Goal: Task Accomplishment & Management: Use online tool/utility

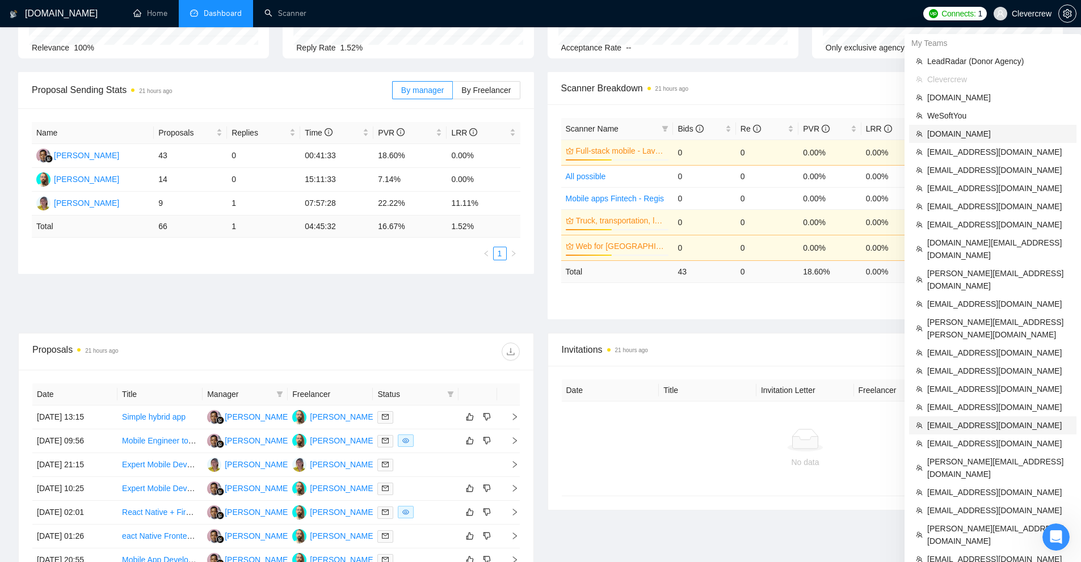
scroll to position [347, 0]
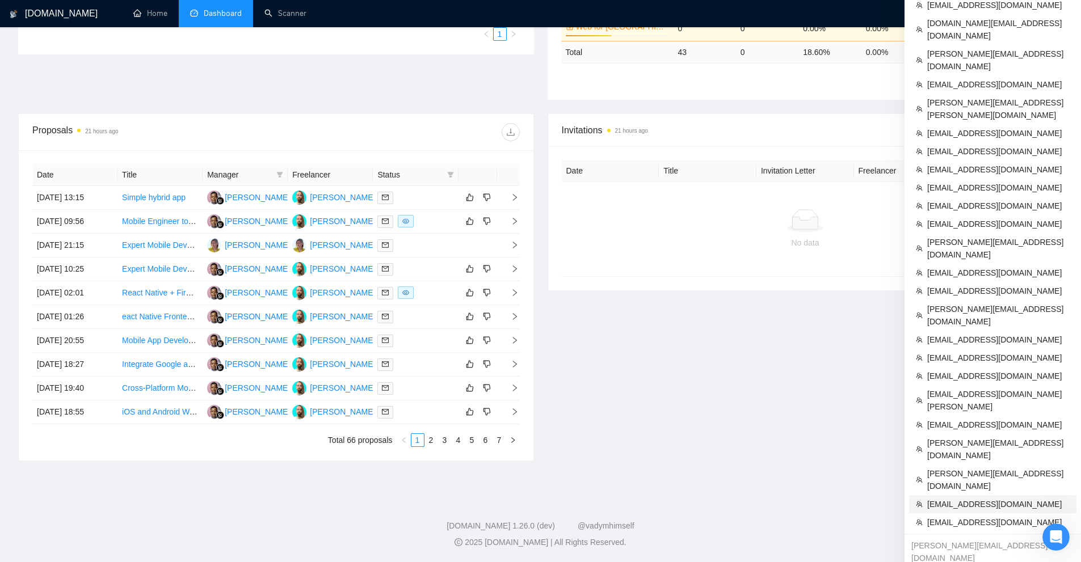
click at [953, 498] on span "Abu.Turab@insol360.com" at bounding box center [998, 504] width 142 height 12
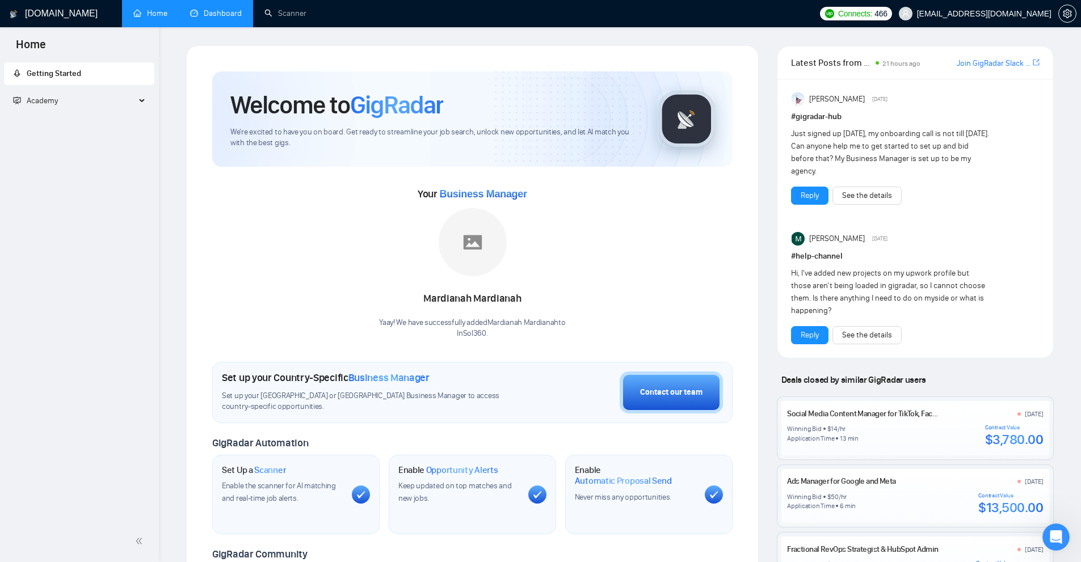
click at [225, 14] on link "Dashboard" at bounding box center [216, 14] width 52 height 10
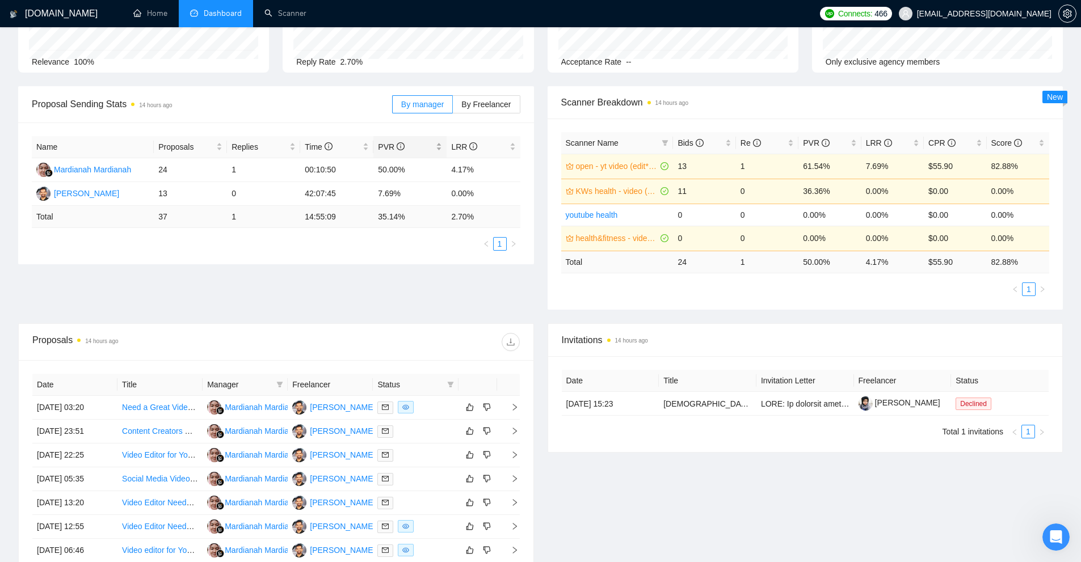
scroll to position [227, 0]
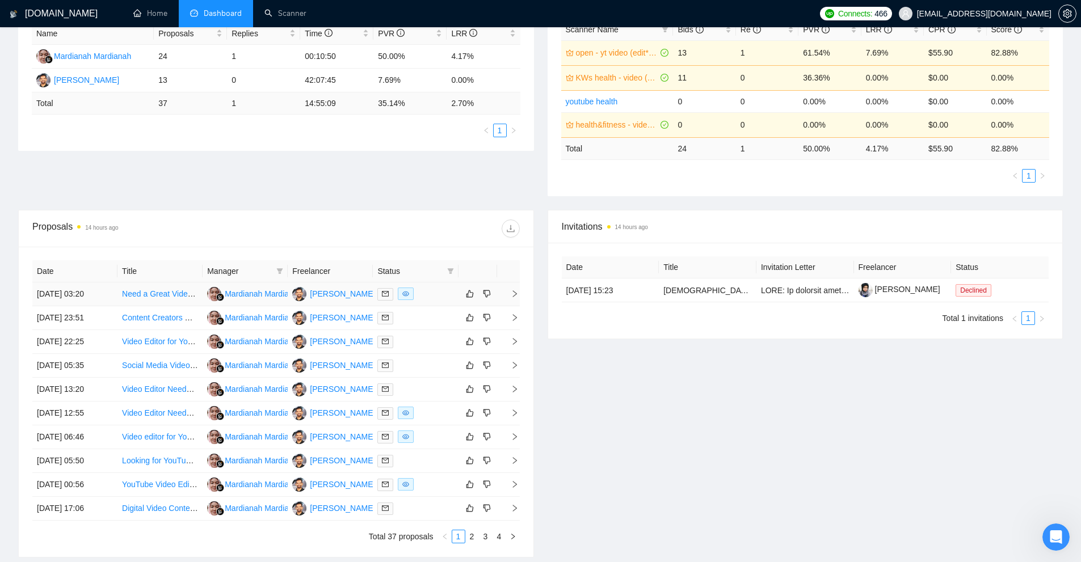
click at [428, 291] on div at bounding box center [415, 294] width 76 height 13
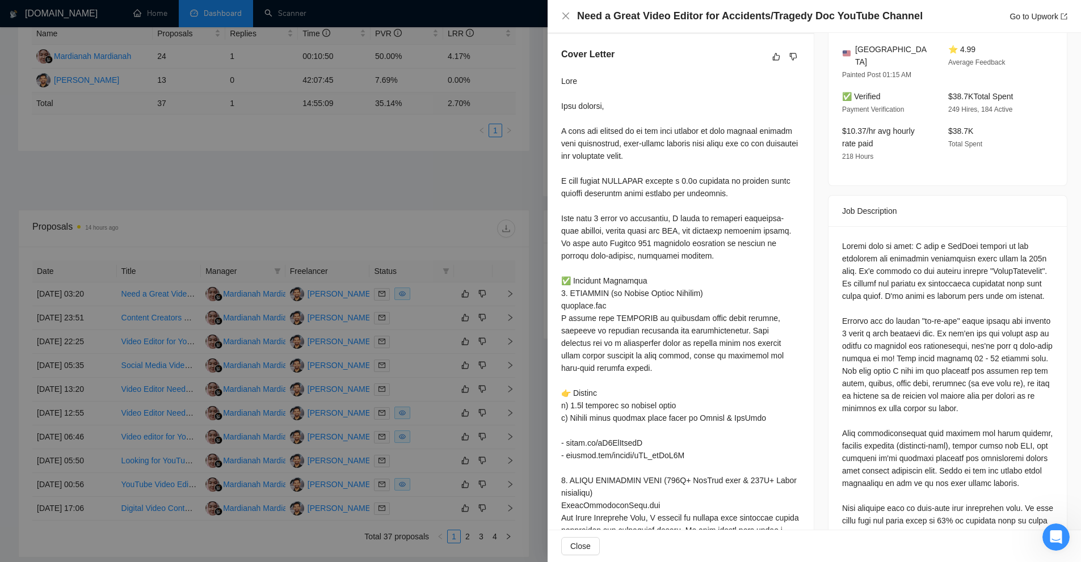
scroll to position [511, 0]
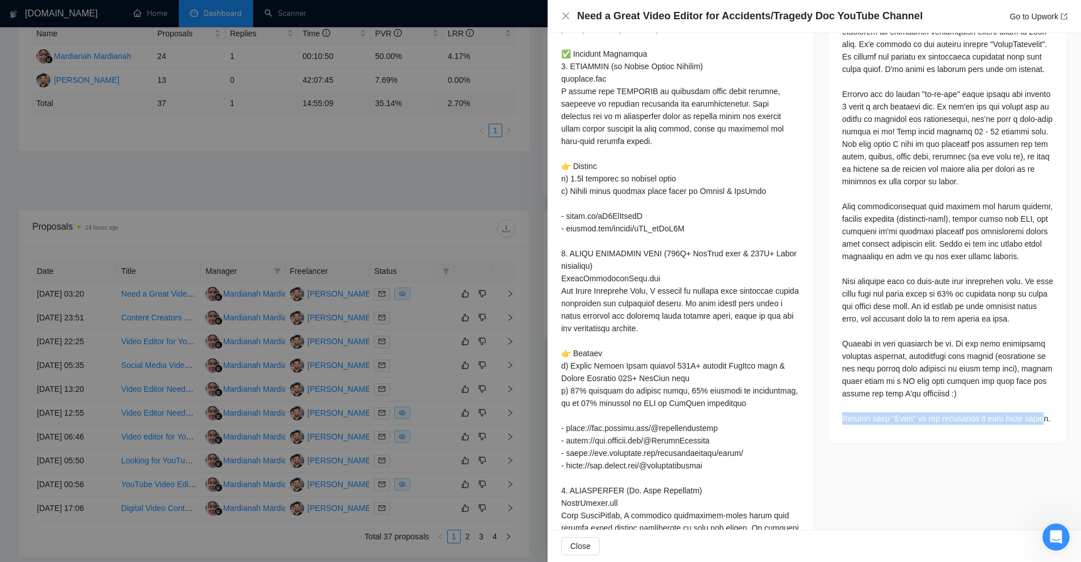
drag, startPoint x: 836, startPoint y: 402, endPoint x: 1030, endPoint y: 401, distance: 194.1
click at [1030, 401] on div at bounding box center [947, 221] width 238 height 444
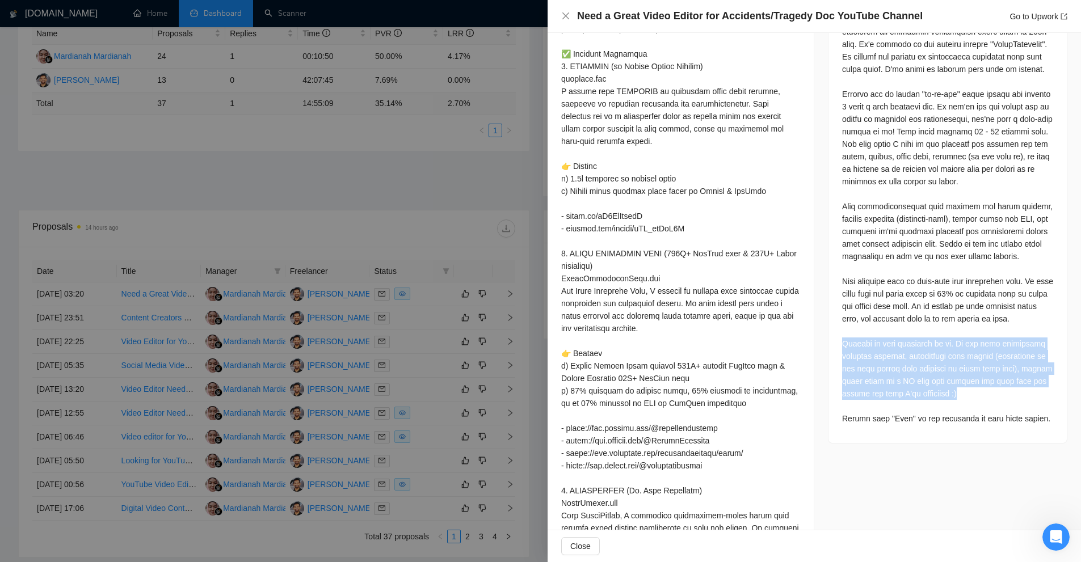
drag, startPoint x: 973, startPoint y: 380, endPoint x: 840, endPoint y: 326, distance: 143.6
click at [842, 326] on div at bounding box center [947, 219] width 211 height 412
drag, startPoint x: 840, startPoint y: 326, endPoint x: 996, endPoint y: 384, distance: 166.4
click at [996, 384] on div at bounding box center [947, 219] width 211 height 412
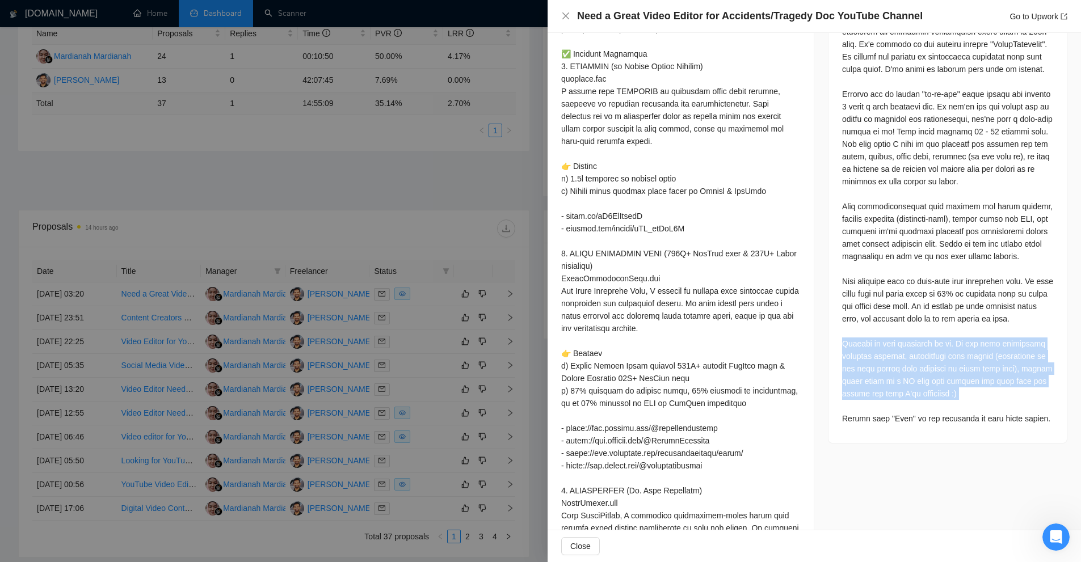
click at [996, 384] on div at bounding box center [947, 219] width 211 height 412
drag, startPoint x: 996, startPoint y: 384, endPoint x: 827, endPoint y: 323, distance: 179.9
click at [828, 323] on div at bounding box center [947, 221] width 238 height 444
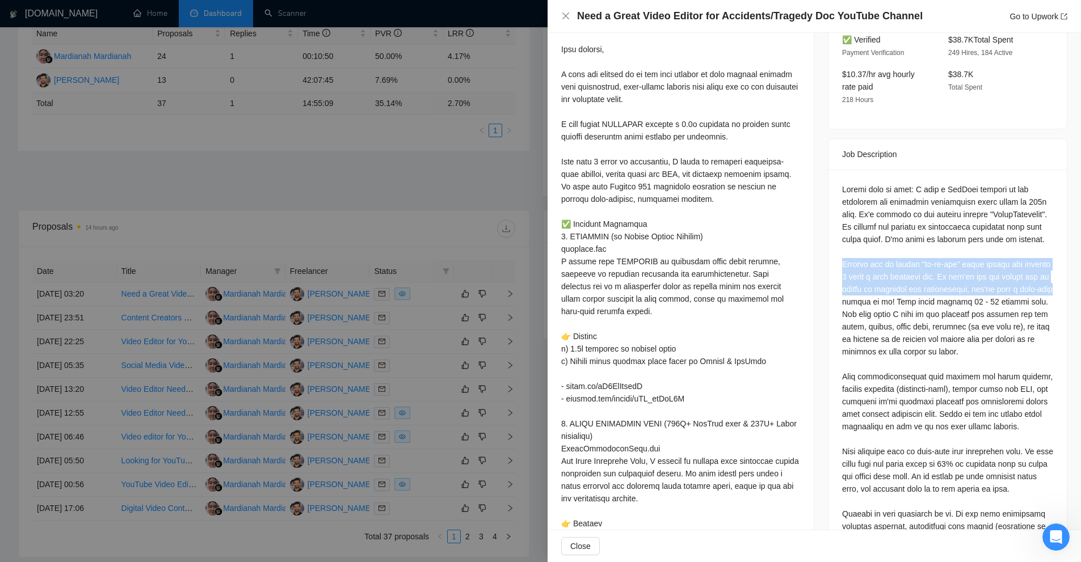
drag, startPoint x: 832, startPoint y: 250, endPoint x: 902, endPoint y: 350, distance: 122.0
click at [885, 329] on div at bounding box center [947, 392] width 238 height 444
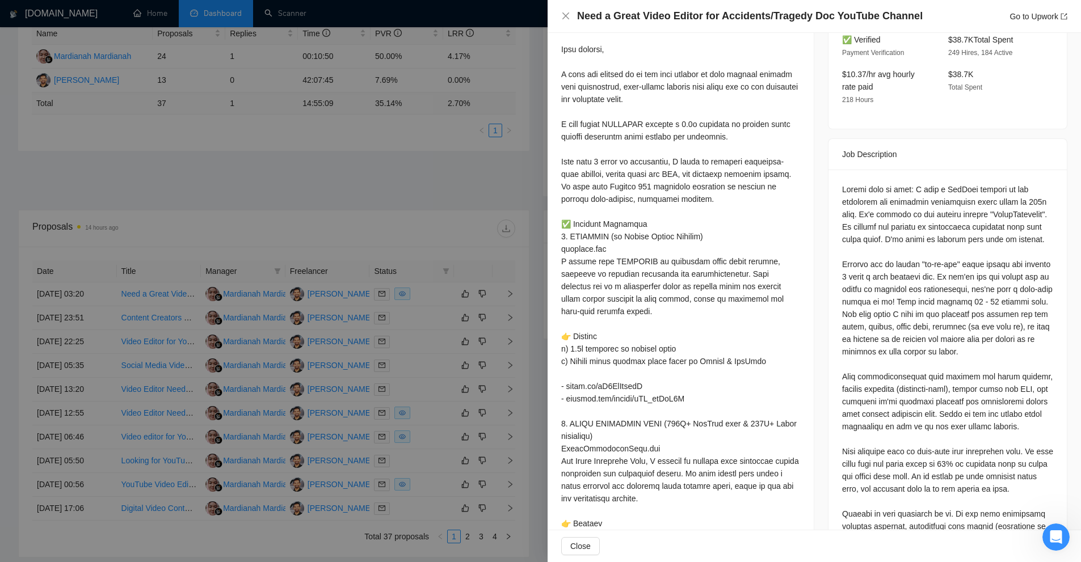
click at [684, 260] on div at bounding box center [680, 486] width 239 height 936
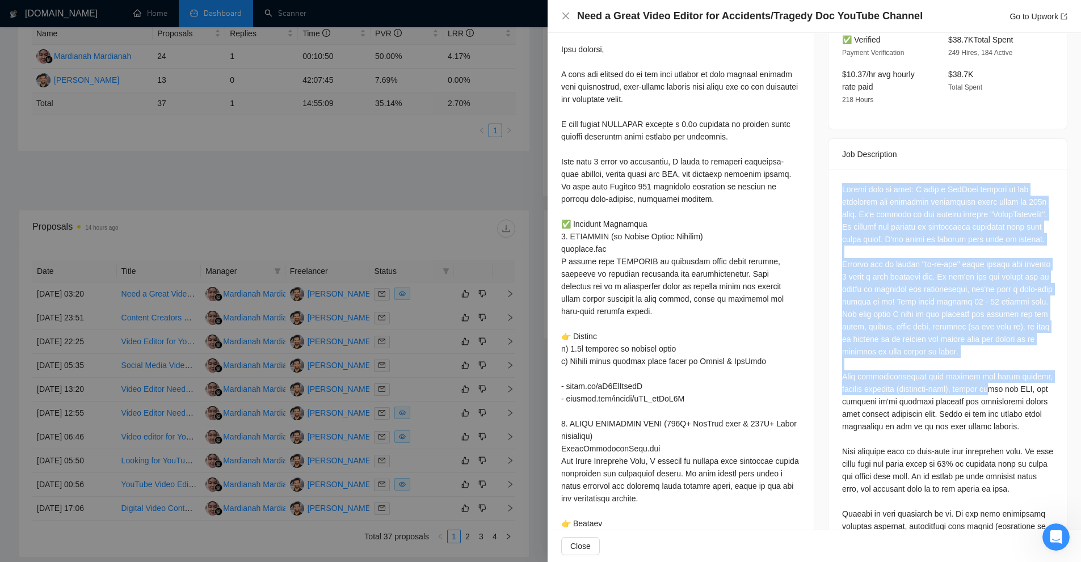
scroll to position [567, 0]
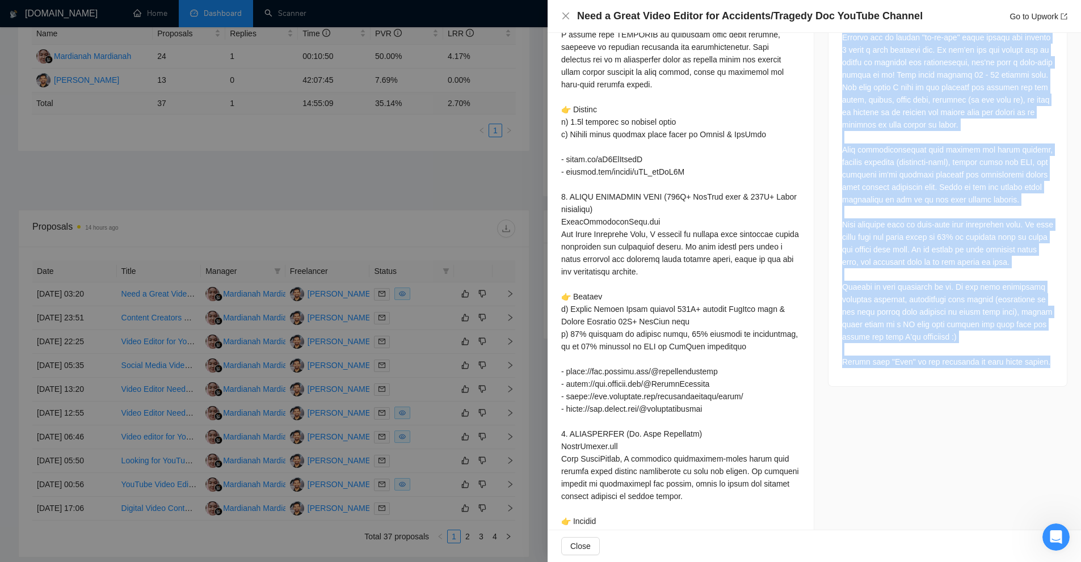
drag, startPoint x: 834, startPoint y: 162, endPoint x: 1041, endPoint y: 348, distance: 278.5
click at [1041, 348] on div at bounding box center [947, 165] width 238 height 444
copy div "Please read in full: I have a YouTube channel in the accidents and tragedies do…"
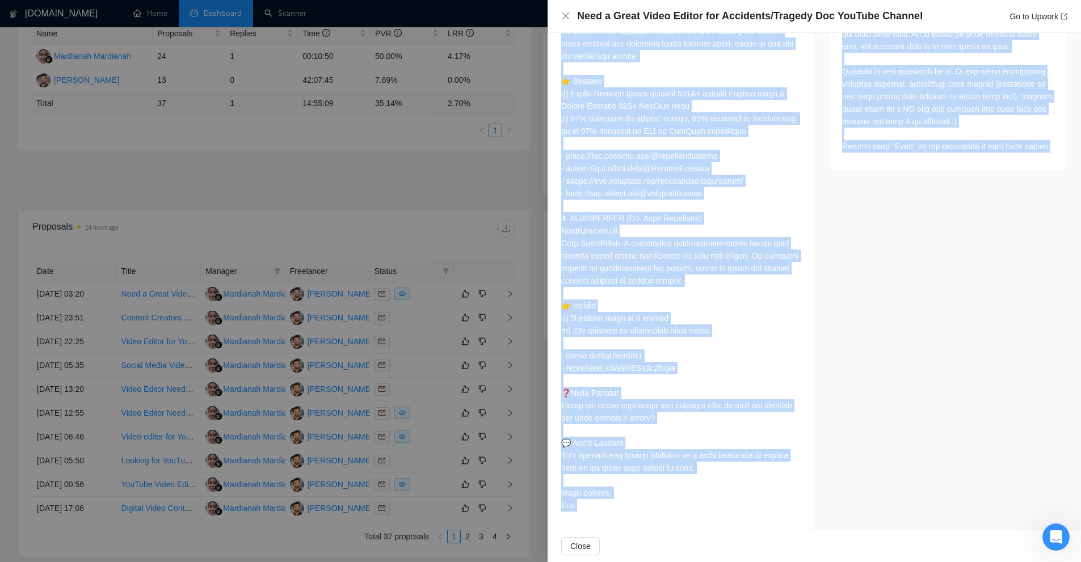
scroll to position [323, 0]
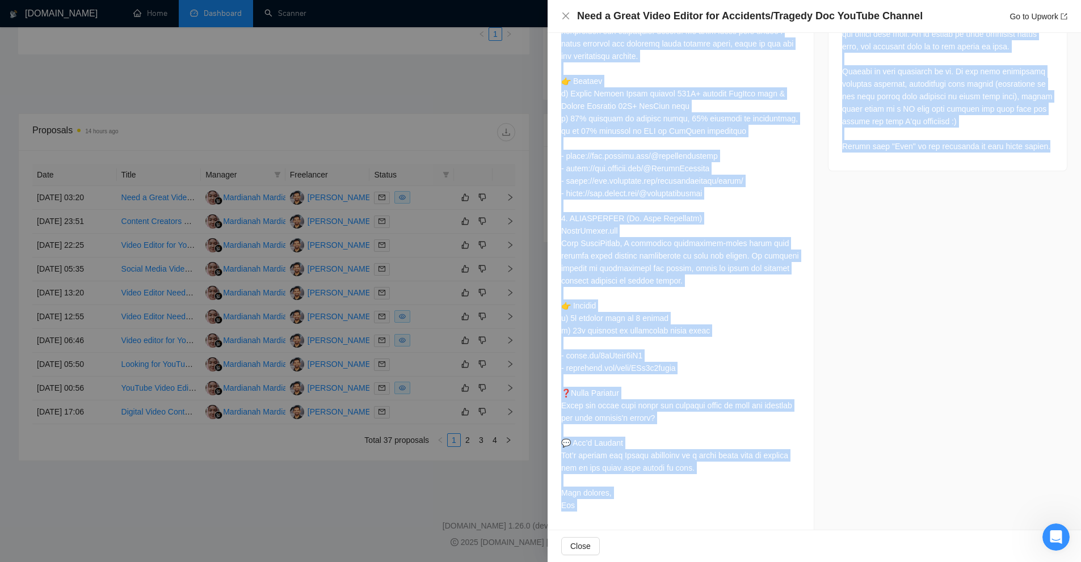
drag, startPoint x: 611, startPoint y: 195, endPoint x: 646, endPoint y: 507, distance: 313.6
click at [646, 507] on div "Cover Letter" at bounding box center [681, 32] width 266 height 995
copy div "Dark Good morning, I know how crucial it is for your channel to keep viewers en…"
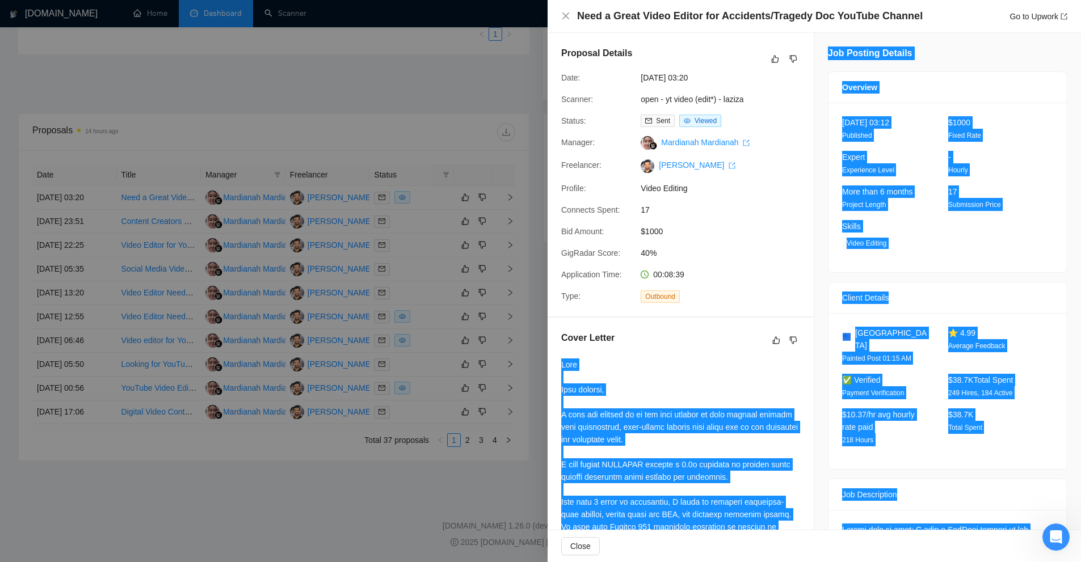
scroll to position [40, 0]
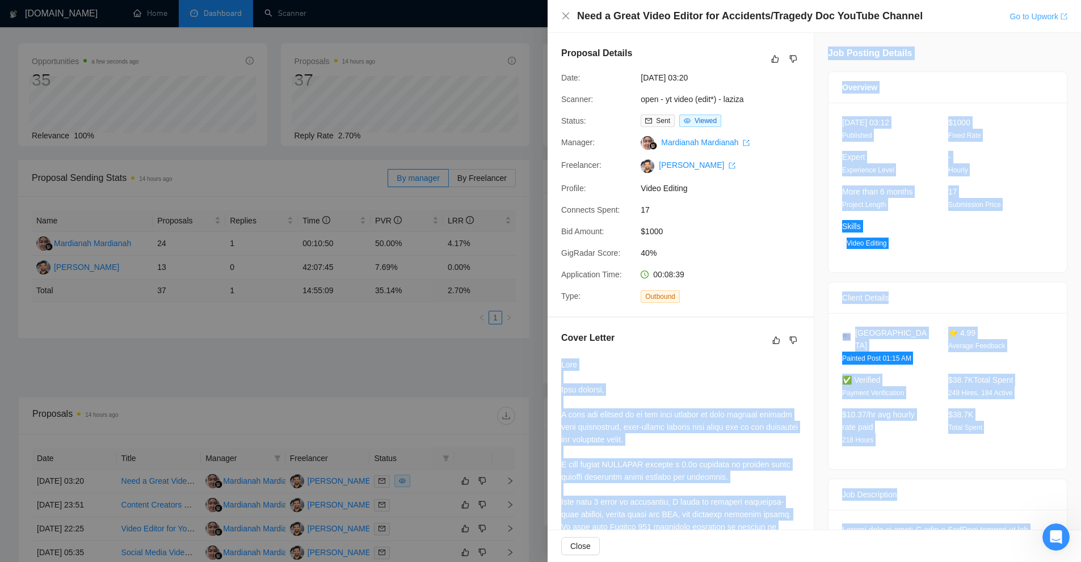
click at [1025, 16] on link "Go to Upwork" at bounding box center [1038, 16] width 58 height 9
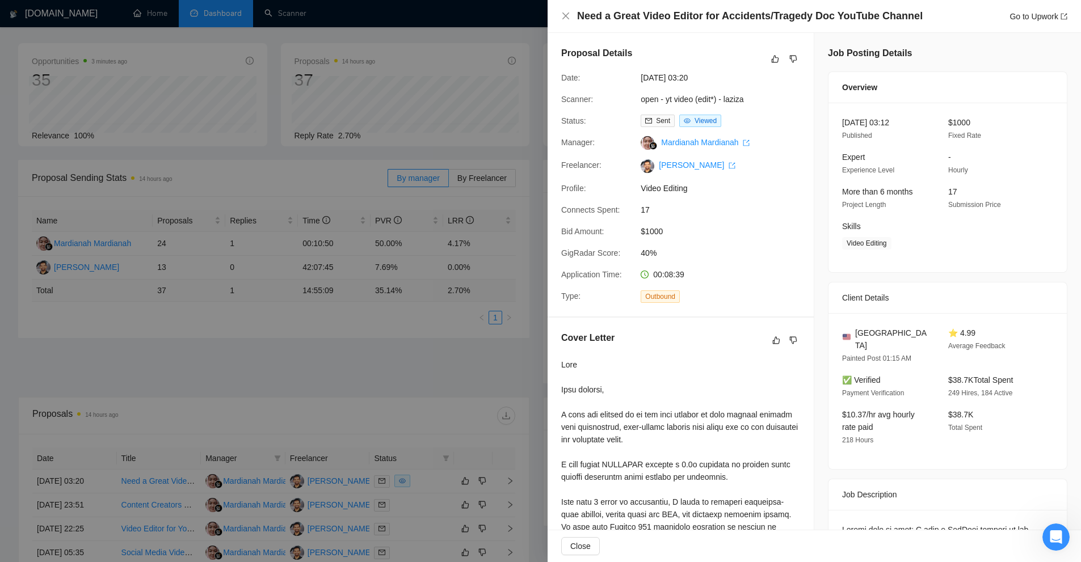
click at [418, 73] on div at bounding box center [540, 281] width 1081 height 562
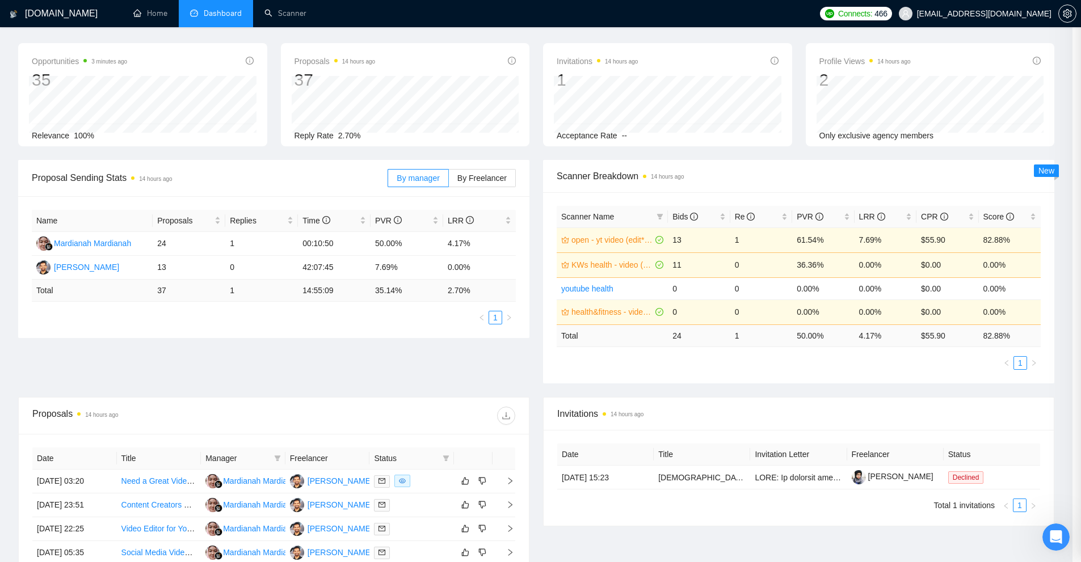
scroll to position [0, 0]
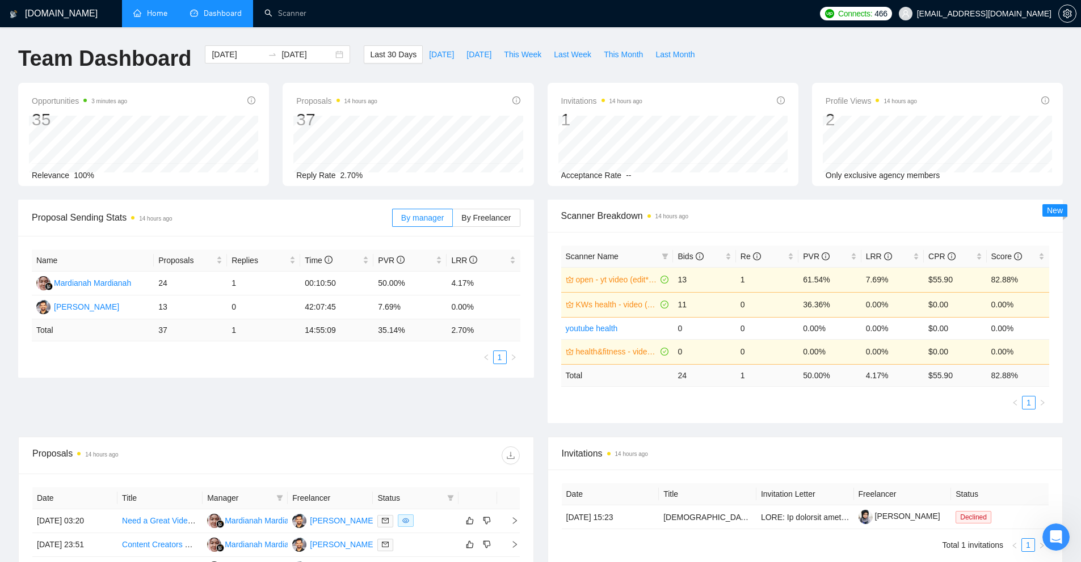
click at [150, 9] on link "Home" at bounding box center [150, 14] width 34 height 10
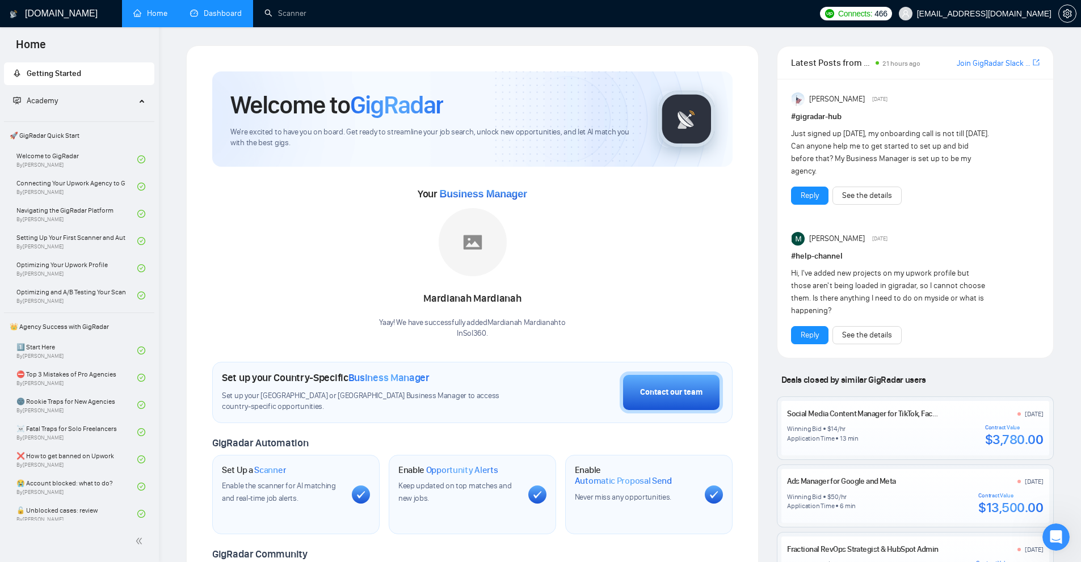
click at [221, 9] on link "Dashboard" at bounding box center [216, 14] width 52 height 10
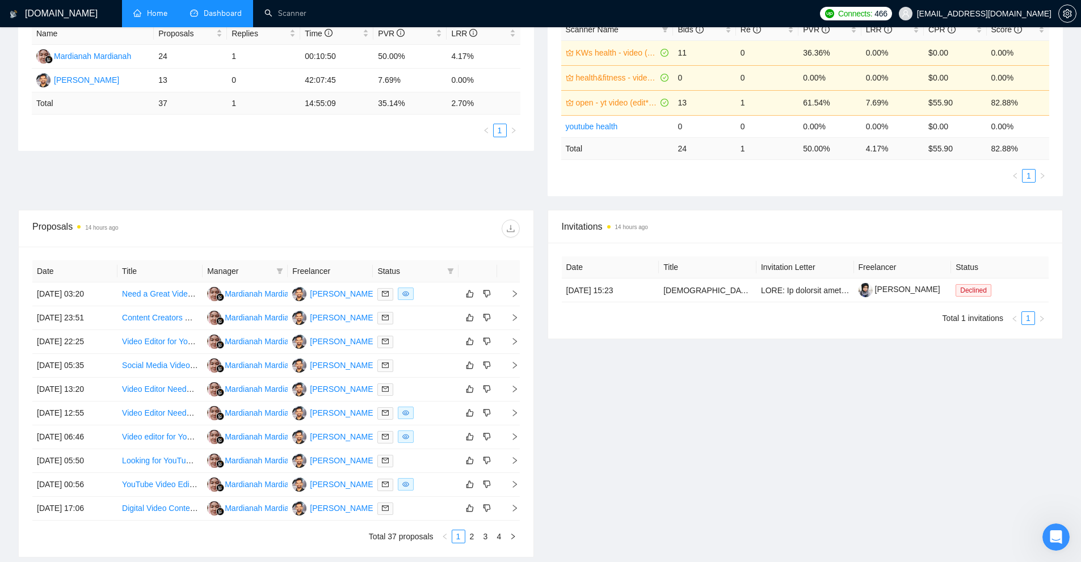
scroll to position [323, 0]
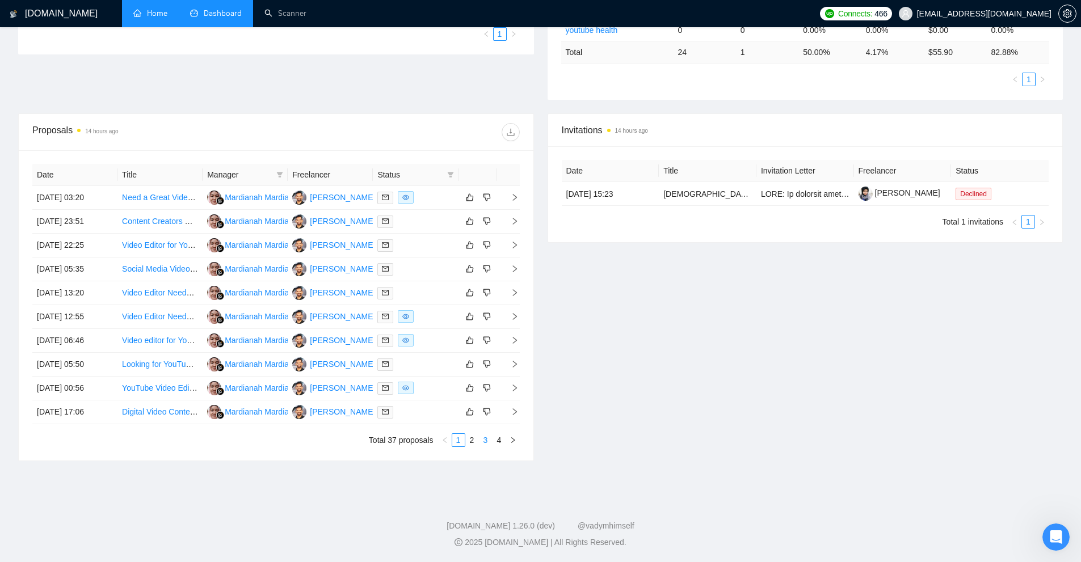
click at [479, 440] on li "3" at bounding box center [486, 441] width 14 height 14
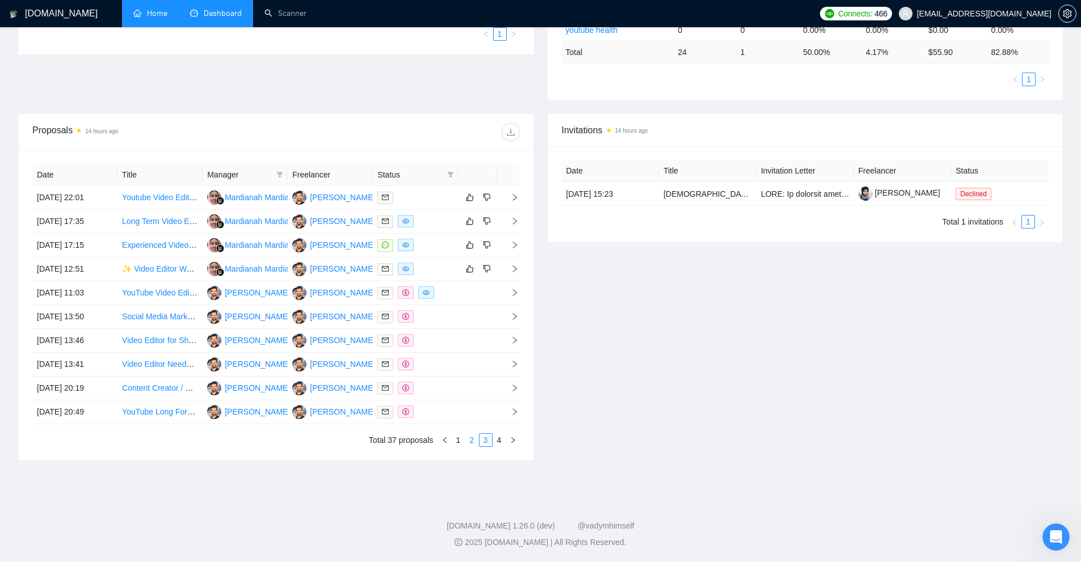
click at [473, 440] on link "2" at bounding box center [472, 440] width 12 height 12
click at [429, 245] on div at bounding box center [415, 245] width 76 height 13
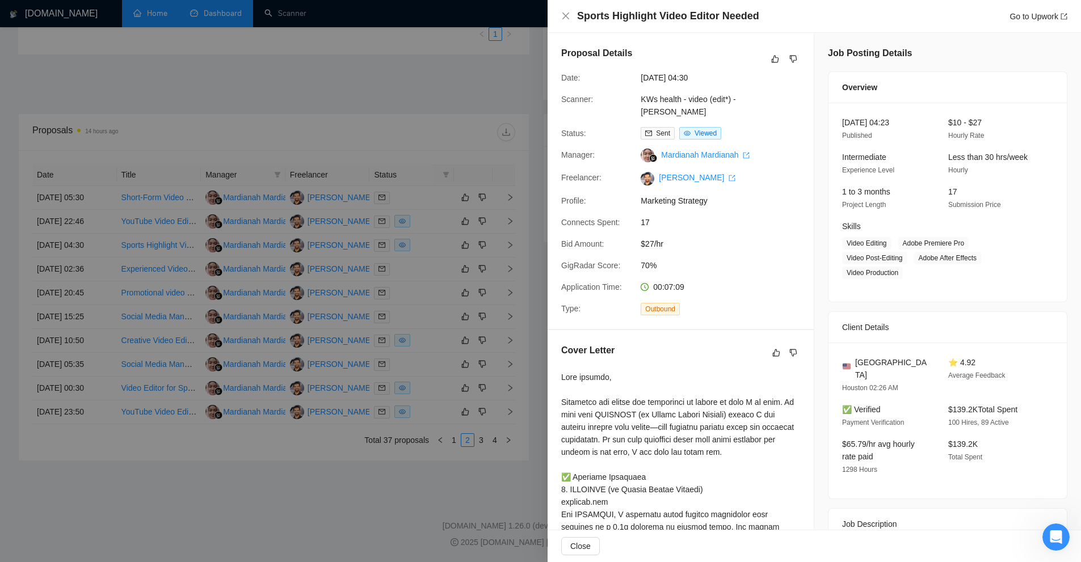
scroll to position [284, 0]
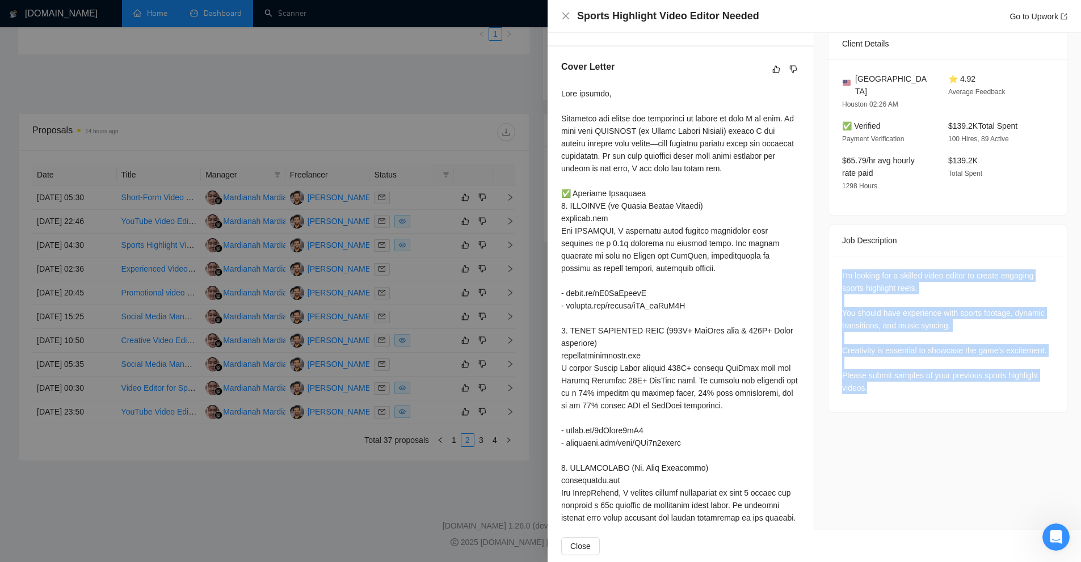
drag, startPoint x: 832, startPoint y: 255, endPoint x: 1002, endPoint y: 372, distance: 205.2
click at [1002, 372] on div "I'm looking for a skilled video editor to create engaging sports highlight reel…" at bounding box center [947, 334] width 238 height 157
click at [1002, 372] on div "I'm looking for a skilled video editor to create engaging sports highlight reel…" at bounding box center [947, 332] width 211 height 125
drag, startPoint x: 916, startPoint y: 375, endPoint x: 836, endPoint y: 262, distance: 139.2
click at [836, 262] on div "I'm looking for a skilled video editor to create engaging sports highlight reel…" at bounding box center [947, 334] width 238 height 157
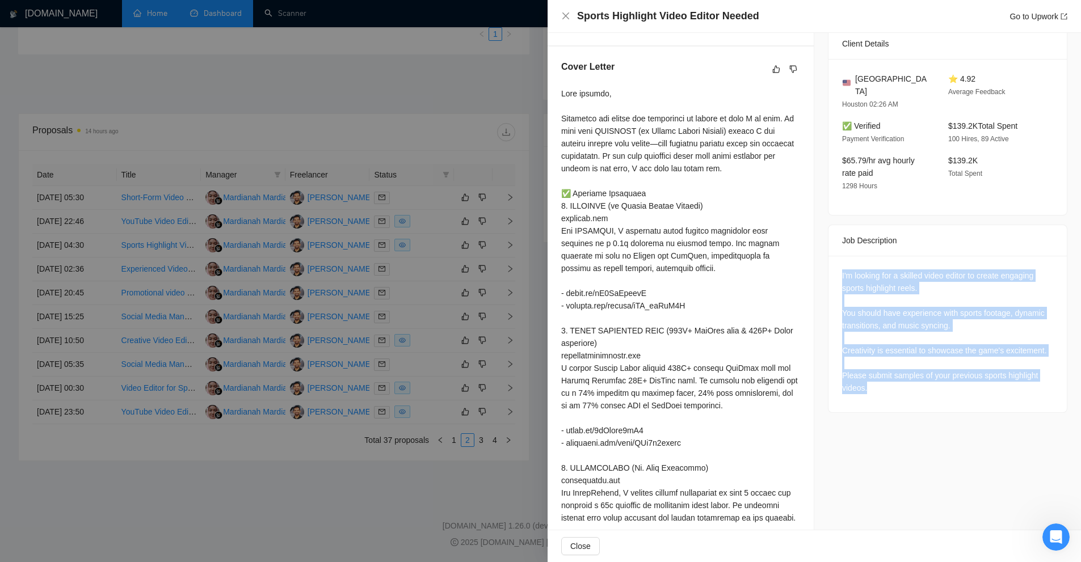
click at [836, 262] on div "I'm looking for a skilled video editor to create engaging sports highlight reel…" at bounding box center [947, 334] width 238 height 157
drag, startPoint x: 836, startPoint y: 262, endPoint x: 928, endPoint y: 382, distance: 151.7
click at [928, 382] on div "I'm looking for a skilled video editor to create engaging sports highlight reel…" at bounding box center [947, 334] width 238 height 157
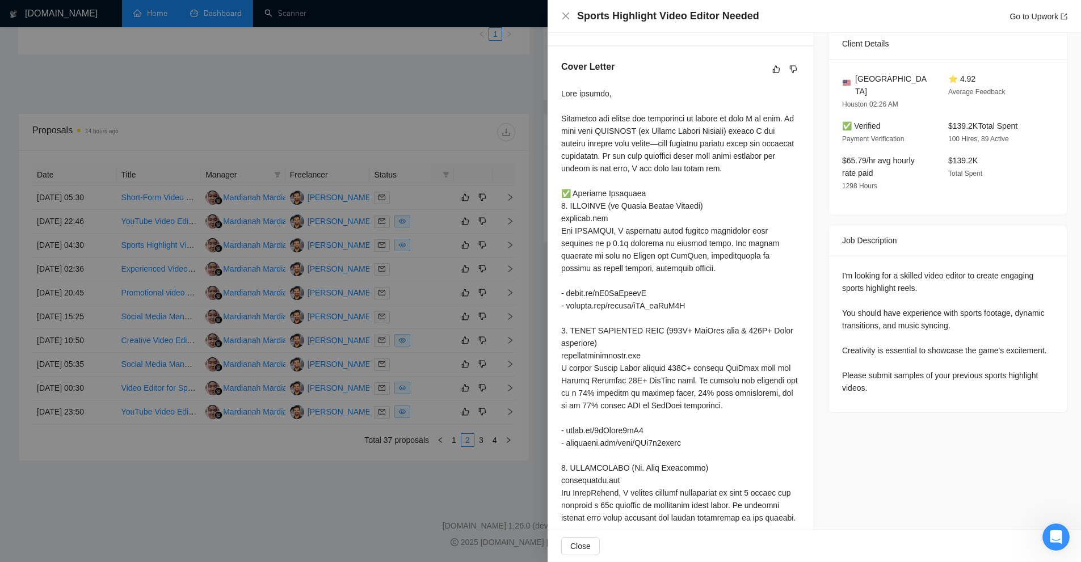
drag, startPoint x: 444, startPoint y: 154, endPoint x: 452, endPoint y: 148, distance: 10.1
click at [444, 154] on div at bounding box center [540, 281] width 1081 height 562
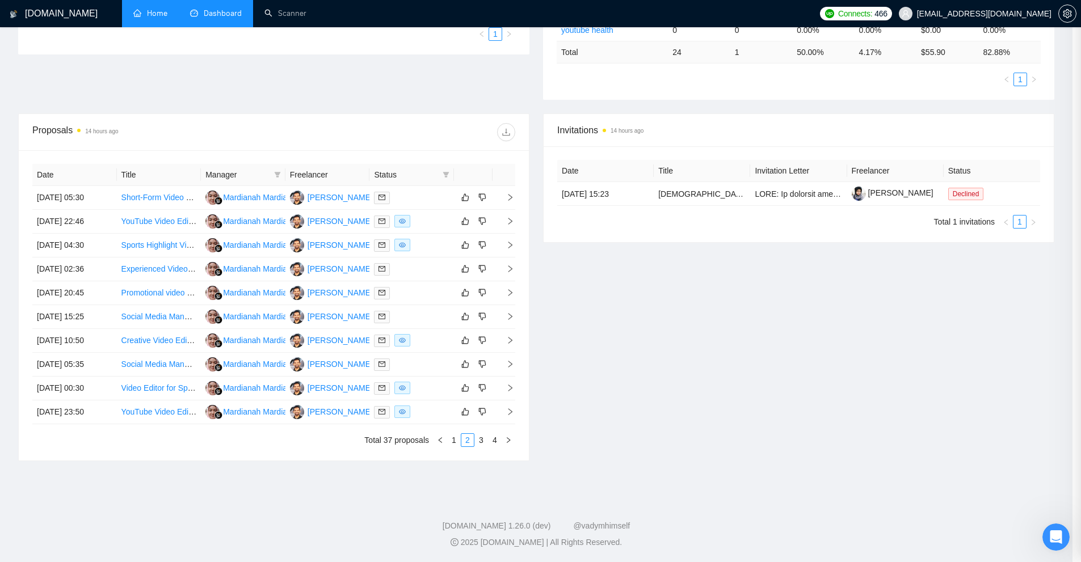
scroll to position [0, 0]
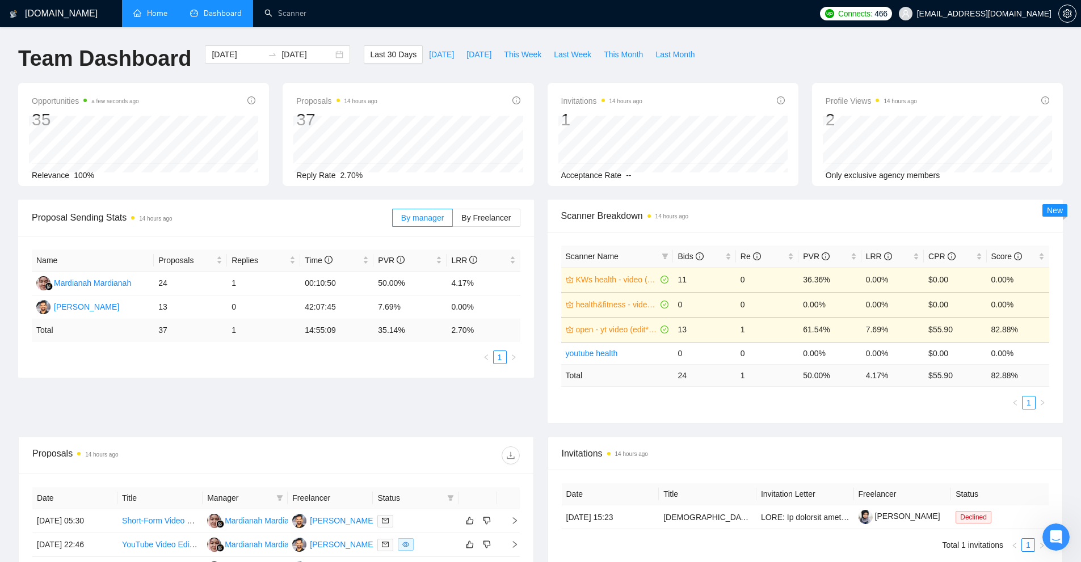
click at [142, 16] on link "Home" at bounding box center [150, 14] width 34 height 10
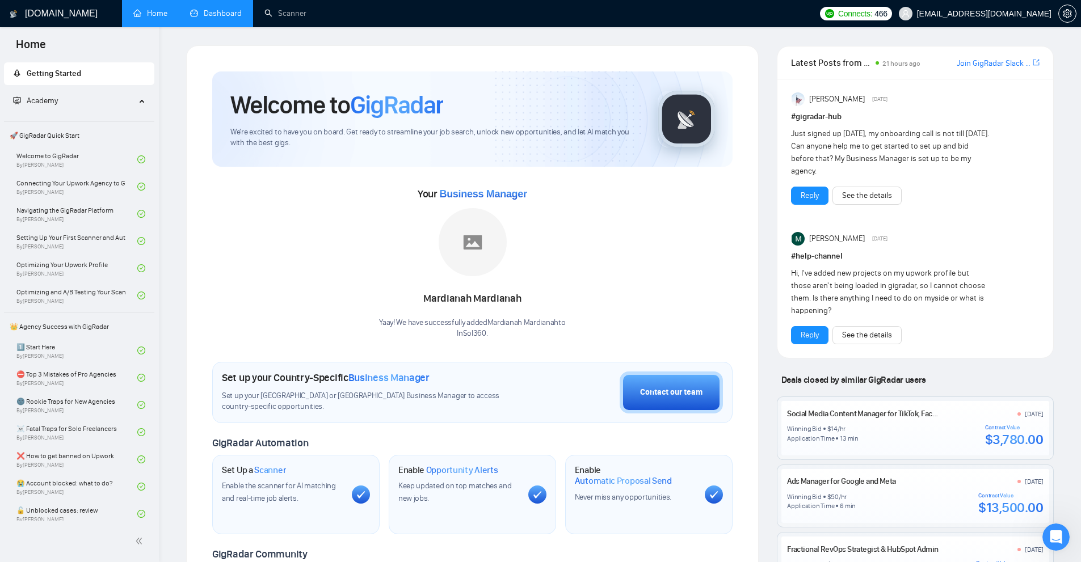
click at [237, 17] on link "Dashboard" at bounding box center [216, 14] width 52 height 10
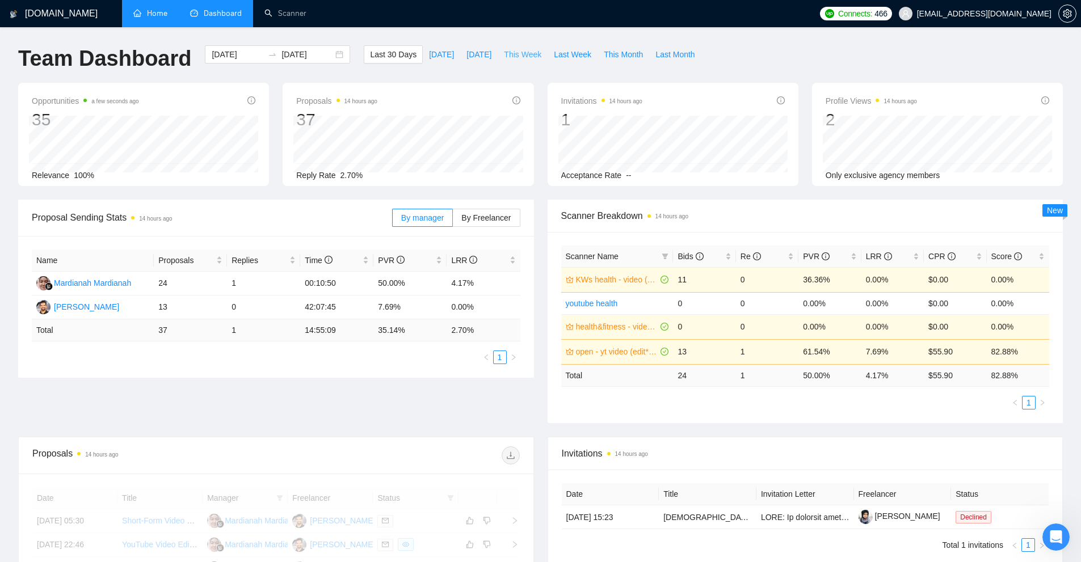
click at [516, 54] on span "This Week" at bounding box center [522, 54] width 37 height 12
type input "[DATE]"
type input "2025-09-07"
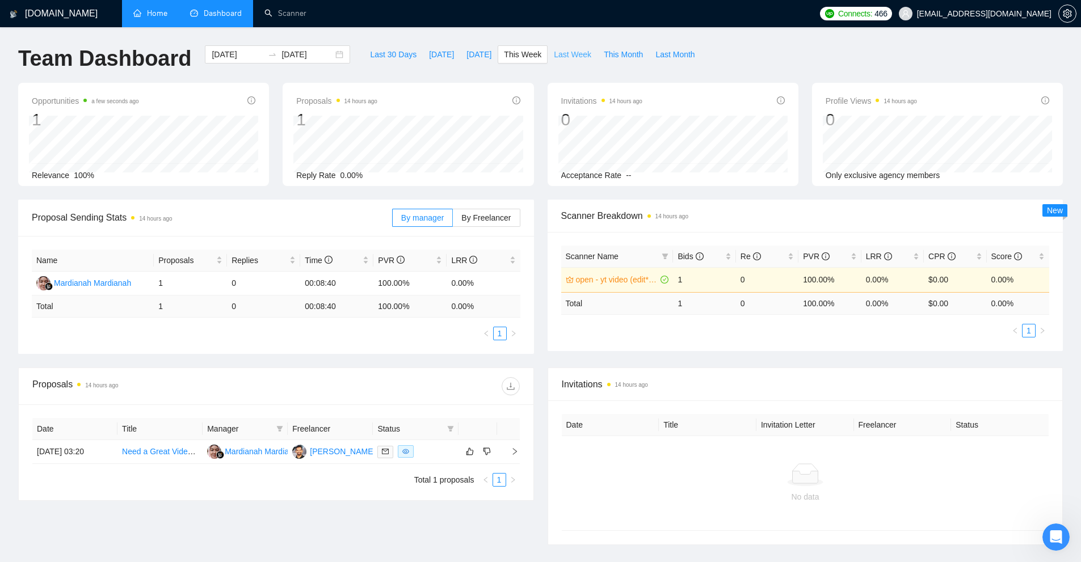
click at [575, 61] on button "Last Week" at bounding box center [573, 54] width 50 height 18
type input "[DATE]"
type input "2025-08-31"
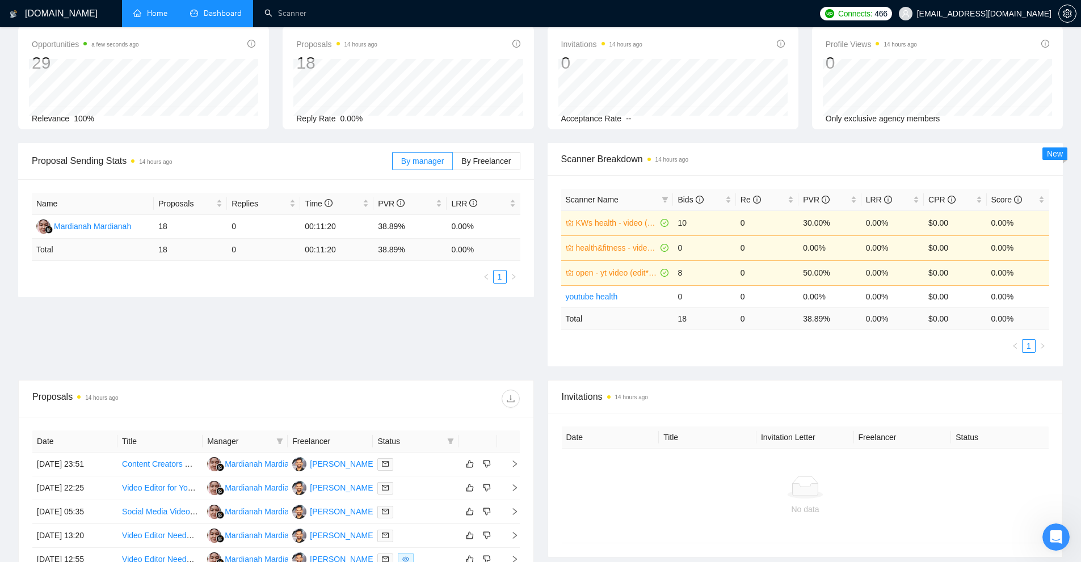
scroll to position [227, 0]
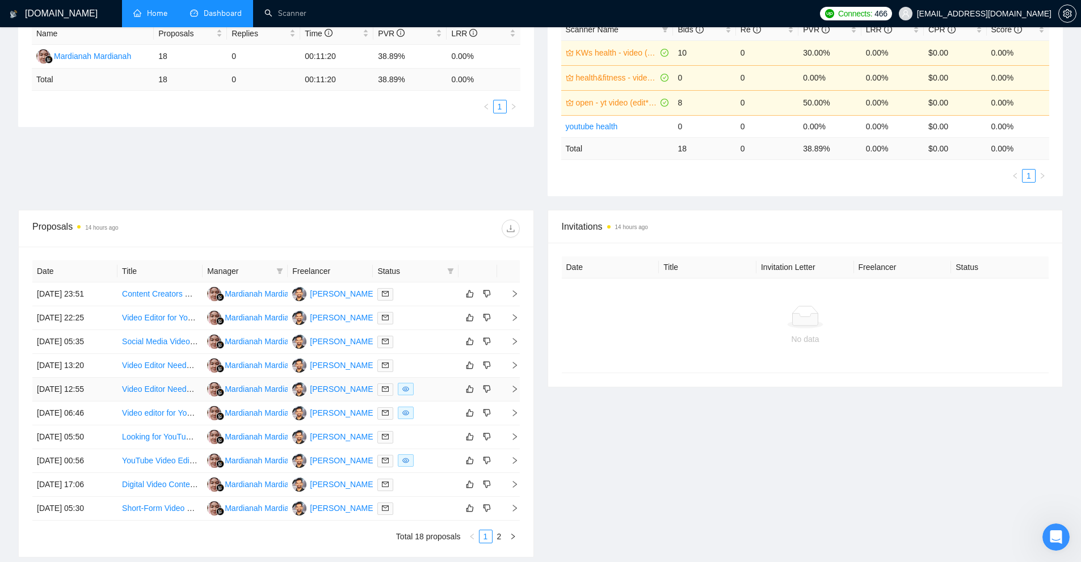
click at [431, 390] on div at bounding box center [415, 389] width 76 height 13
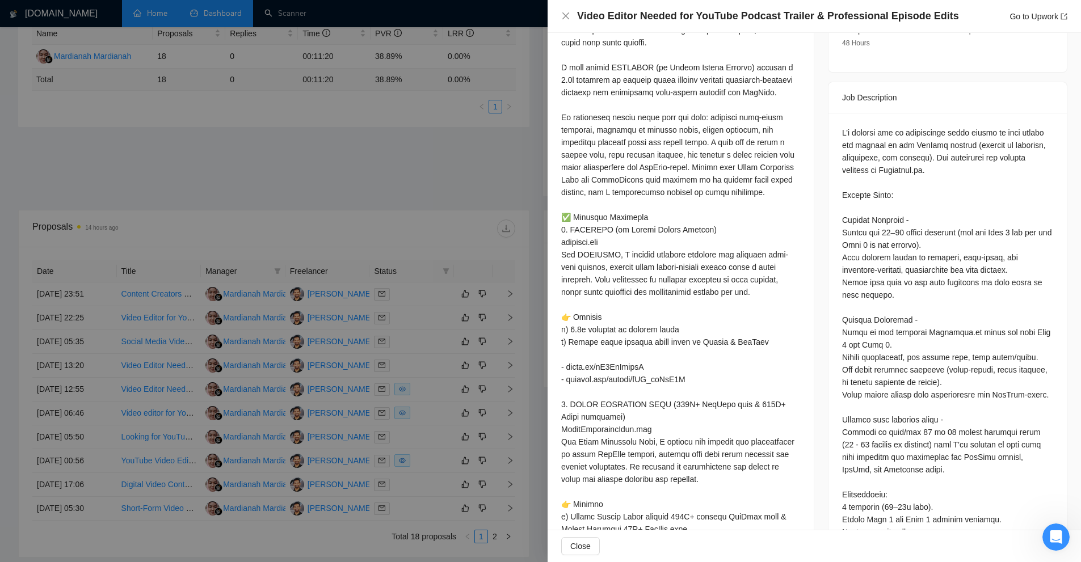
scroll to position [681, 0]
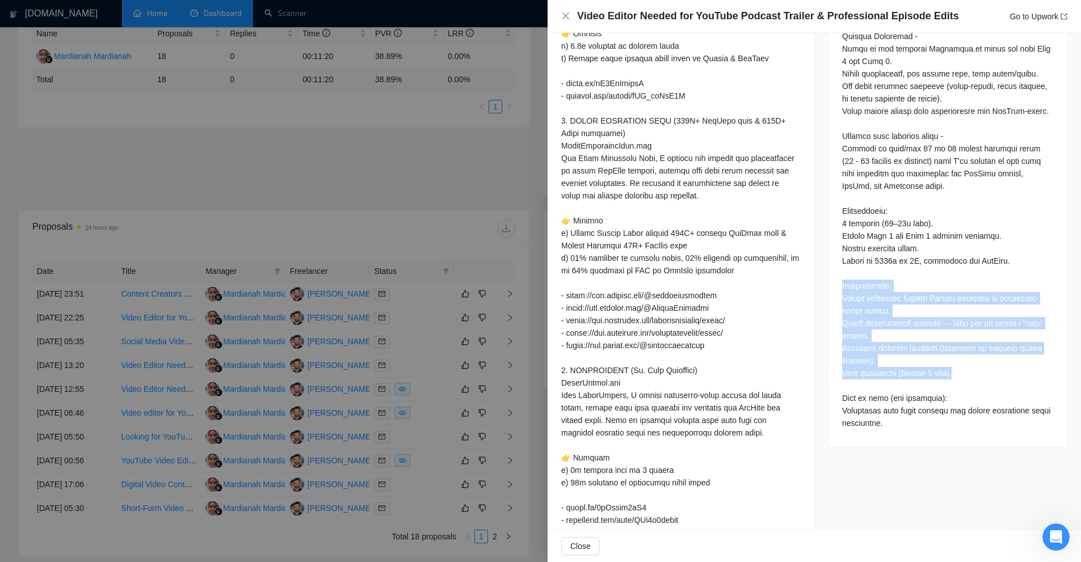
drag, startPoint x: 838, startPoint y: 271, endPoint x: 981, endPoint y: 359, distance: 168.7
click at [981, 359] on div at bounding box center [947, 136] width 211 height 587
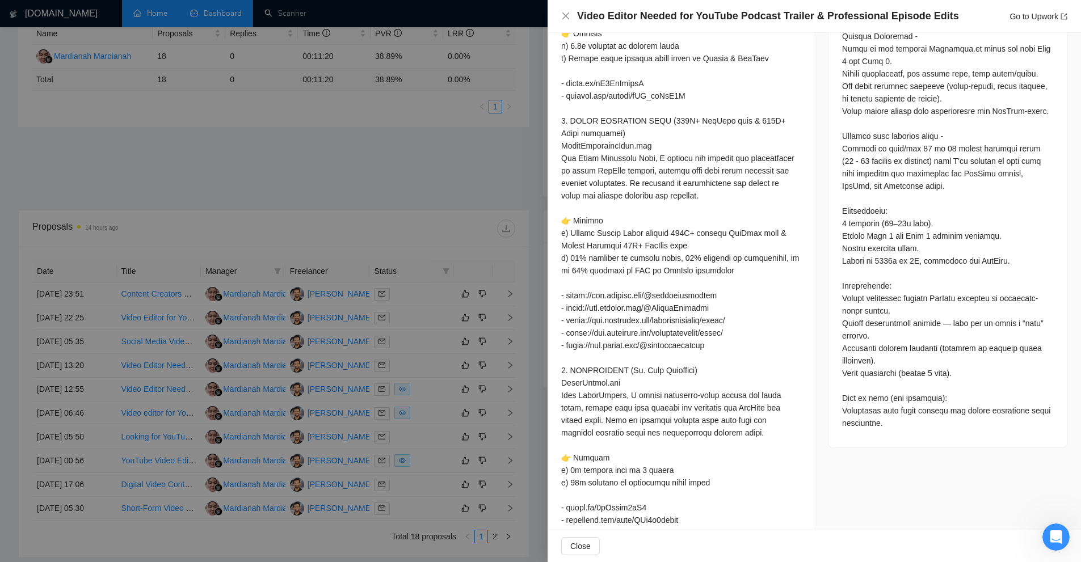
drag, startPoint x: 465, startPoint y: 278, endPoint x: 481, endPoint y: 281, distance: 16.1
click at [465, 278] on div at bounding box center [540, 281] width 1081 height 562
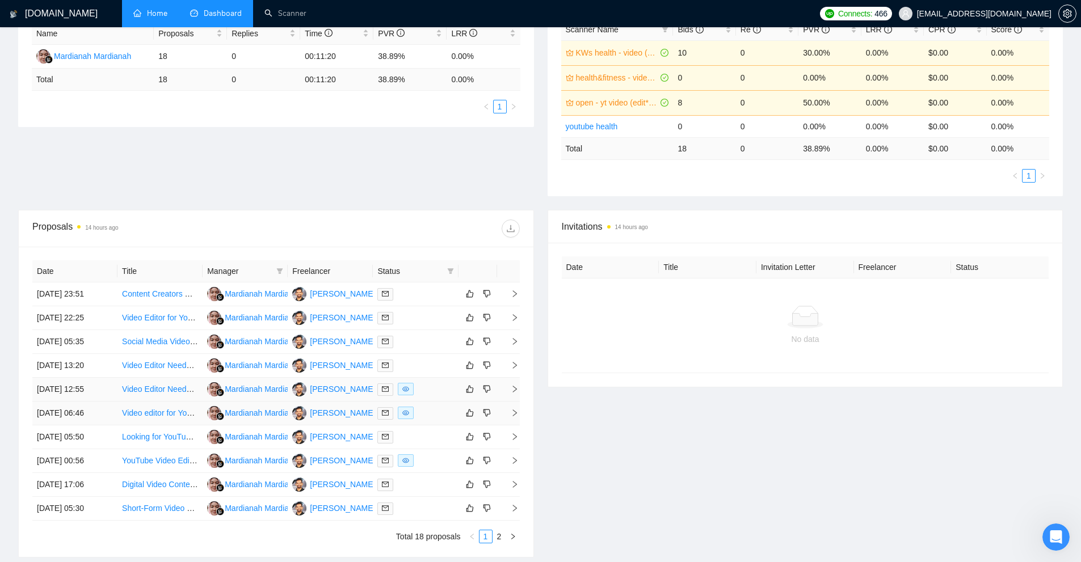
click at [429, 387] on div at bounding box center [415, 389] width 76 height 13
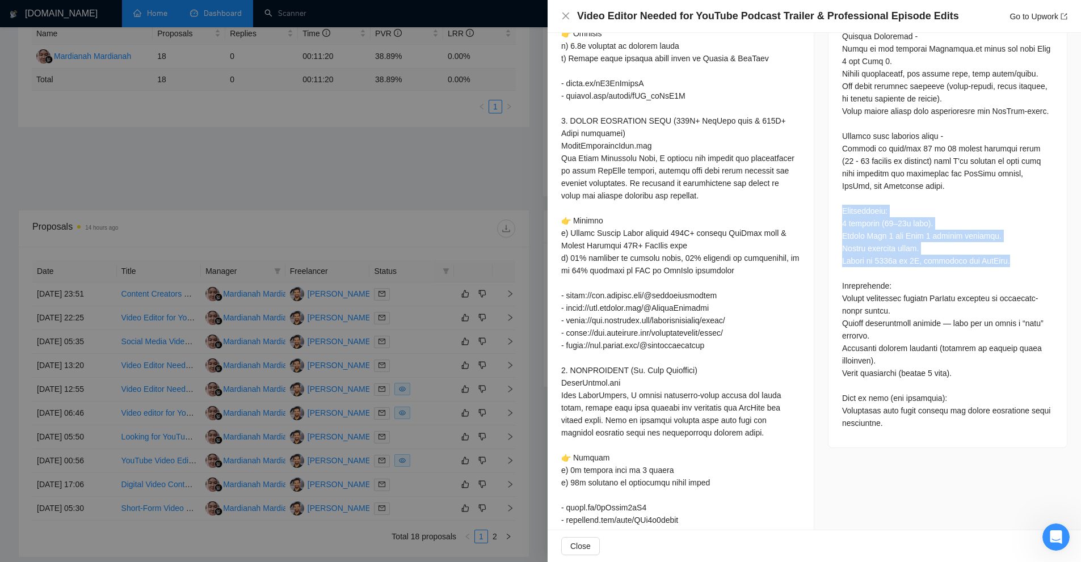
drag, startPoint x: 838, startPoint y: 194, endPoint x: 1003, endPoint y: 251, distance: 174.6
click at [1003, 251] on div at bounding box center [947, 138] width 238 height 619
click at [1001, 250] on div at bounding box center [947, 136] width 211 height 587
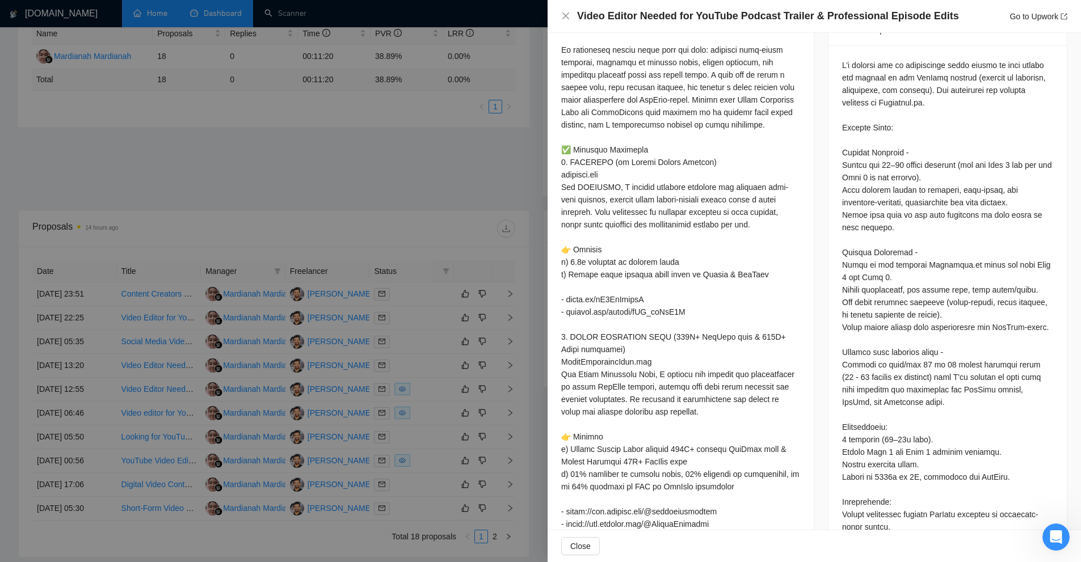
scroll to position [462, 0]
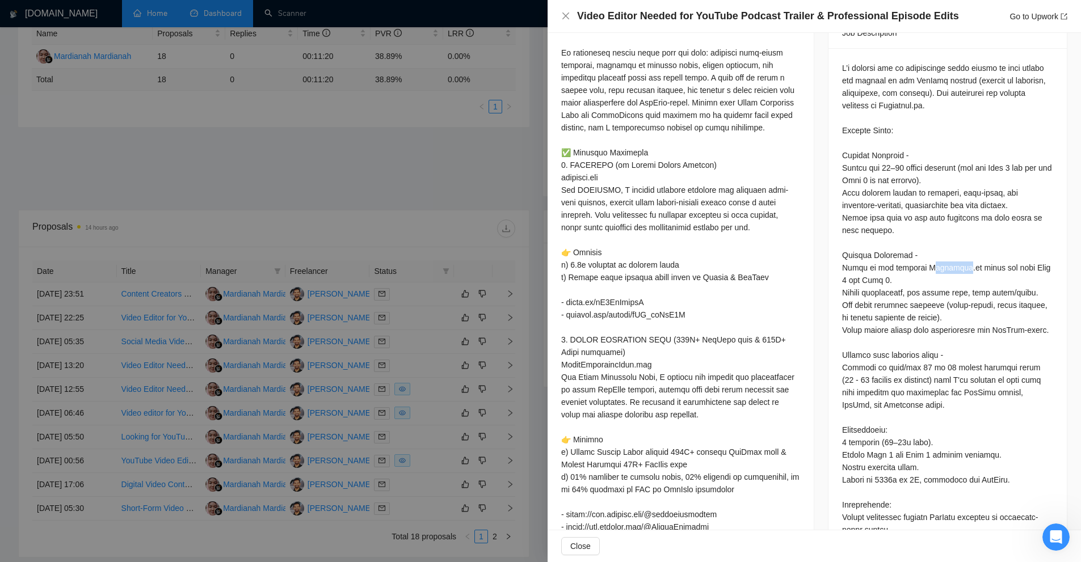
drag, startPoint x: 921, startPoint y: 254, endPoint x: 944, endPoint y: 253, distance: 23.3
click at [944, 253] on div at bounding box center [947, 355] width 211 height 587
click at [935, 264] on div at bounding box center [947, 355] width 211 height 587
drag, startPoint x: 915, startPoint y: 253, endPoint x: 945, endPoint y: 251, distance: 30.7
click at [945, 251] on div at bounding box center [947, 355] width 211 height 587
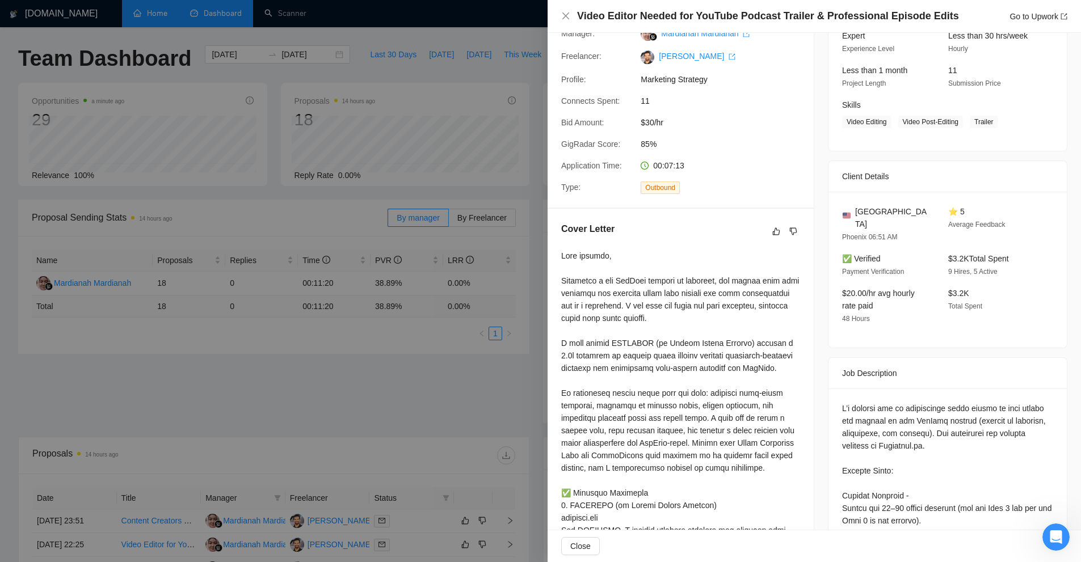
scroll to position [0, 0]
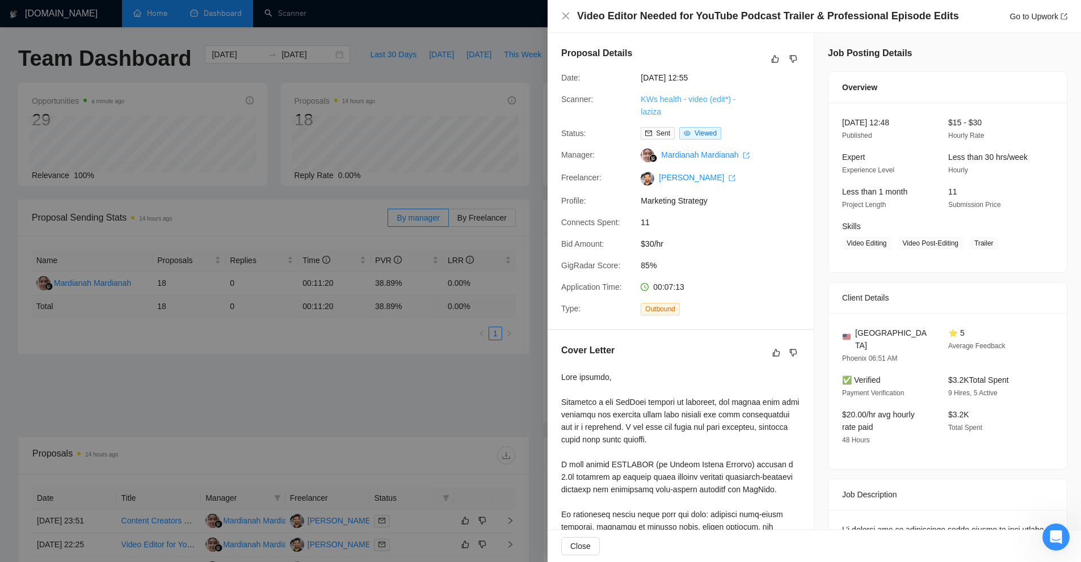
click at [676, 95] on link "KWs health - video (edit*) - laziza" at bounding box center [688, 106] width 95 height 22
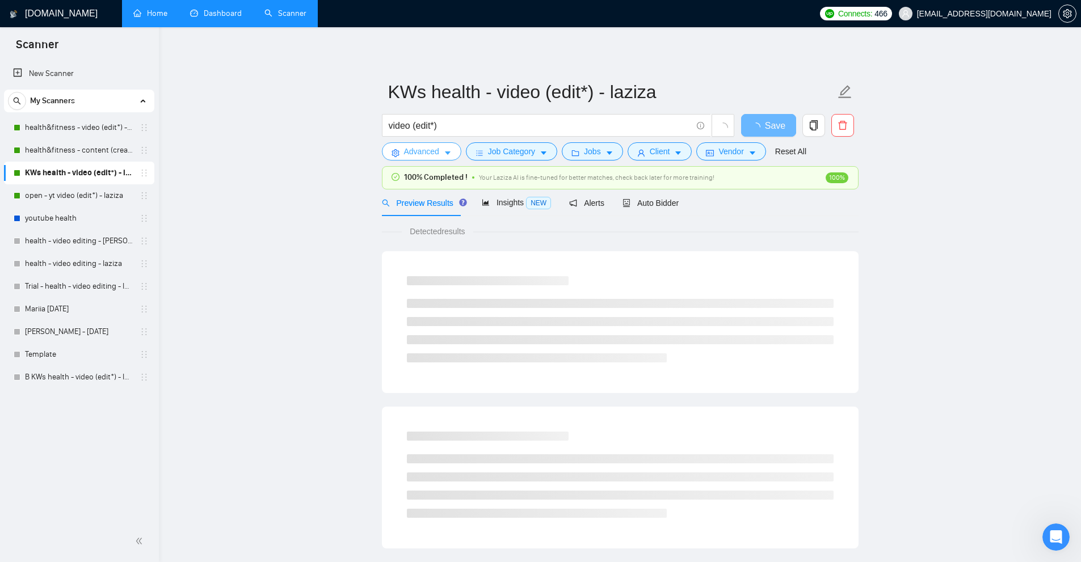
click at [436, 154] on span "Advanced" at bounding box center [421, 151] width 35 height 12
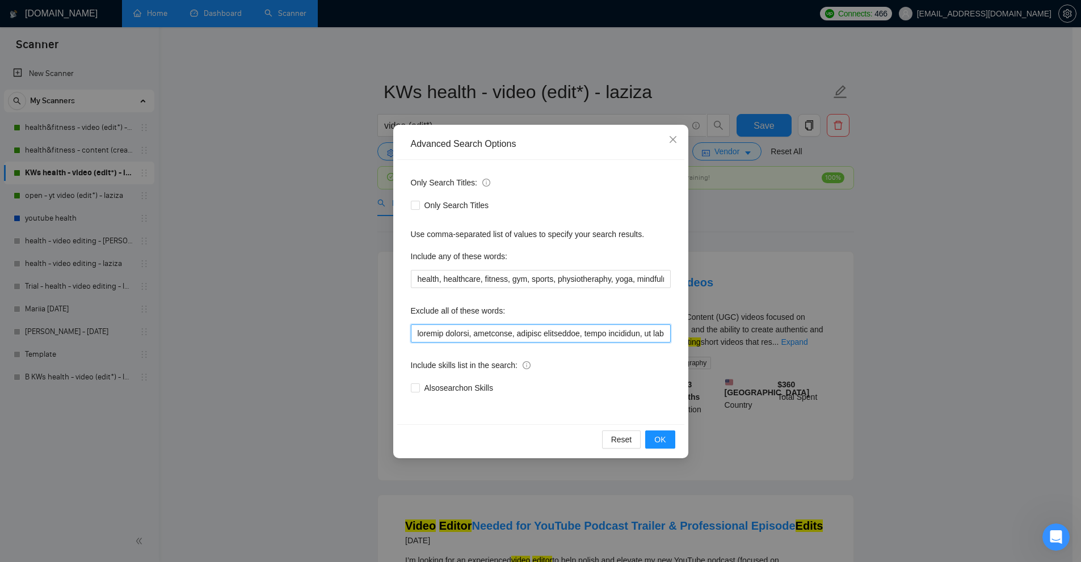
drag, startPoint x: 503, startPoint y: 331, endPoint x: 473, endPoint y: 344, distance: 32.8
click at [473, 344] on div "Only Search Titles: Only Search Titles Use comma-separated list of values to sp…" at bounding box center [540, 292] width 287 height 264
drag, startPoint x: 467, startPoint y: 335, endPoint x: 398, endPoint y: 342, distance: 69.0
click at [398, 342] on div "Only Search Titles: Only Search Titles Use comma-separated list of values to sp…" at bounding box center [540, 292] width 287 height 264
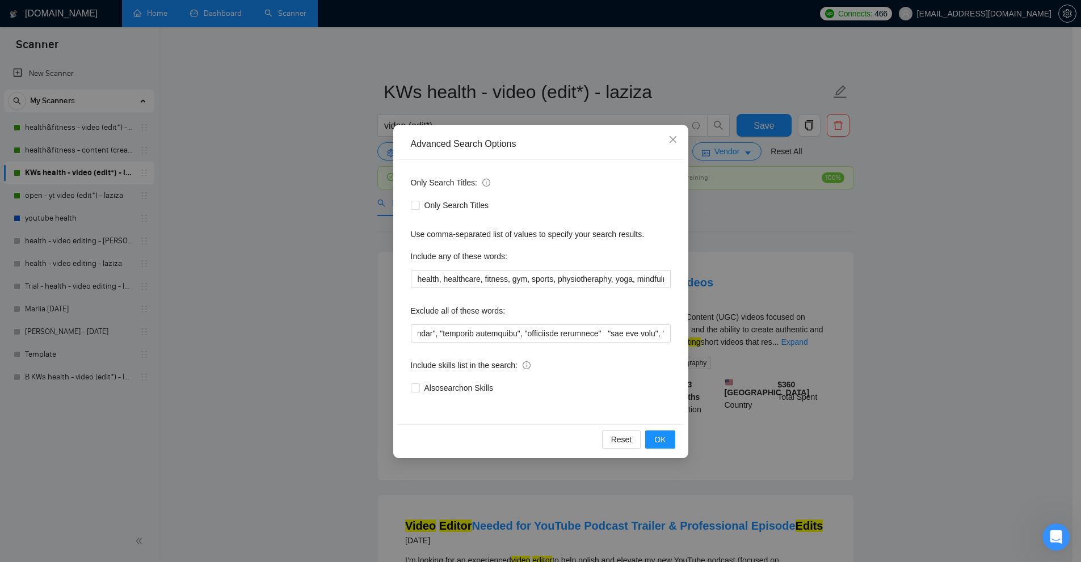
click at [826, 343] on div "Advanced Search Options Only Search Titles: Only Search Titles Use comma-separa…" at bounding box center [540, 281] width 1081 height 562
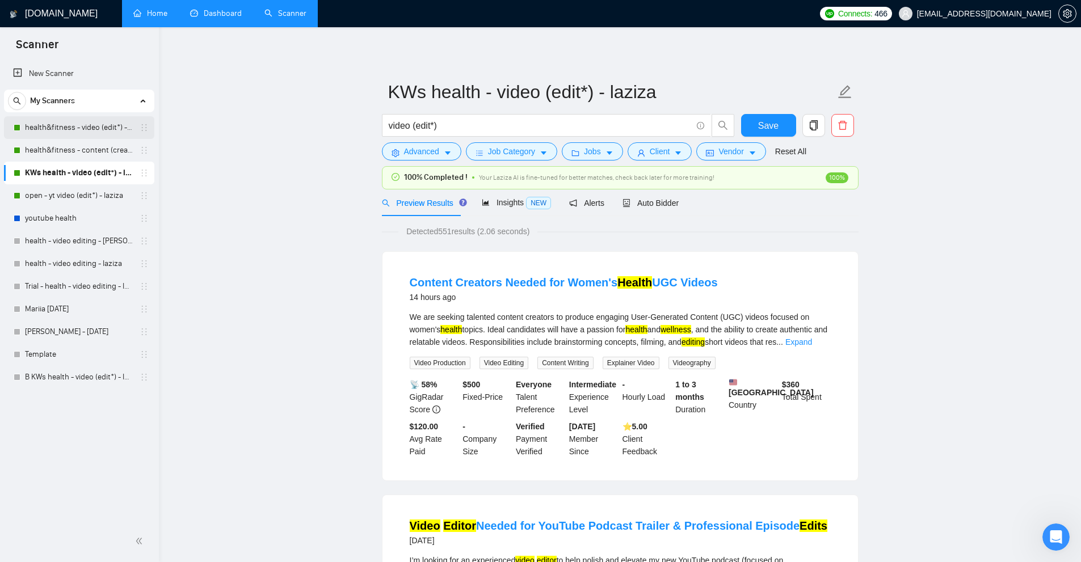
click at [71, 132] on link "health&fitness - video (edit*) - laziza" at bounding box center [79, 127] width 108 height 23
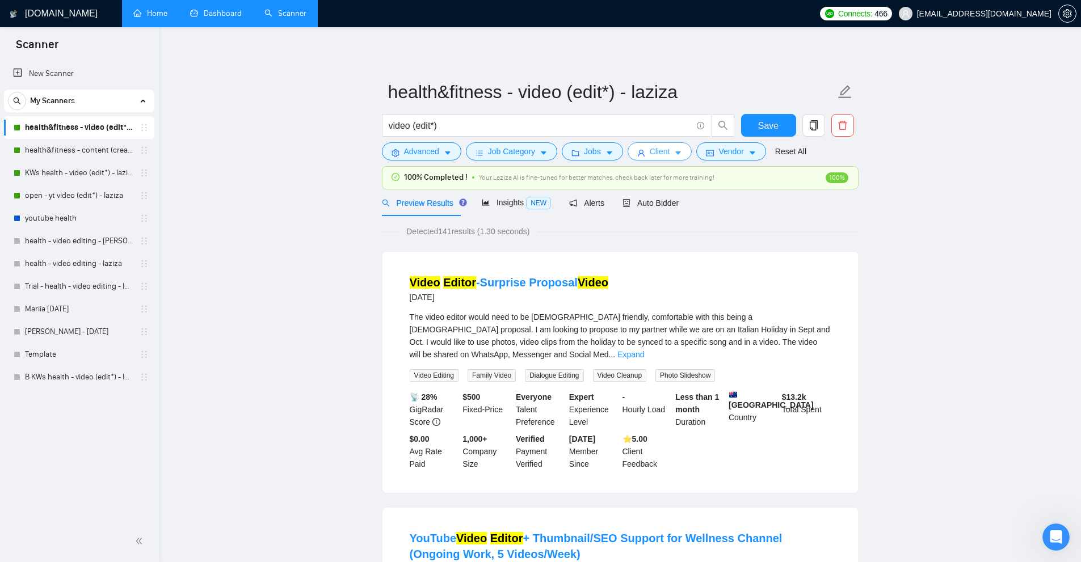
click at [659, 147] on span "Client" at bounding box center [660, 151] width 20 height 12
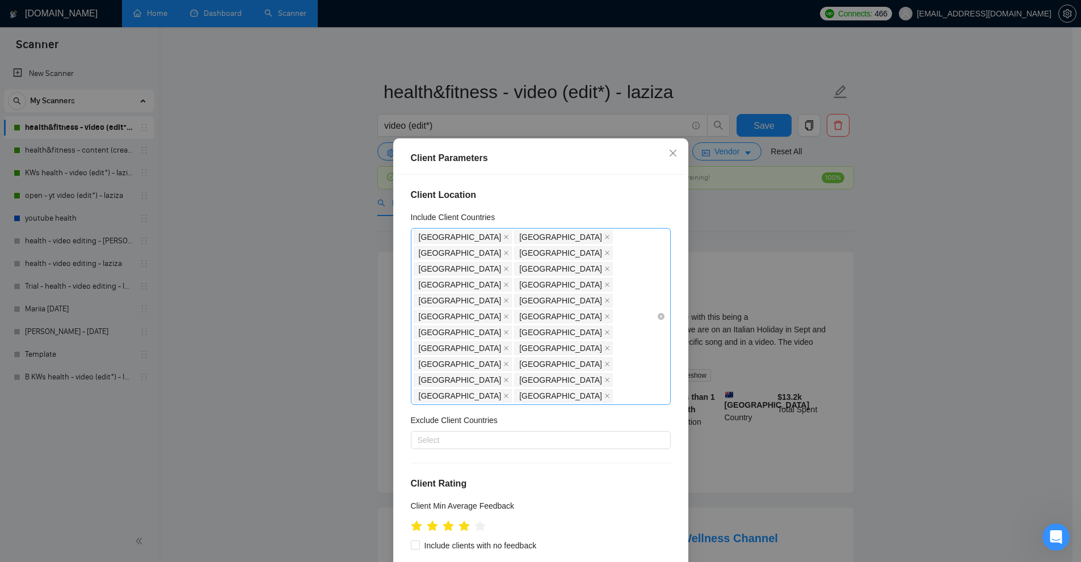
scroll to position [392, 0]
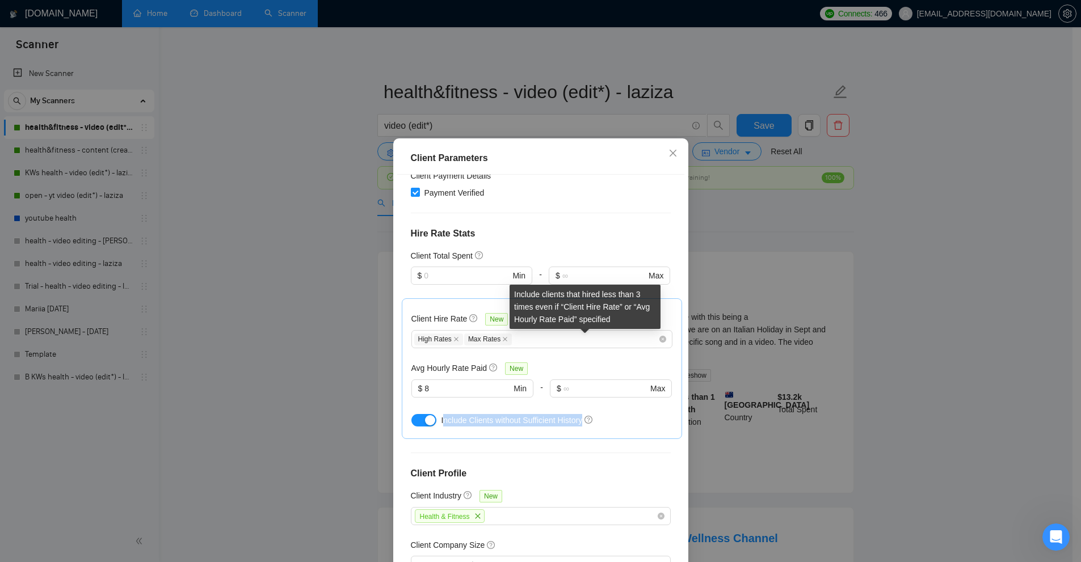
drag, startPoint x: 440, startPoint y: 337, endPoint x: 591, endPoint y: 338, distance: 151.5
click at [587, 414] on div "Include Clients without Sufficient History" at bounding box center [556, 420] width 231 height 12
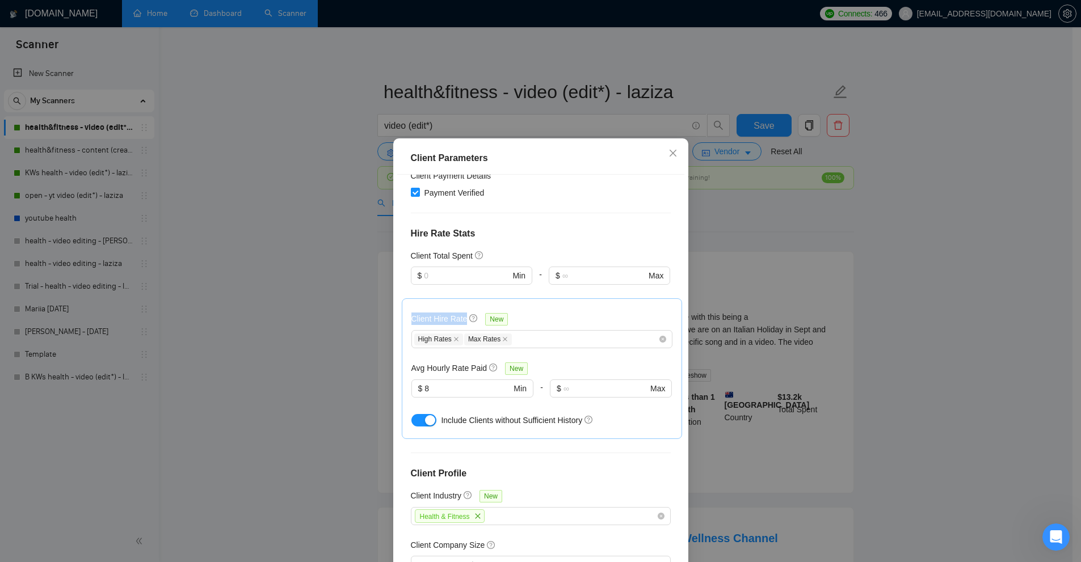
drag, startPoint x: 440, startPoint y: 232, endPoint x: 461, endPoint y: 237, distance: 22.0
click at [461, 298] on div "Client Hire Rate New High Rates Max Rates Avg Hourly Rate Paid New $ 8 Min - $ …" at bounding box center [542, 368] width 280 height 141
click at [420, 313] on h5 "Client Hire Rate" at bounding box center [439, 319] width 56 height 12
click at [513, 333] on input "Client Hire Rate New" at bounding box center [514, 340] width 2 height 14
drag, startPoint x: 434, startPoint y: 342, endPoint x: 577, endPoint y: 342, distance: 143.6
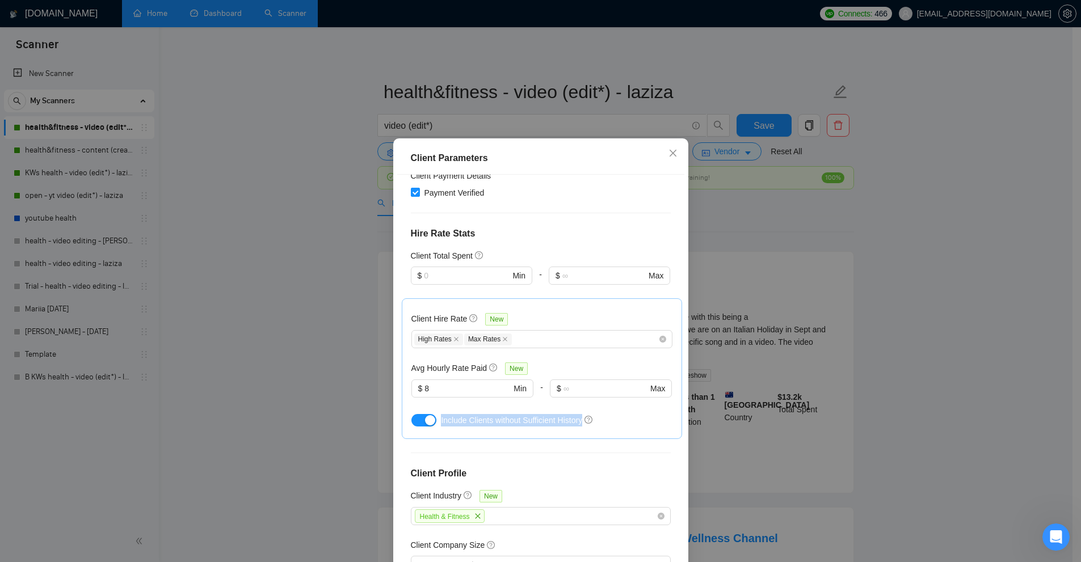
click at [577, 411] on div "Include Clients without Sufficient History" at bounding box center [541, 420] width 261 height 18
click at [609, 411] on div "Include Clients without Sufficient History" at bounding box center [541, 420] width 261 height 18
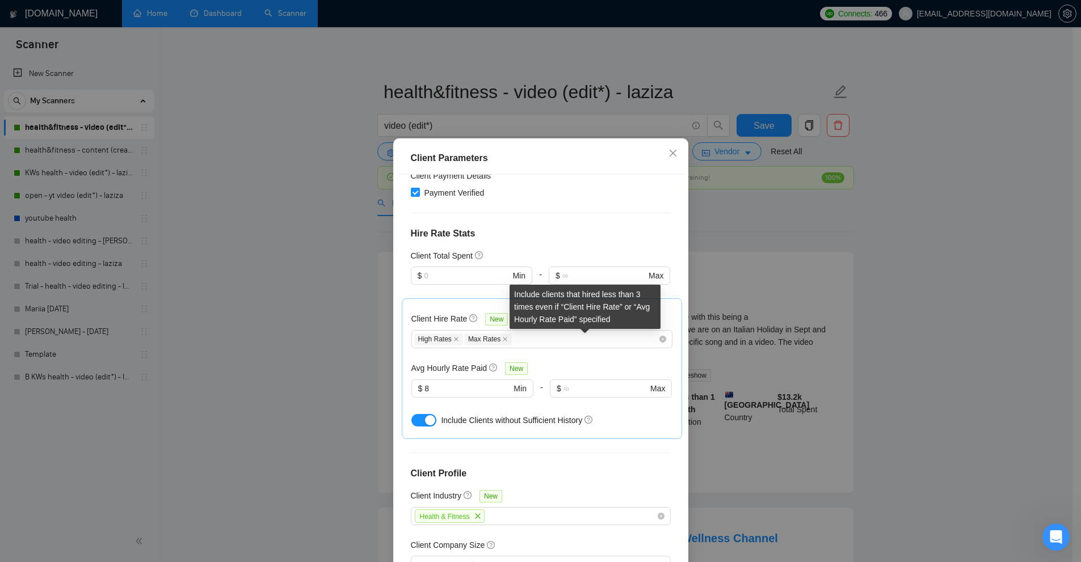
click at [520, 295] on div "Include clients that hired less than 3 times even if “Client Hire Rate” or “Avg…" at bounding box center [585, 307] width 151 height 44
drag, startPoint x: 520, startPoint y: 295, endPoint x: 603, endPoint y: 317, distance: 85.9
click at [603, 317] on div "Include clients that hired less than 3 times even if “Client Hire Rate” or “Avg…" at bounding box center [585, 307] width 151 height 44
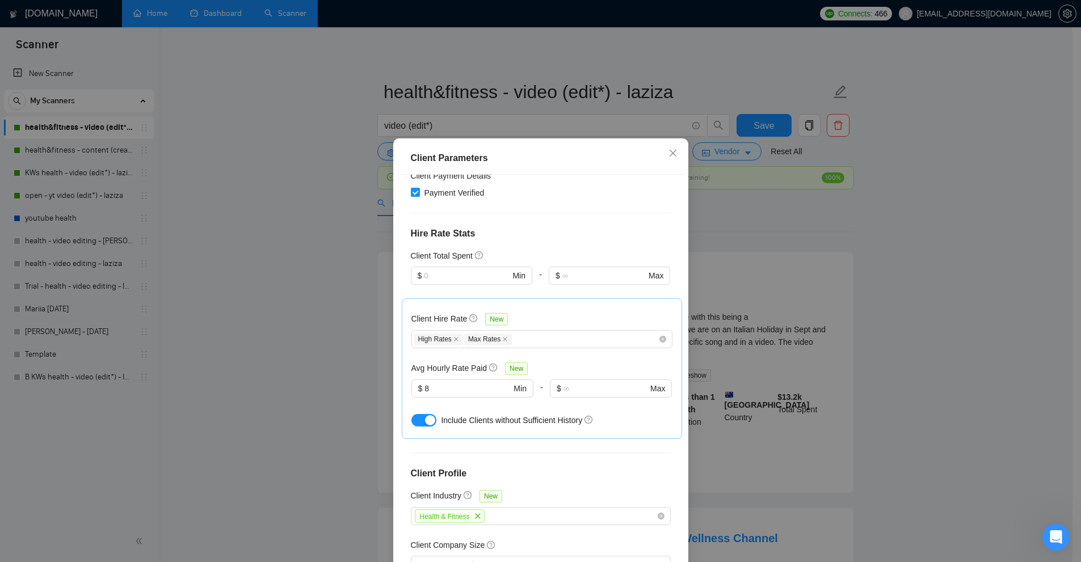
click at [774, 212] on div "Client Parameters Client Location Include Client Countries United States United…" at bounding box center [540, 281] width 1081 height 562
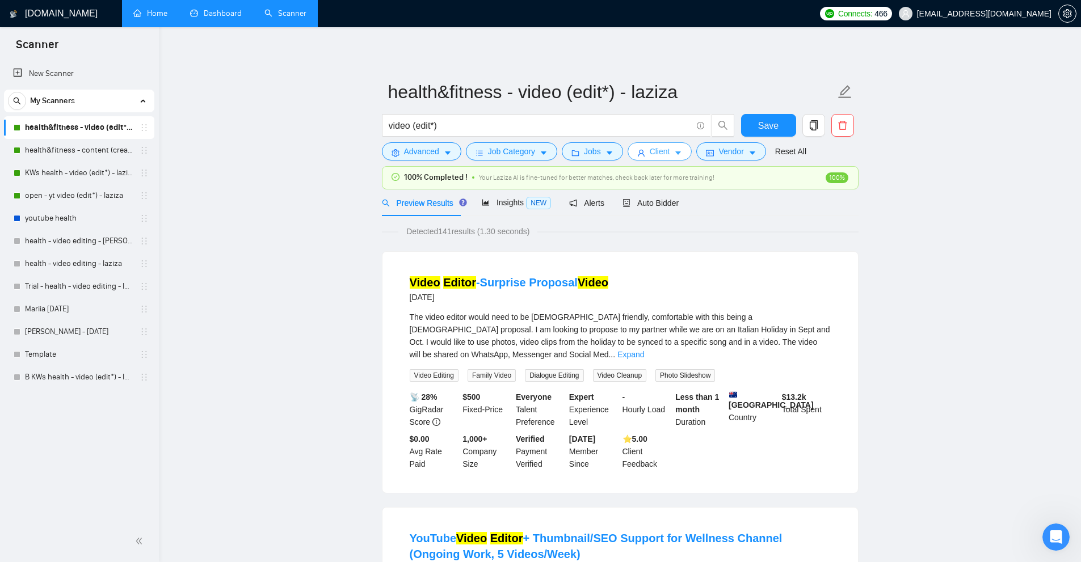
click at [663, 150] on span "Client" at bounding box center [660, 151] width 20 height 12
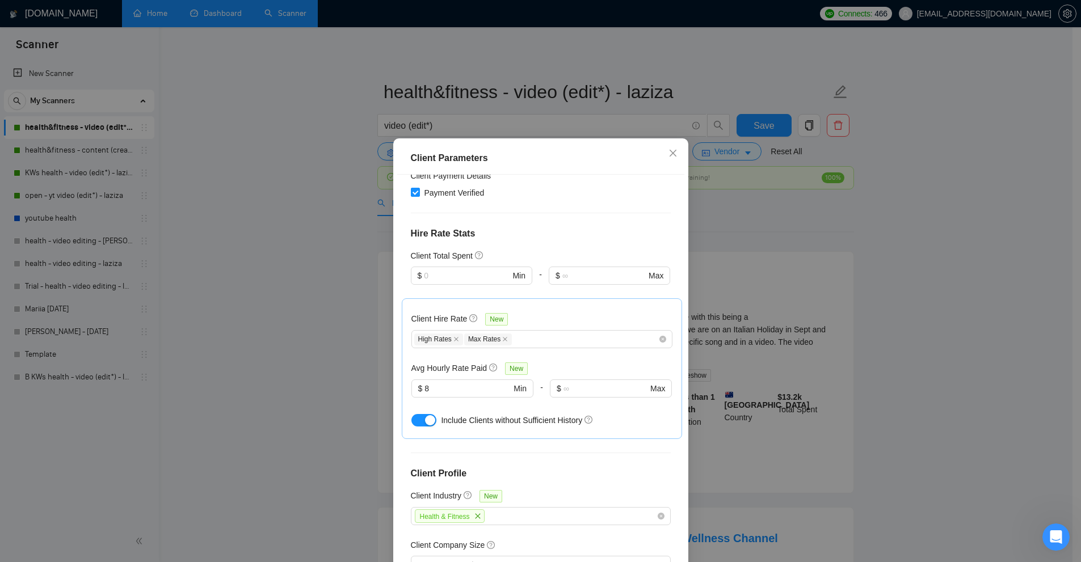
click at [224, 153] on div "Client Parameters Client Location Include Client Countries United States United…" at bounding box center [540, 281] width 1081 height 562
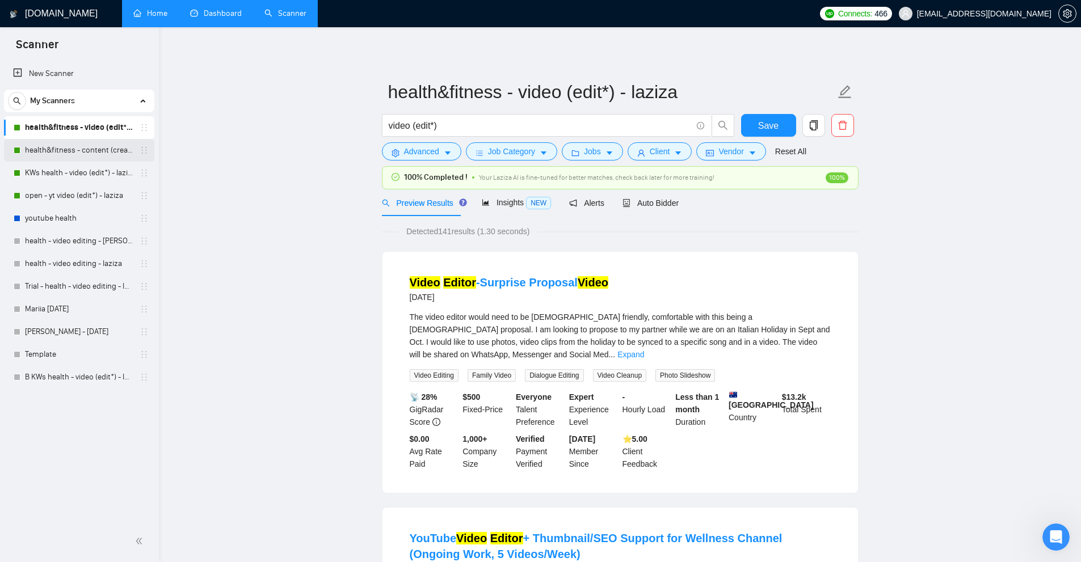
click at [77, 155] on link "health&fitness - content (creat*) - laziza" at bounding box center [79, 150] width 108 height 23
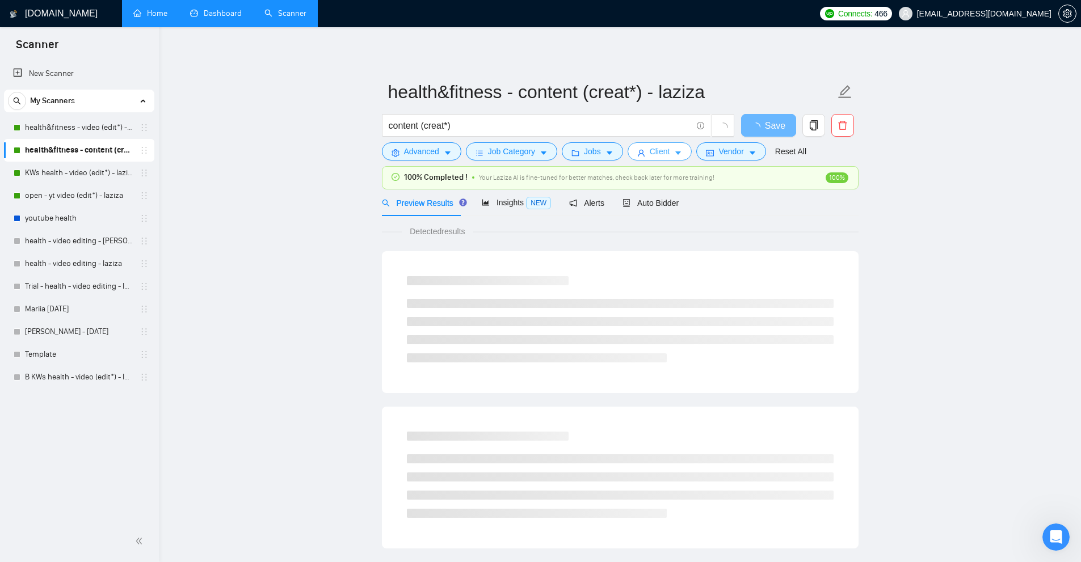
click at [664, 155] on span "Client" at bounding box center [660, 151] width 20 height 12
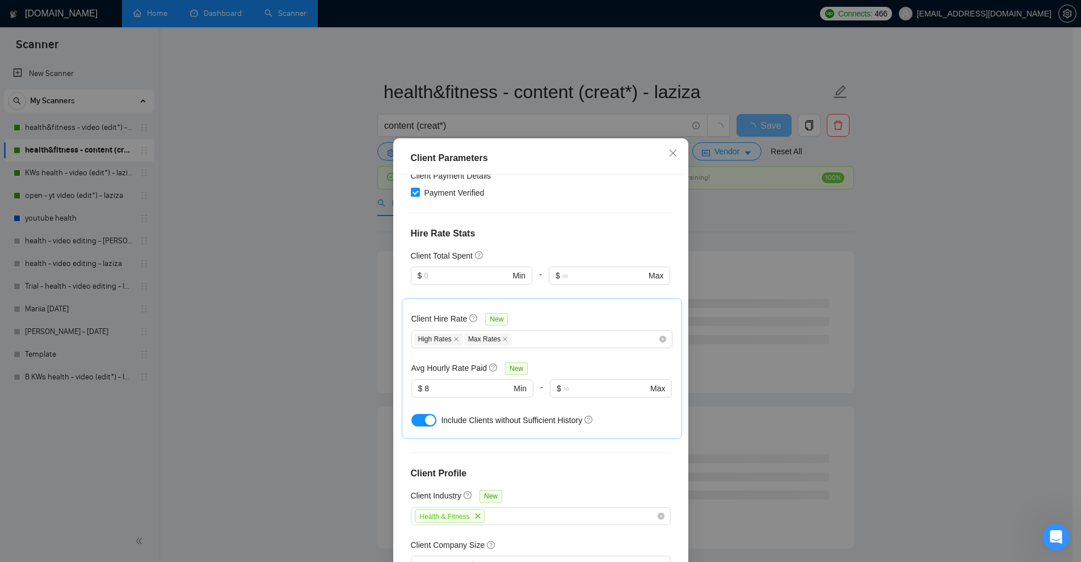
click at [865, 242] on div "Client Parameters Client Location Include Client Countries United States United…" at bounding box center [540, 281] width 1081 height 562
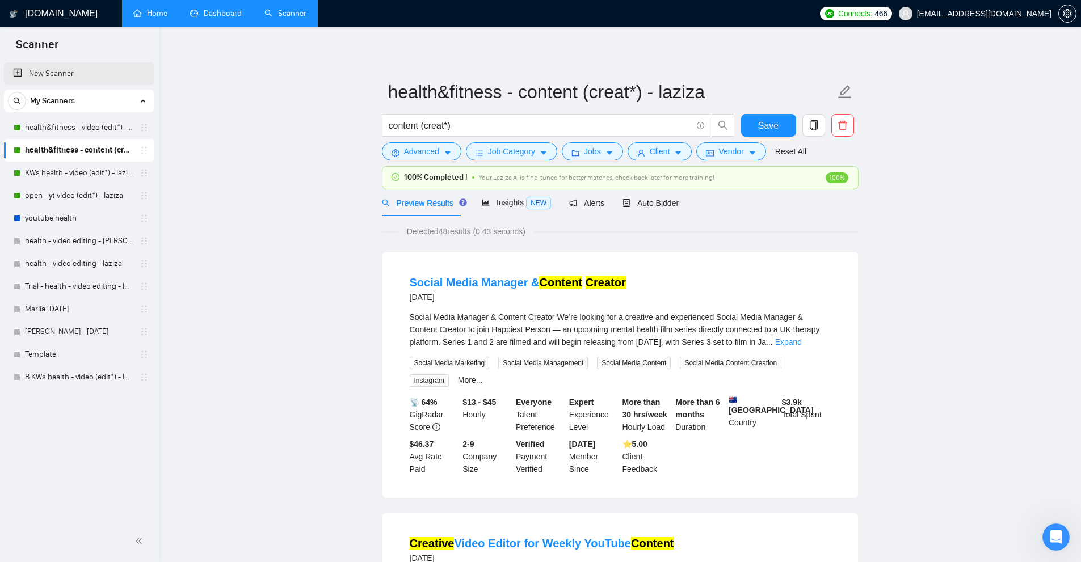
click at [71, 68] on link "New Scanner" at bounding box center [79, 73] width 132 height 23
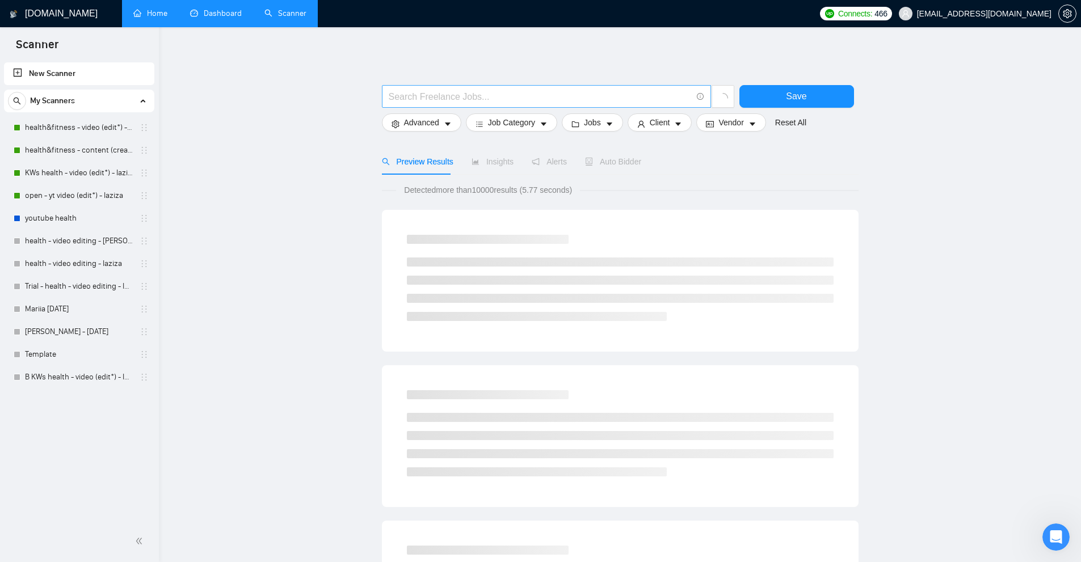
click at [487, 94] on input "text" at bounding box center [540, 97] width 303 height 14
paste input "Professional Video Production"
type input ""Professional Video Production""
click at [433, 113] on button "Advanced" at bounding box center [421, 122] width 79 height 18
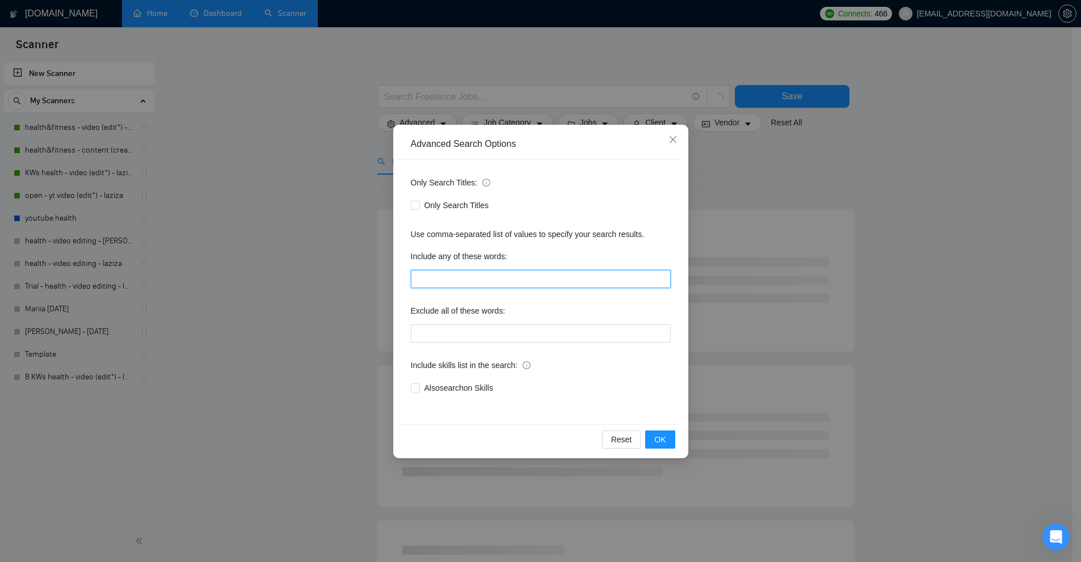
click at [450, 280] on input "text" at bounding box center [541, 279] width 260 height 18
paste input ""Professional Video Production""
drag, startPoint x: 540, startPoint y: 280, endPoint x: 348, endPoint y: 283, distance: 191.8
click at [348, 283] on div "Advanced Search Options Only Search Titles: Only Search Titles Use comma-separa…" at bounding box center [540, 281] width 1081 height 562
type input ""Professional Video Production","
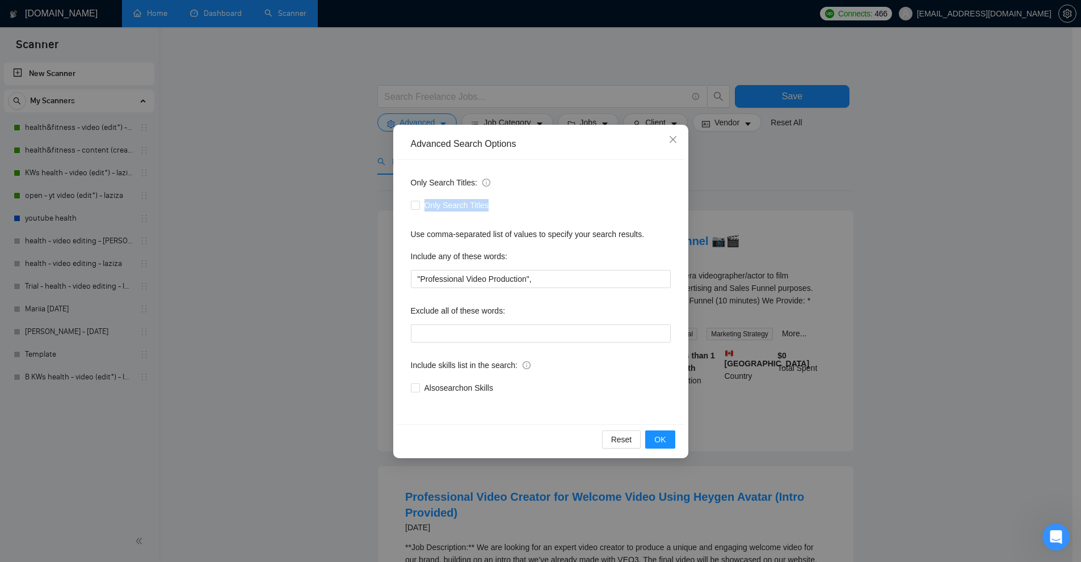
drag, startPoint x: 452, startPoint y: 204, endPoint x: 497, endPoint y: 205, distance: 44.3
click at [497, 205] on div "Only Search Titles" at bounding box center [541, 205] width 260 height 12
click at [458, 203] on span "Only Search Titles" at bounding box center [457, 205] width 74 height 12
click at [419, 203] on input "Only Search Titles" at bounding box center [415, 205] width 8 height 8
checkbox input "true"
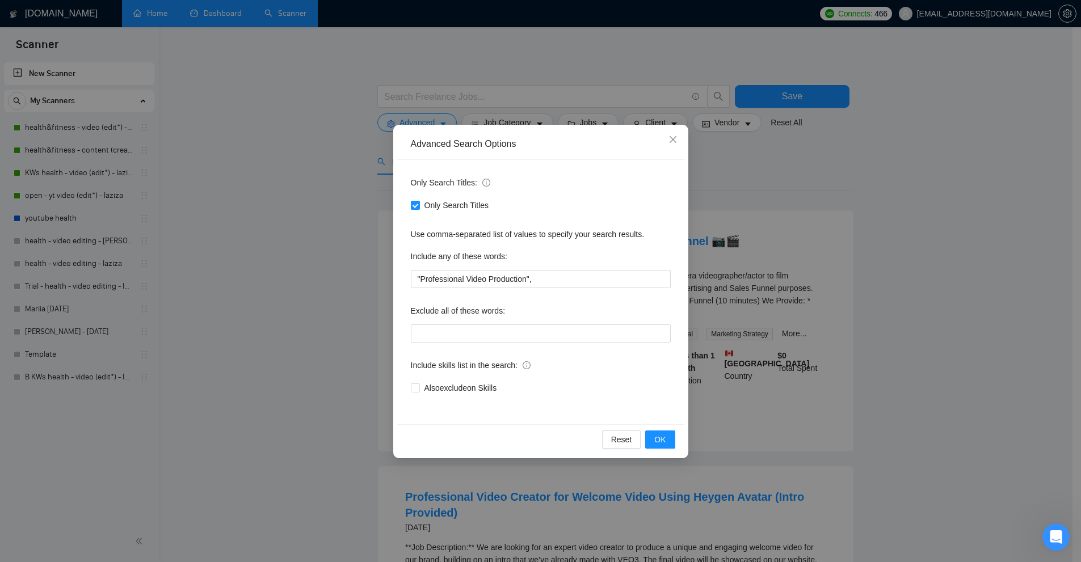
click at [276, 232] on div "Advanced Search Options Only Search Titles: Only Search Titles Use comma-separa…" at bounding box center [540, 281] width 1081 height 562
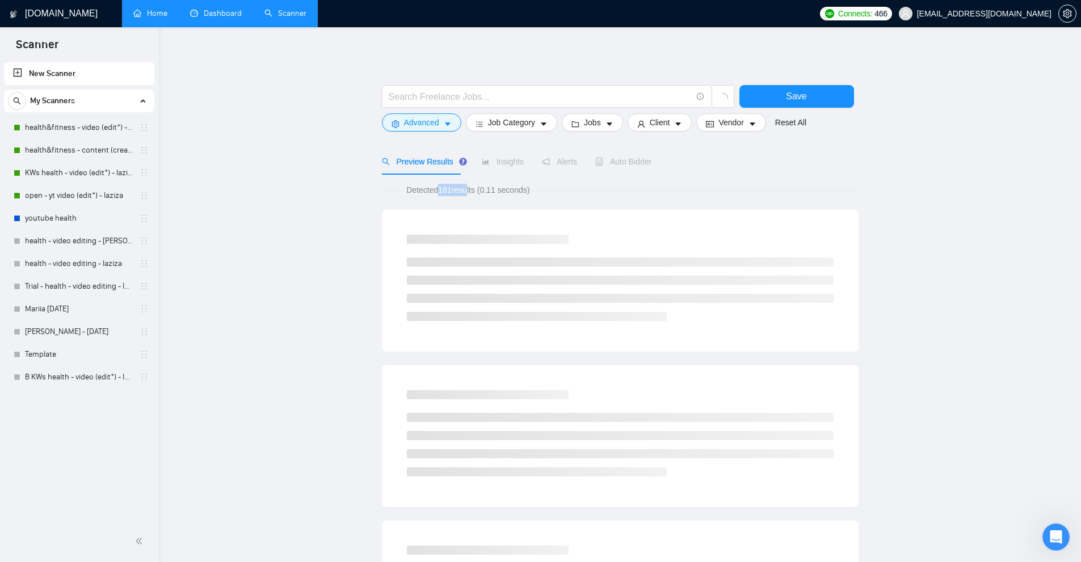
drag, startPoint x: 473, startPoint y: 190, endPoint x: 461, endPoint y: 193, distance: 12.8
click at [461, 193] on span "Detected 181 results (0.11 seconds)" at bounding box center [467, 190] width 139 height 12
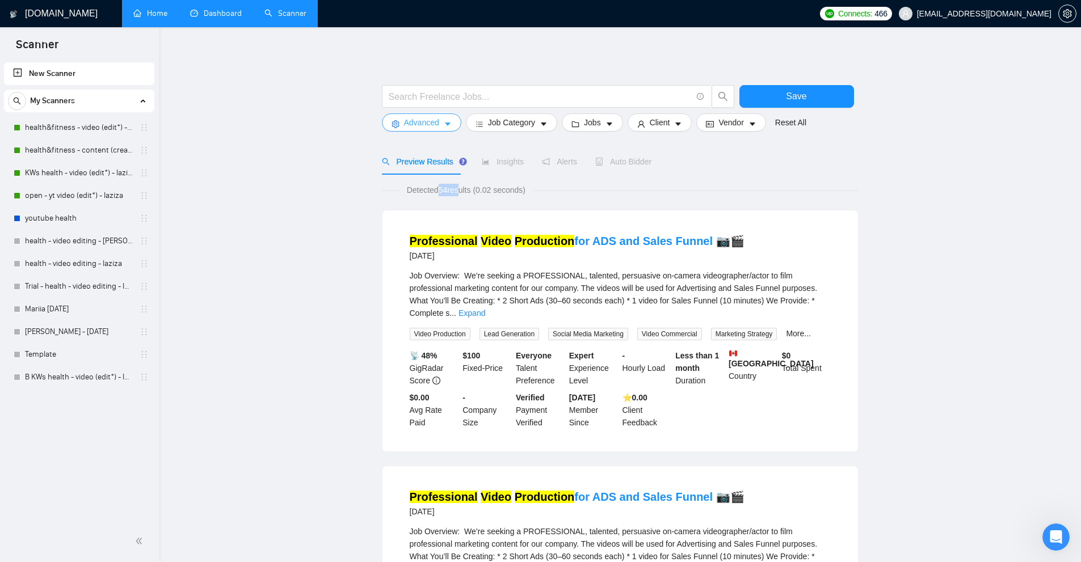
click at [444, 126] on icon "caret-down" at bounding box center [448, 124] width 8 height 8
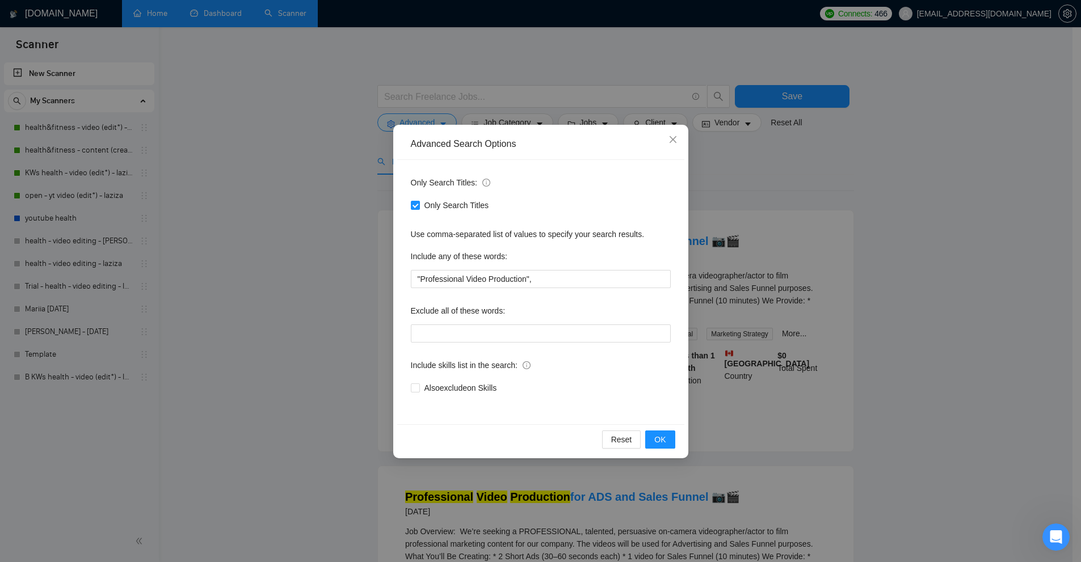
click at [296, 216] on div "Advanced Search Options Only Search Titles: Only Search Titles Use comma-separa…" at bounding box center [540, 281] width 1081 height 562
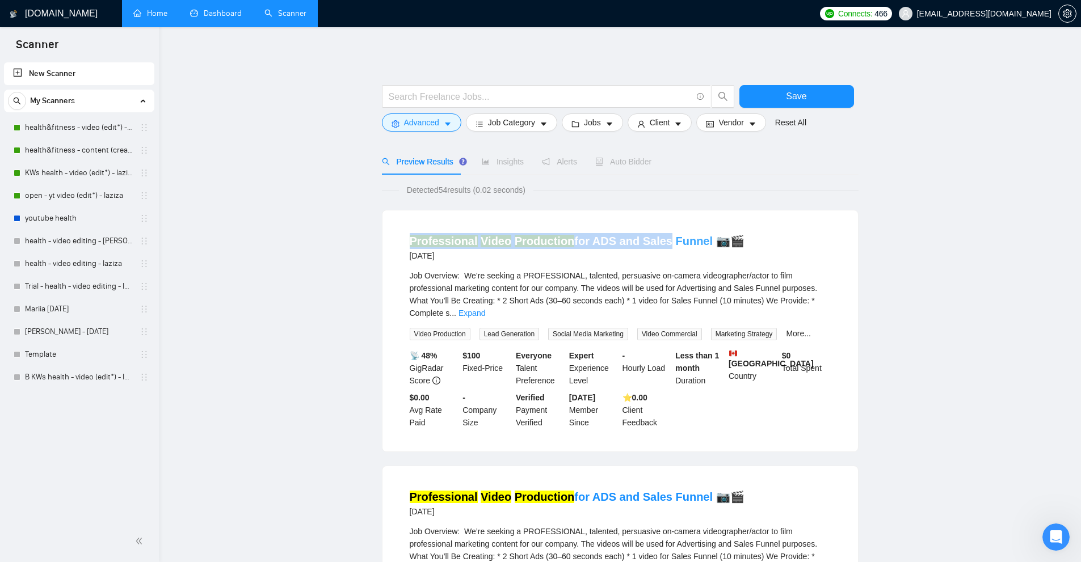
drag, startPoint x: 401, startPoint y: 242, endPoint x: 654, endPoint y: 244, distance: 253.1
click at [654, 244] on li "Professional Video Production for ADS and Sales Funnel 📷🎬 7 days ago Job Overvi…" at bounding box center [620, 331] width 448 height 214
click at [661, 266] on div "Professional Video Production for ADS and Sales Funnel 📷🎬 7 days ago" at bounding box center [620, 249] width 421 height 33
click at [453, 271] on span "Job Overview: We’re seeking a PROFESSIONAL, talented, persuasive on-camera vide…" at bounding box center [614, 294] width 408 height 47
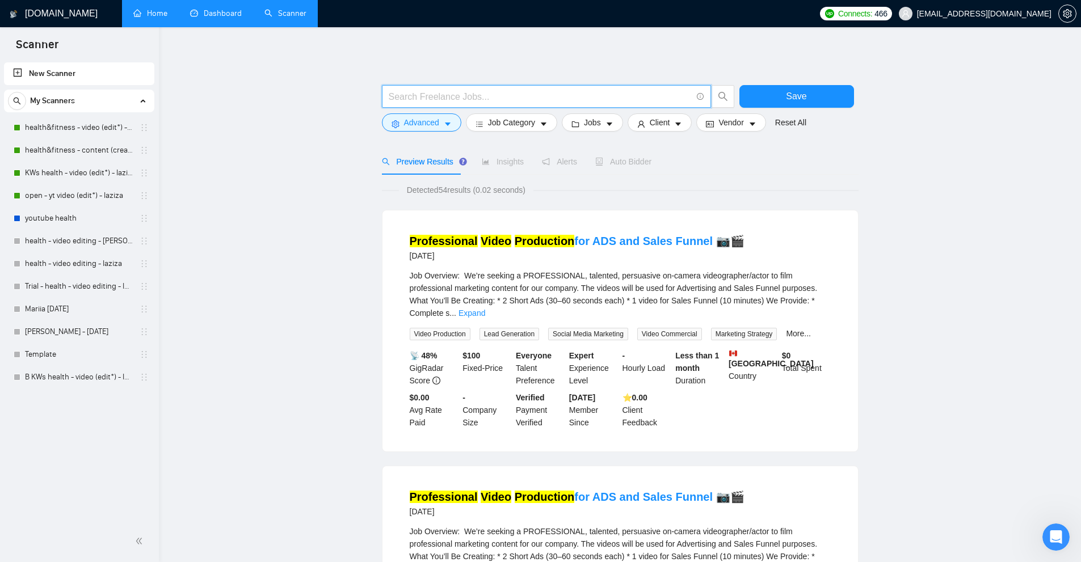
click at [493, 103] on input "text" at bounding box center [540, 97] width 303 height 14
click at [428, 120] on span "Advanced" at bounding box center [421, 122] width 35 height 12
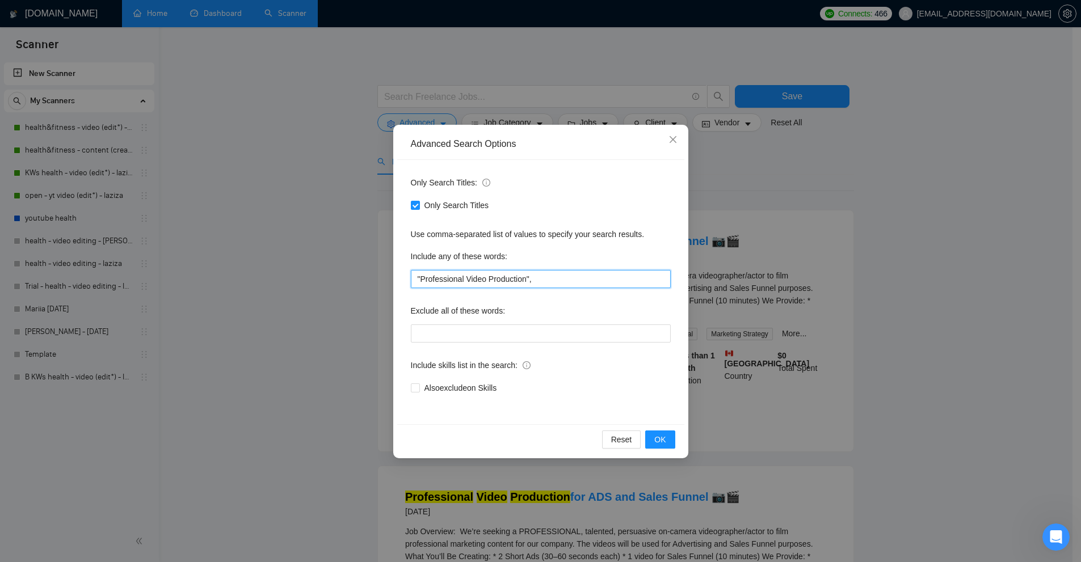
click at [538, 285] on input ""Professional Video Production"," at bounding box center [541, 279] width 260 height 18
paste input "Legal Video"
type input ""Legal Video""
click at [855, 260] on div "Advanced Search Options Only Search Titles: Only Search Titles Use comma-separa…" at bounding box center [540, 281] width 1081 height 562
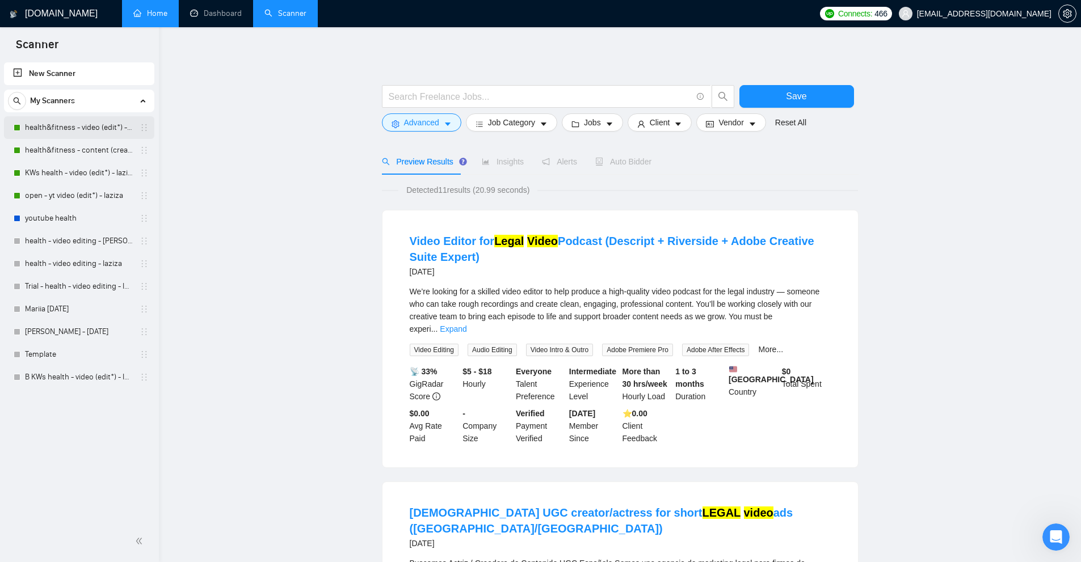
click at [66, 123] on link "health&fitness - video (edit*) - laziza" at bounding box center [79, 127] width 108 height 23
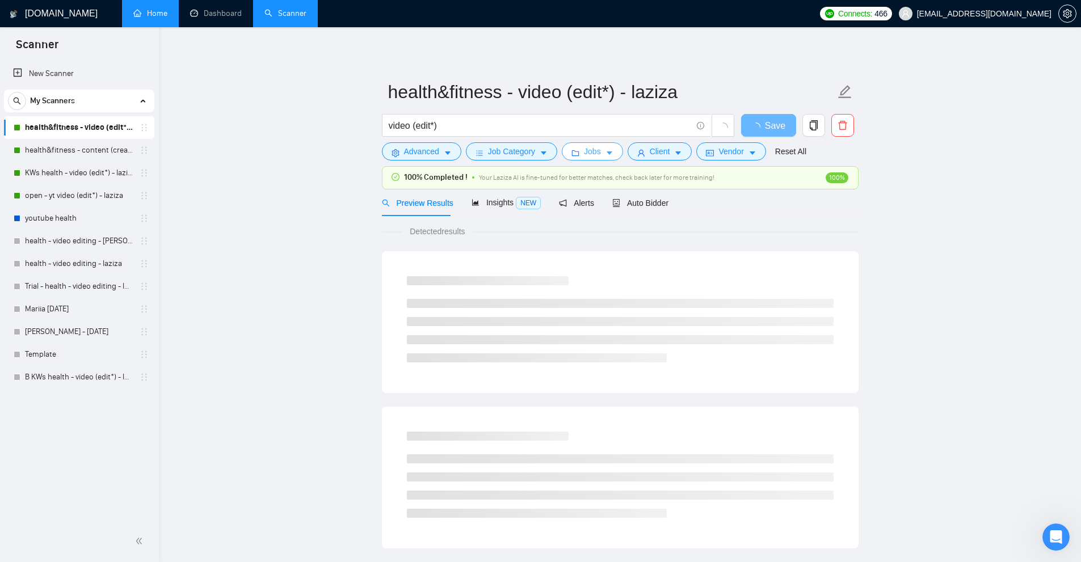
click at [586, 150] on span "Jobs" at bounding box center [592, 151] width 17 height 12
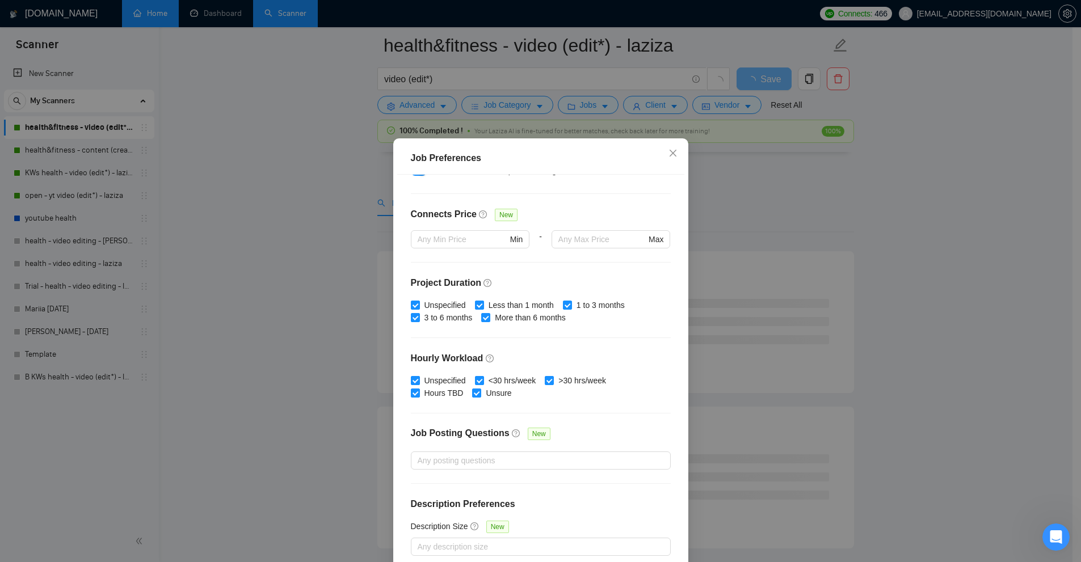
scroll to position [56, 0]
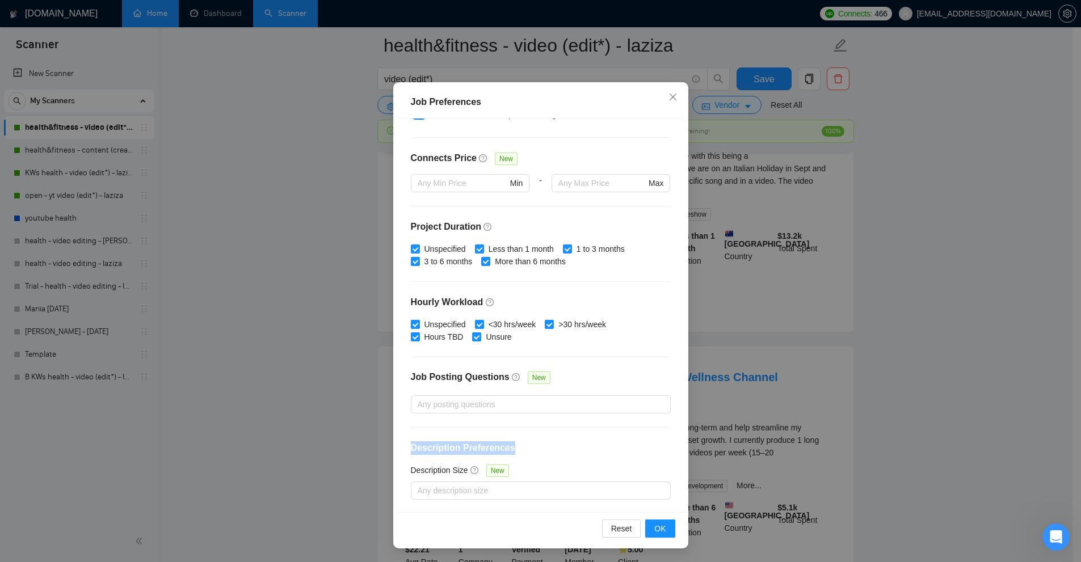
drag, startPoint x: 444, startPoint y: 448, endPoint x: 515, endPoint y: 451, distance: 70.4
click at [515, 451] on div "Budget Project Type All Fixed Price Hourly Rate Fixed Price Budget $ 500 Min - …" at bounding box center [540, 316] width 287 height 394
drag, startPoint x: 418, startPoint y: 106, endPoint x: 499, endPoint y: 103, distance: 80.6
click at [499, 103] on div "Job Preferences" at bounding box center [541, 102] width 260 height 14
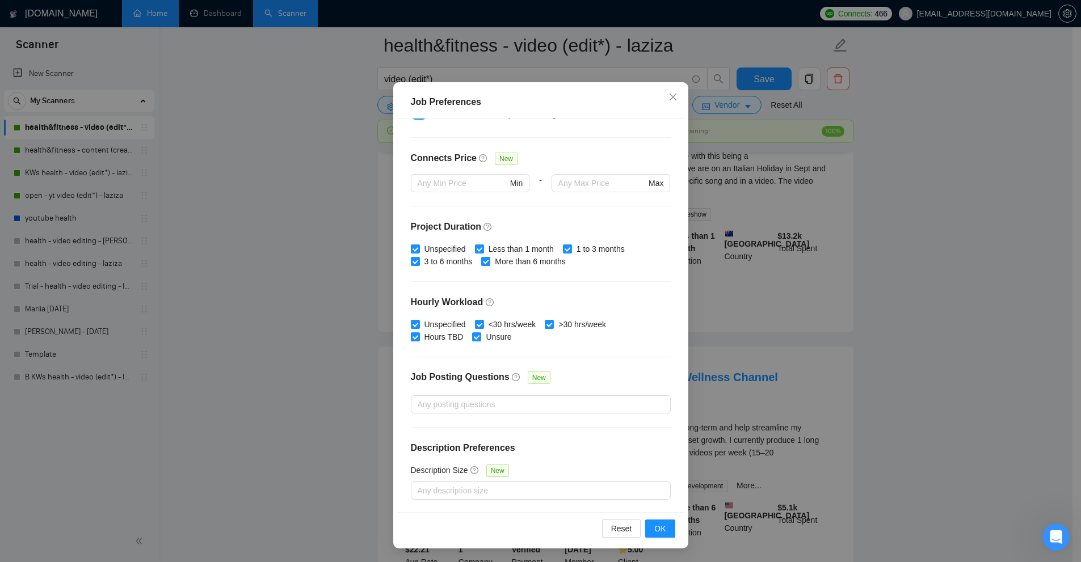
click at [477, 100] on div "Job Preferences" at bounding box center [541, 102] width 260 height 14
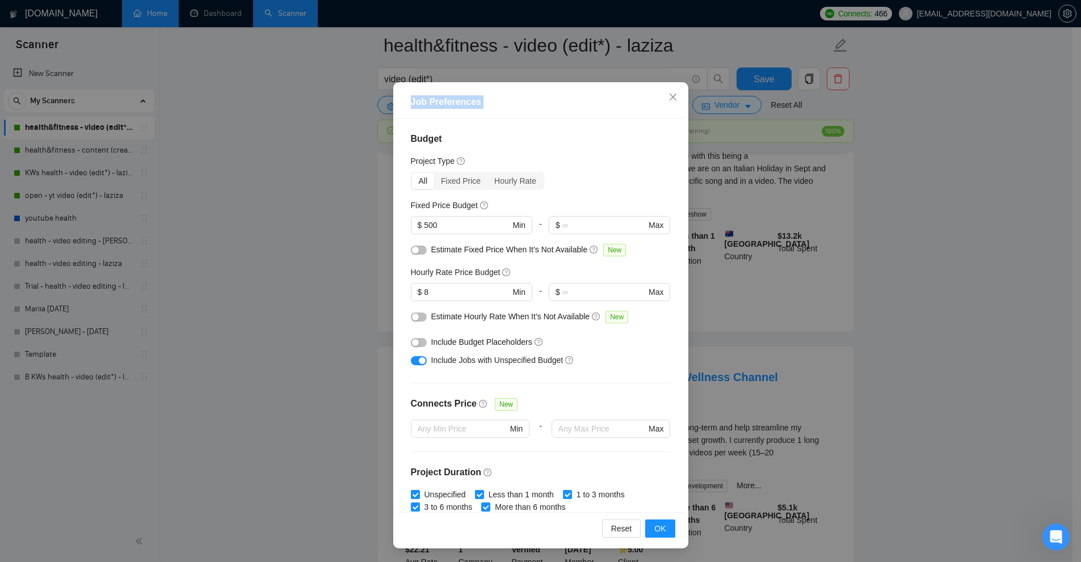
scroll to position [0, 0]
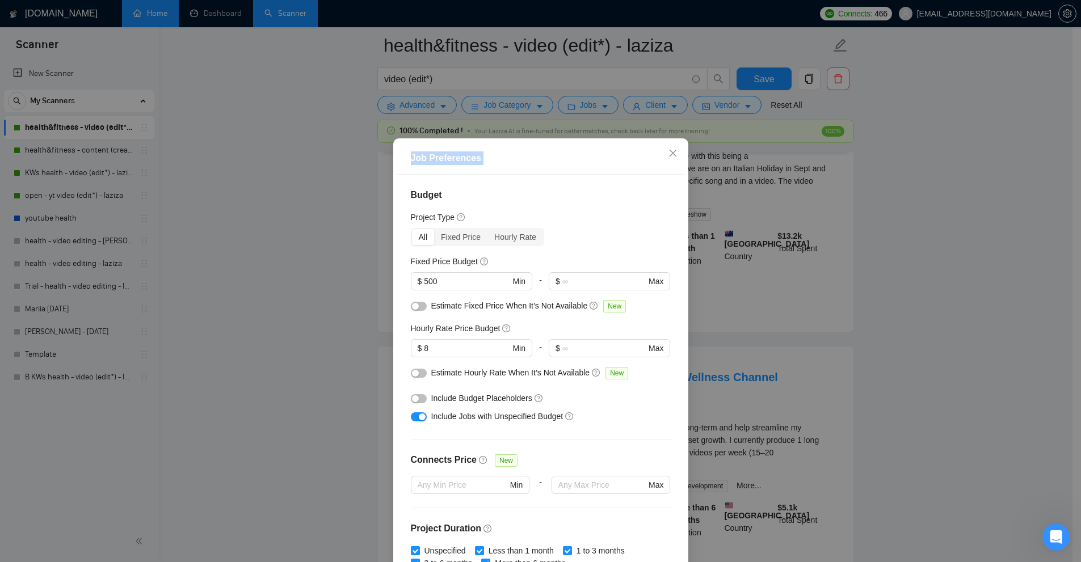
click at [545, 110] on div "Job Preferences Budget Project Type All Fixed Price Hourly Rate Fixed Price Bud…" at bounding box center [540, 281] width 1081 height 562
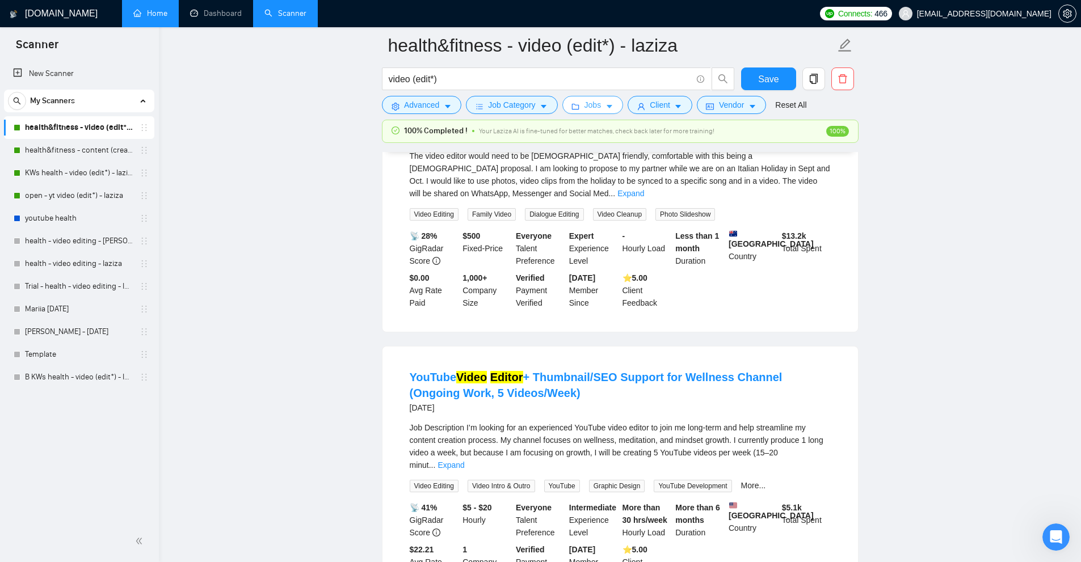
click at [587, 108] on span "Jobs" at bounding box center [592, 105] width 17 height 12
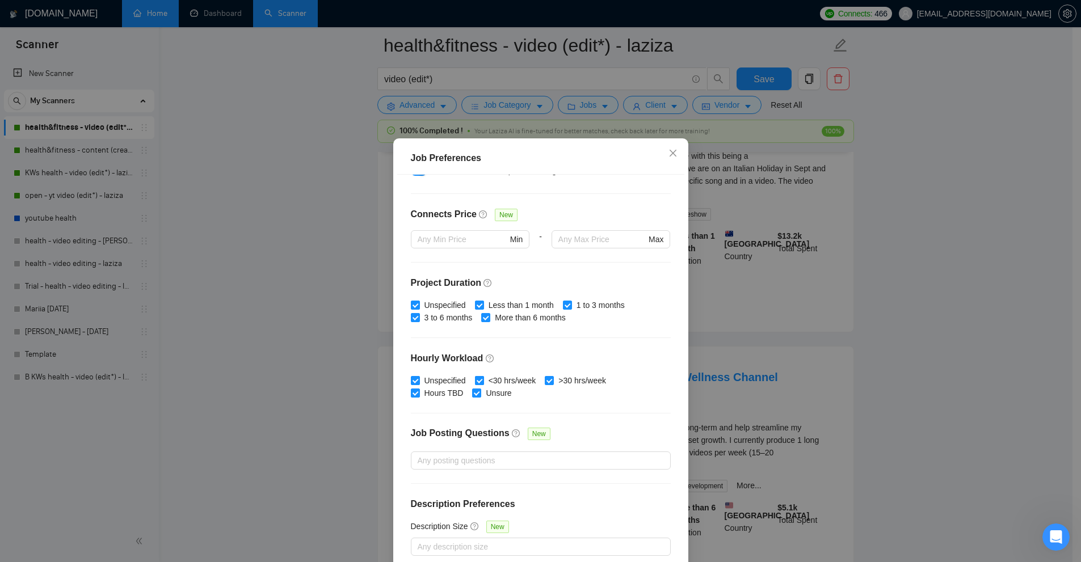
scroll to position [56, 0]
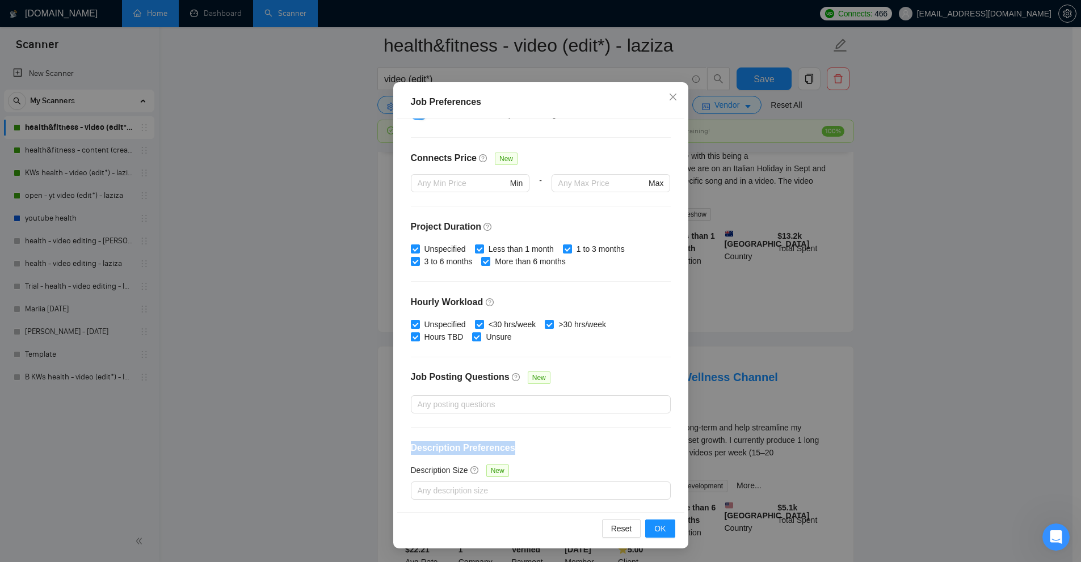
drag, startPoint x: 405, startPoint y: 447, endPoint x: 540, endPoint y: 445, distance: 135.6
click at [540, 445] on div "Budget Project Type All Fixed Price Hourly Rate Fixed Price Budget $ 500 Min - …" at bounding box center [540, 316] width 287 height 394
click at [462, 484] on div at bounding box center [535, 491] width 243 height 14
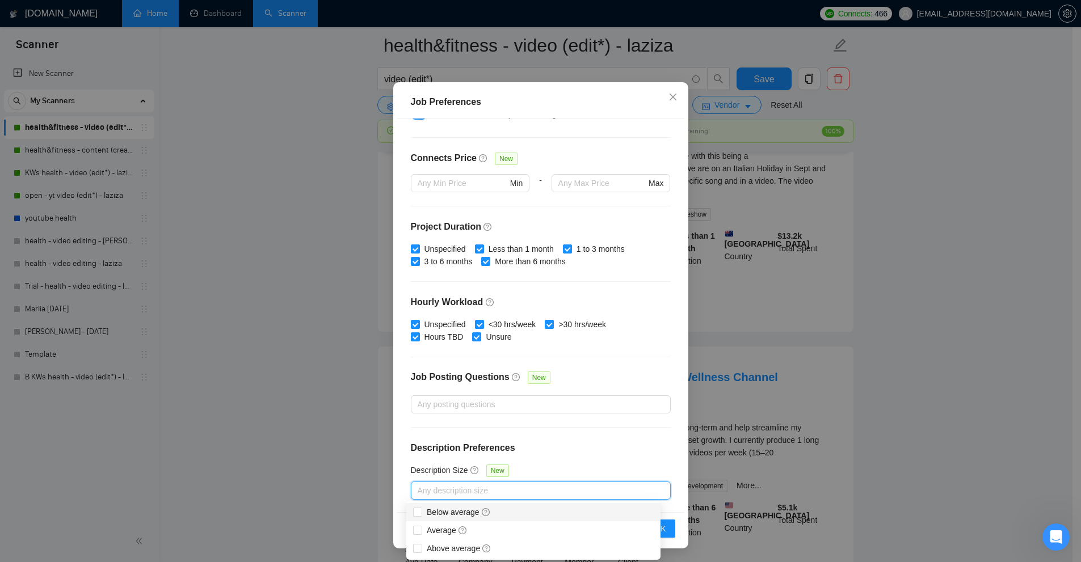
click at [558, 435] on div "Budget Project Type All Fixed Price Hourly Rate Fixed Price Budget $ 500 Min - …" at bounding box center [540, 316] width 287 height 394
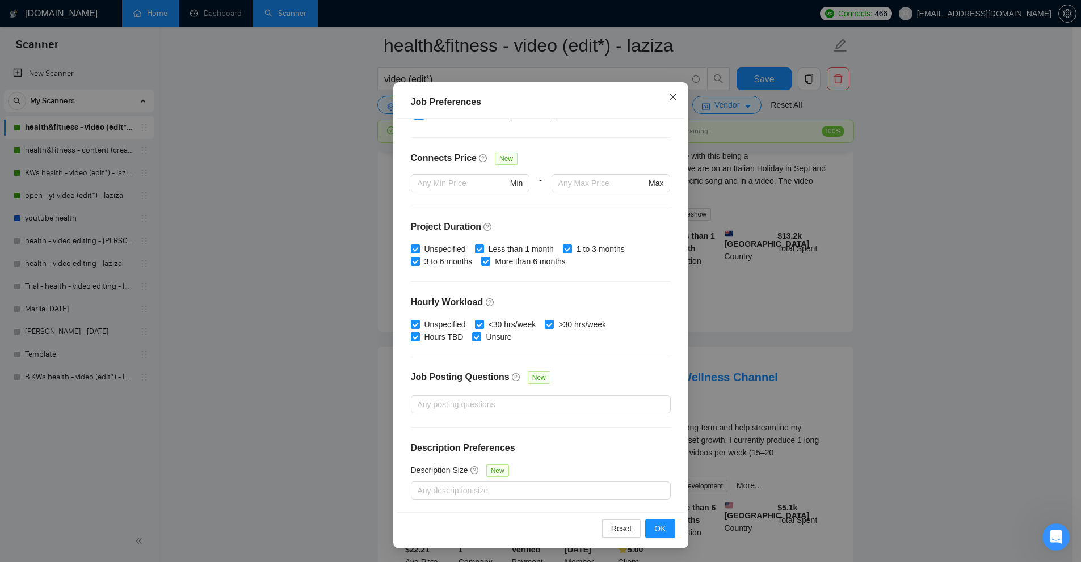
click at [658, 102] on span "Close" at bounding box center [673, 97] width 31 height 31
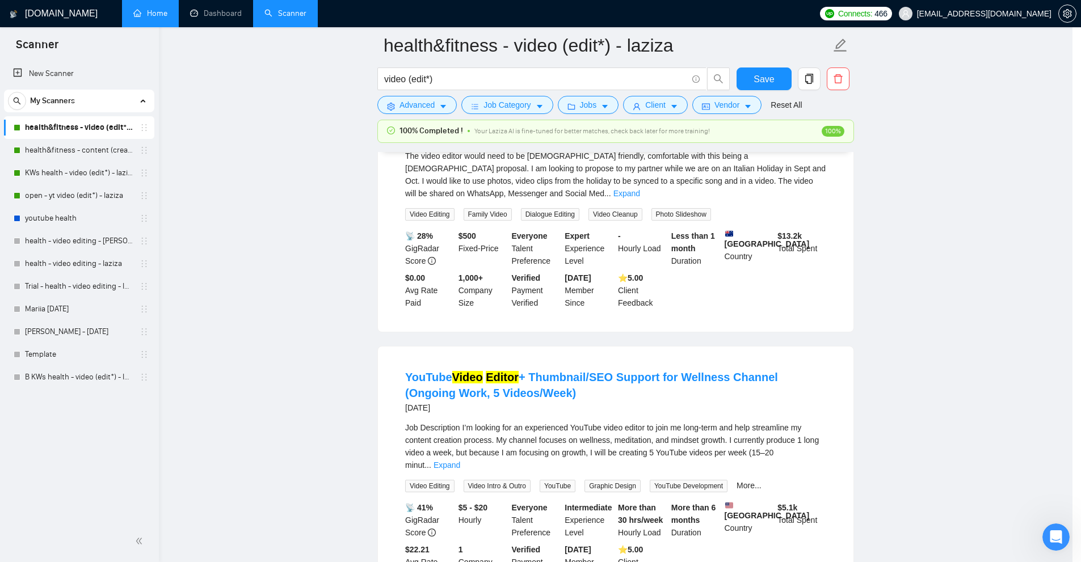
scroll to position [0, 0]
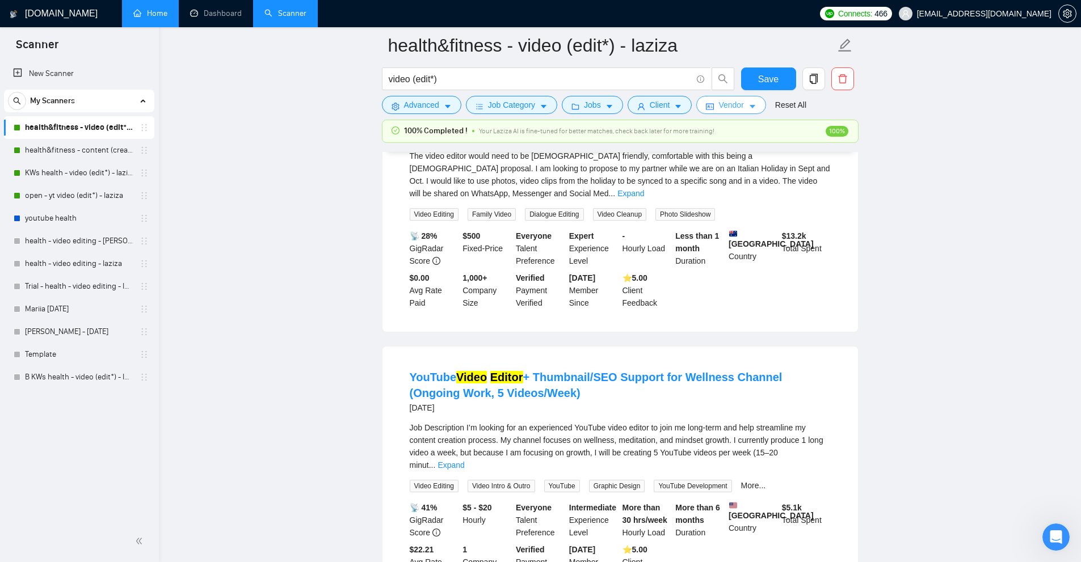
drag, startPoint x: 731, startPoint y: 106, endPoint x: 966, endPoint y: 179, distance: 246.1
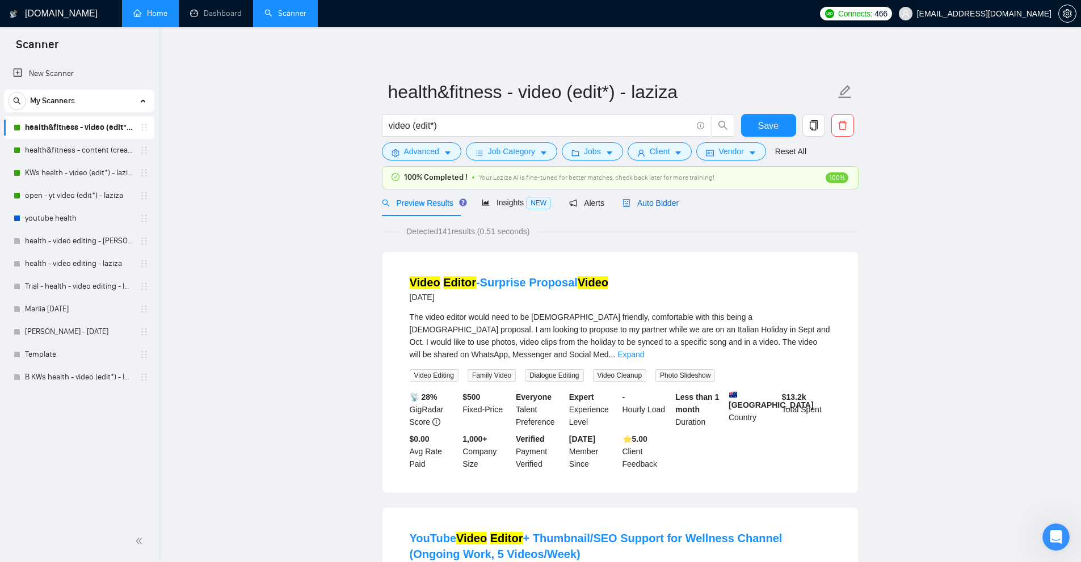
click at [653, 201] on span "Auto Bidder" at bounding box center [650, 203] width 56 height 9
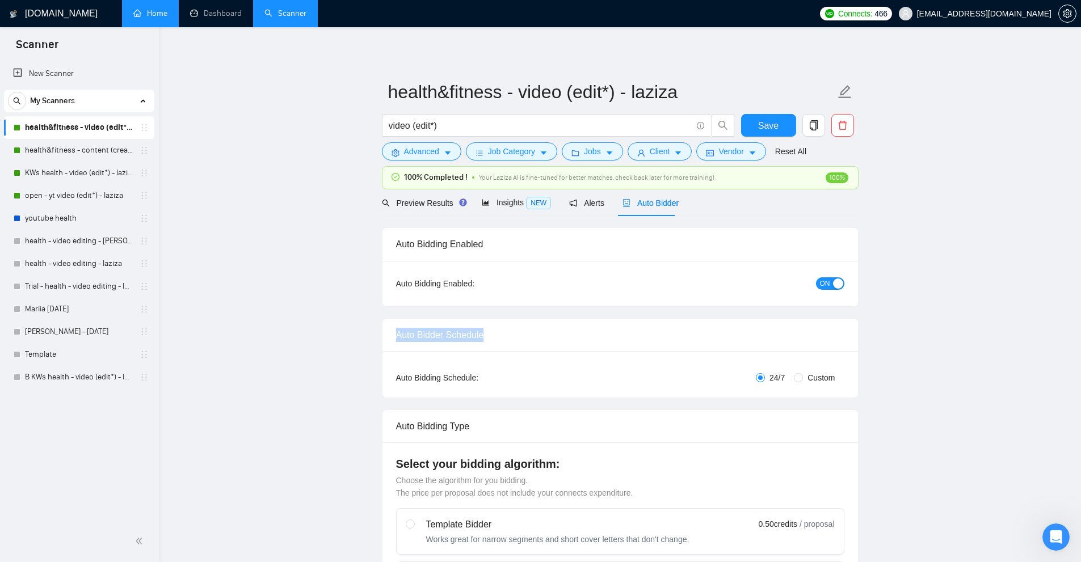
drag, startPoint x: 381, startPoint y: 335, endPoint x: 529, endPoint y: 335, distance: 148.1
click at [529, 335] on div "Auto Bidder Schedule Auto Bidding Type: Automated (recommended) Semi-automated …" at bounding box center [620, 358] width 477 height 80
click at [529, 335] on div "Auto Bidder Schedule" at bounding box center [620, 335] width 448 height 32
click at [806, 377] on span "Custom" at bounding box center [821, 378] width 36 height 12
click at [803, 377] on input "Custom" at bounding box center [798, 377] width 9 height 9
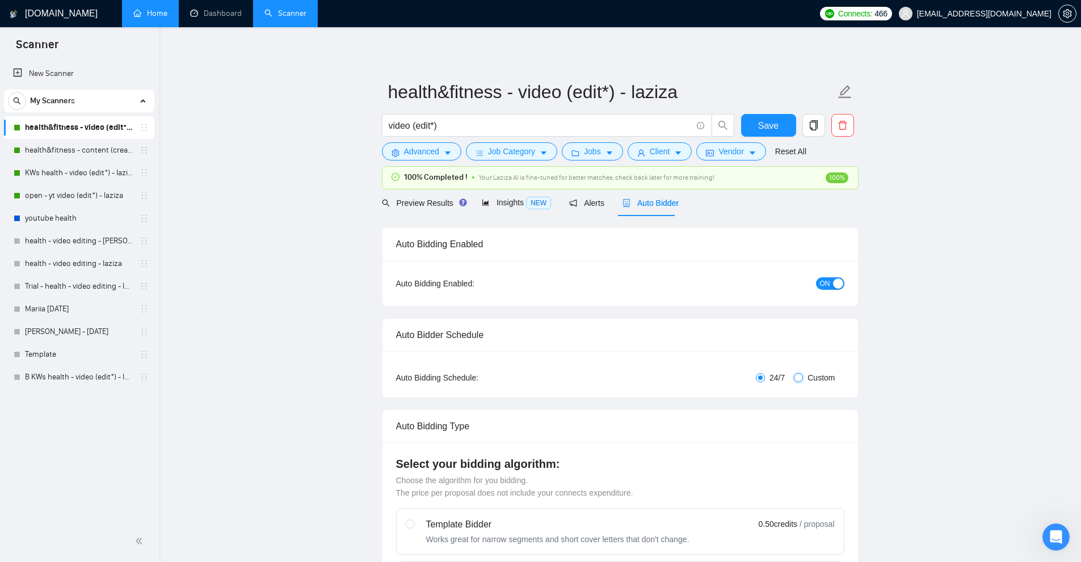
radio input "true"
radio input "false"
checkbox input "true"
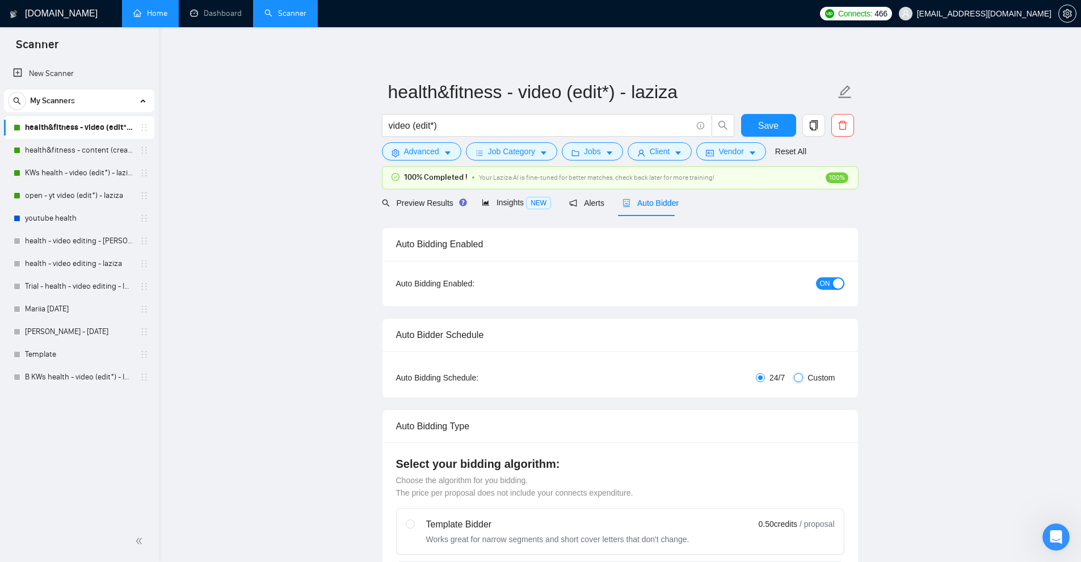
checkbox input "true"
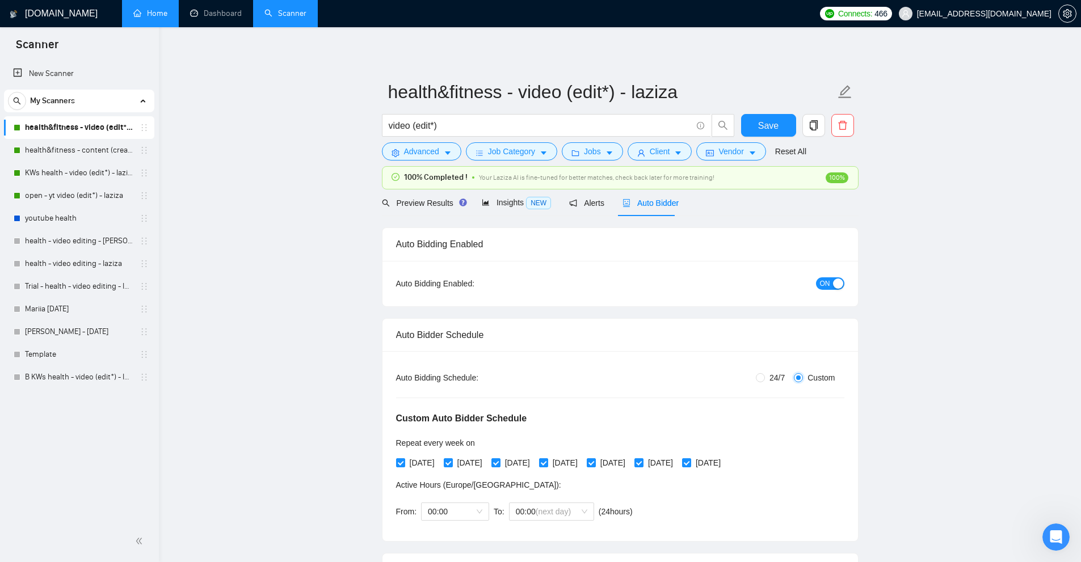
click at [839, 379] on label "Custom" at bounding box center [816, 378] width 45 height 12
click at [803, 379] on input "Custom" at bounding box center [798, 377] width 9 height 9
drag, startPoint x: 814, startPoint y: 378, endPoint x: 789, endPoint y: 380, distance: 25.0
click at [789, 380] on div "Auto Bidding Type: Automated (recommended) Semi-automated Auto Bidding Schedule…" at bounding box center [620, 446] width 476 height 190
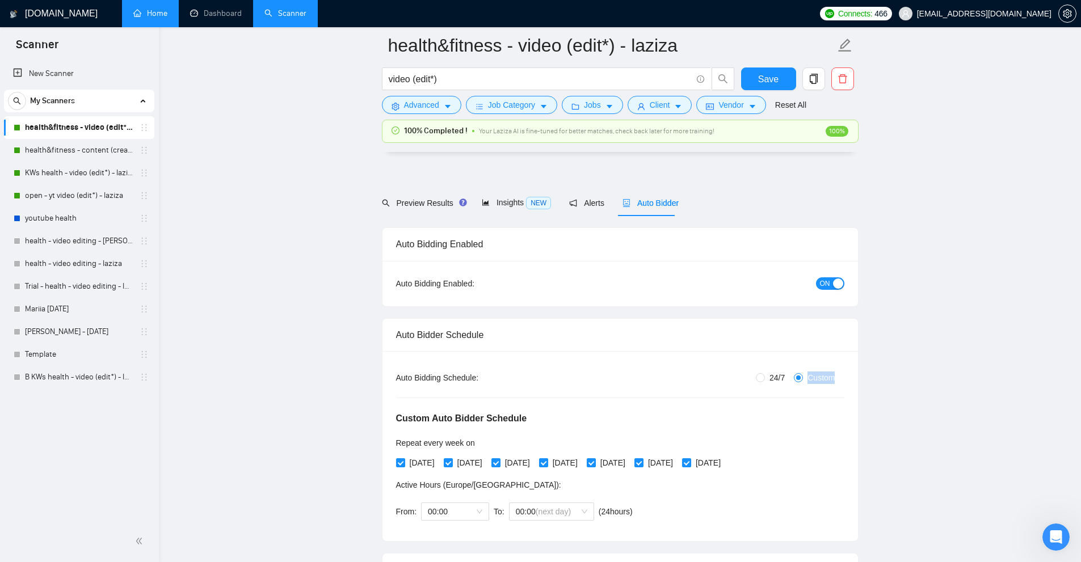
scroll to position [170, 0]
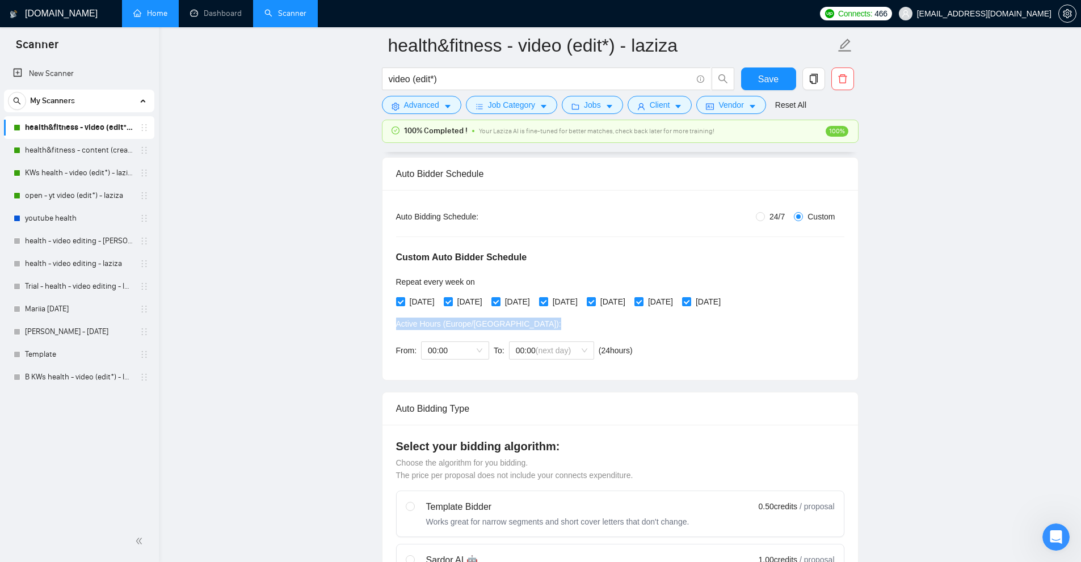
drag, startPoint x: 393, startPoint y: 327, endPoint x: 525, endPoint y: 330, distance: 132.8
click at [525, 330] on div "Auto Bidding Type: Automated (recommended) Semi-automated Auto Bidding Schedule…" at bounding box center [620, 285] width 476 height 190
click at [470, 324] on span "Active Hours ( Europe/Kiev ):" at bounding box center [478, 323] width 165 height 9
drag, startPoint x: 470, startPoint y: 324, endPoint x: 476, endPoint y: 322, distance: 5.9
click at [476, 322] on span "Active Hours ( Europe/Kiev ):" at bounding box center [478, 323] width 165 height 9
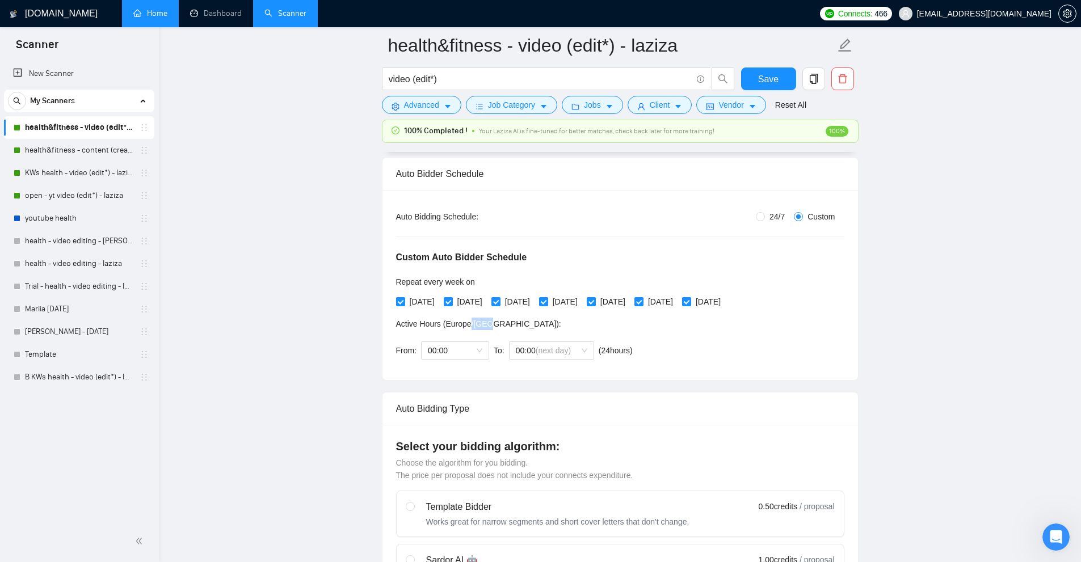
click at [477, 322] on span "Active Hours ( Europe/Kiev ):" at bounding box center [478, 323] width 165 height 9
drag, startPoint x: 477, startPoint y: 322, endPoint x: 453, endPoint y: 322, distance: 23.3
click at [453, 322] on span "Active Hours ( Europe/Kiev ):" at bounding box center [478, 323] width 165 height 9
click at [459, 330] on div "Active Hours ( Europe/Kiev ): From: 00:00 To: 00:00 (next day) ( 24 hours) Euro…" at bounding box center [516, 342] width 241 height 49
click at [452, 321] on span "Active Hours ( Europe/Kiev ):" at bounding box center [478, 323] width 165 height 9
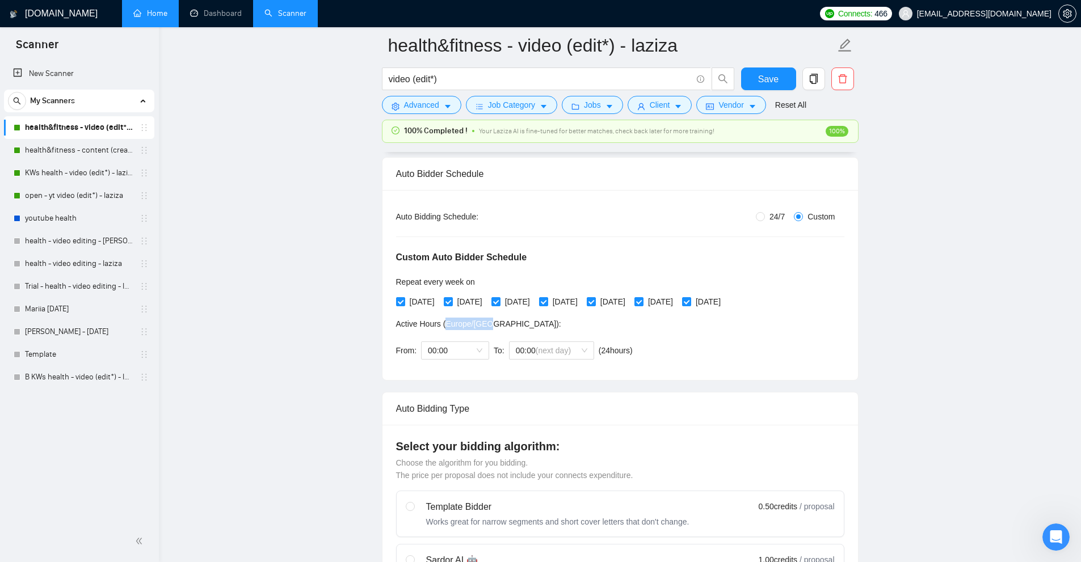
drag, startPoint x: 452, startPoint y: 321, endPoint x: 485, endPoint y: 320, distance: 32.9
click at [485, 320] on span "Active Hours ( Europe/Kiev ):" at bounding box center [478, 323] width 165 height 9
click at [457, 351] on span "00:00" at bounding box center [455, 350] width 54 height 17
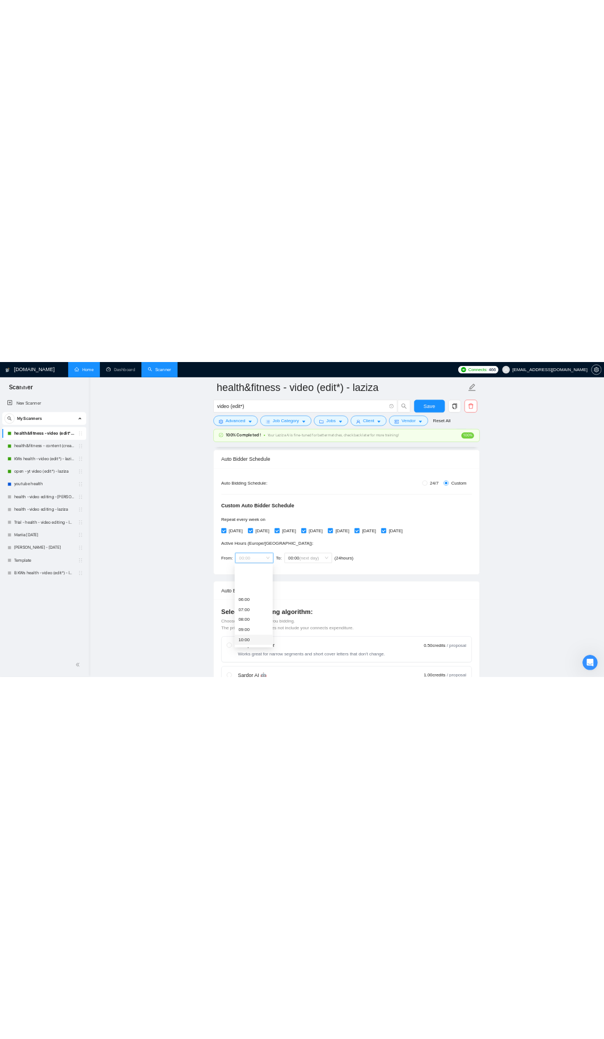
scroll to position [113, 0]
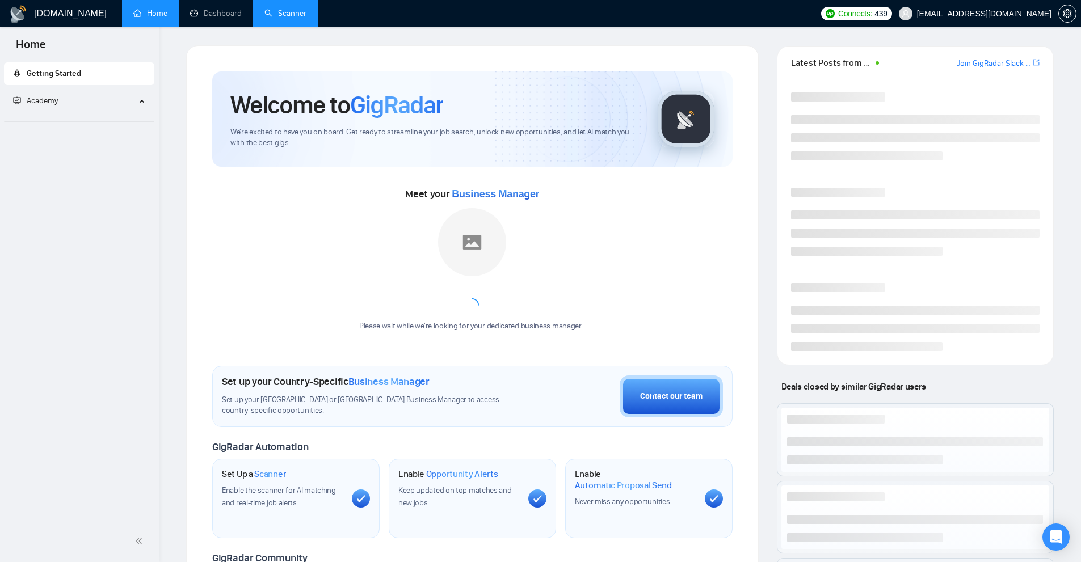
click at [293, 18] on link "Scanner" at bounding box center [285, 14] width 42 height 10
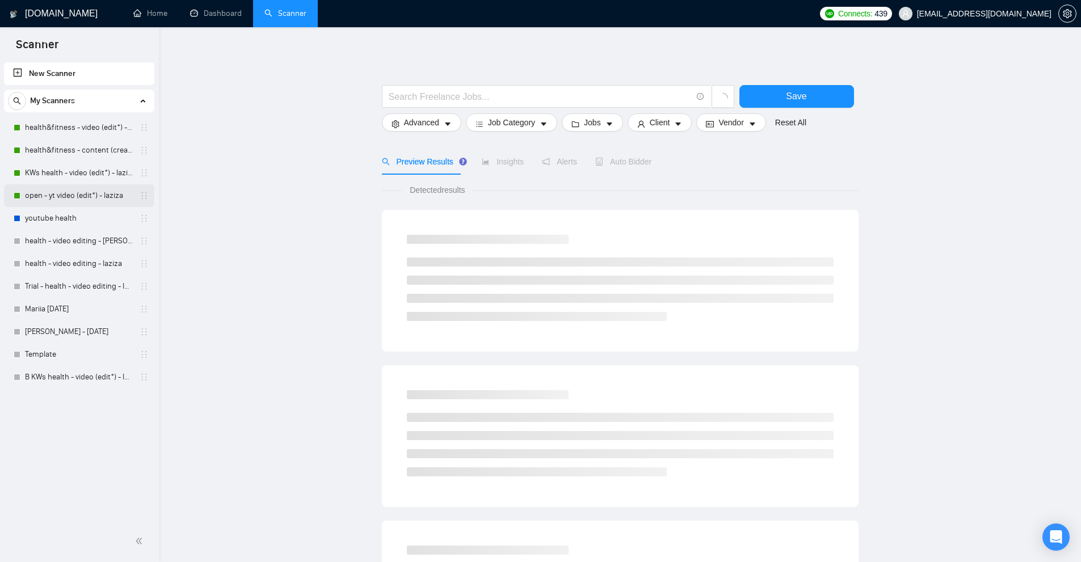
click at [69, 188] on link "open - yt video (edit*) - laziza" at bounding box center [79, 195] width 108 height 23
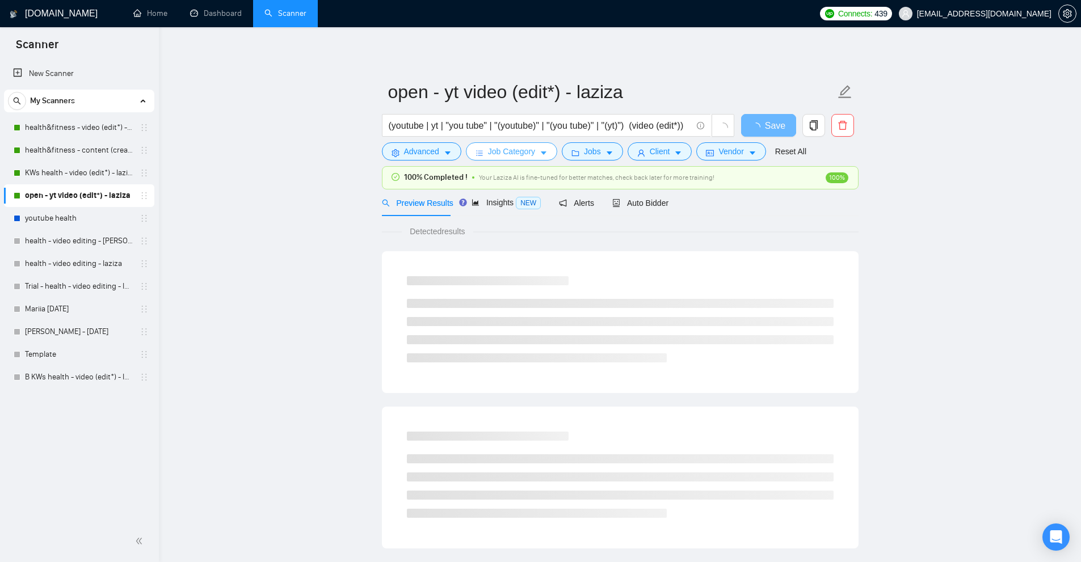
click at [541, 154] on icon "caret-down" at bounding box center [544, 153] width 6 height 3
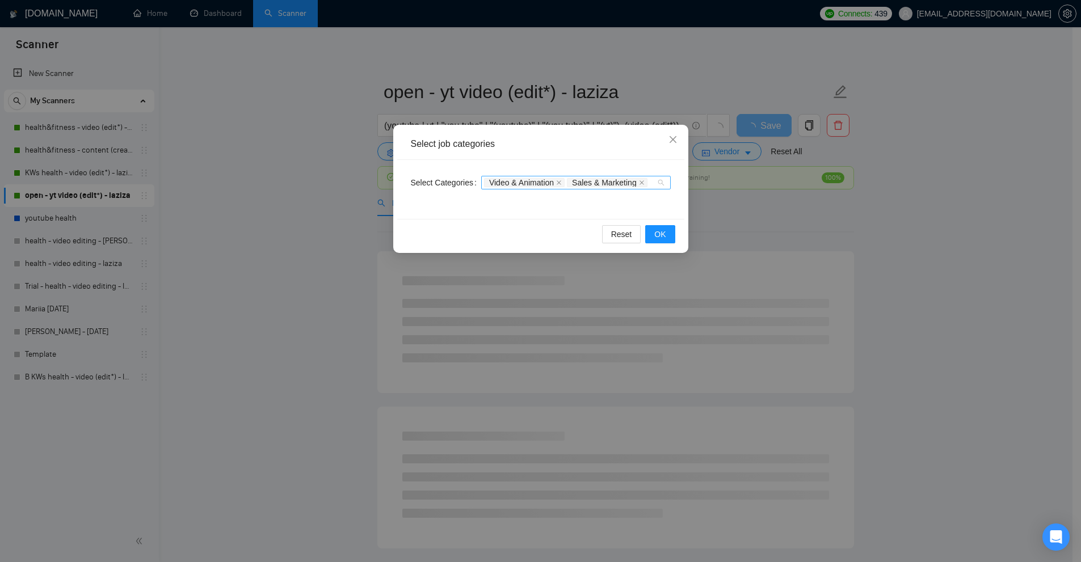
click at [651, 178] on div "Video & Animation Sales & Marketing" at bounding box center [570, 182] width 173 height 11
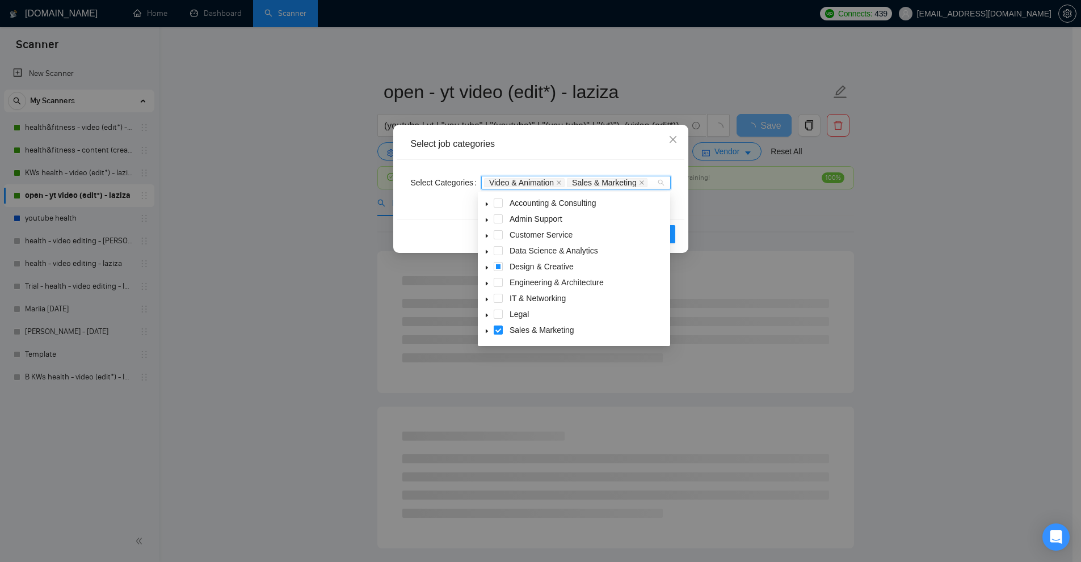
click at [858, 217] on div "Select job categories Select Categories Video & Animation Sales & Marketing Res…" at bounding box center [540, 281] width 1081 height 562
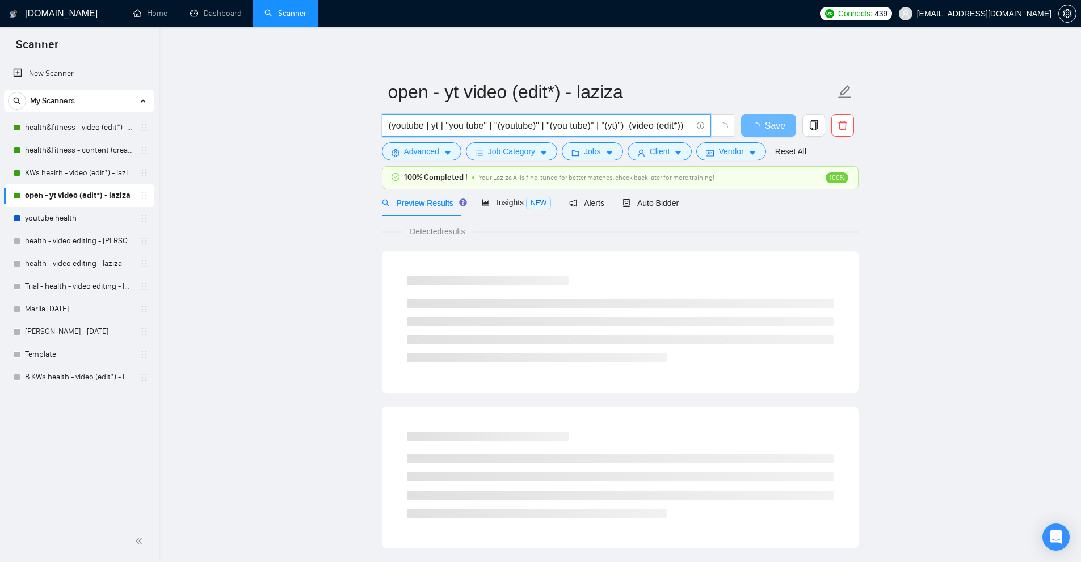
click at [626, 124] on input "(youtube | yt | "you tube" | "(youtube)" | "(you tube)" | "(yt)") (video (edit*…" at bounding box center [540, 126] width 303 height 14
click at [702, 43] on div "GigRadar.io Home Dashboard Scanner Connects: 439 Abu.Turab@insol360.com open - …" at bounding box center [620, 551] width 922 height 1103
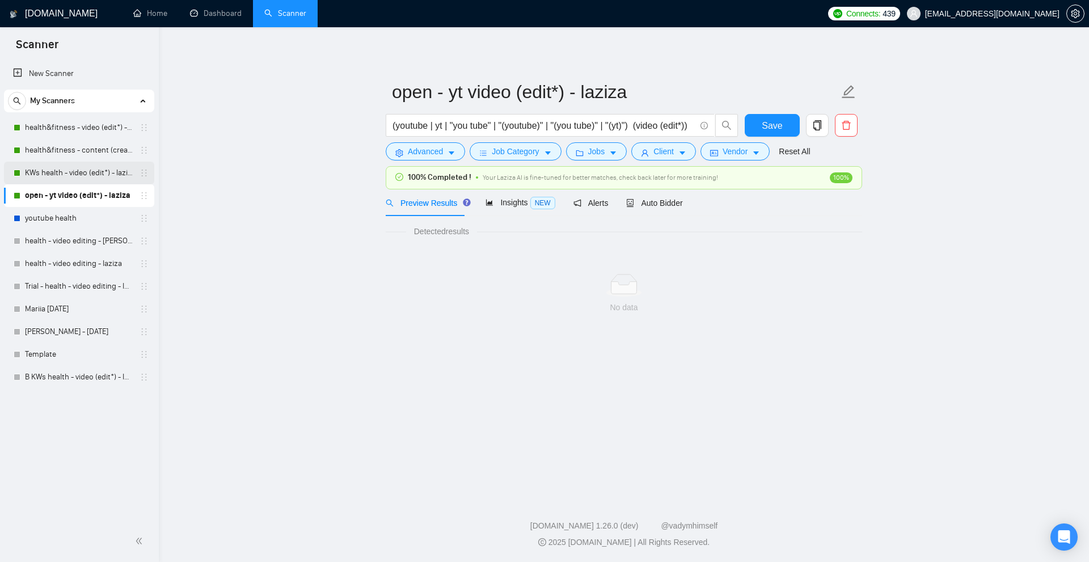
click at [95, 173] on link "KWs health - video (edit*) - laziza" at bounding box center [79, 173] width 108 height 23
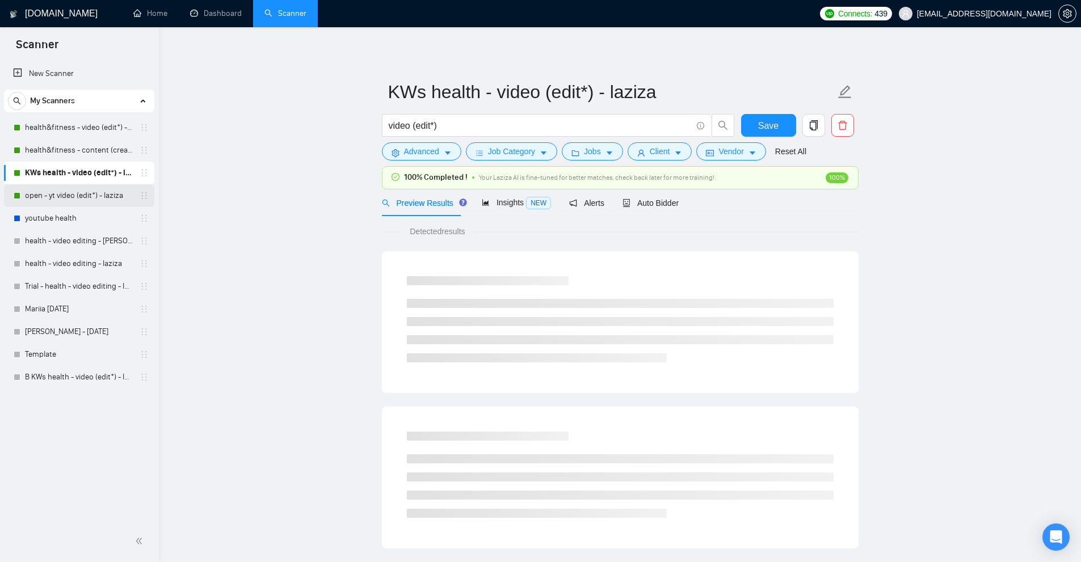
click at [82, 191] on link "open - yt video (edit*) - laziza" at bounding box center [79, 195] width 108 height 23
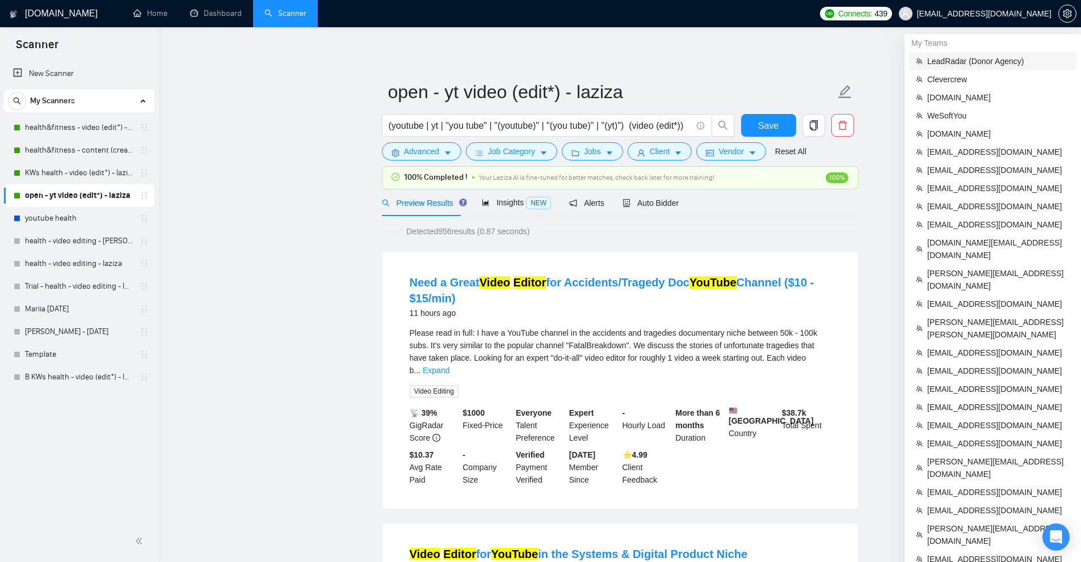
click at [959, 61] on span "LeadRadar (Donor Agency)" at bounding box center [998, 61] width 142 height 12
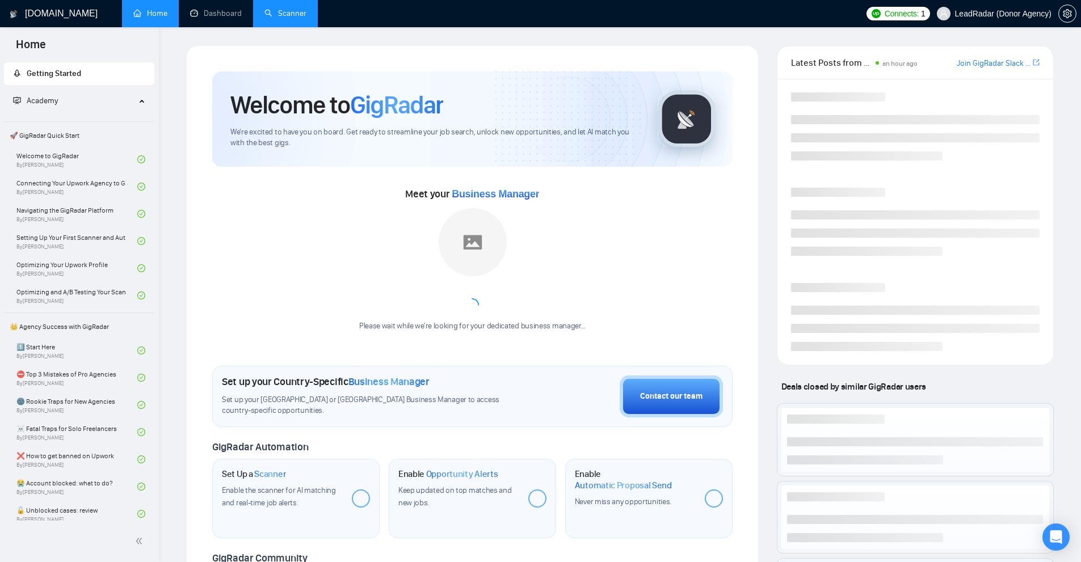
click at [280, 18] on link "Scanner" at bounding box center [285, 14] width 42 height 10
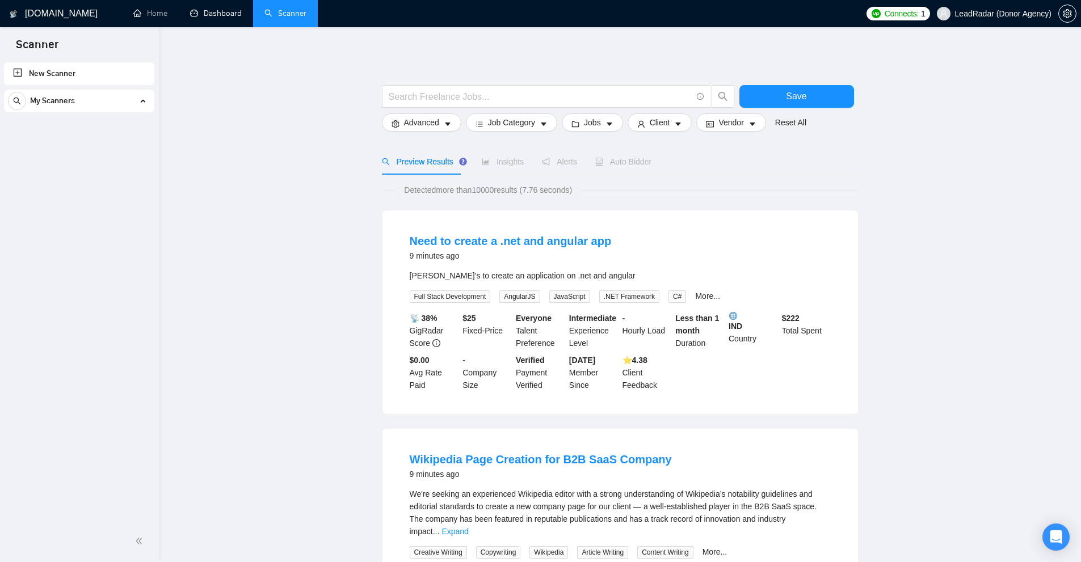
click at [271, 9] on link "Scanner" at bounding box center [285, 14] width 42 height 10
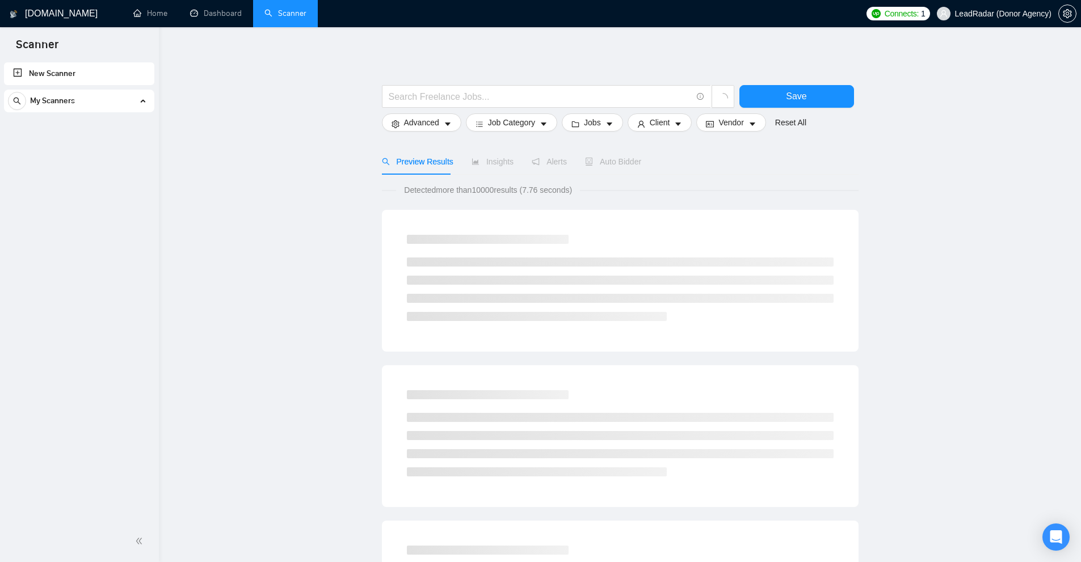
click at [142, 100] on icon at bounding box center [142, 101] width 0 height 6
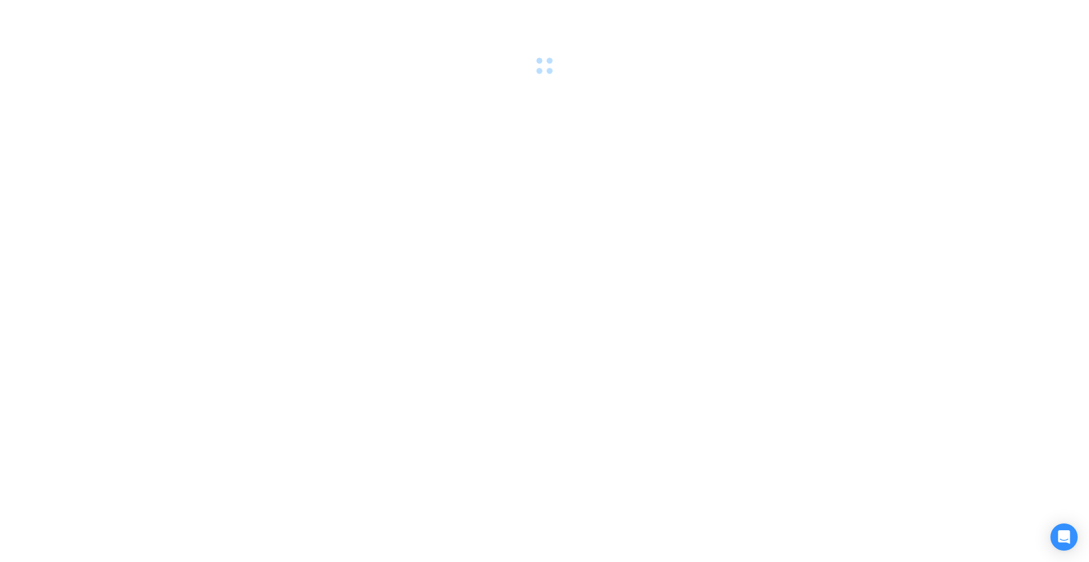
click at [615, 137] on div at bounding box center [544, 281] width 1089 height 562
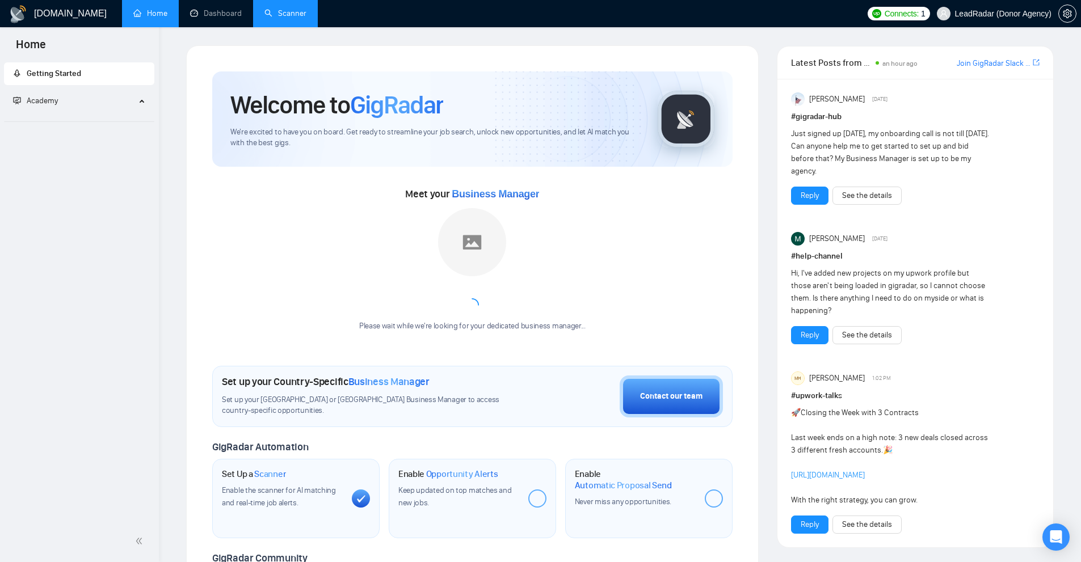
click at [295, 12] on link "Scanner" at bounding box center [285, 14] width 42 height 10
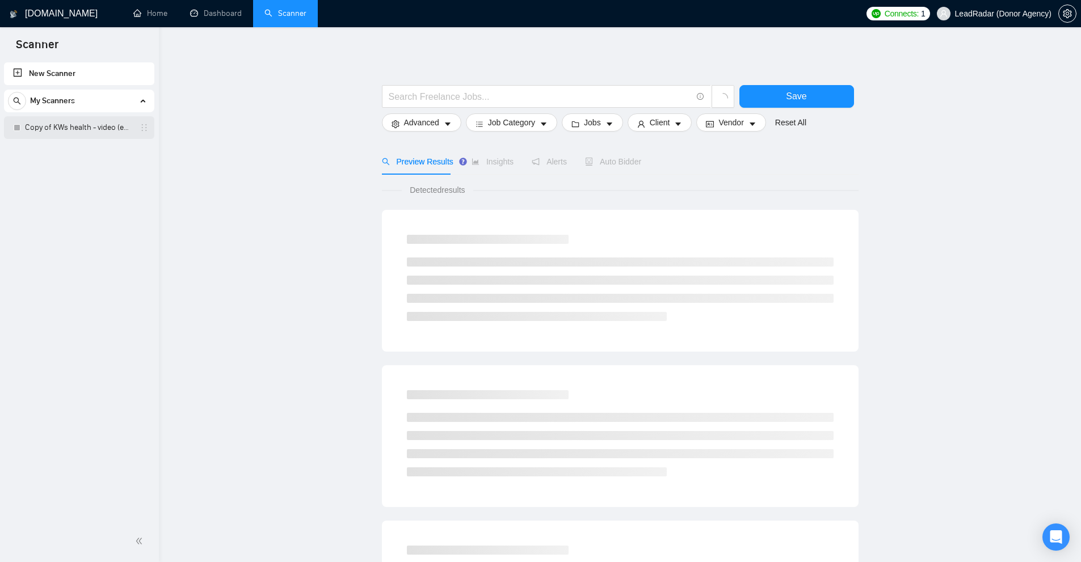
click at [94, 129] on link "Copy of KWs health - video (edit*) - laziza" at bounding box center [79, 127] width 108 height 23
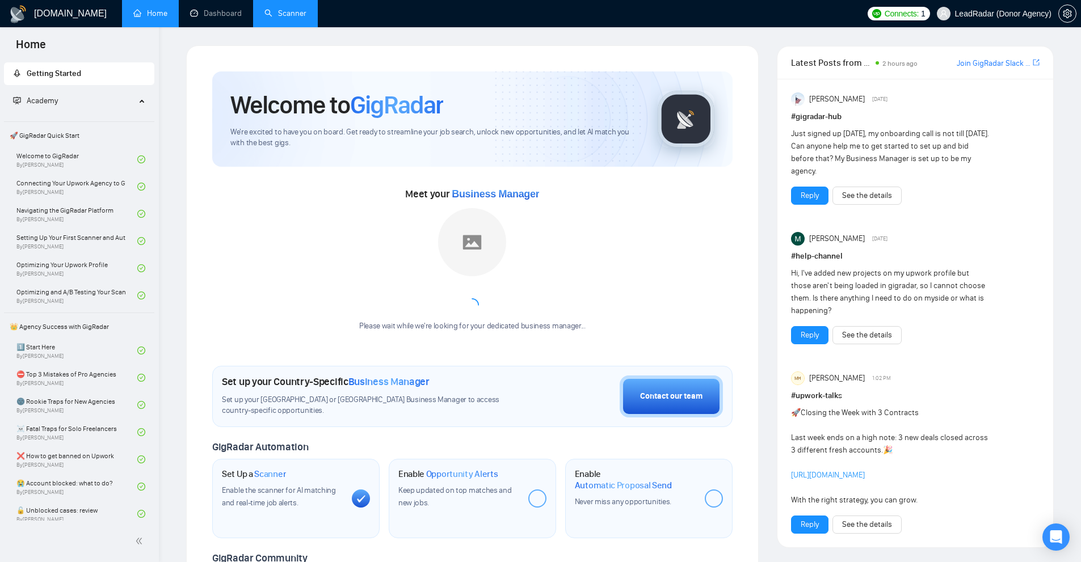
click at [274, 11] on link "Scanner" at bounding box center [285, 14] width 42 height 10
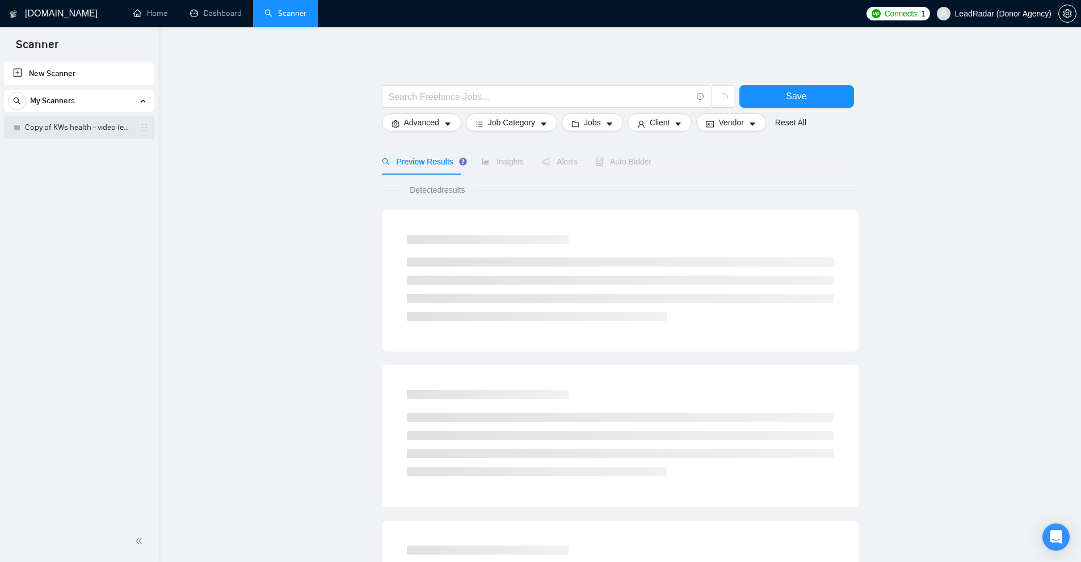
click at [113, 127] on link "Copy of KWs health - video (edit*) - laziza" at bounding box center [79, 127] width 108 height 23
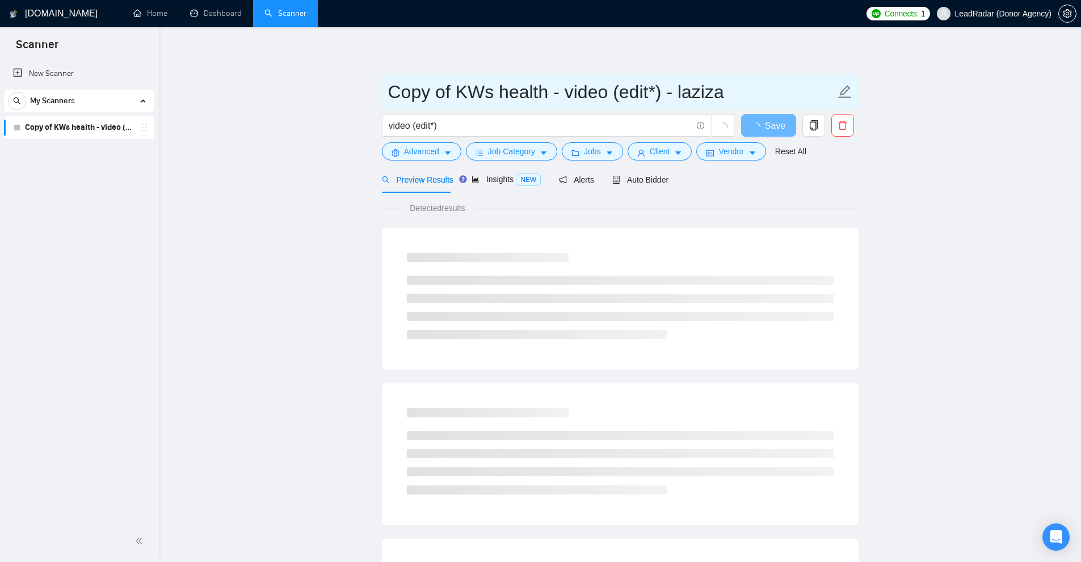
click at [610, 96] on input "Copy of KWs health - video (edit*) - laziza" at bounding box center [611, 92] width 447 height 28
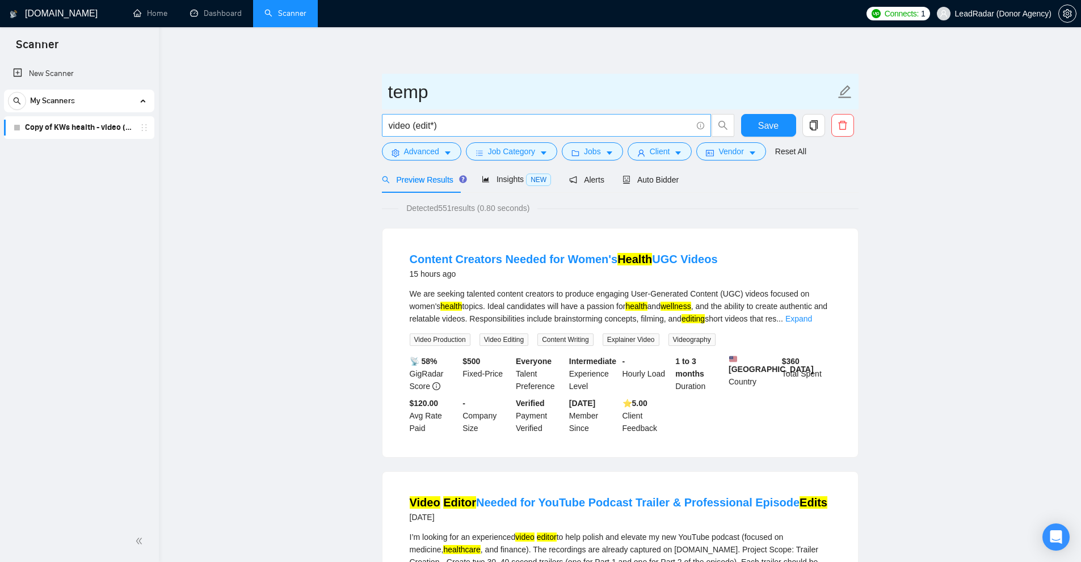
type input "temp"
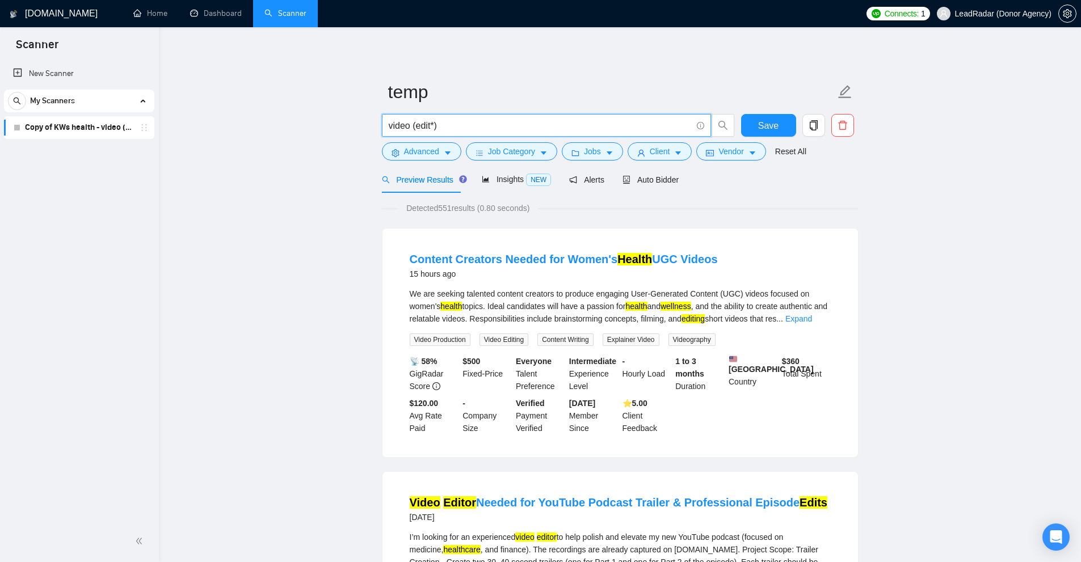
drag, startPoint x: 486, startPoint y: 125, endPoint x: 409, endPoint y: 137, distance: 78.2
click at [409, 137] on div "video (edit*)" at bounding box center [558, 128] width 357 height 28
type input "video"
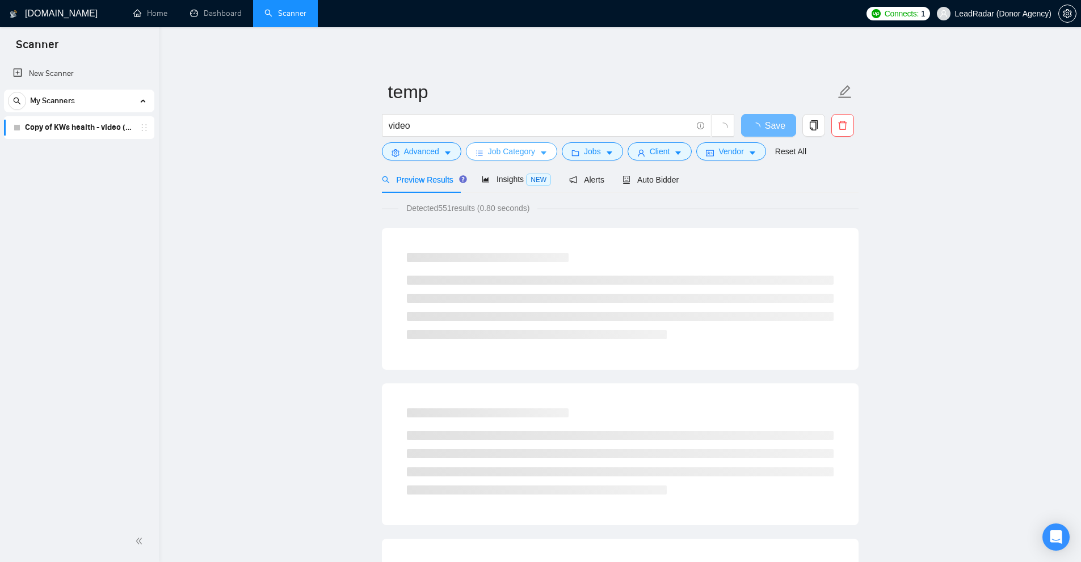
click at [542, 151] on icon "caret-down" at bounding box center [544, 153] width 8 height 8
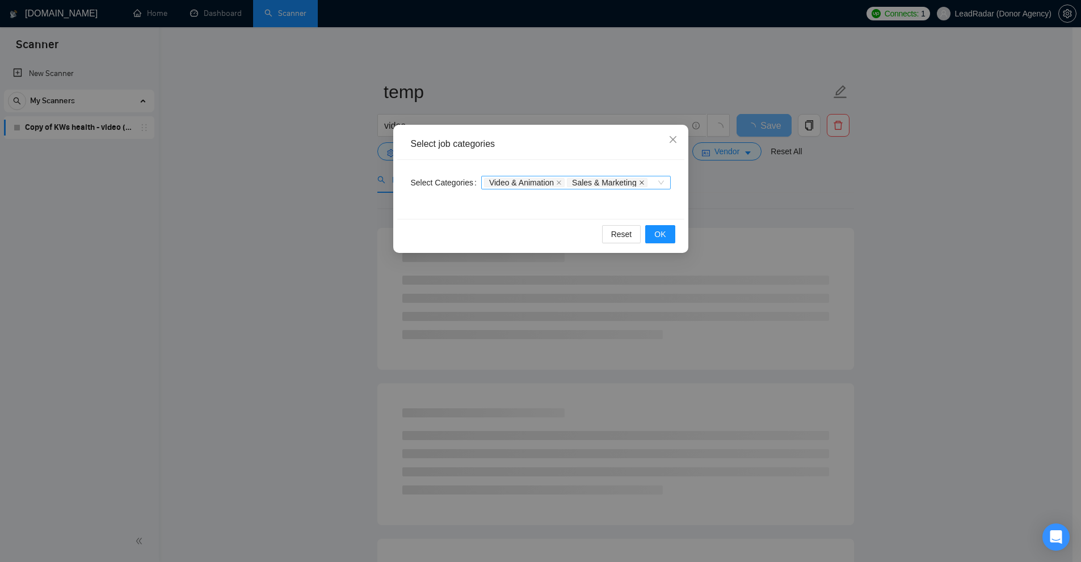
click at [642, 182] on icon "close" at bounding box center [642, 182] width 5 height 5
click at [557, 180] on icon "close" at bounding box center [559, 183] width 6 height 6
click at [584, 184] on div at bounding box center [570, 182] width 173 height 9
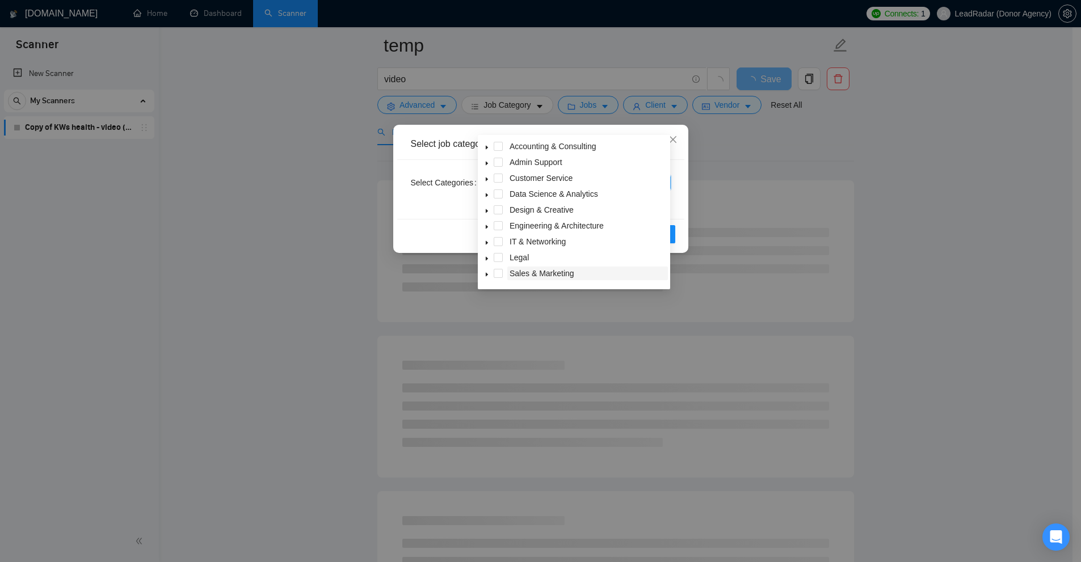
scroll to position [45, 0]
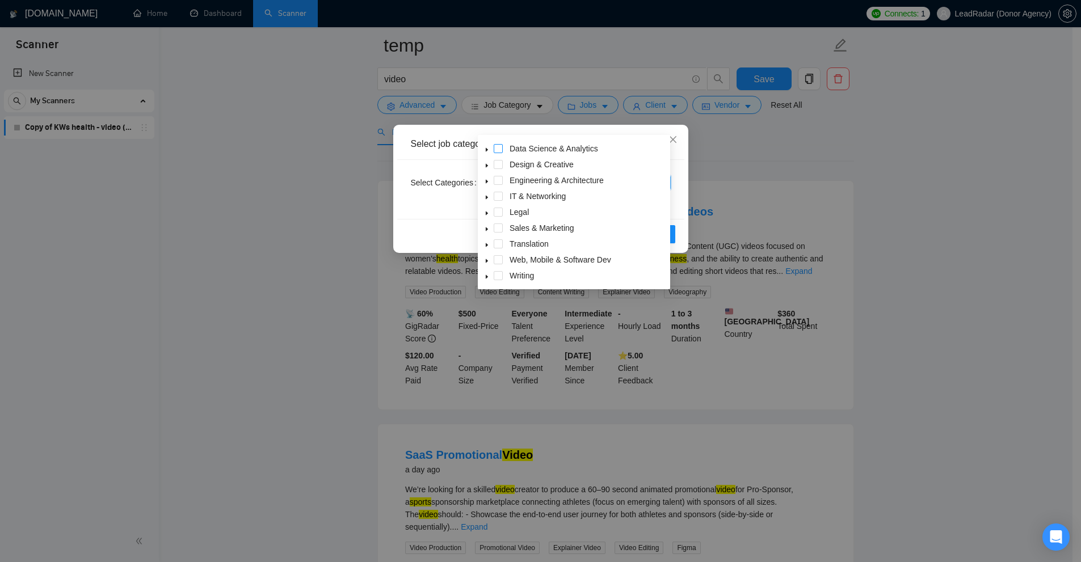
click at [499, 150] on span at bounding box center [498, 148] width 9 height 9
click at [499, 162] on span at bounding box center [498, 164] width 9 height 9
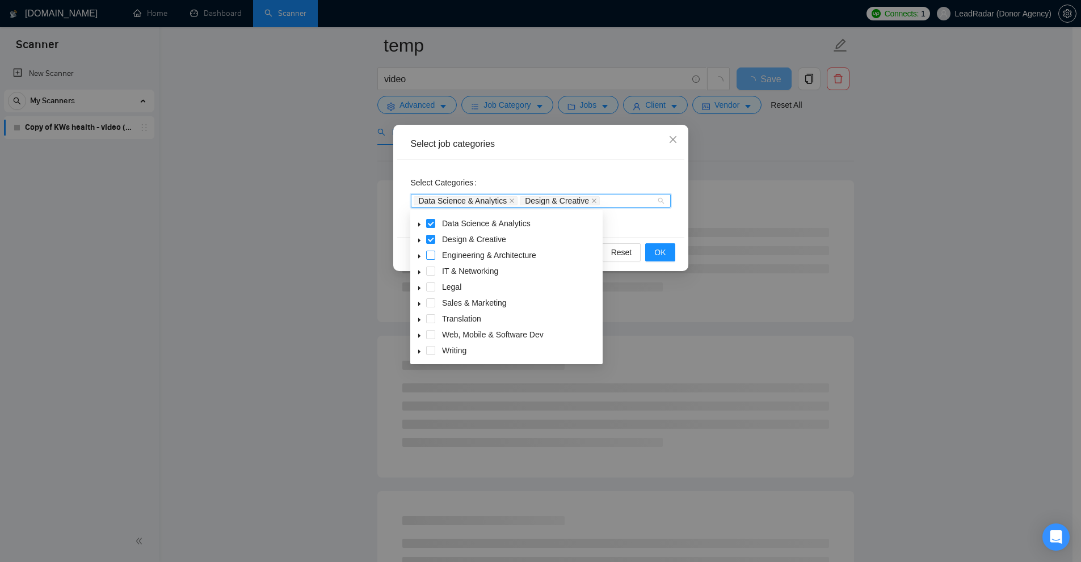
click at [428, 256] on span at bounding box center [430, 255] width 9 height 9
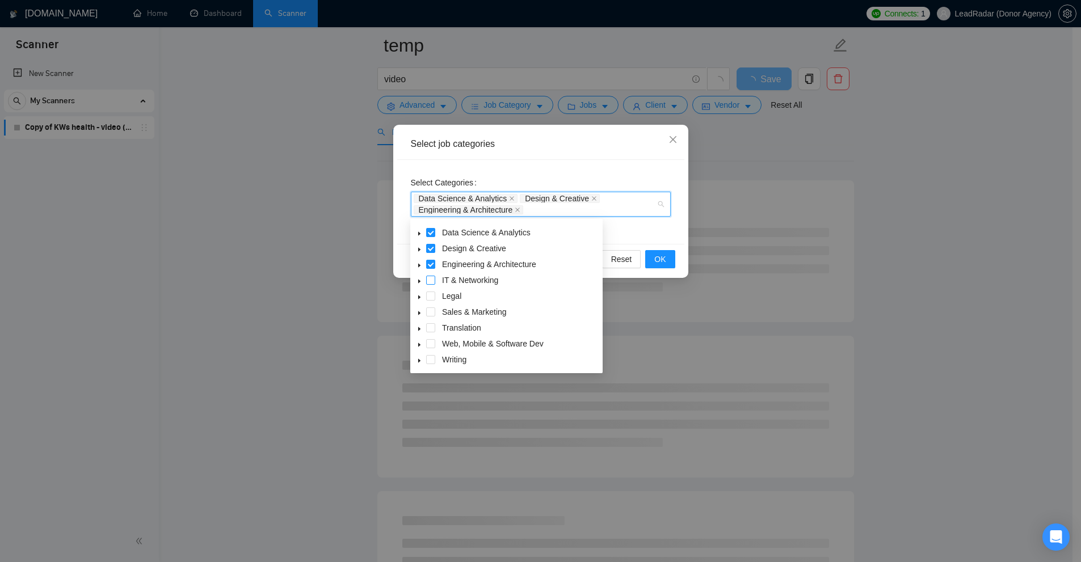
click at [430, 278] on span at bounding box center [430, 280] width 9 height 9
click at [431, 300] on span at bounding box center [430, 296] width 9 height 9
click at [428, 315] on span at bounding box center [430, 312] width 9 height 9
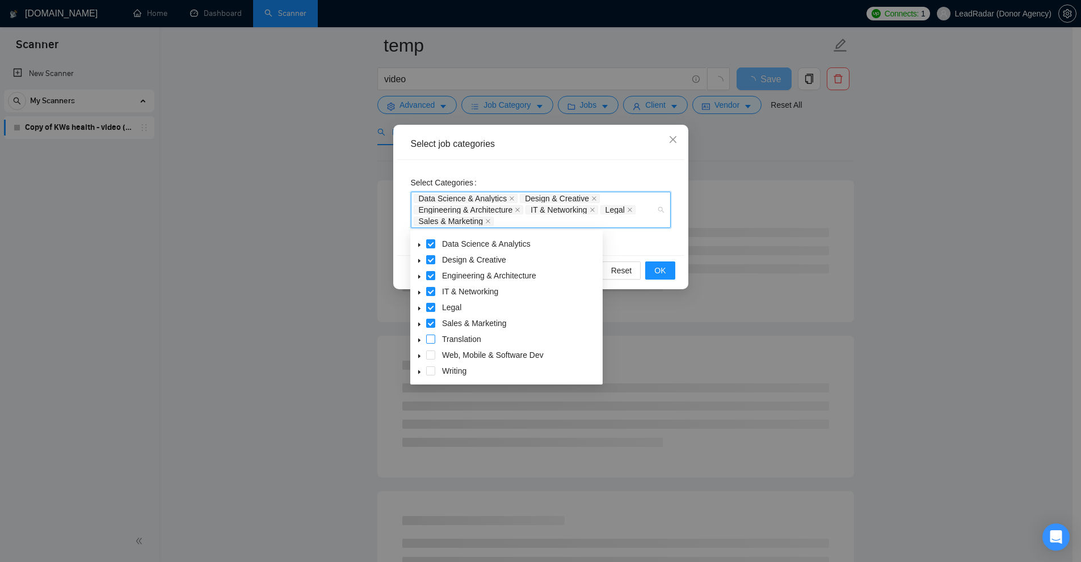
click at [431, 339] on span at bounding box center [430, 339] width 9 height 9
click at [427, 368] on span at bounding box center [430, 371] width 9 height 9
click at [421, 356] on icon "caret-down" at bounding box center [420, 357] width 6 height 6
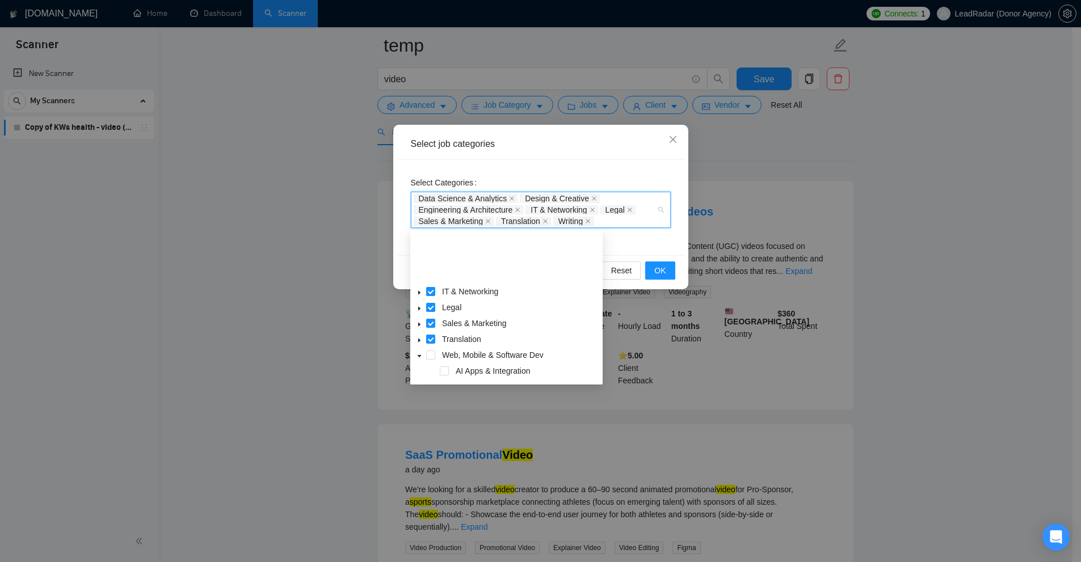
scroll to position [102, 0]
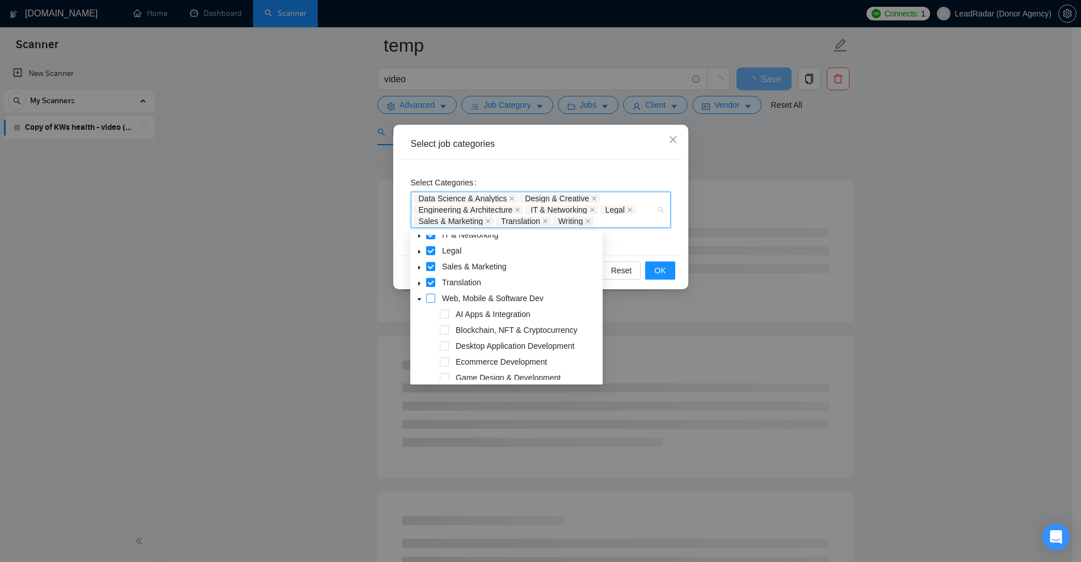
click at [431, 297] on span at bounding box center [430, 298] width 9 height 9
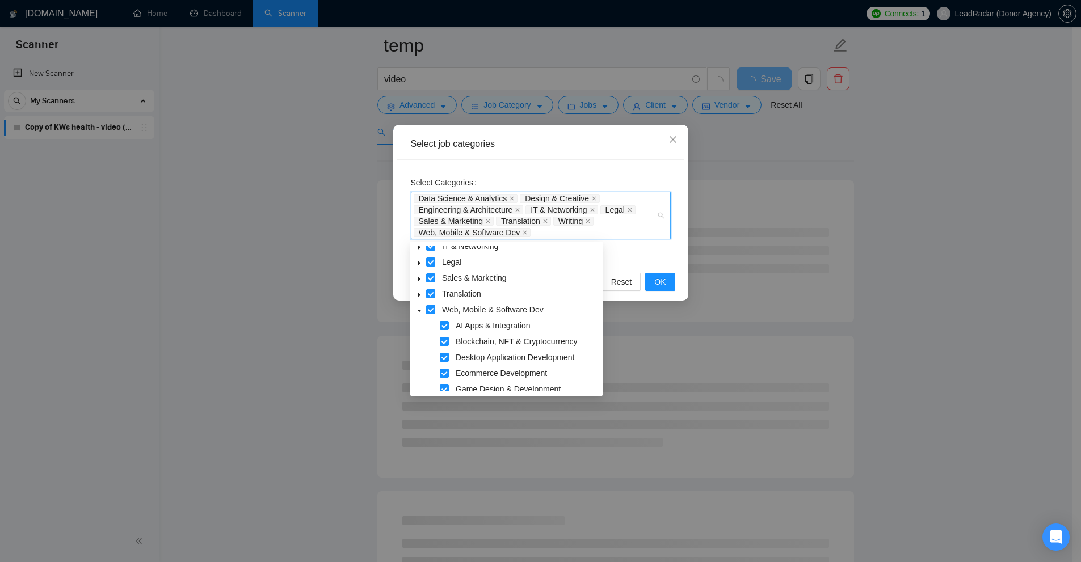
scroll to position [159, 0]
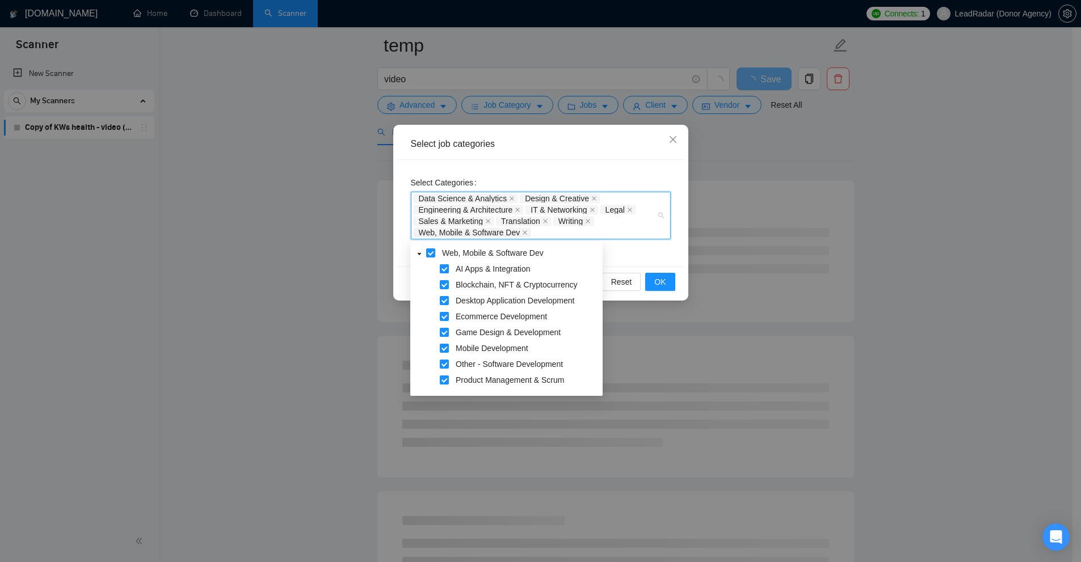
click at [444, 271] on span at bounding box center [444, 268] width 9 height 9
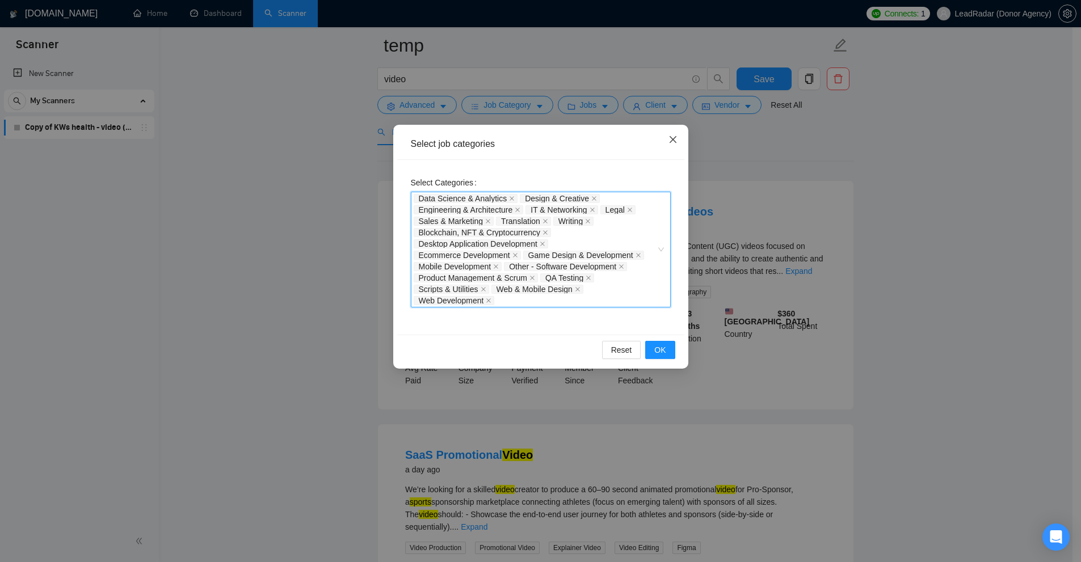
click at [673, 136] on icon "close" at bounding box center [672, 139] width 9 height 9
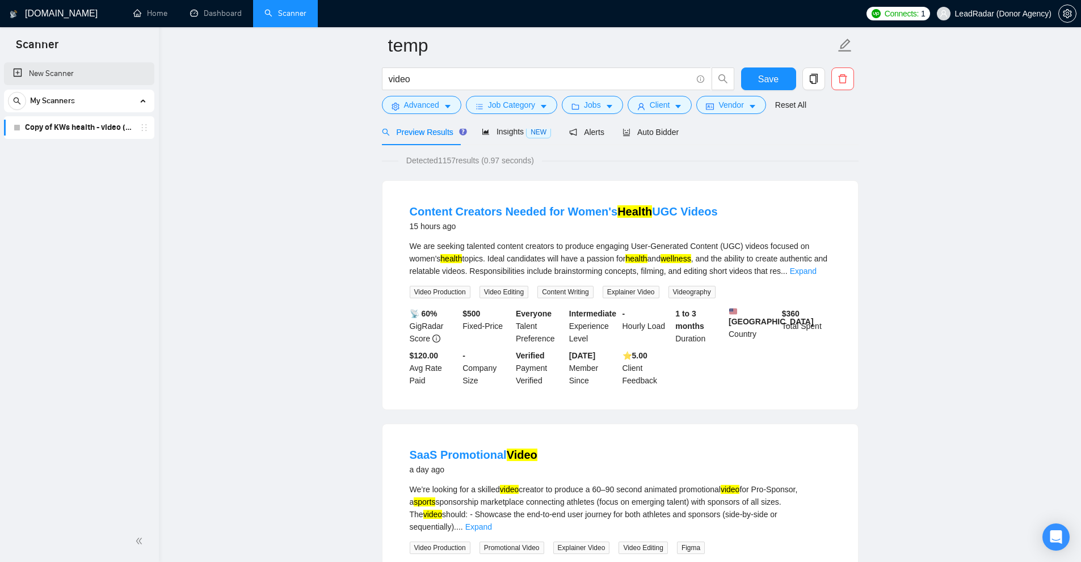
click at [51, 69] on link "New Scanner" at bounding box center [79, 73] width 132 height 23
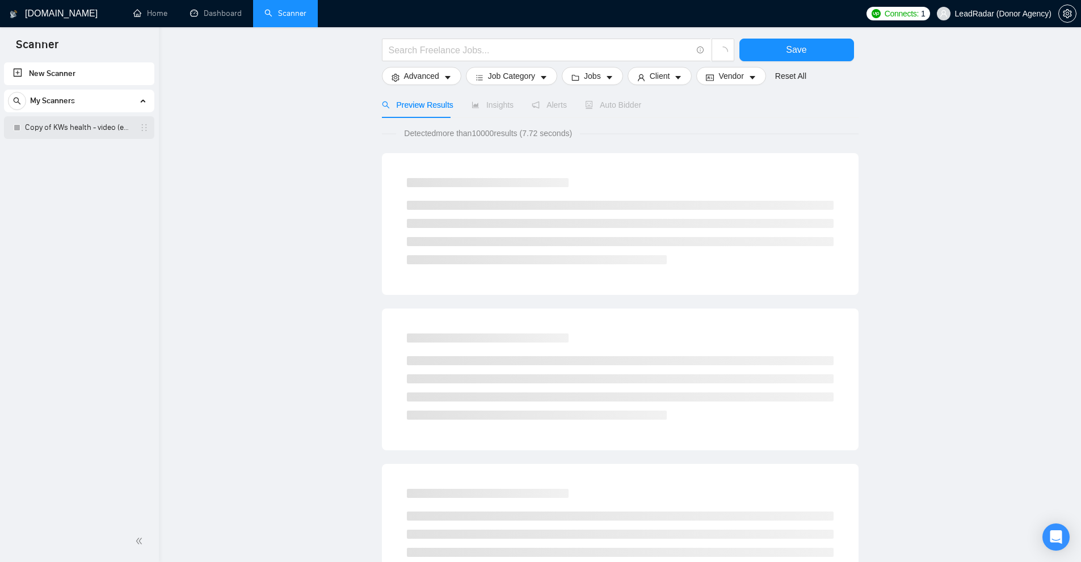
click at [68, 128] on link "Copy of KWs health - video (edit*) - laziza" at bounding box center [79, 127] width 108 height 23
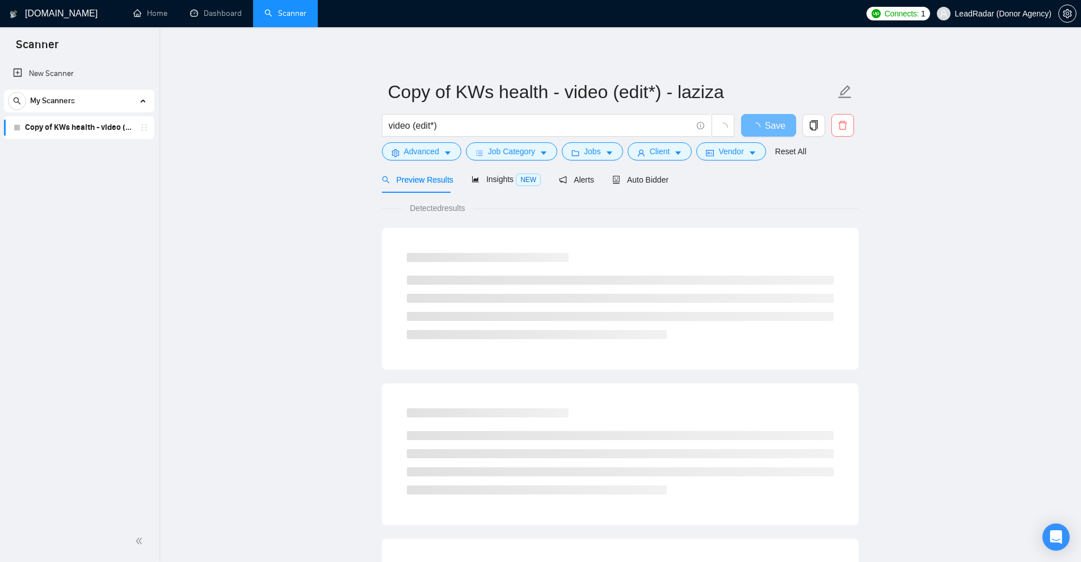
click at [839, 125] on icon "delete" at bounding box center [842, 125] width 9 height 9
click at [835, 181] on span "Yes" at bounding box center [835, 182] width 13 height 12
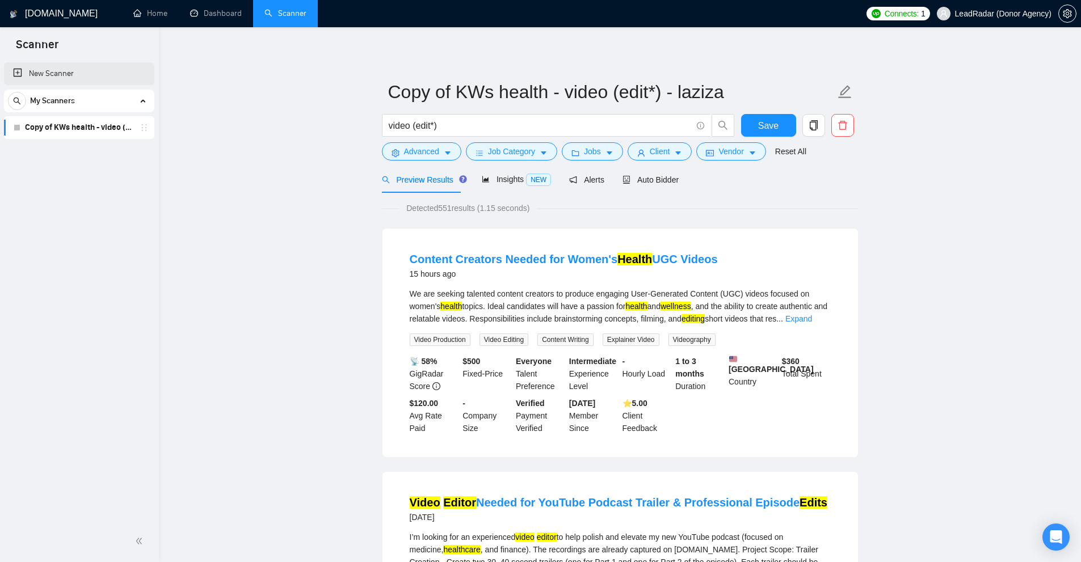
click at [51, 70] on link "New Scanner" at bounding box center [79, 73] width 132 height 23
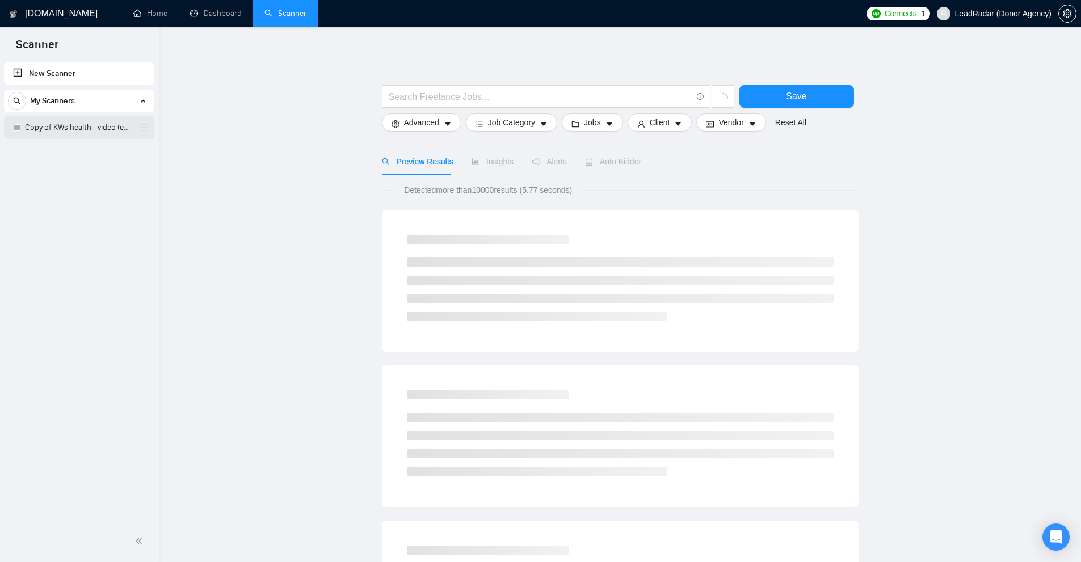
click at [146, 121] on div "Copy of KWs health - video (edit*) - laziza" at bounding box center [81, 127] width 135 height 23
click at [141, 125] on icon "holder" at bounding box center [144, 127] width 9 height 9
click at [107, 127] on link "Copy of KWs health - video (edit*) - laziza" at bounding box center [79, 127] width 108 height 23
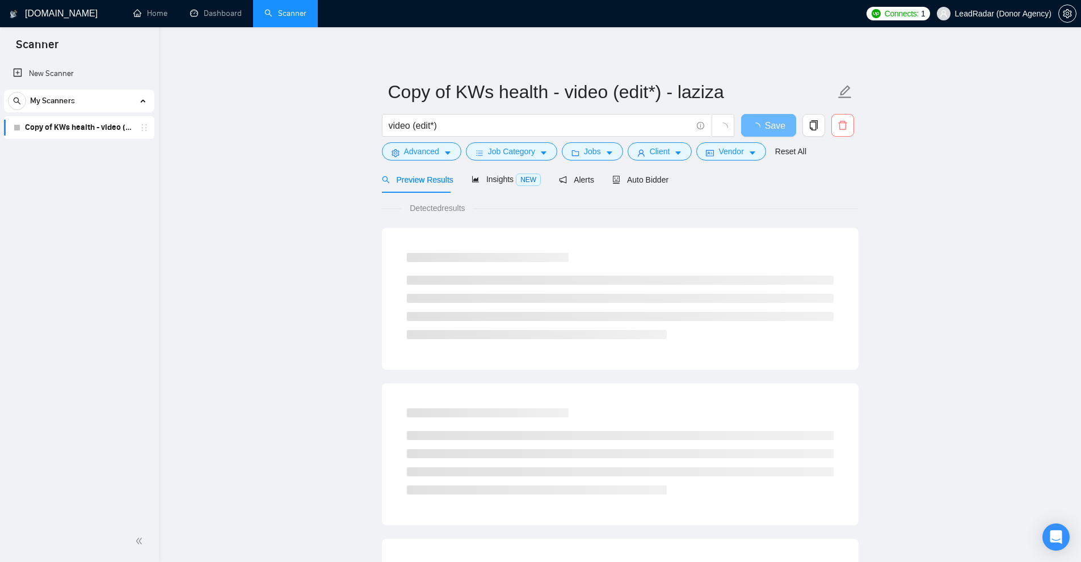
click at [846, 121] on icon "delete" at bounding box center [843, 125] width 10 height 10
click at [834, 181] on span "Yes" at bounding box center [835, 182] width 13 height 12
click at [155, 18] on link "Home" at bounding box center [150, 14] width 34 height 10
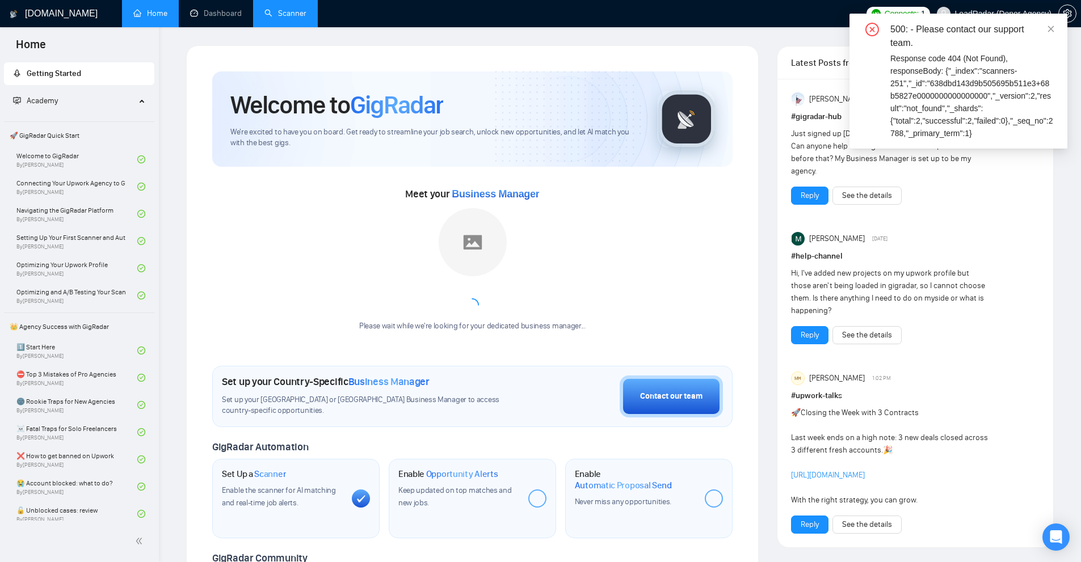
click at [304, 11] on link "Scanner" at bounding box center [285, 14] width 42 height 10
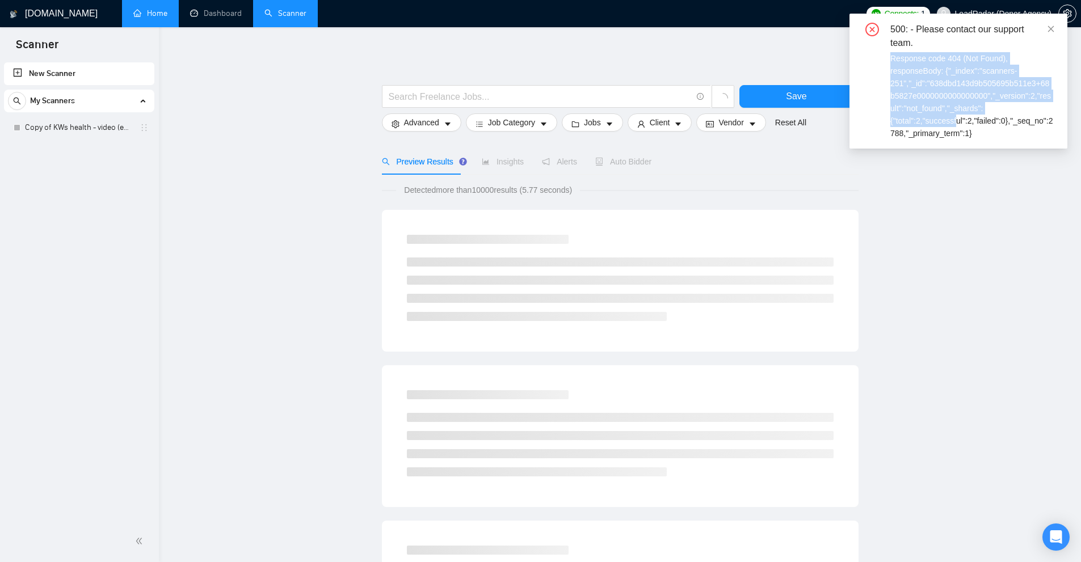
drag, startPoint x: 872, startPoint y: 60, endPoint x: 954, endPoint y: 125, distance: 105.0
click at [954, 125] on div "500: - Please contact our support team. Response code 404 (Not Found), response…" at bounding box center [958, 81] width 191 height 117
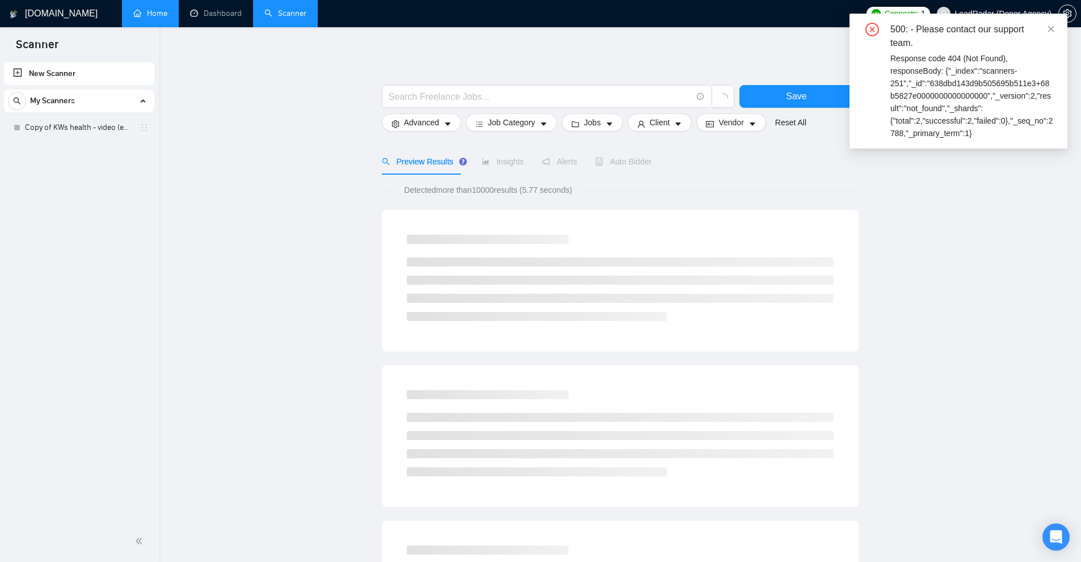
click at [993, 126] on div "Response code 404 (Not Found), responseBody: {"_index":"scanners-251","_id":"63…" at bounding box center [971, 95] width 163 height 87
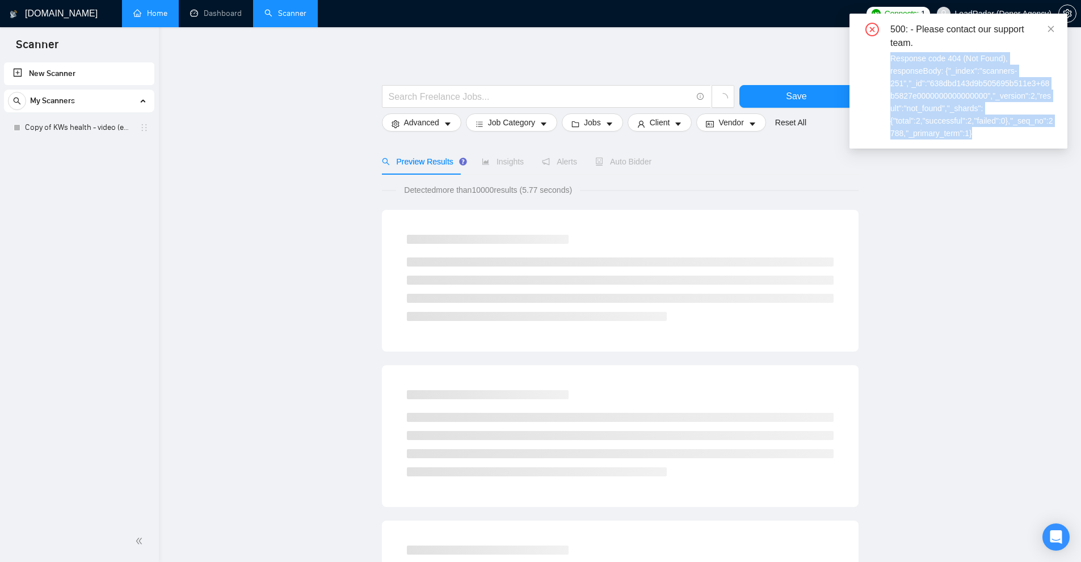
click at [993, 126] on div "Response code 404 (Not Found), responseBody: {"_index":"scanners-251","_id":"63…" at bounding box center [971, 95] width 163 height 87
click at [991, 108] on div "Response code 404 (Not Found), responseBody: {"_index":"scanners-251","_id":"63…" at bounding box center [971, 95] width 163 height 87
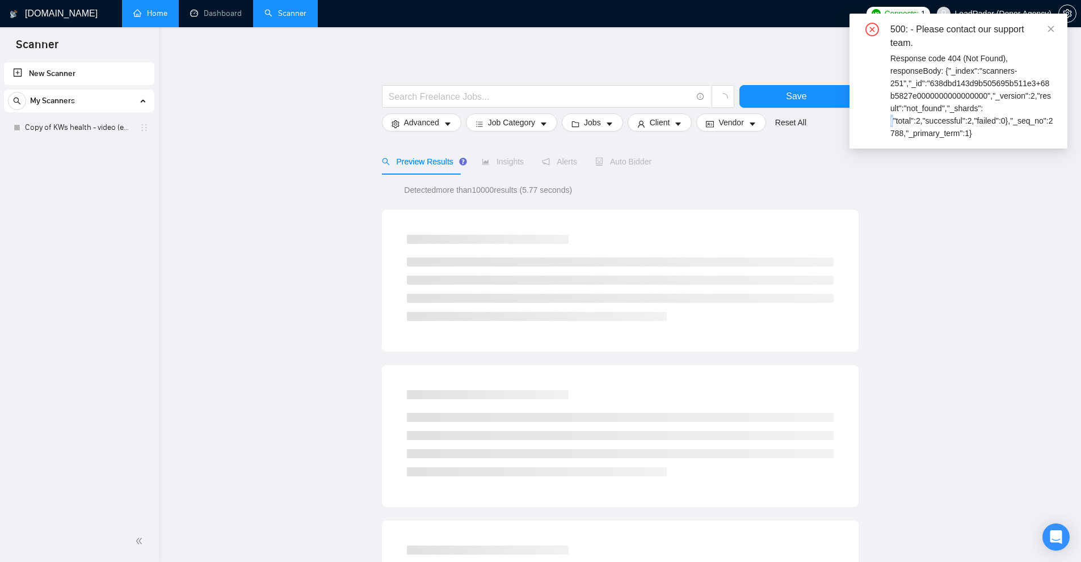
click at [991, 108] on div "Response code 404 (Not Found), responseBody: {"_index":"scanners-251","_id":"63…" at bounding box center [971, 95] width 163 height 87
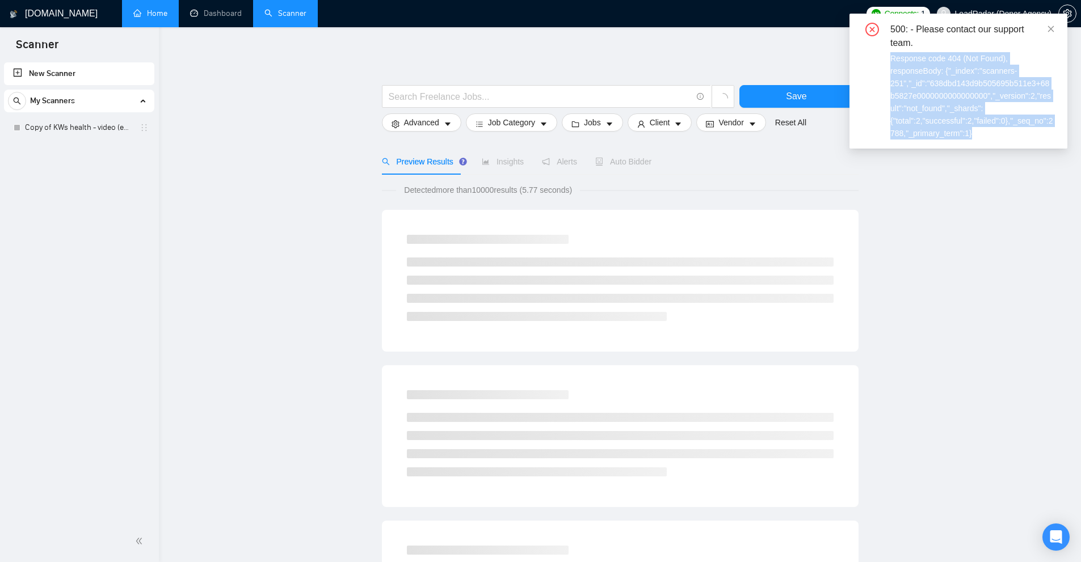
click at [991, 108] on div "Response code 404 (Not Found), responseBody: {"_index":"scanners-251","_id":"63…" at bounding box center [971, 95] width 163 height 87
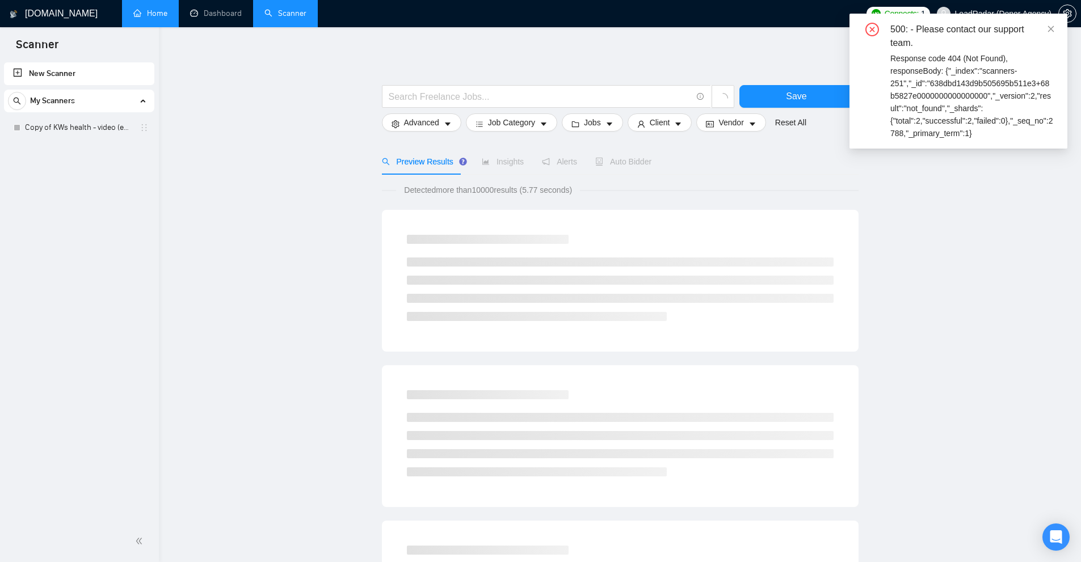
click at [175, 127] on div "GigRadar.io Home Dashboard Scanner Connects: 1 LeadRadar (Donor Agency) Save Ad…" at bounding box center [620, 544] width 922 height 1088
click at [91, 132] on link "Copy of KWs health - video (edit*) - laziza" at bounding box center [79, 127] width 108 height 23
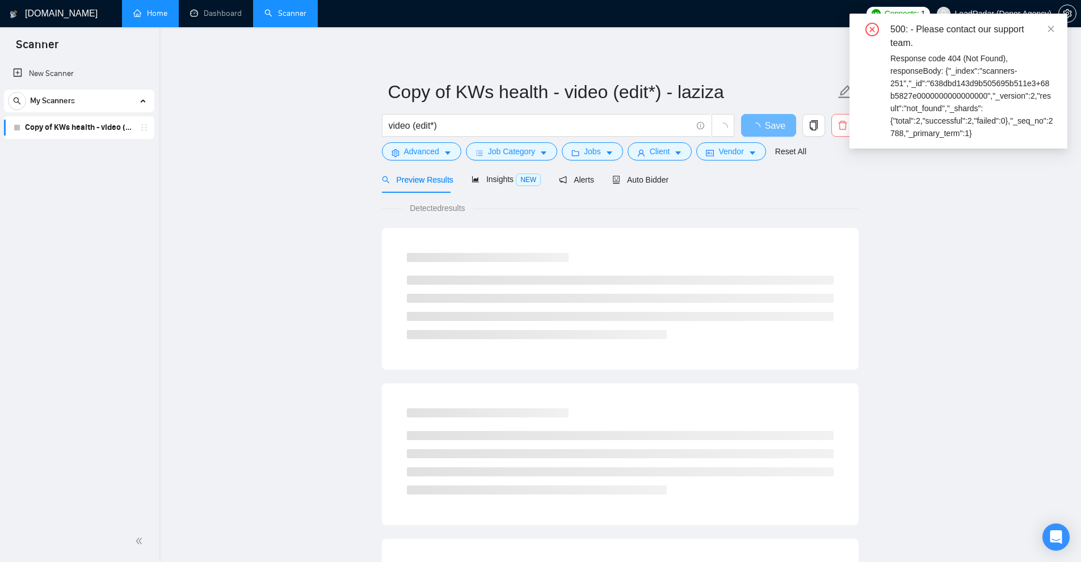
click at [842, 128] on icon "delete" at bounding box center [843, 125] width 10 height 10
click at [838, 184] on span "Yes" at bounding box center [835, 182] width 13 height 12
click at [965, 209] on main "Copy of KWs health - video (edit*) - laziza video (edit*) Save Advanced Job Cat…" at bounding box center [620, 518] width 886 height 946
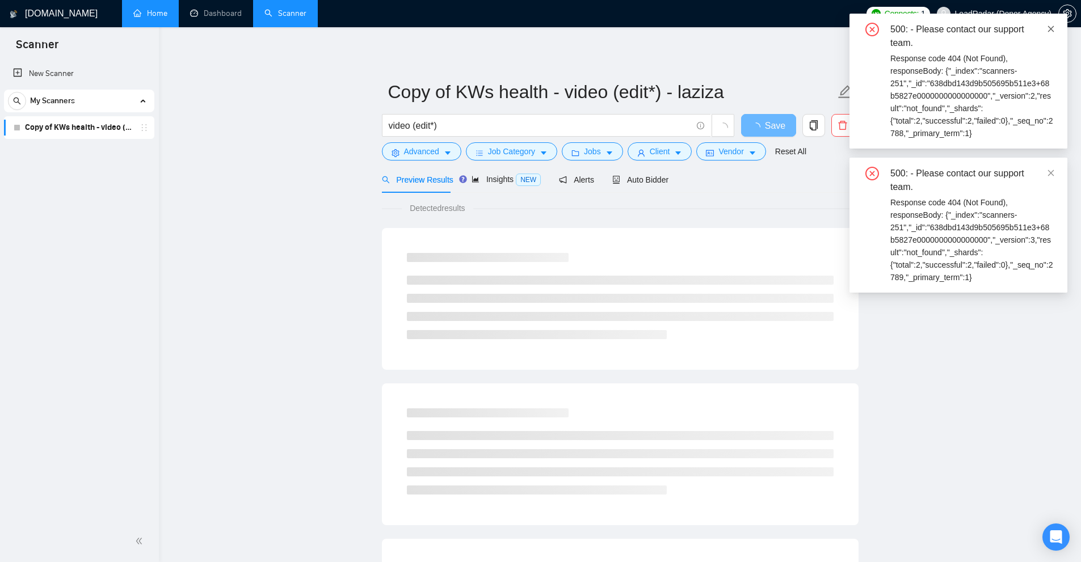
click at [1049, 24] on span at bounding box center [1051, 28] width 8 height 9
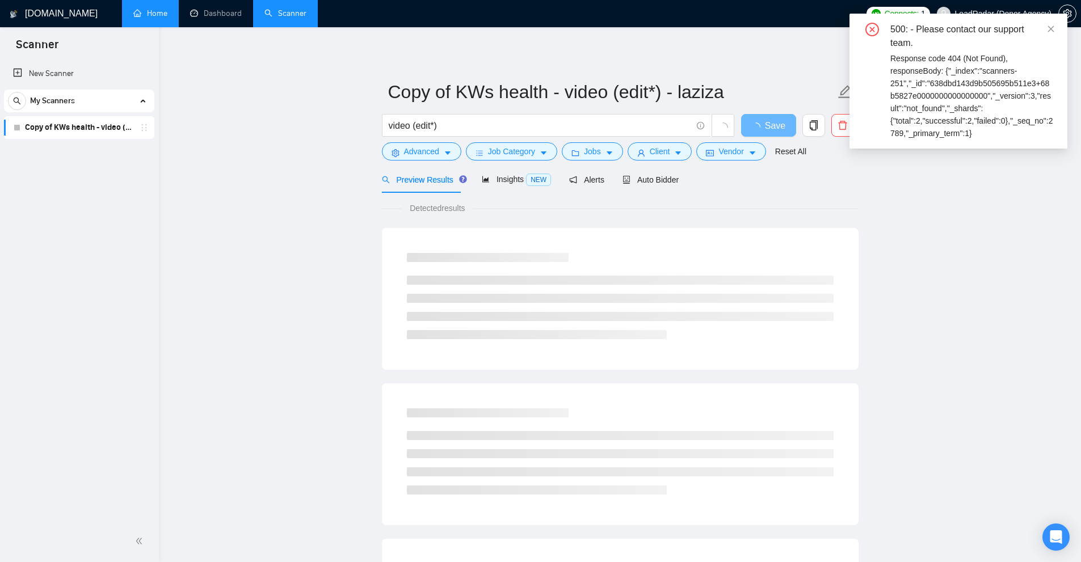
click at [1049, 24] on span at bounding box center [1051, 28] width 8 height 9
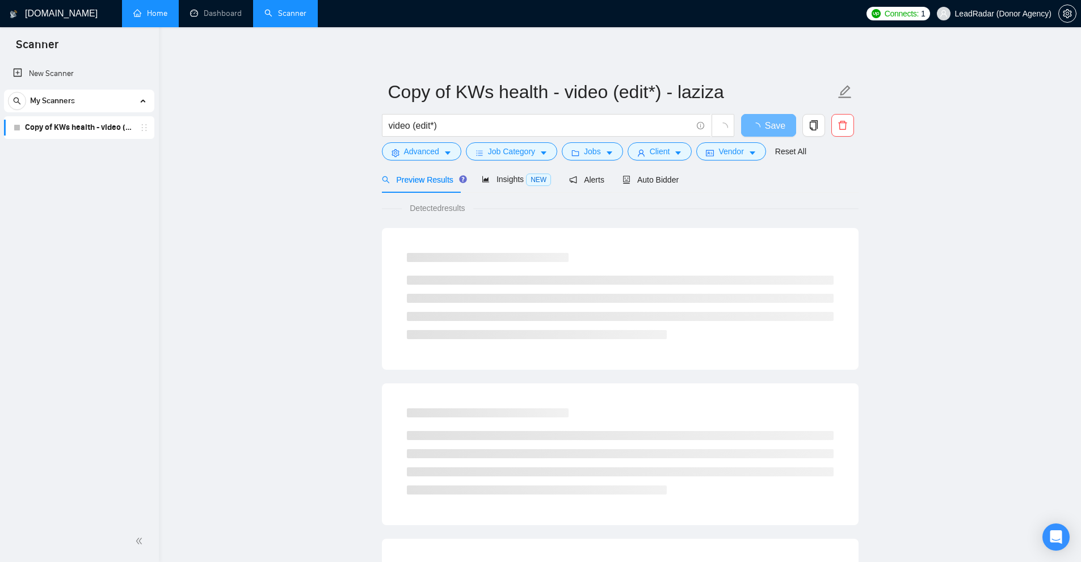
click at [1032, 81] on main "Copy of KWs health - video (edit*) - laziza video (edit*) Save Advanced Job Cat…" at bounding box center [620, 518] width 886 height 946
click at [92, 134] on link "Copy of KWs health - video (edit*) - laziza" at bounding box center [79, 127] width 108 height 23
click at [992, 372] on main "Copy of KWs health - video (edit*) - laziza video (edit*) Save Advanced Job Cat…" at bounding box center [620, 518] width 886 height 946
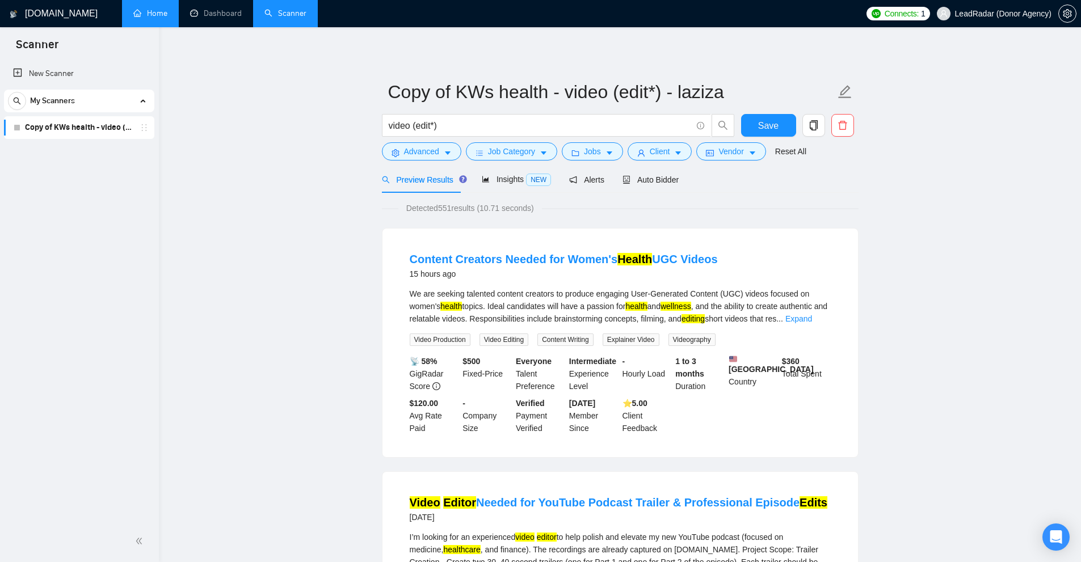
drag, startPoint x: 733, startPoint y: 263, endPoint x: 381, endPoint y: 262, distance: 351.3
click at [382, 262] on div "Content Creators Needed for Women's Health UGC Videos 15 hours ago We are seeki…" at bounding box center [620, 343] width 477 height 230
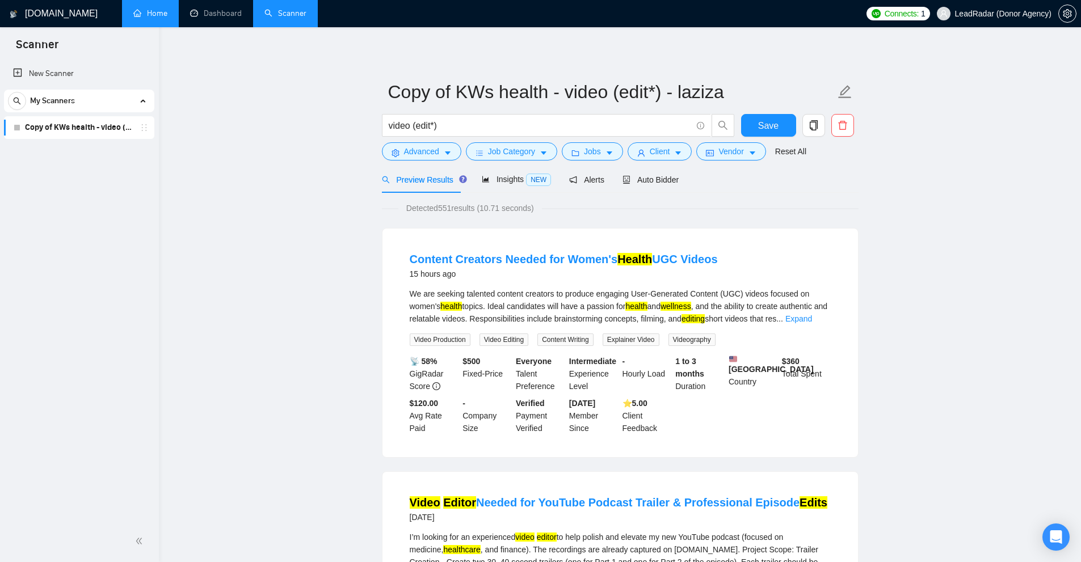
click at [828, 254] on div "Content Creators Needed for Women's Health UGC Videos 15 hours ago" at bounding box center [620, 266] width 421 height 30
click at [754, 256] on div "Content Creators Needed for Women's Health UGC Videos 15 hours ago" at bounding box center [620, 266] width 421 height 30
click at [768, 256] on div "Content Creators Needed for Women's Health UGC Videos 15 hours ago" at bounding box center [620, 266] width 421 height 30
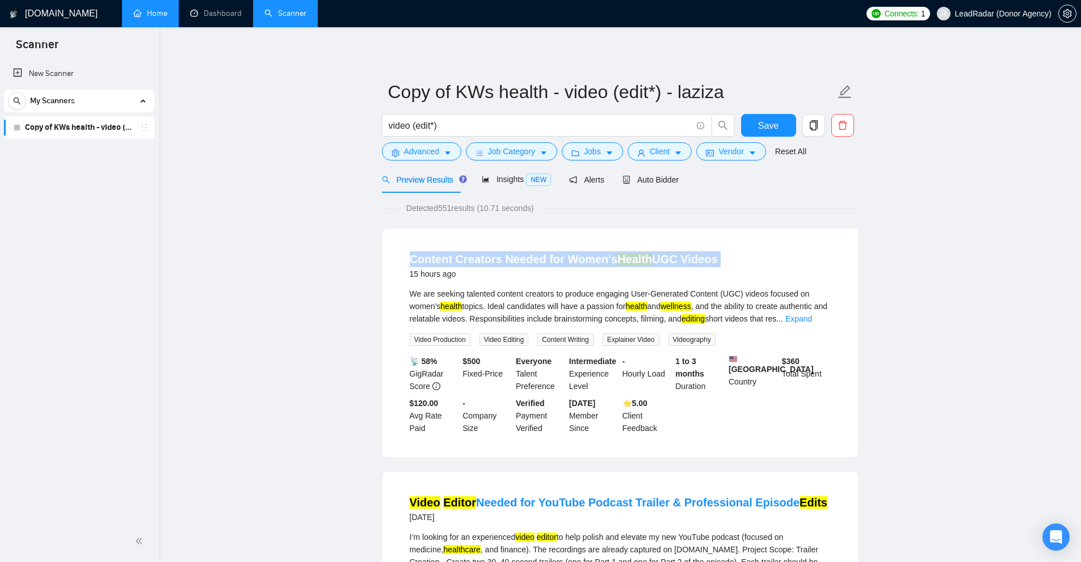
click at [768, 256] on div "Content Creators Needed for Women's Health UGC Videos 15 hours ago" at bounding box center [620, 266] width 421 height 30
click at [845, 124] on icon "delete" at bounding box center [843, 125] width 10 height 10
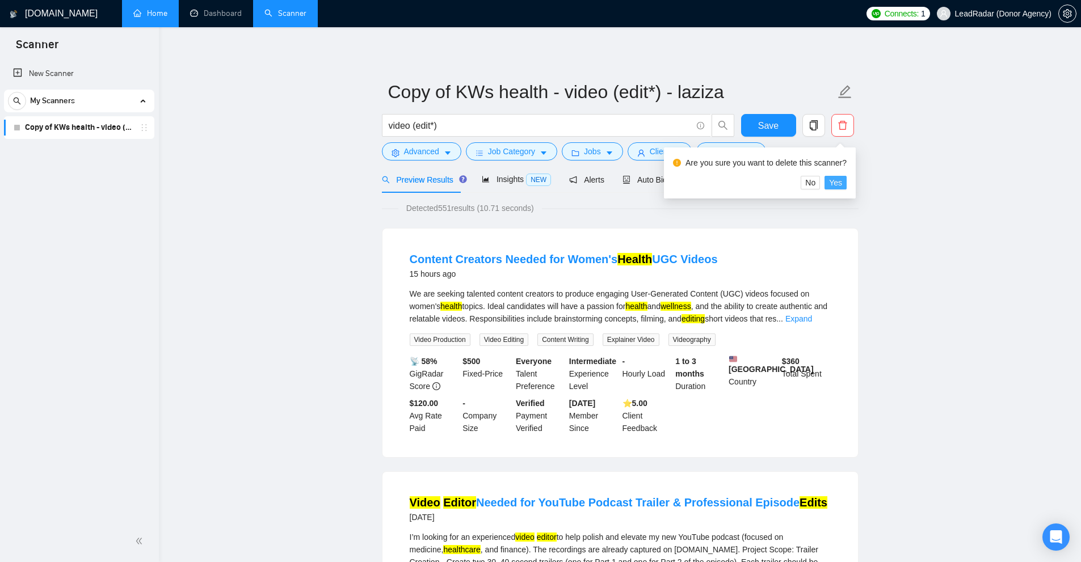
click at [832, 178] on span "Yes" at bounding box center [835, 182] width 13 height 12
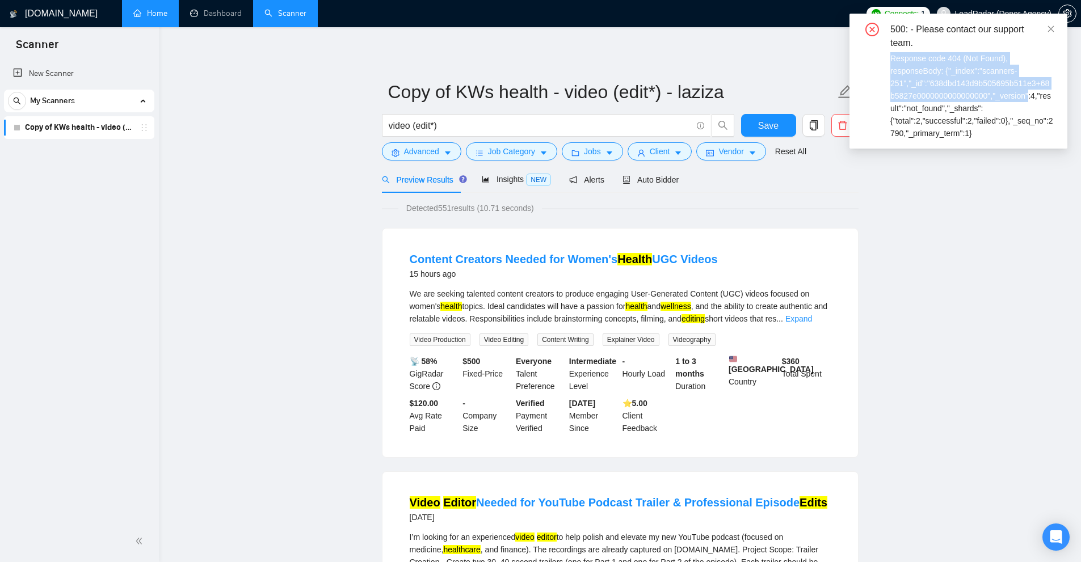
drag, startPoint x: 885, startPoint y: 56, endPoint x: 1018, endPoint y: 98, distance: 139.1
click at [1020, 94] on div "500: - Please contact our support team. Response code 404 (Not Found), response…" at bounding box center [958, 81] width 191 height 117
click at [1017, 98] on div "Response code 404 (Not Found), responseBody: {"_index":"scanners-251","_id":"63…" at bounding box center [971, 95] width 163 height 87
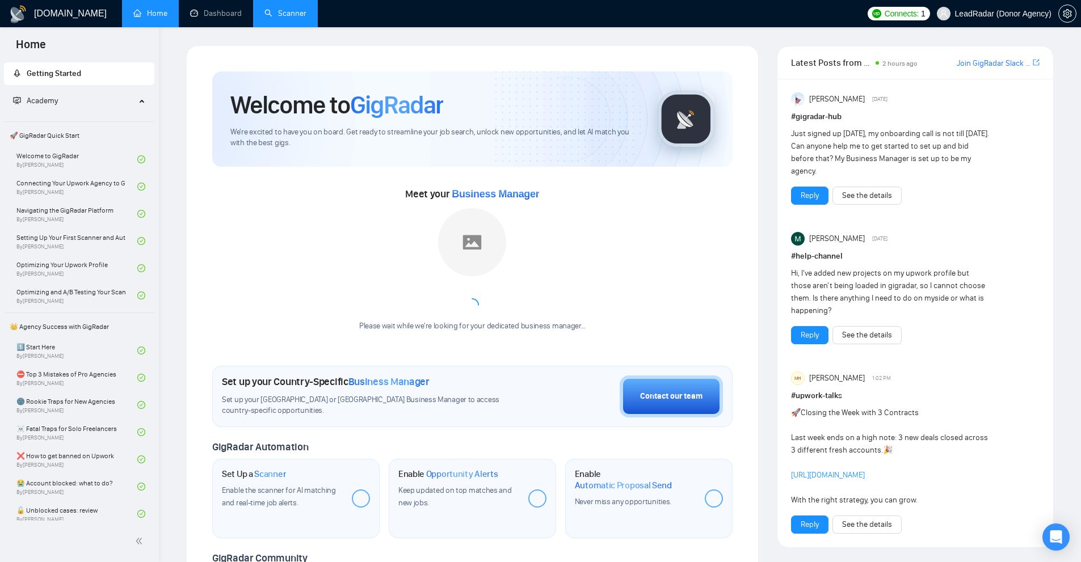
click at [284, 18] on link "Scanner" at bounding box center [285, 14] width 42 height 10
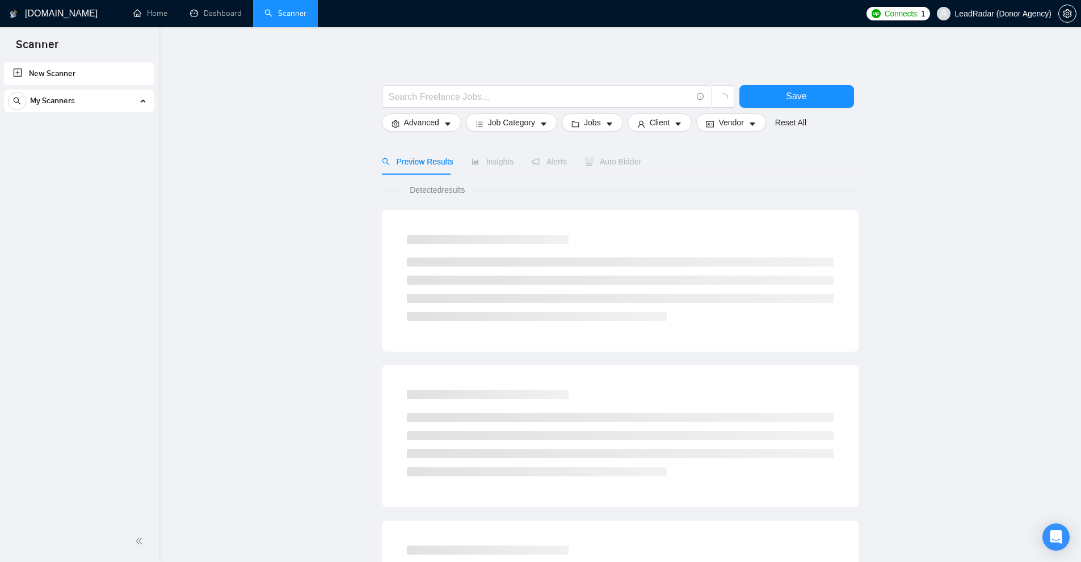
click at [134, 106] on div "My Scanners" at bounding box center [79, 101] width 142 height 23
click at [142, 102] on icon at bounding box center [142, 101] width 0 height 6
click at [142, 102] on div "My Scanners" at bounding box center [79, 101] width 142 height 23
click at [142, 102] on icon at bounding box center [142, 101] width 0 height 6
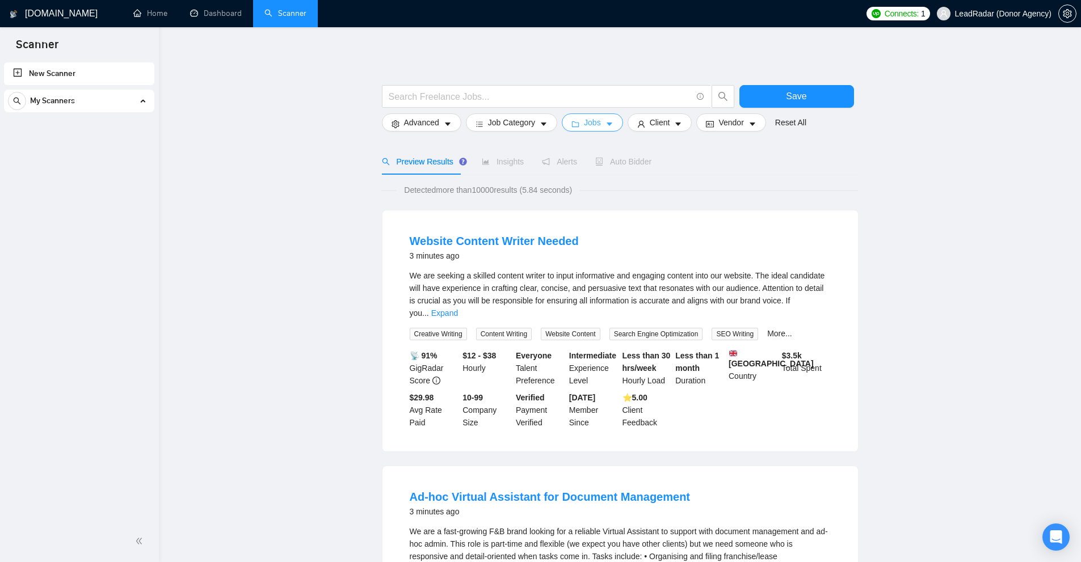
click at [585, 120] on span "Jobs" at bounding box center [592, 122] width 17 height 12
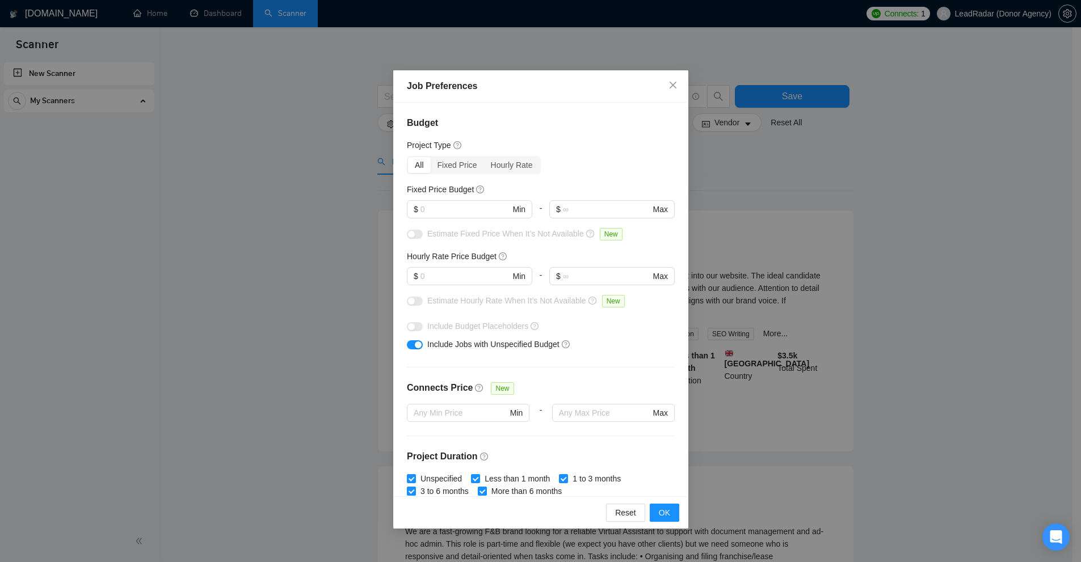
click at [488, 71] on div "Job Preferences" at bounding box center [540, 86] width 295 height 32
click at [775, 257] on div "Job Preferences Budget Project Type All Fixed Price Hourly Rate Fixed Price Bud…" at bounding box center [540, 281] width 1081 height 562
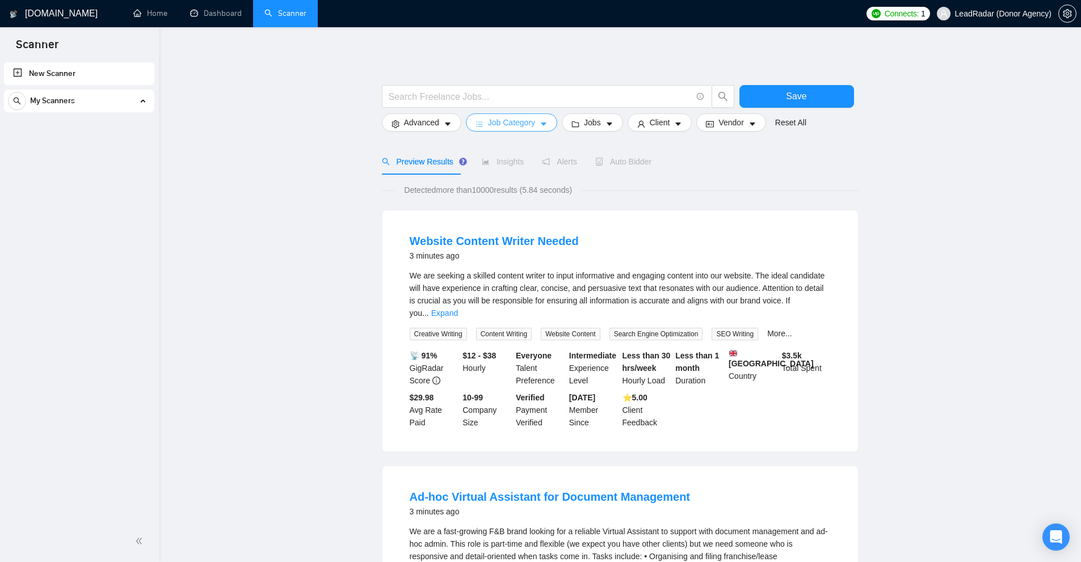
click at [500, 121] on span "Job Category" at bounding box center [511, 122] width 47 height 12
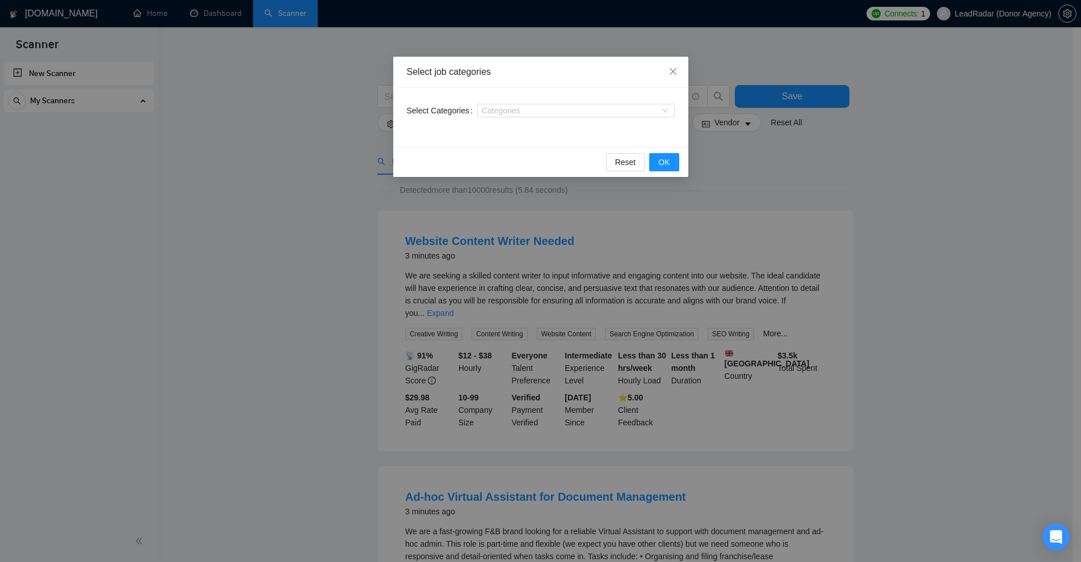
click at [481, 18] on div "Select job categories Select Categories Categories Reset OK" at bounding box center [540, 281] width 1081 height 562
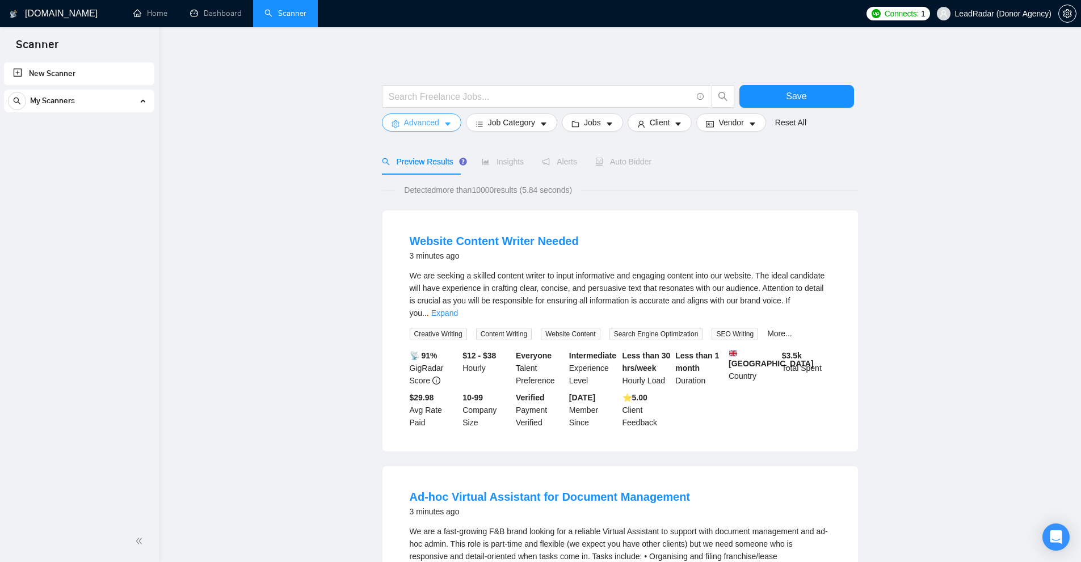
click at [444, 127] on icon "caret-down" at bounding box center [448, 124] width 8 height 8
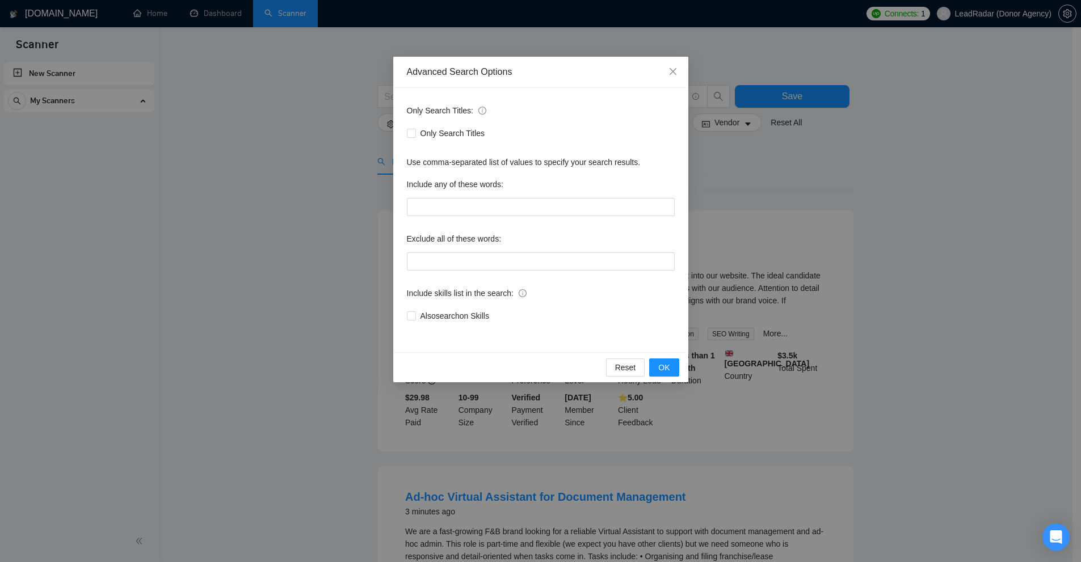
click at [720, 190] on div "Advanced Search Options Only Search Titles: Only Search Titles Use comma-separa…" at bounding box center [540, 281] width 1081 height 562
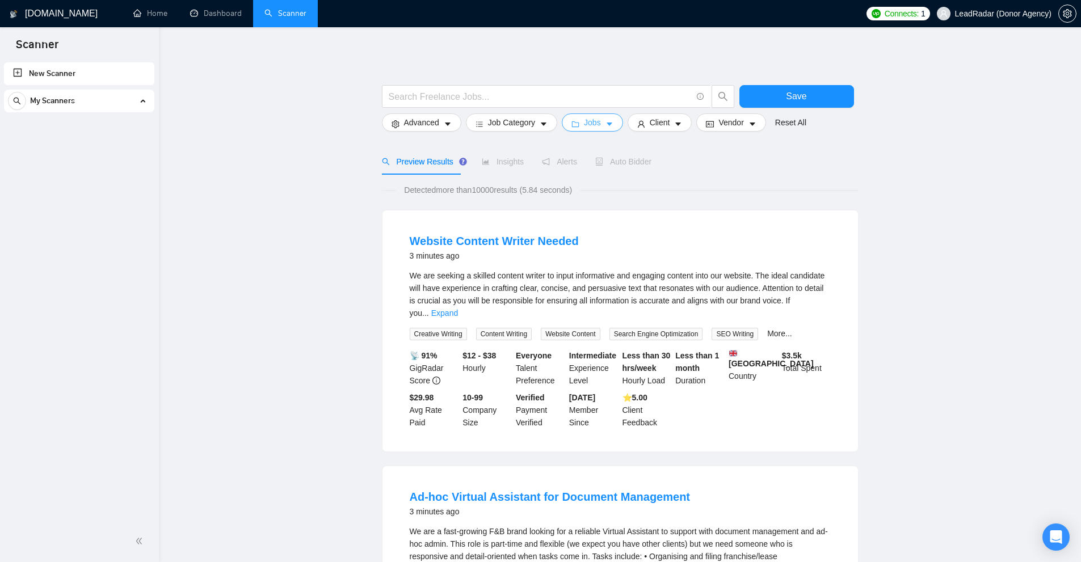
click at [575, 118] on button "Jobs" at bounding box center [592, 122] width 61 height 18
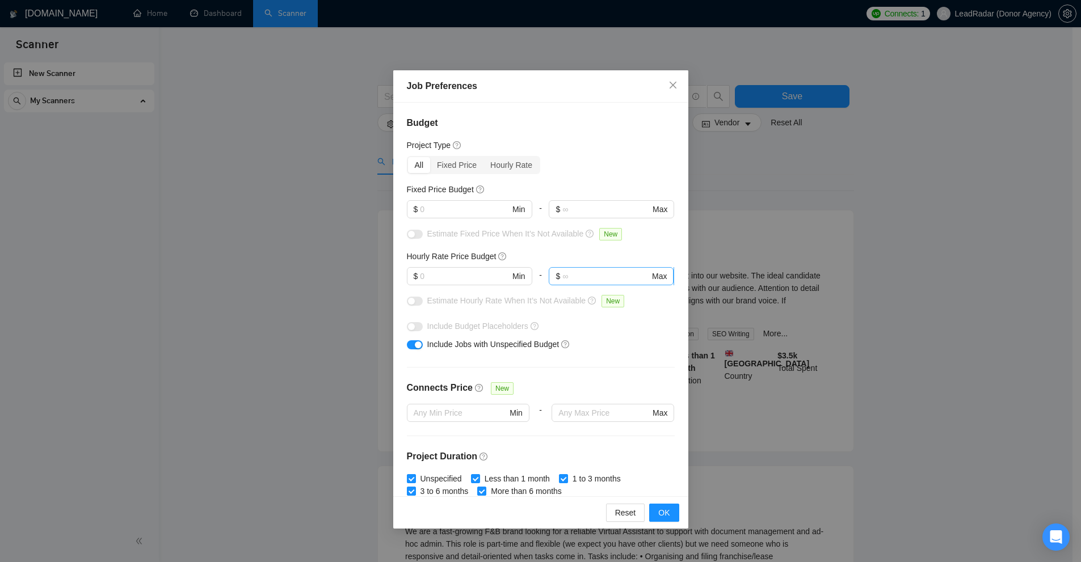
click at [580, 280] on input "text" at bounding box center [605, 276] width 87 height 12
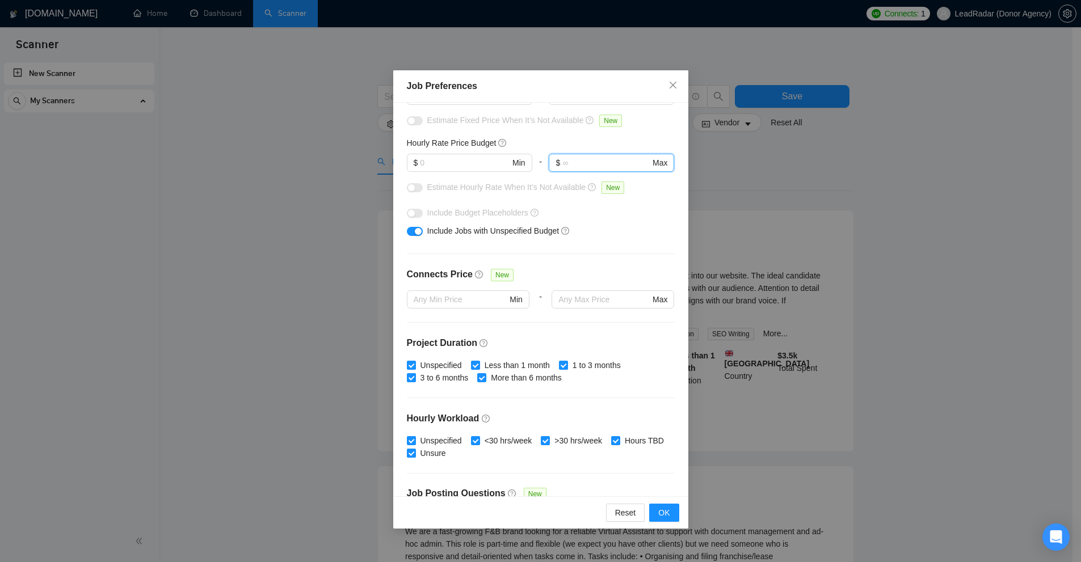
scroll to position [170, 0]
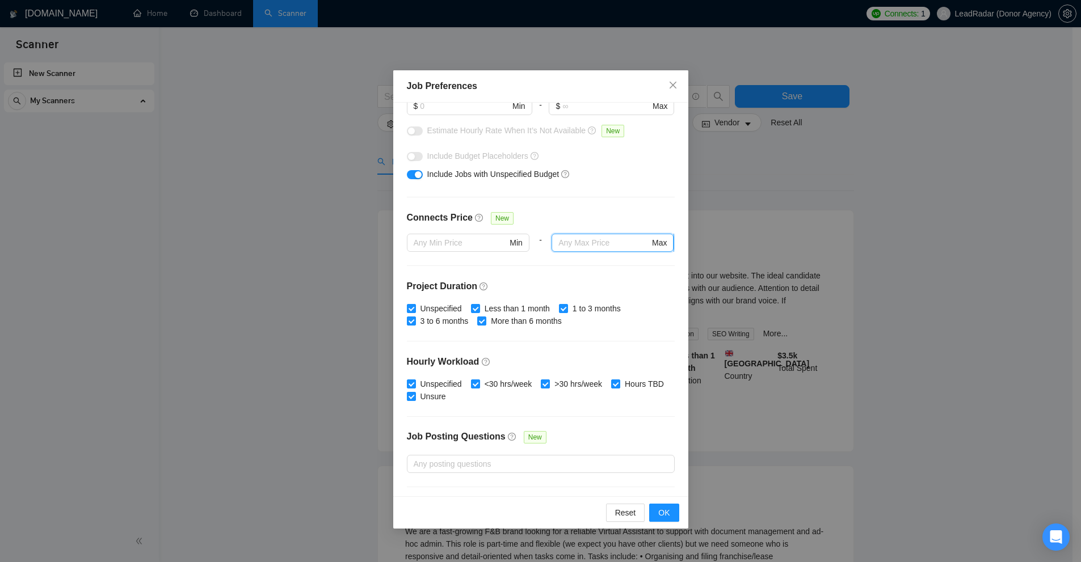
click at [594, 249] on input "text" at bounding box center [603, 243] width 91 height 12
type input "0"
click at [919, 209] on div "Job Preferences Budget Project Type All Fixed Price Hourly Rate Fixed Price Bud…" at bounding box center [540, 281] width 1081 height 562
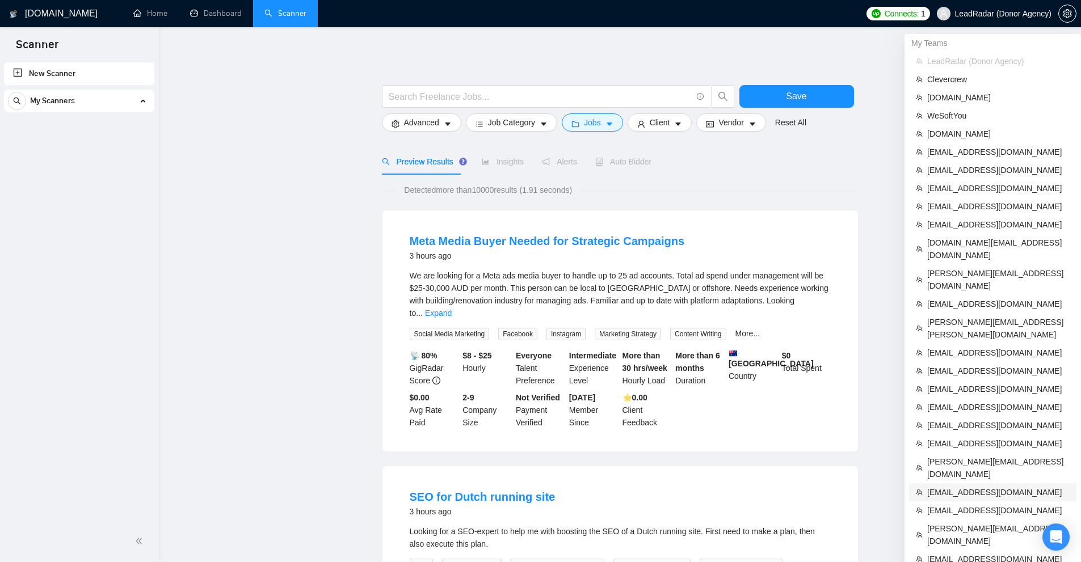
click at [961, 486] on span "[EMAIL_ADDRESS][DOMAIN_NAME]" at bounding box center [998, 492] width 142 height 12
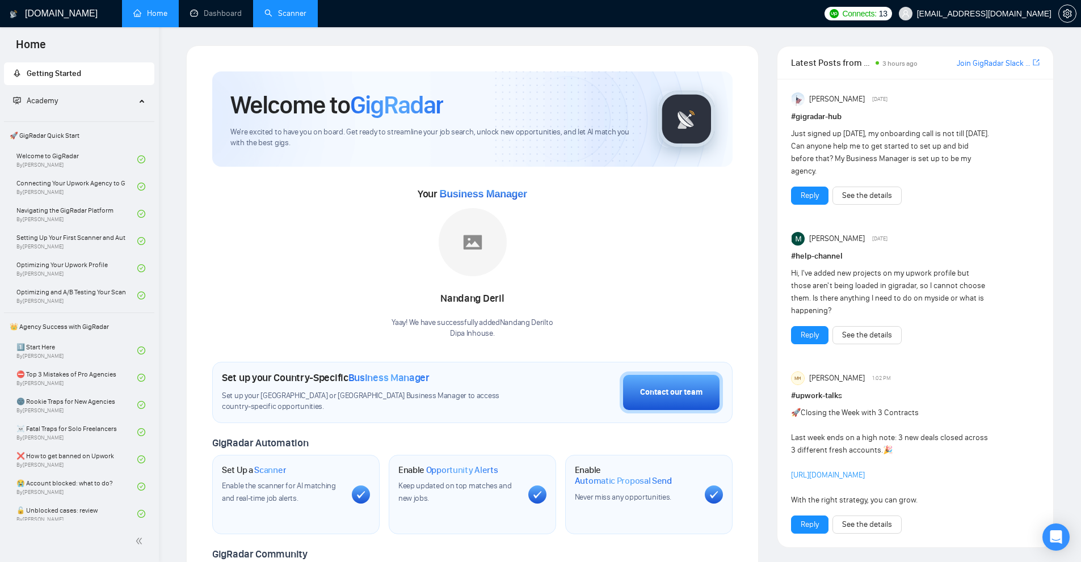
click at [285, 18] on link "Scanner" at bounding box center [285, 14] width 42 height 10
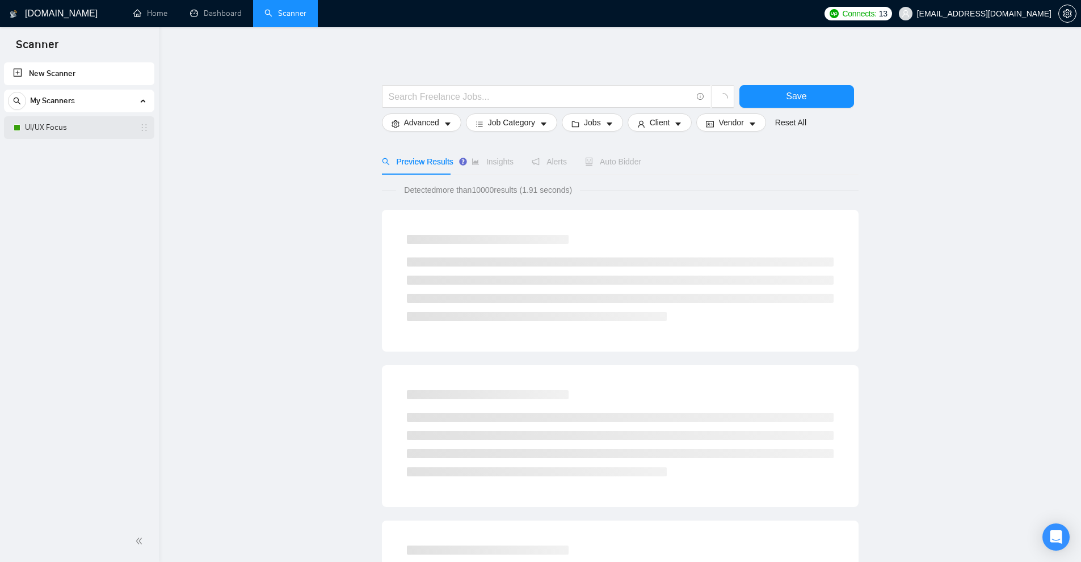
click at [48, 129] on link "UI/UX Focus" at bounding box center [79, 127] width 108 height 23
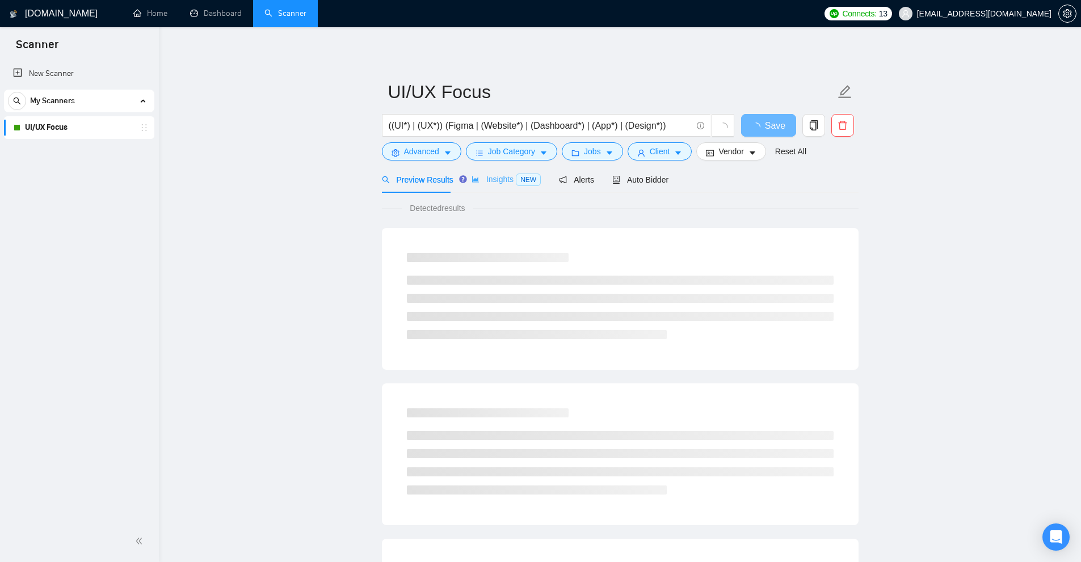
click at [513, 188] on div "Insights NEW" at bounding box center [506, 179] width 69 height 27
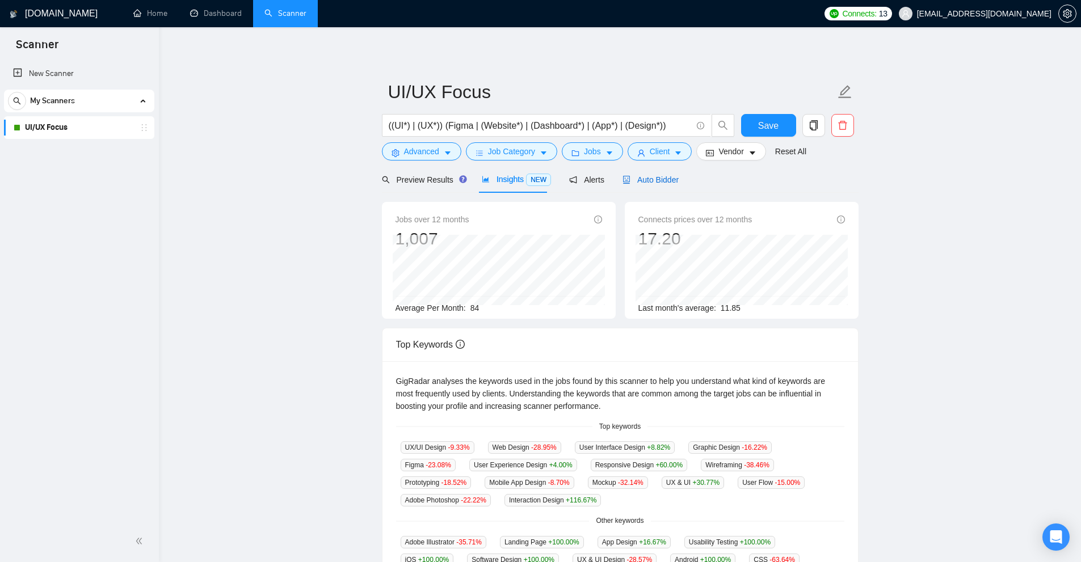
click at [635, 178] on span "Auto Bidder" at bounding box center [650, 179] width 56 height 9
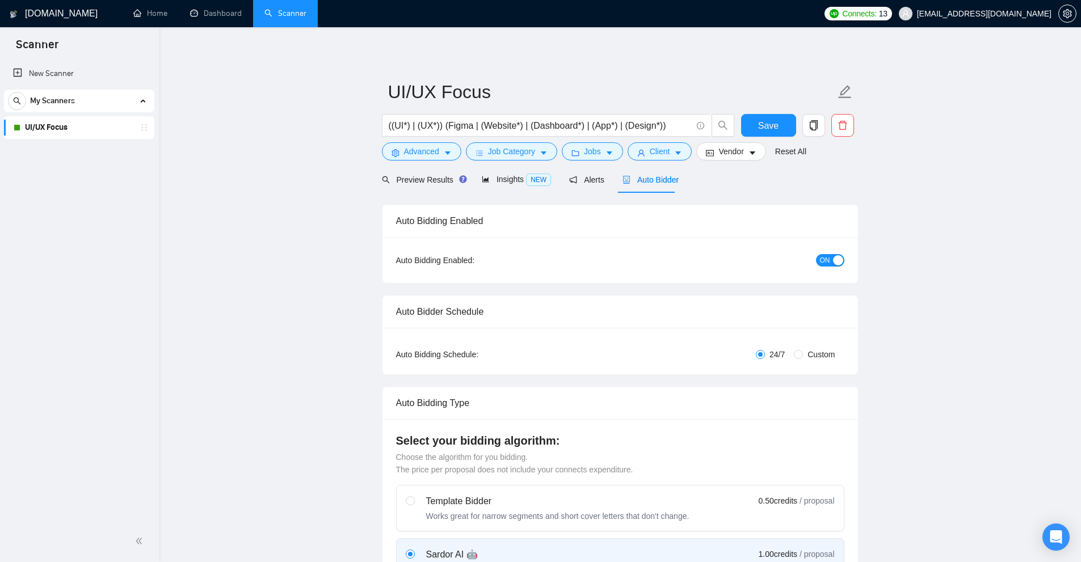
checkbox input "true"
click at [419, 188] on div "Preview Results" at bounding box center [423, 179] width 82 height 27
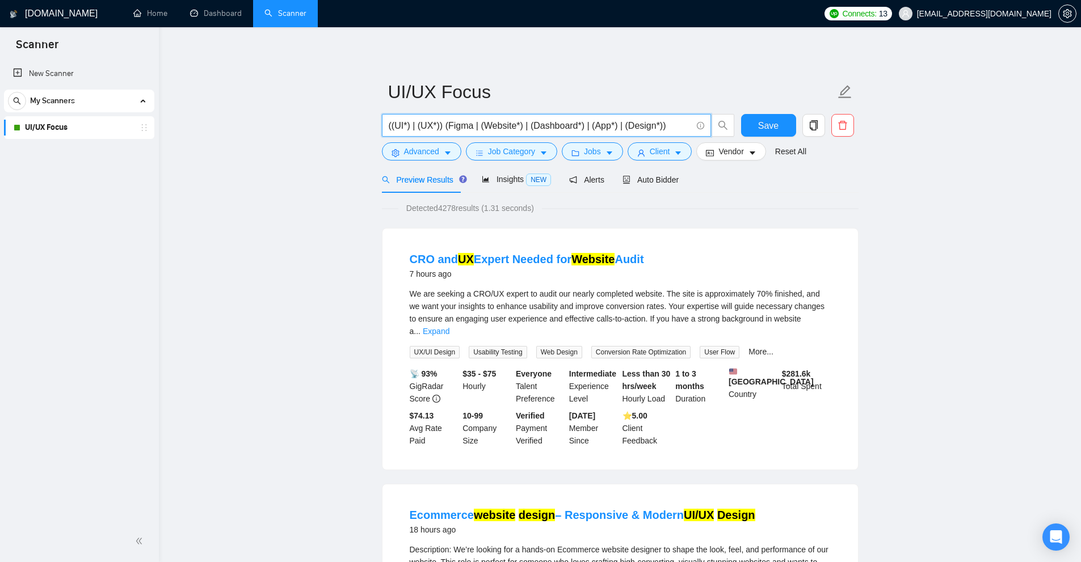
drag, startPoint x: 548, startPoint y: 123, endPoint x: 574, endPoint y: 119, distance: 26.4
click at [574, 119] on input "((UI*) | (UX*)) (Figma | (Website*) | (Dashboard*) | (App*) | (Design*))" at bounding box center [540, 126] width 303 height 14
click at [506, 126] on input "((UI*) | (UX*)) (Figma | (Website*) | (Dashboard*) | (App*) | (Design*))" at bounding box center [540, 126] width 303 height 14
click at [498, 125] on input "((UI*) | (UX*)) (Figma | (Website*) | (Dashboard*) | (App*) | (Design*))" at bounding box center [540, 126] width 303 height 14
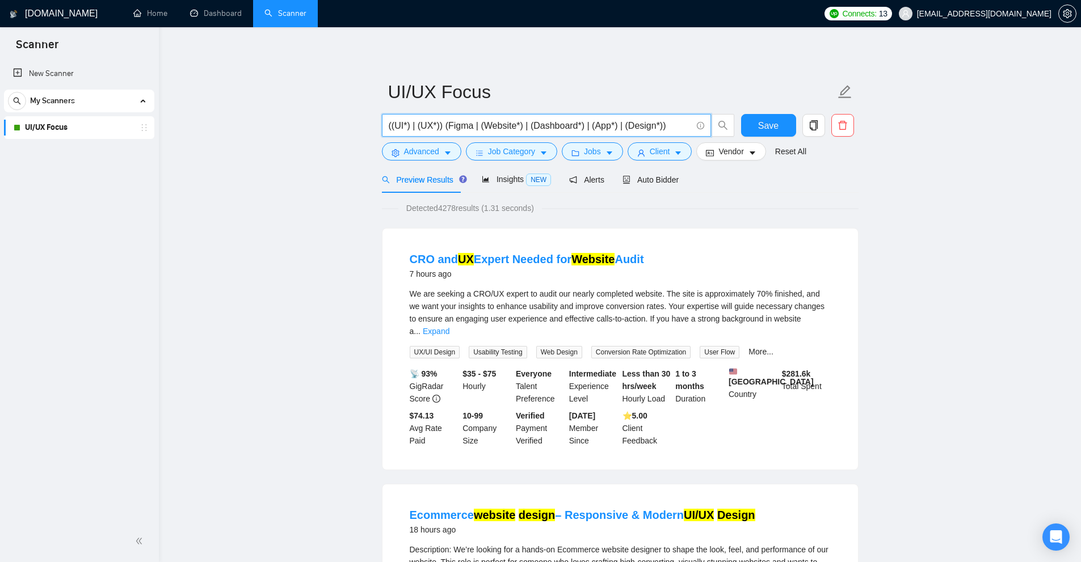
click at [498, 125] on input "((UI*) | (UX*)) (Figma | (Website*) | (Dashboard*) | (App*) | (Design*))" at bounding box center [540, 126] width 303 height 14
click at [500, 127] on input "((UI*) | (UX*)) (Figma | (Website*) | (Dashboard*) | (App*) | (Design*))" at bounding box center [540, 126] width 303 height 14
drag, startPoint x: 497, startPoint y: 125, endPoint x: 510, endPoint y: 125, distance: 13.1
click at [510, 125] on input "((UI*) | (UX*)) (Figma | (Website*) | (Dashboard*) | (App*) | (Design*))" at bounding box center [540, 126] width 303 height 14
click at [643, 178] on span "Auto Bidder" at bounding box center [650, 179] width 56 height 9
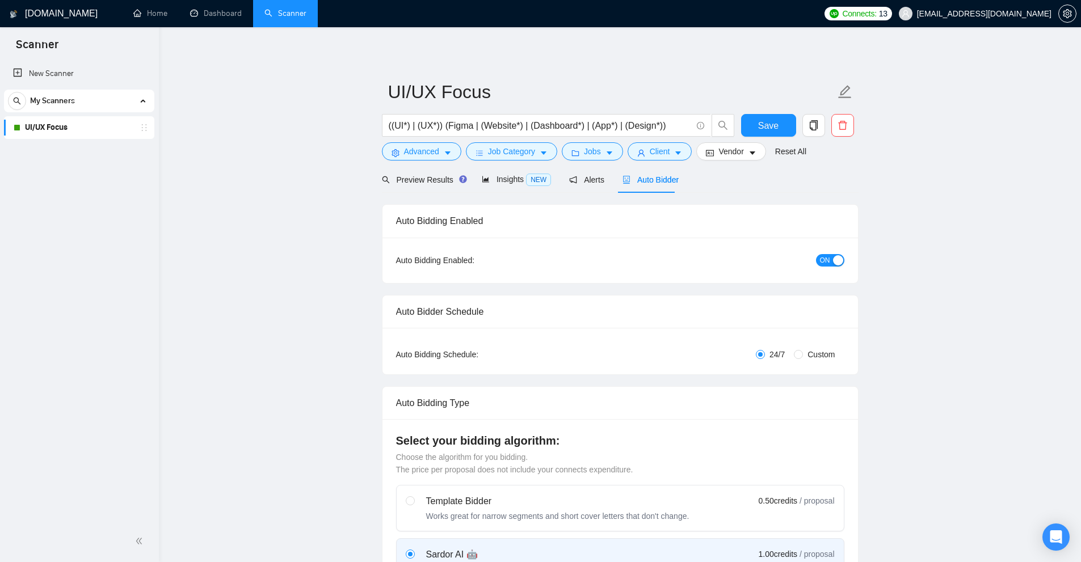
checkbox input "true"
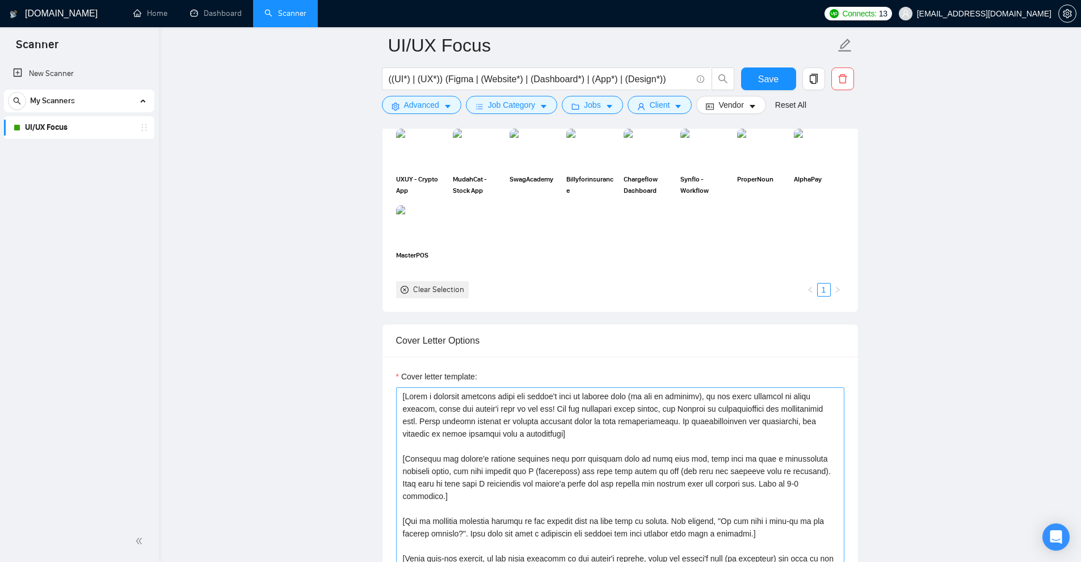
scroll to position [1419, 0]
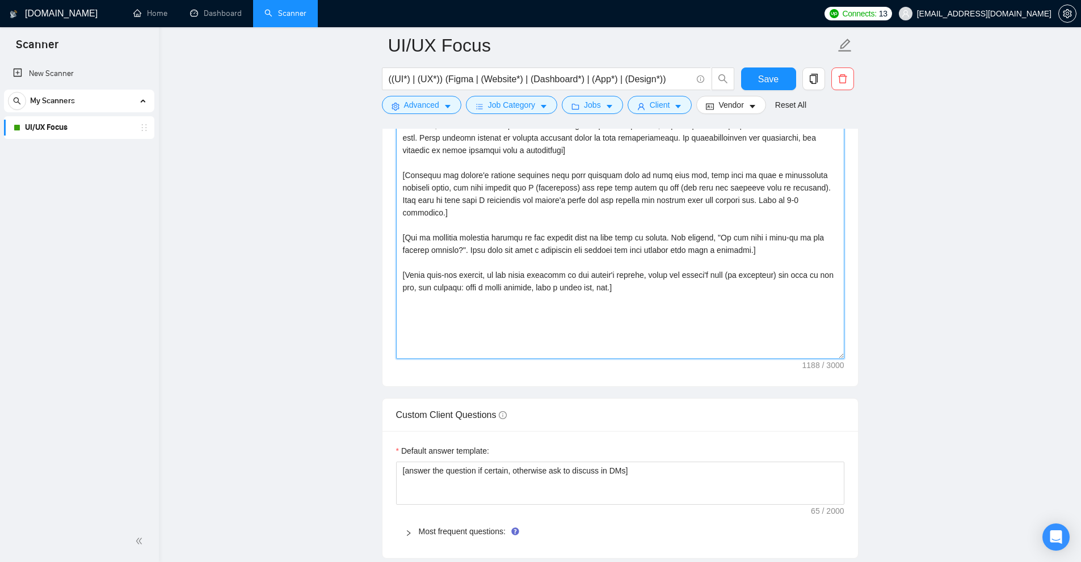
click at [566, 252] on textarea "Cover letter template:" at bounding box center [620, 231] width 448 height 255
paste textarea "I’ve just completed [put ‘an exact project’ or ‘a very similar project’ dependi…"
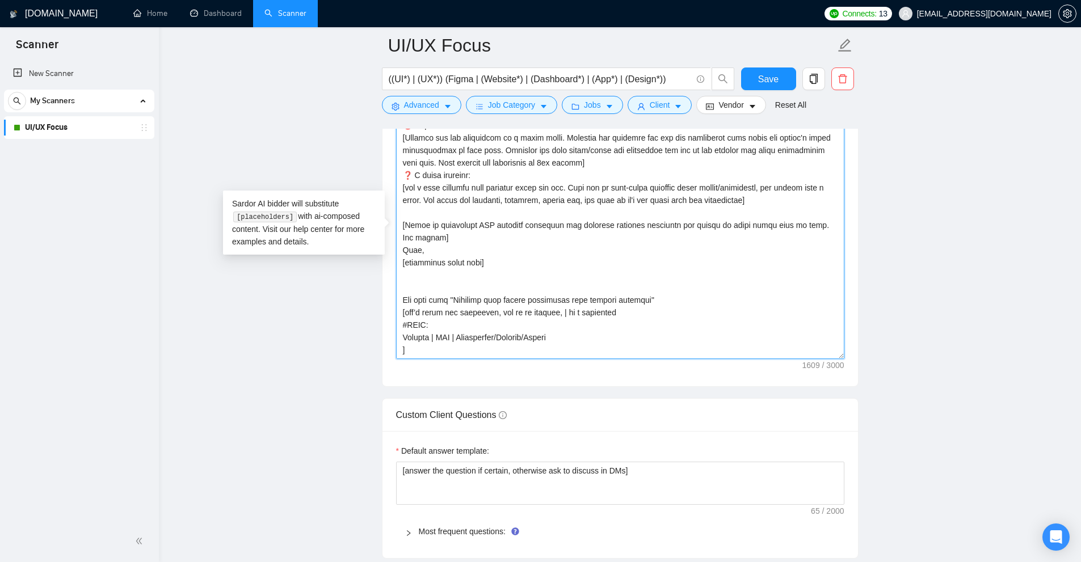
scroll to position [137, 0]
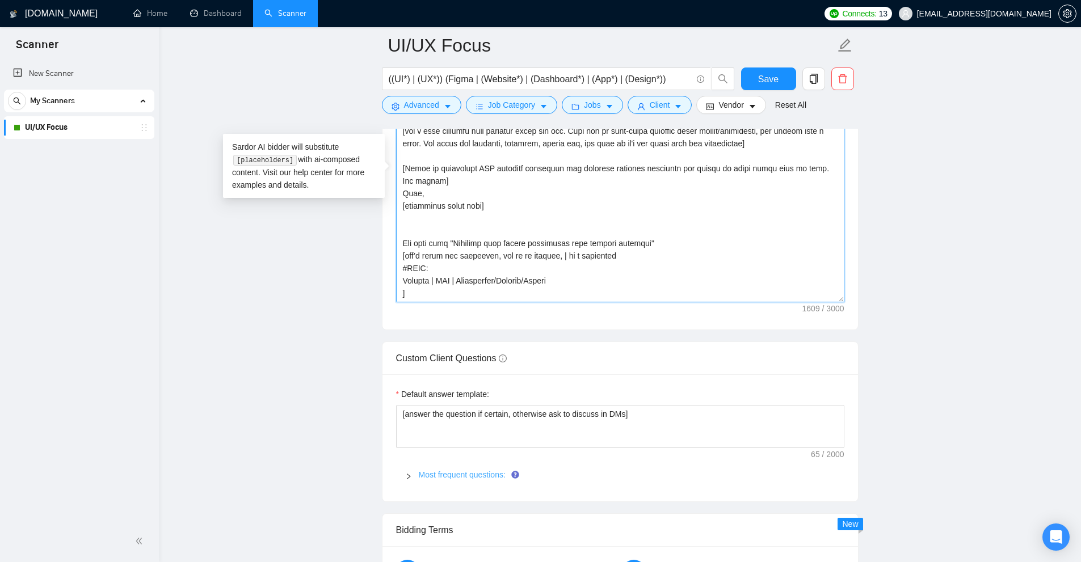
type textarea "I’ve just completed [put ‘an exact project’ or ‘a very similar project’ dependi…"
click at [443, 475] on link "Most frequent questions:" at bounding box center [462, 474] width 87 height 9
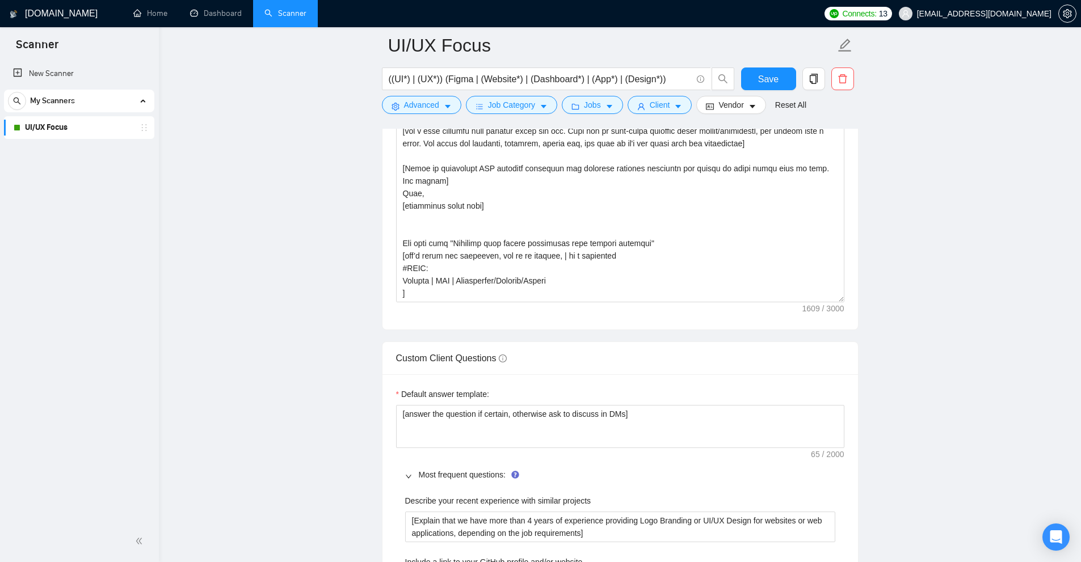
scroll to position [1702, 0]
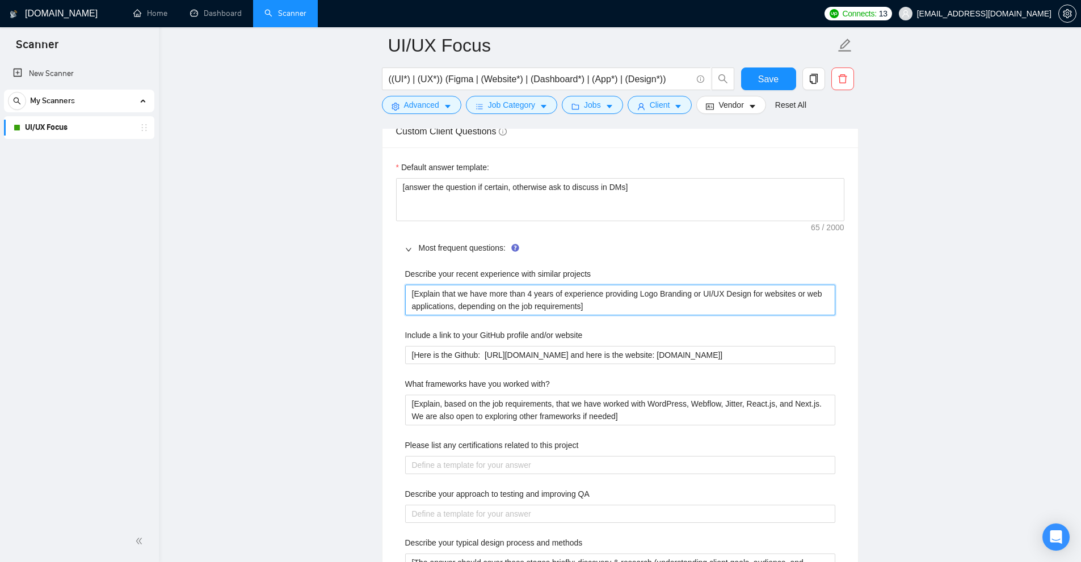
drag, startPoint x: 614, startPoint y: 305, endPoint x: 346, endPoint y: 286, distance: 269.1
click at [346, 286] on main "UI/UX Focus ((UI*) | (UX*)) (Figma | (Website*) | (Dashboard*) | (App*) | (Desi…" at bounding box center [620, 265] width 886 height 3845
click at [467, 296] on projects "[Explain that we have more than 4 years of experience providing Logo Branding o…" at bounding box center [620, 300] width 430 height 31
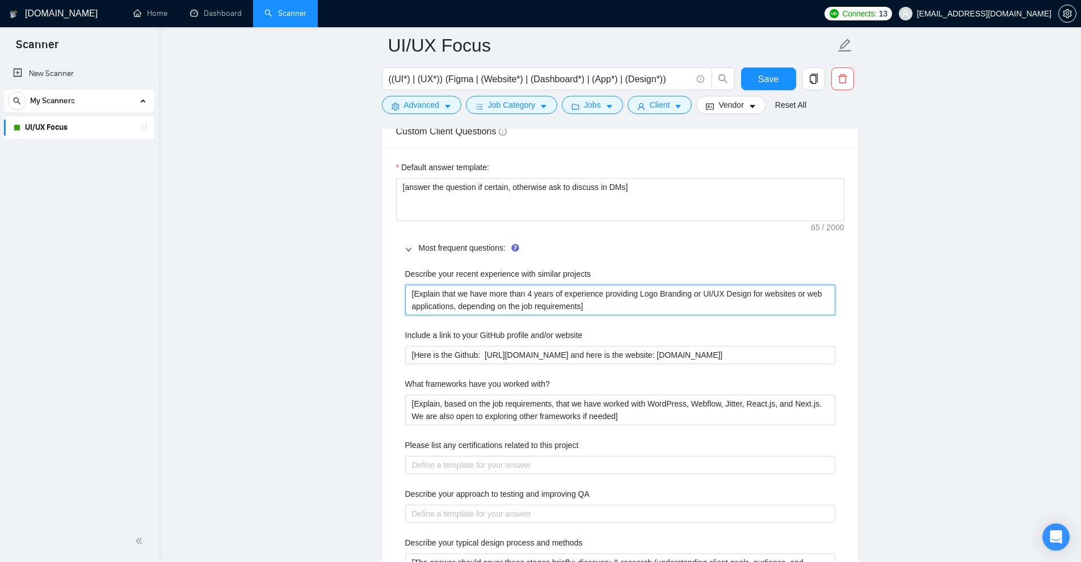
click at [542, 305] on projects "[Explain that we have more than 4 years of experience providing Logo Branding o…" at bounding box center [620, 300] width 430 height 31
drag, startPoint x: 616, startPoint y: 307, endPoint x: 345, endPoint y: 287, distance: 271.4
click at [344, 287] on main "UI/UX Focus ((UI*) | (UX*)) (Figma | (Website*) | (Dashboard*) | (App*) | (Desi…" at bounding box center [620, 265] width 886 height 3845
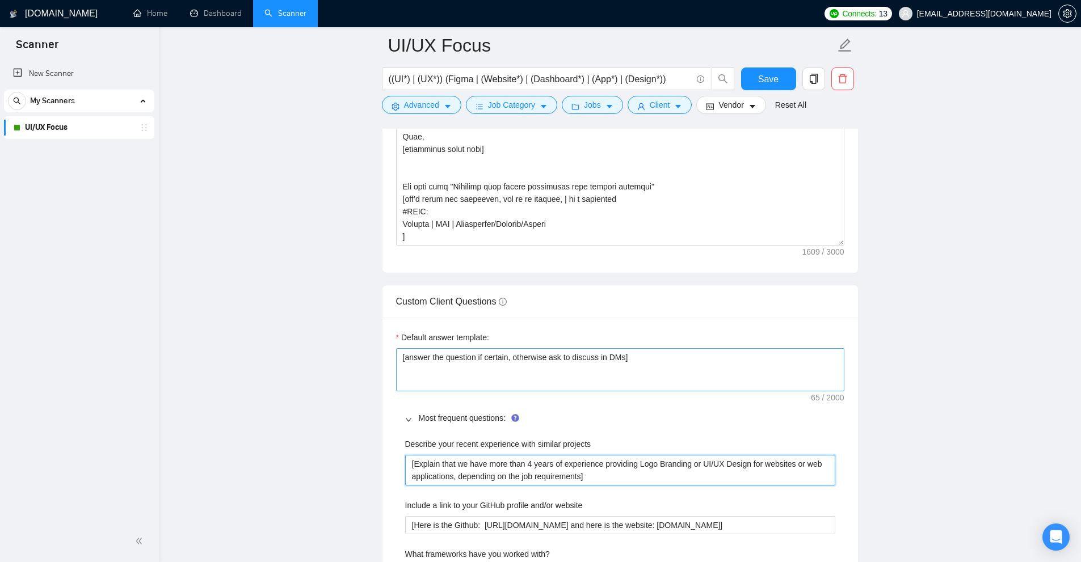
scroll to position [1362, 0]
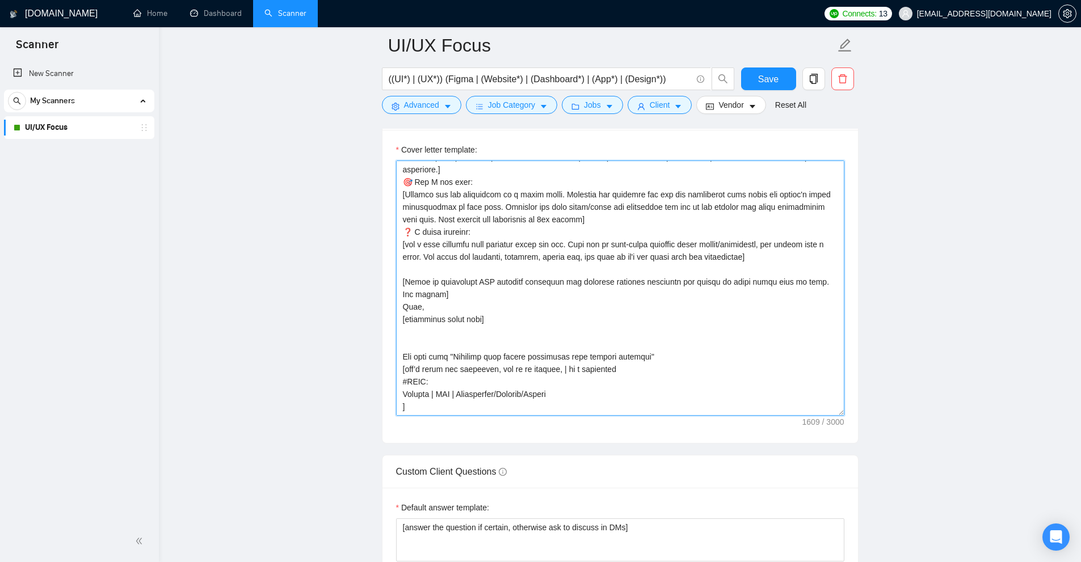
click at [410, 382] on textarea "Cover letter template:" at bounding box center [620, 288] width 448 height 255
paste textarea "google.com"
click at [501, 380] on textarea "Cover letter template:" at bounding box center [620, 288] width 448 height 255
drag, startPoint x: 501, startPoint y: 380, endPoint x: 567, endPoint y: 382, distance: 65.8
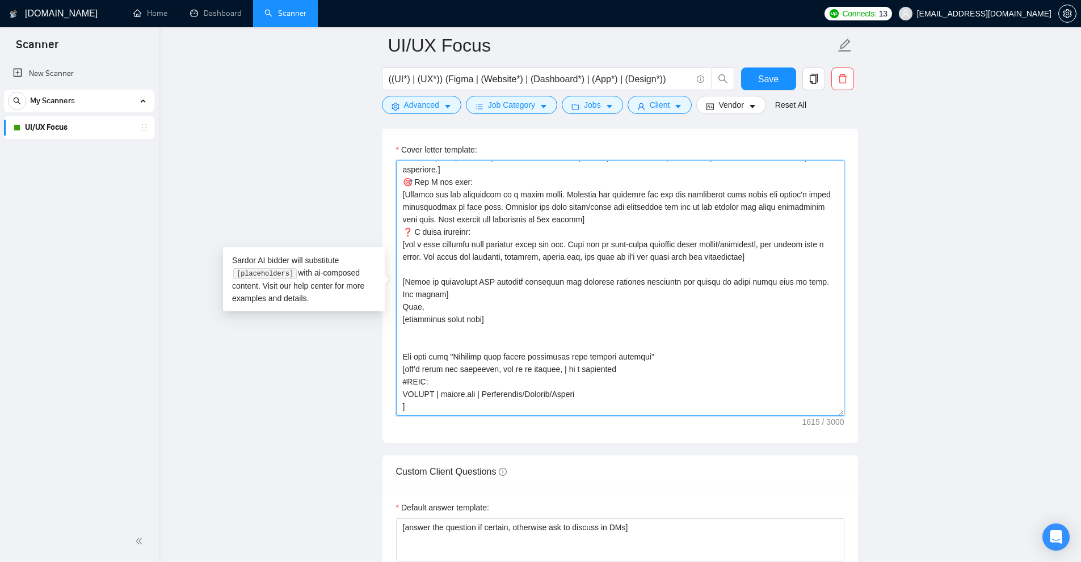
click at [567, 382] on textarea "Cover letter template:" at bounding box center [620, 288] width 448 height 255
click at [587, 373] on textarea "Cover letter template:" at bounding box center [620, 288] width 448 height 255
drag, startPoint x: 587, startPoint y: 382, endPoint x: 361, endPoint y: 378, distance: 225.9
paste textarea "📎 https://www.mojo.cx eCommerce website 📎https://www.zsalads.com Fintech Web Ap…"
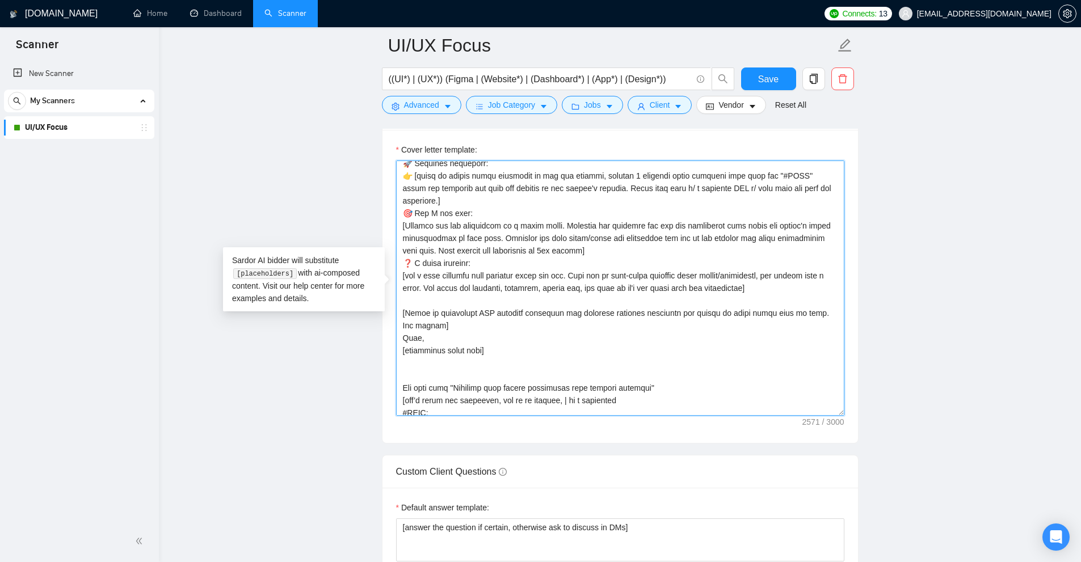
scroll to position [150, 0]
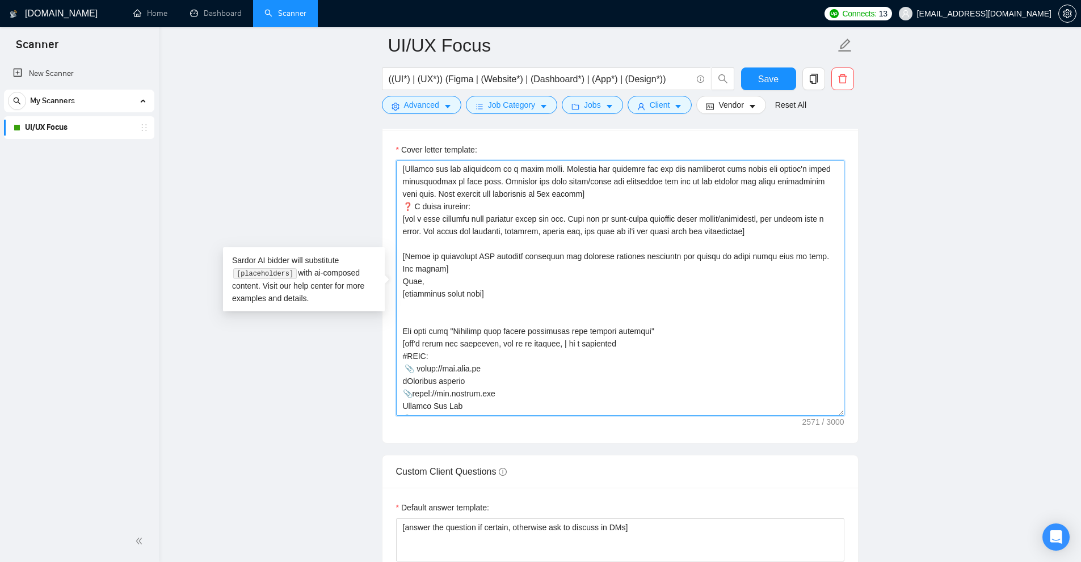
drag, startPoint x: 616, startPoint y: 342, endPoint x: 552, endPoint y: 346, distance: 64.2
click at [552, 346] on textarea "Cover letter template:" at bounding box center [620, 288] width 448 height 255
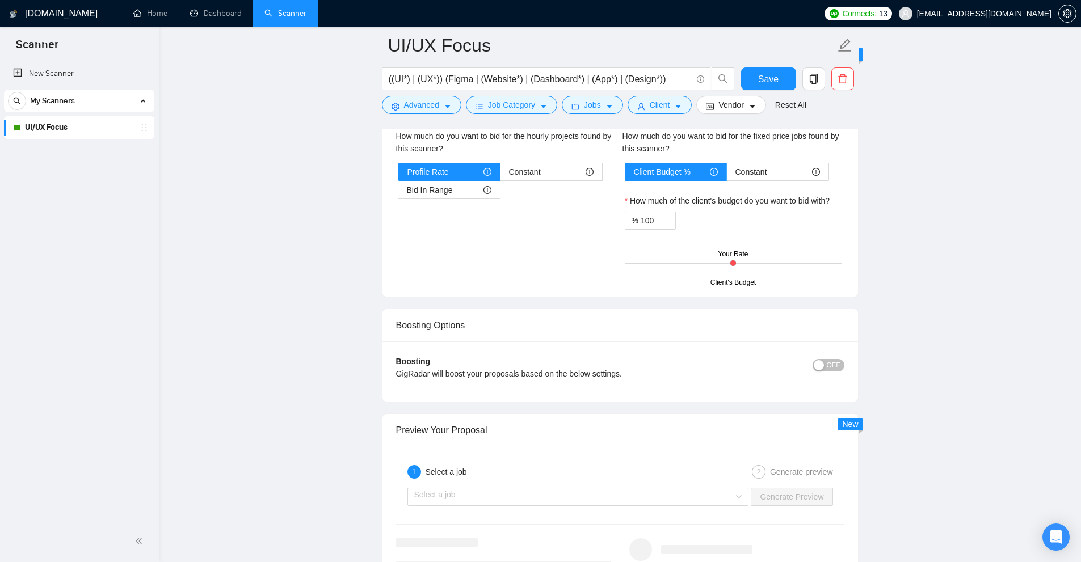
scroll to position [2667, 0]
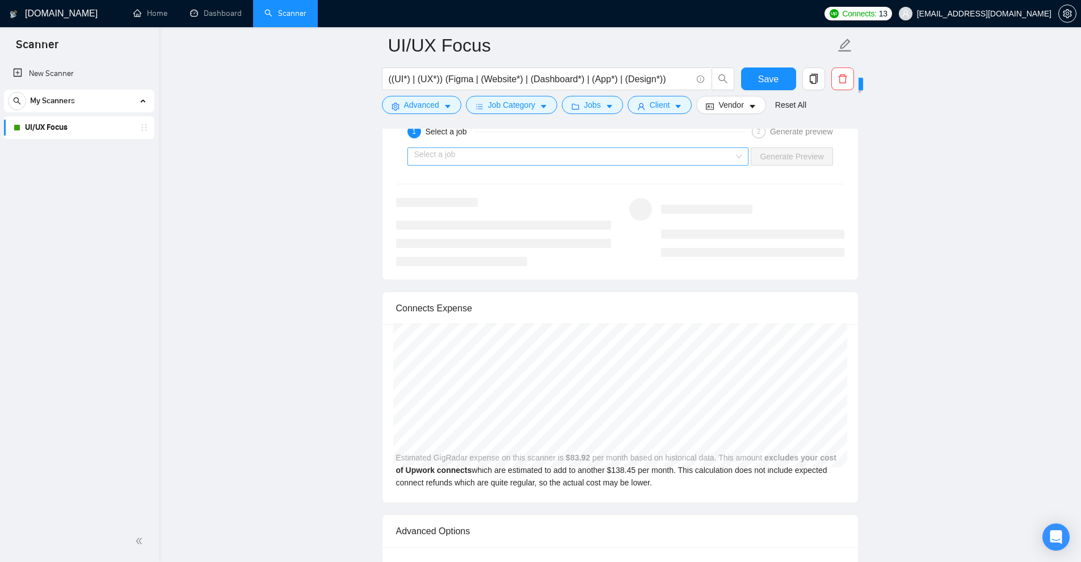
click at [655, 155] on input "search" at bounding box center [574, 156] width 320 height 17
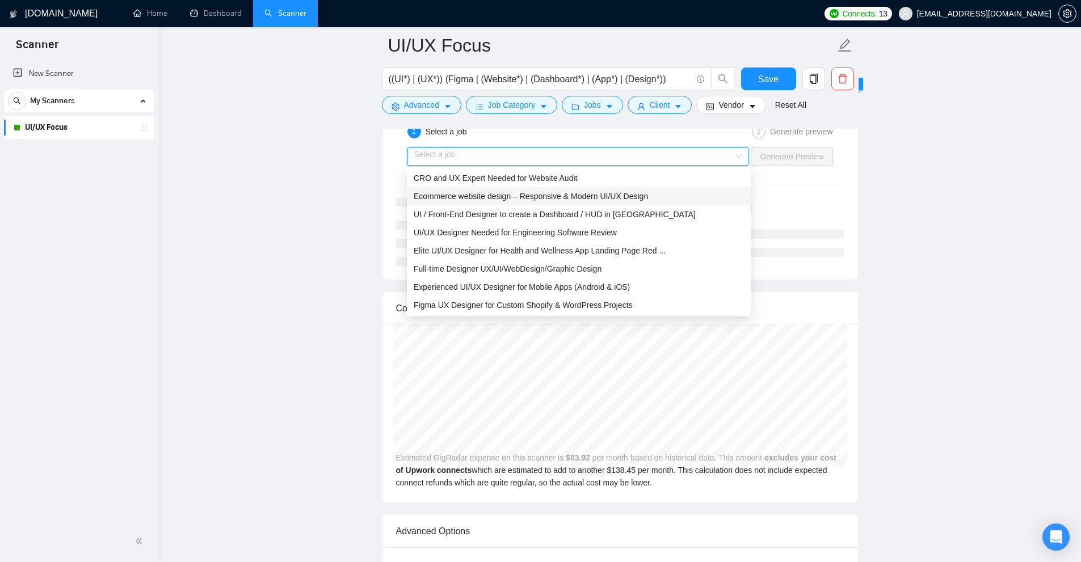
click at [582, 189] on div "Ecommerce website design – Responsive & Modern UI/UX Design" at bounding box center [579, 196] width 344 height 18
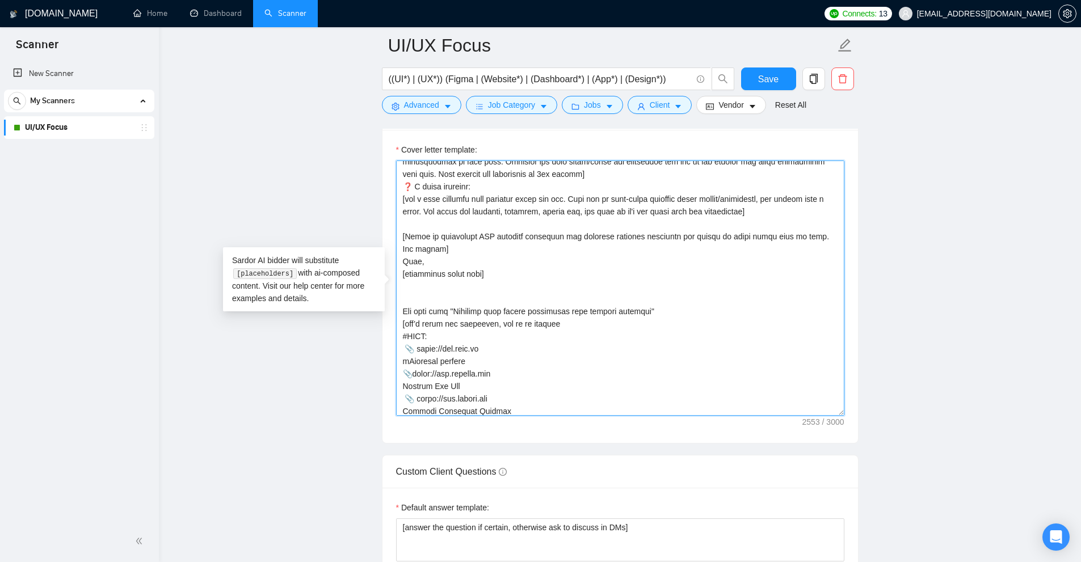
scroll to position [462, 0]
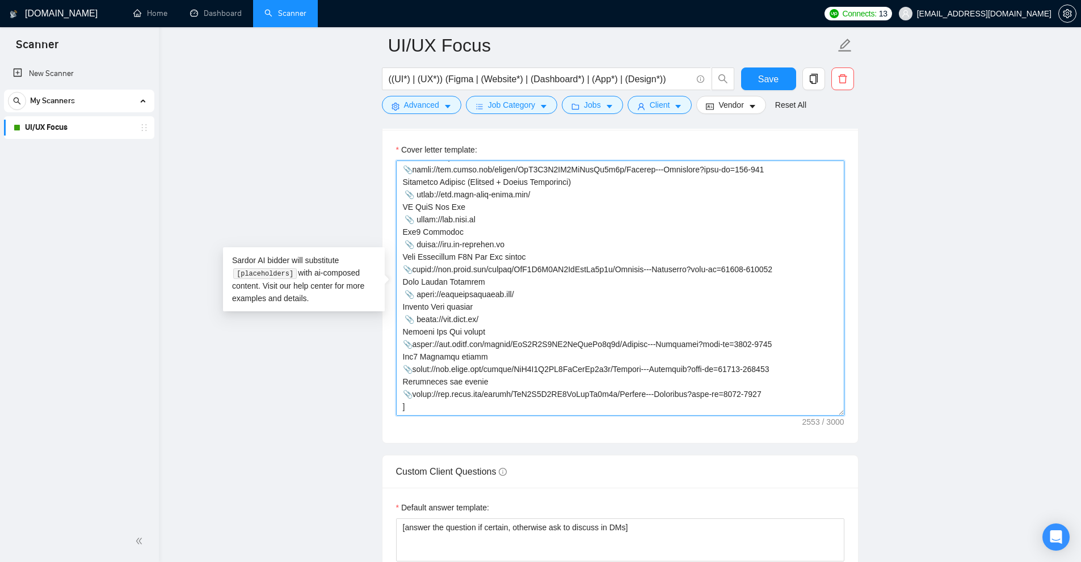
drag, startPoint x: 411, startPoint y: 323, endPoint x: 792, endPoint y: 425, distance: 394.6
click at [792, 425] on div "Cover letter template:" at bounding box center [620, 286] width 476 height 313
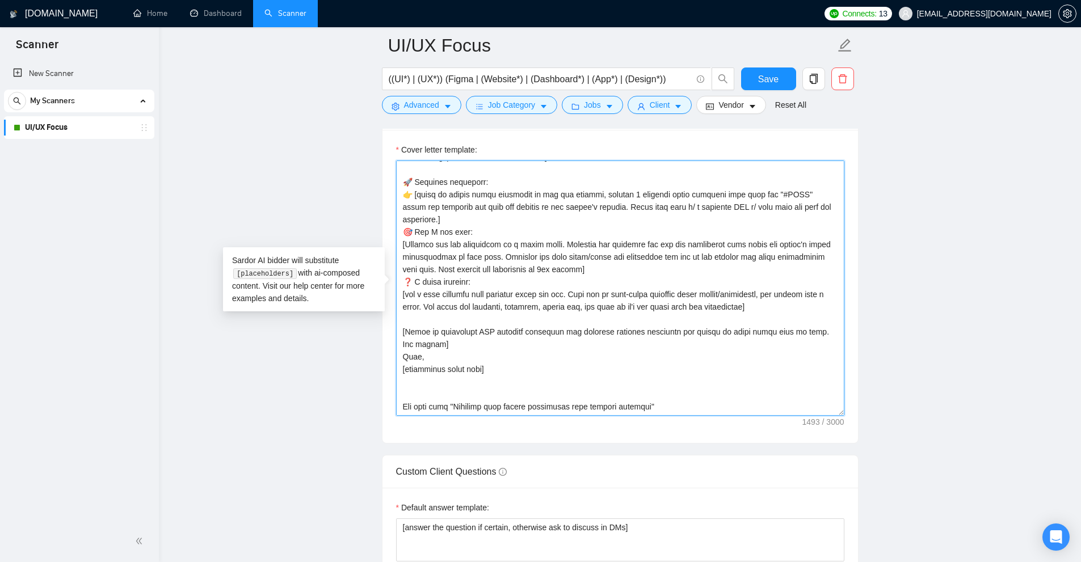
scroll to position [1475, 0]
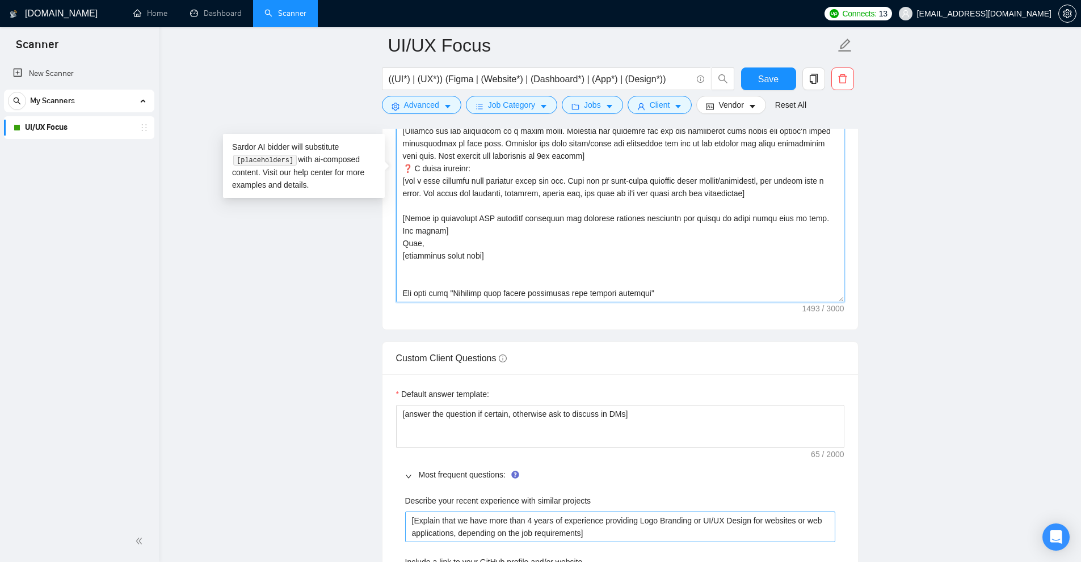
type textarea "I’ve just completed [put ‘an exact project’ or ‘a very similar project’ dependi…"
click at [471, 524] on projects "[Explain that we have more than 4 years of experience providing Logo Branding o…" at bounding box center [620, 527] width 430 height 31
paste projects "don’t write the following, use it as context #REFS: 📎 https://www.mojo.cx eComm…"
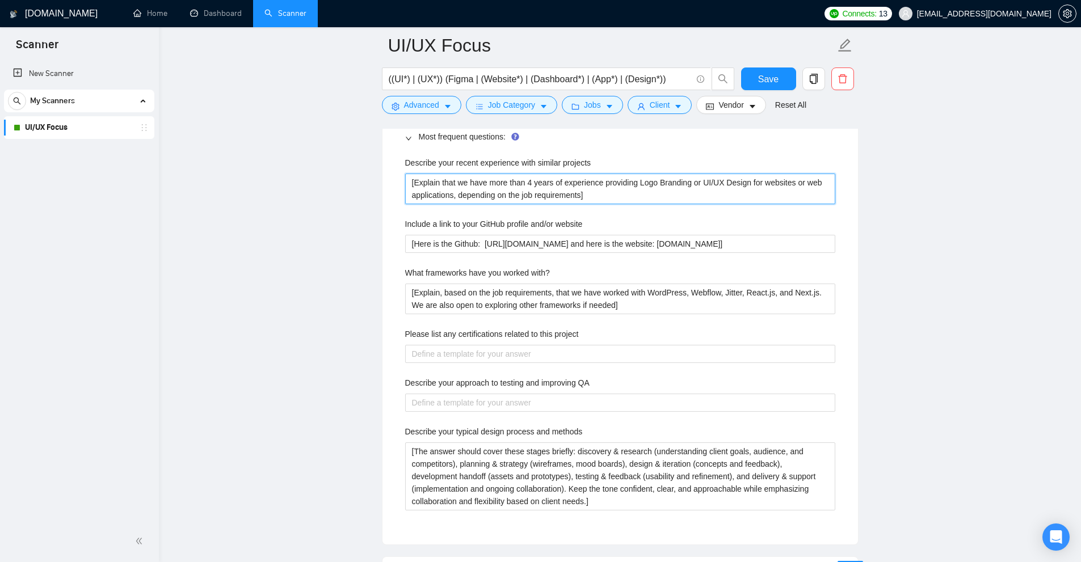
type projects "[don’t write the following, use it as context #REFS: 📎 https://www.mojo.cx eCom…"
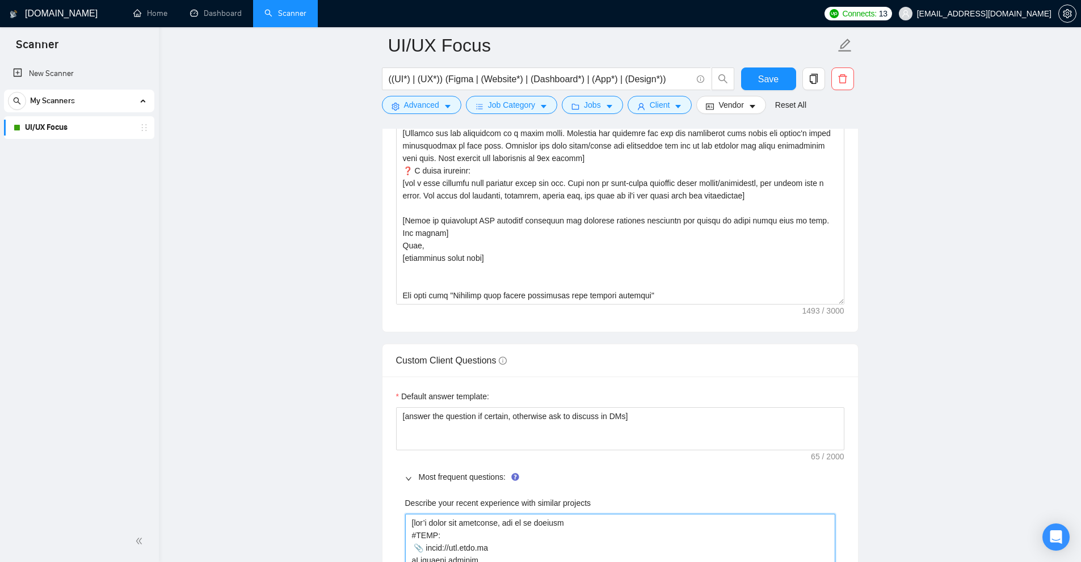
scroll to position [1303, 0]
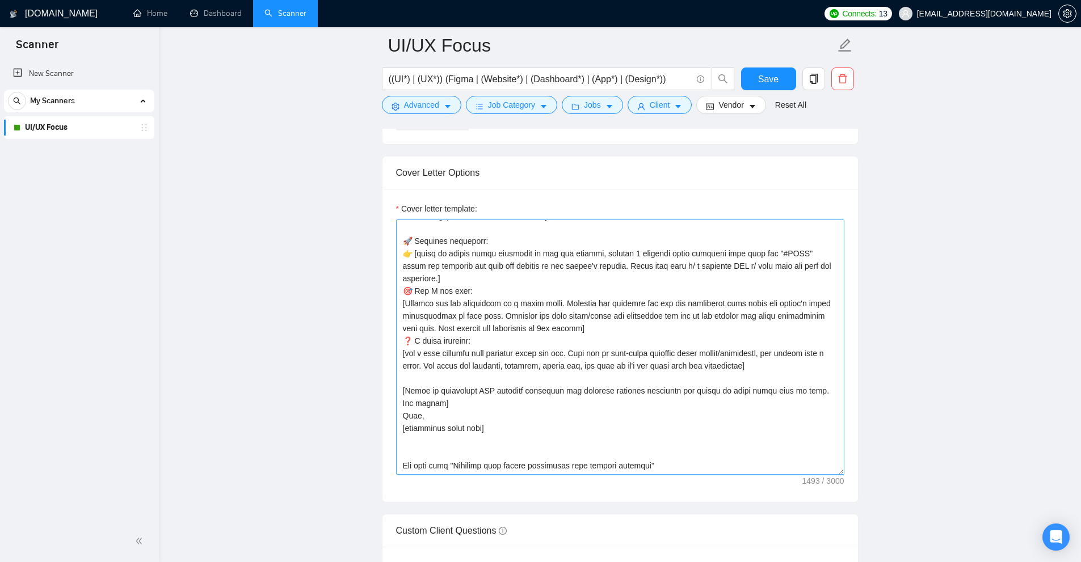
type projects "[don’t write the following, use it as context #REFS: 📎 https://www.mojo.cx eCom…"
drag, startPoint x: 483, startPoint y: 418, endPoint x: 442, endPoint y: 415, distance: 40.9
click at [442, 415] on textarea "Cover letter template:" at bounding box center [620, 347] width 448 height 255
click at [445, 405] on textarea "Cover letter template:" at bounding box center [620, 347] width 448 height 255
click at [417, 433] on textarea "Cover letter template:" at bounding box center [620, 347] width 448 height 255
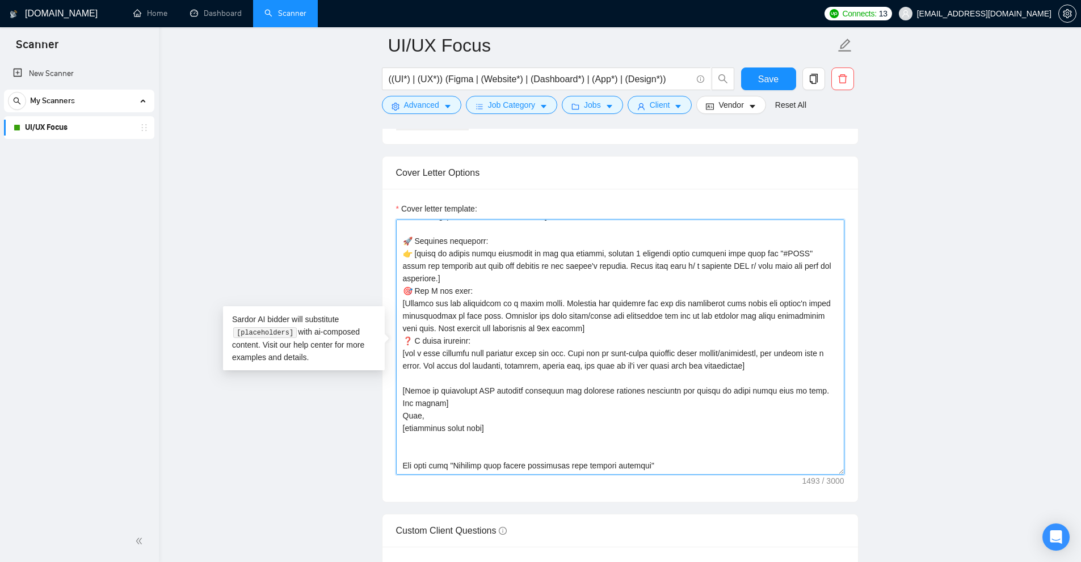
drag, startPoint x: 420, startPoint y: 426, endPoint x: 890, endPoint y: 507, distance: 476.8
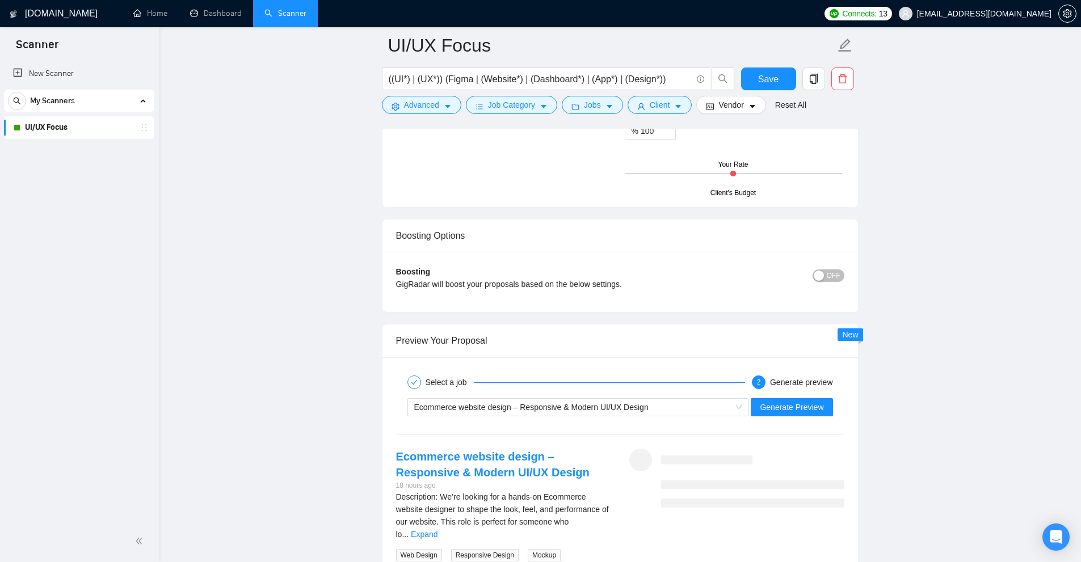
scroll to position [2948, 0]
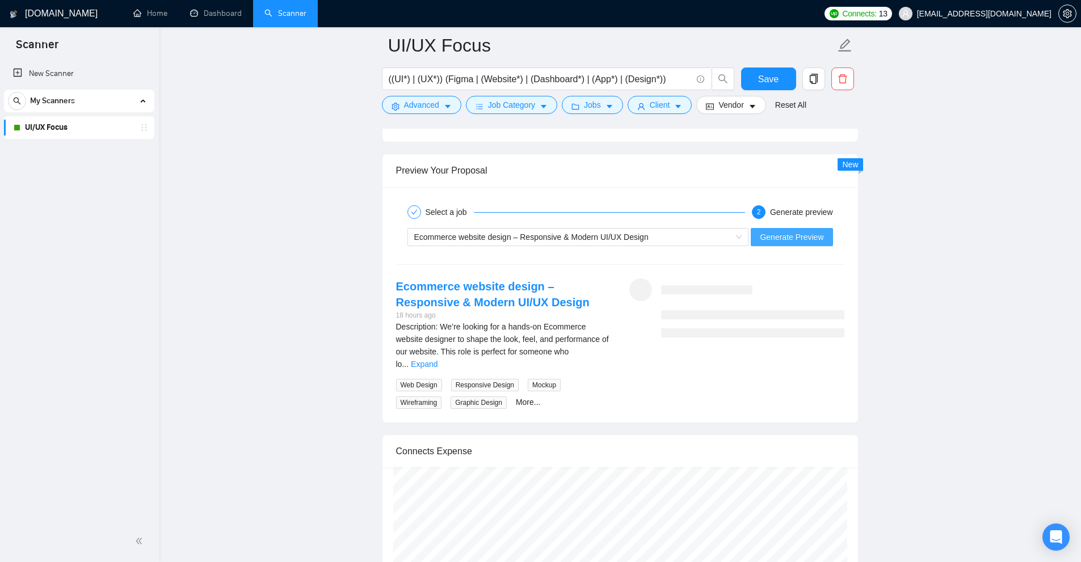
type textarea "I’ve just completed [put ‘an exact project’ or ‘a very similar project’ dependi…"
click at [784, 234] on span "Generate Preview" at bounding box center [792, 237] width 64 height 12
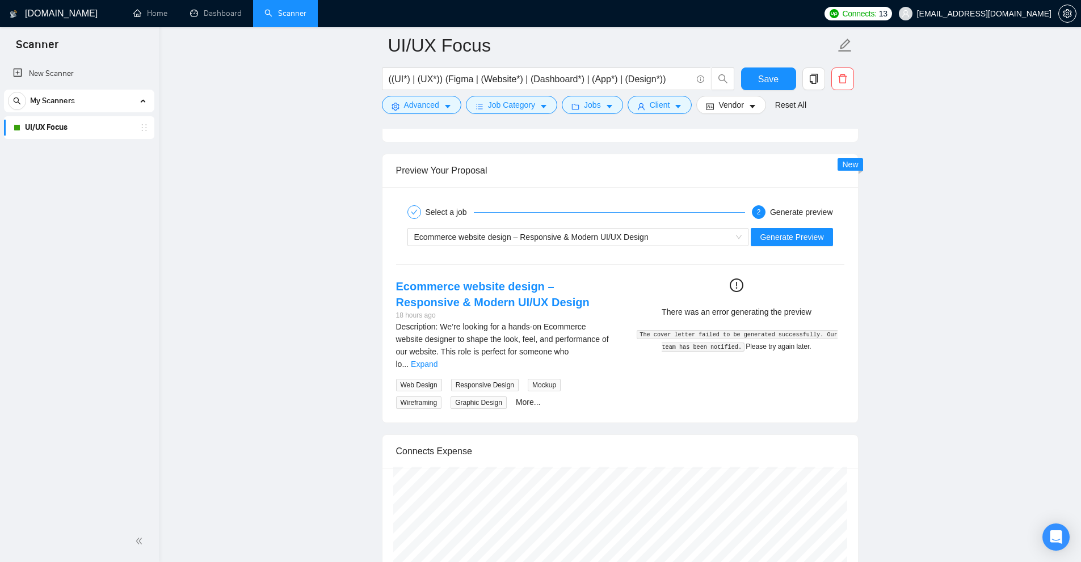
scroll to position [3005, 0]
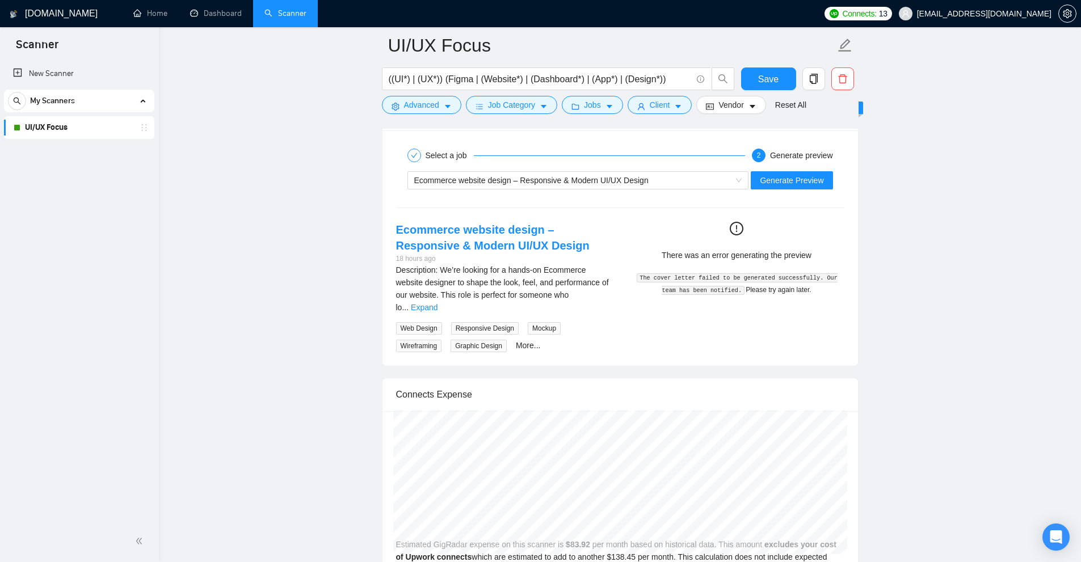
click at [759, 175] on button "Generate Preview" at bounding box center [792, 180] width 82 height 18
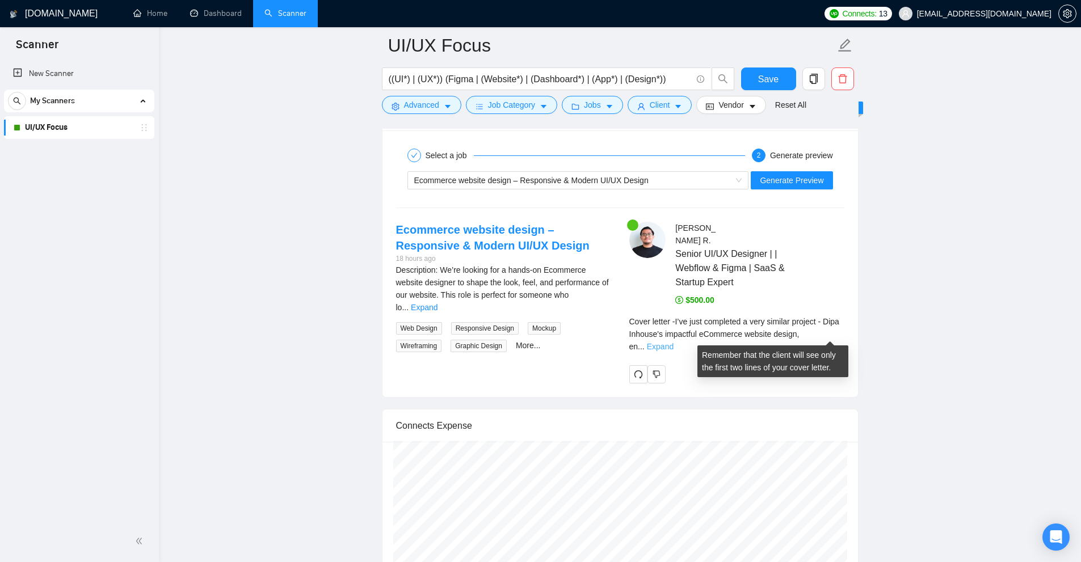
click at [674, 342] on link "Expand" at bounding box center [660, 346] width 27 height 9
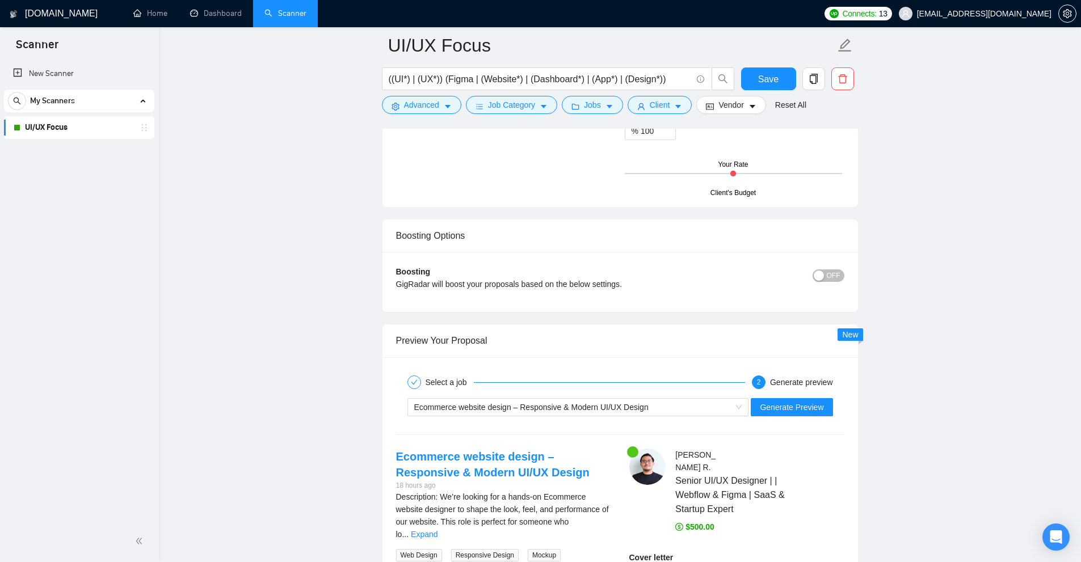
scroll to position [3062, 0]
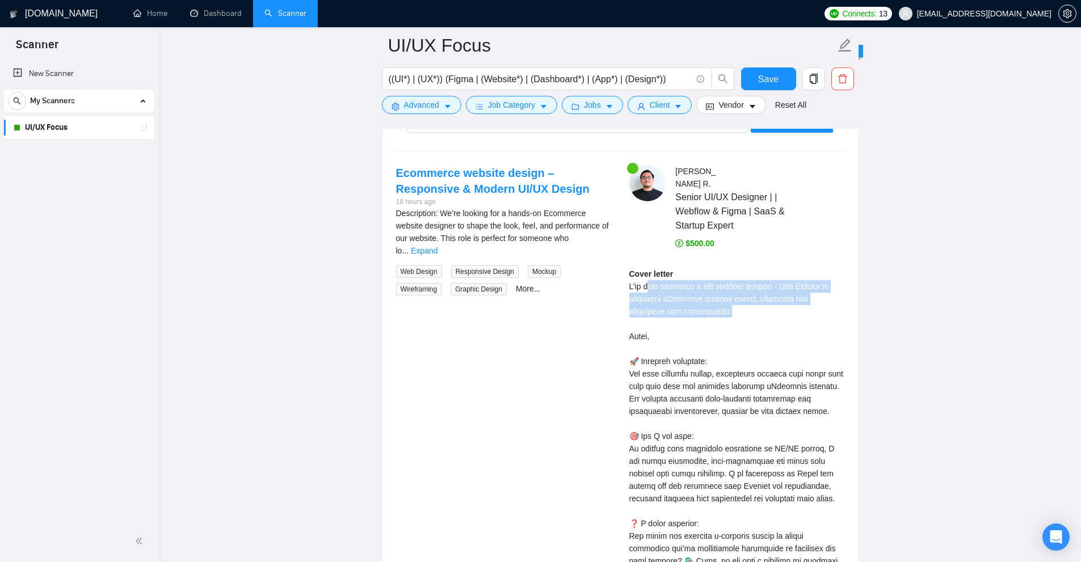
drag, startPoint x: 746, startPoint y: 308, endPoint x: 646, endPoint y: 284, distance: 102.8
click at [646, 284] on div "Cover letter" at bounding box center [736, 455] width 215 height 375
click at [784, 305] on div "Cover letter" at bounding box center [736, 455] width 215 height 375
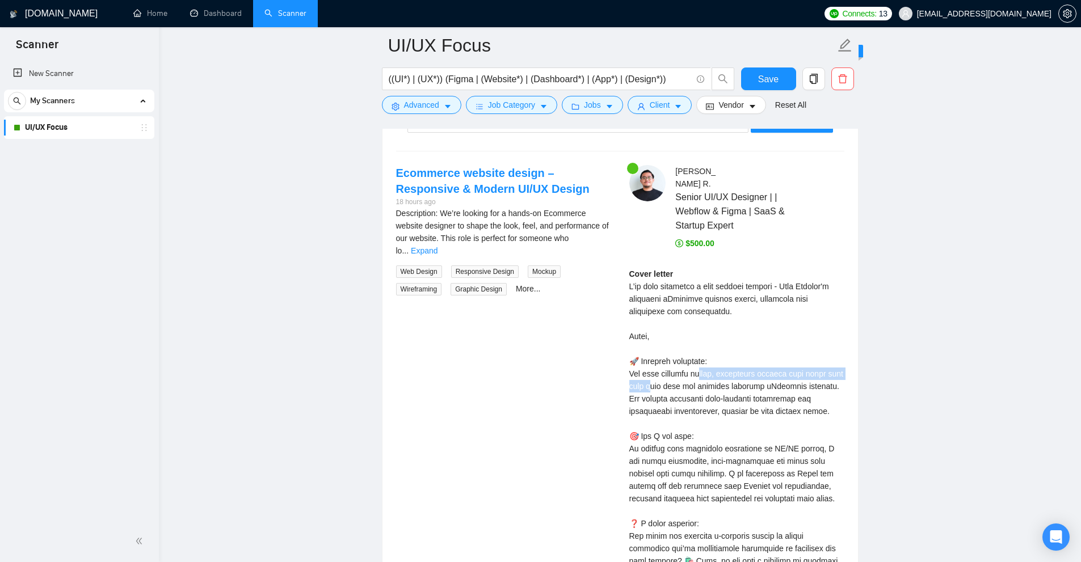
drag, startPoint x: 780, startPoint y: 371, endPoint x: 649, endPoint y: 391, distance: 132.6
click at [649, 391] on div "Cover letter" at bounding box center [736, 455] width 215 height 375
click at [654, 397] on div "Cover letter" at bounding box center [736, 455] width 215 height 375
click at [437, 246] on link "Expand" at bounding box center [424, 250] width 27 height 9
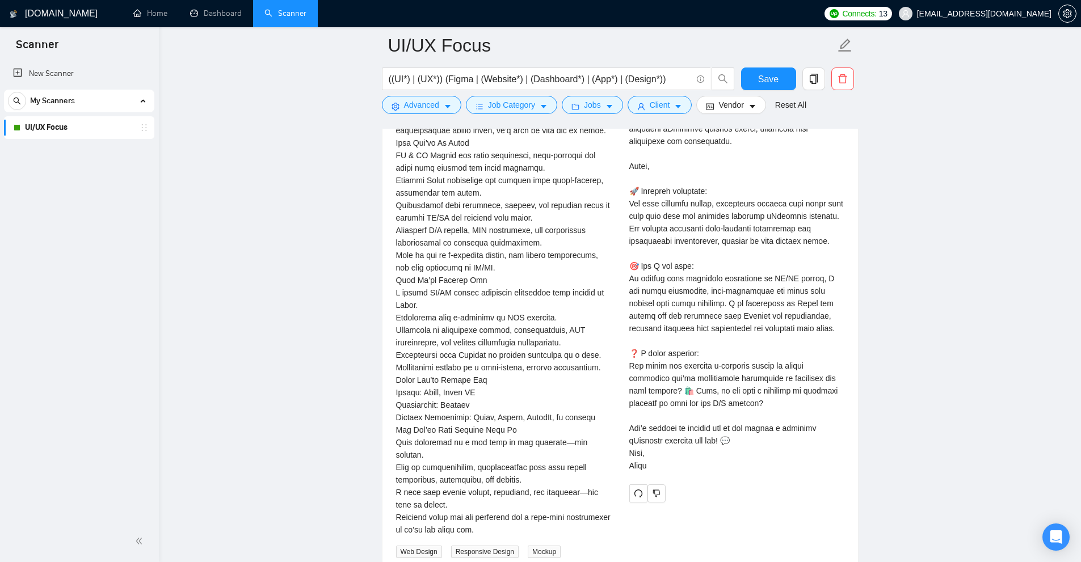
scroll to position [3289, 0]
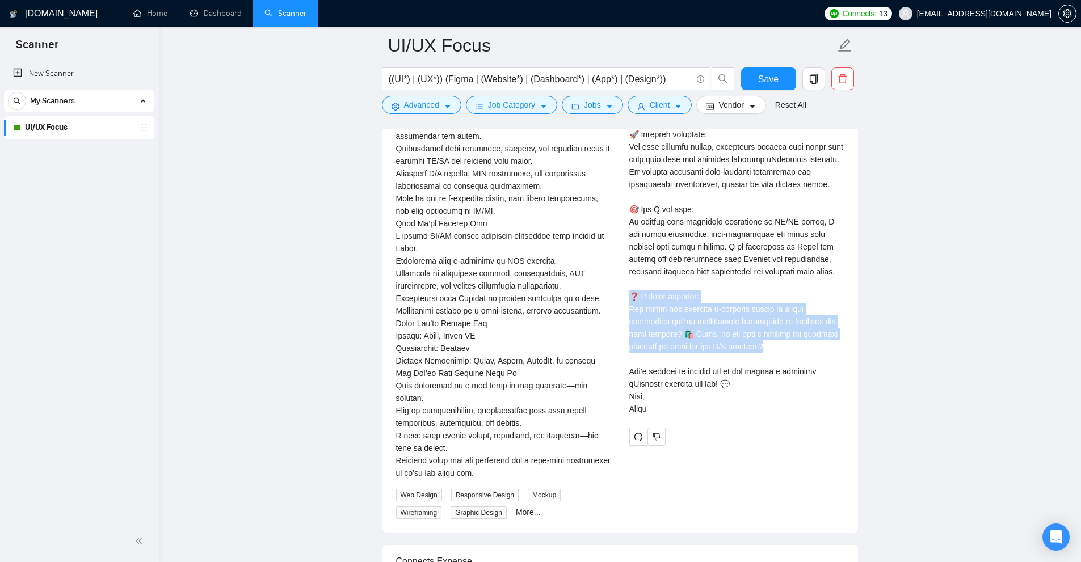
drag, startPoint x: 693, startPoint y: 350, endPoint x: 628, endPoint y: 297, distance: 84.0
click at [628, 297] on div "Ahmad Zaky R . Senior UI/UX Designer | | Webflow & Figma | SaaS & Startup Exper…" at bounding box center [736, 192] width 233 height 508
click at [696, 335] on div "Cover letter" at bounding box center [736, 228] width 215 height 375
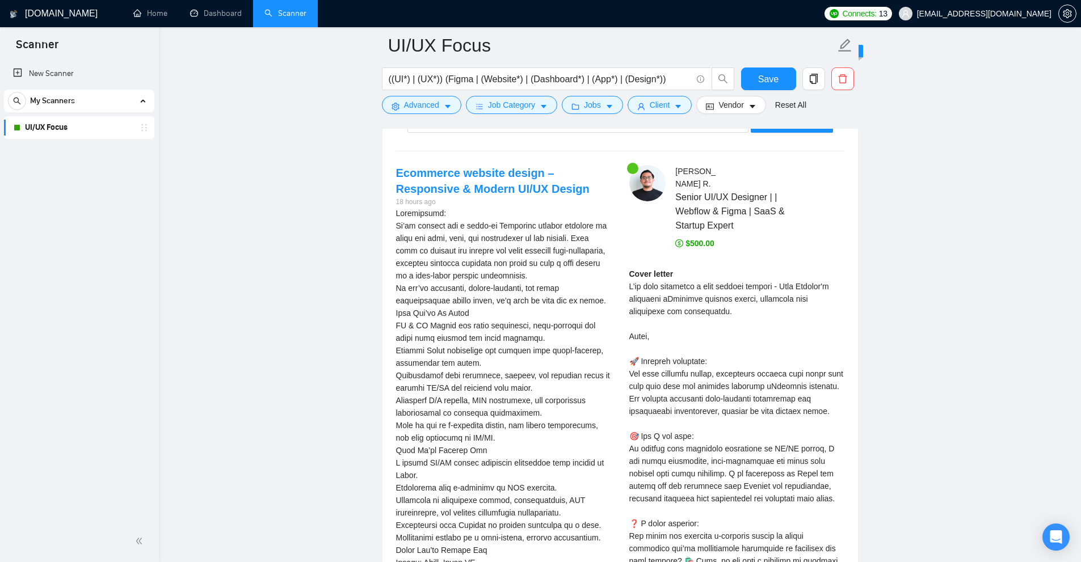
scroll to position [2835, 0]
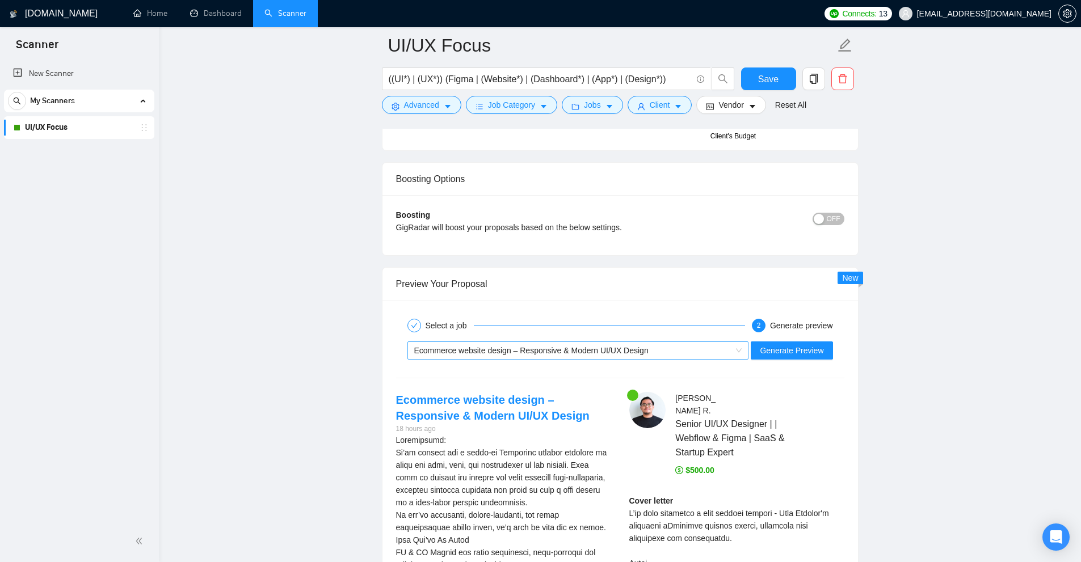
click at [620, 349] on span "Ecommerce website design – Responsive & Modern UI/UX Design" at bounding box center [531, 350] width 234 height 9
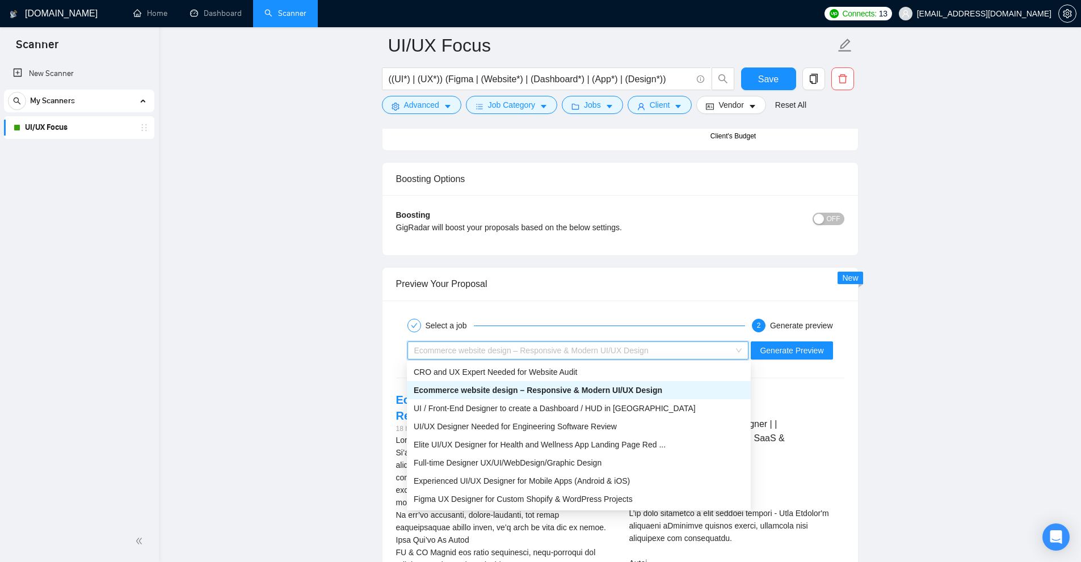
click at [539, 412] on span "UI / Front-End Designer to create a Dashboard / HUD in [GEOGRAPHIC_DATA]" at bounding box center [555, 408] width 282 height 9
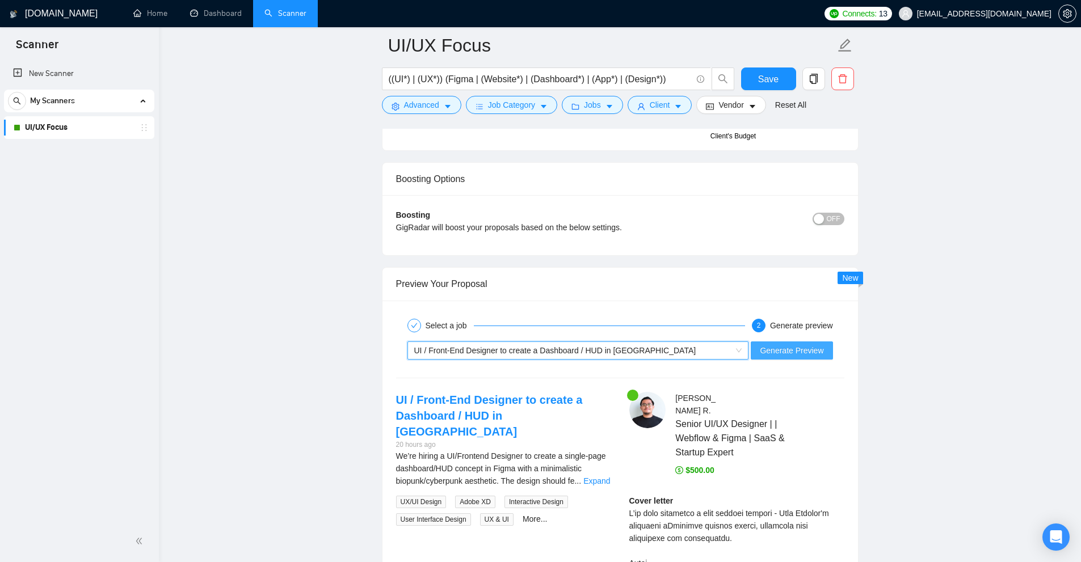
click at [790, 344] on span "Generate Preview" at bounding box center [792, 350] width 64 height 12
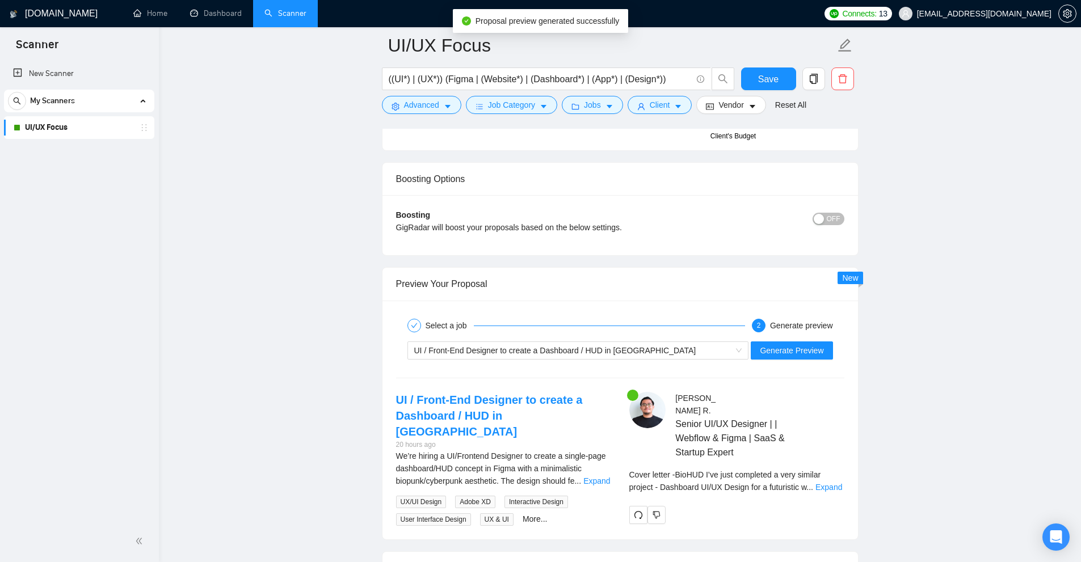
click at [810, 493] on div "Cover letter - BioHUD I’ve just completed a very similar project - Dashboard UI…" at bounding box center [736, 481] width 215 height 25
click at [823, 486] on link "Expand" at bounding box center [828, 487] width 27 height 9
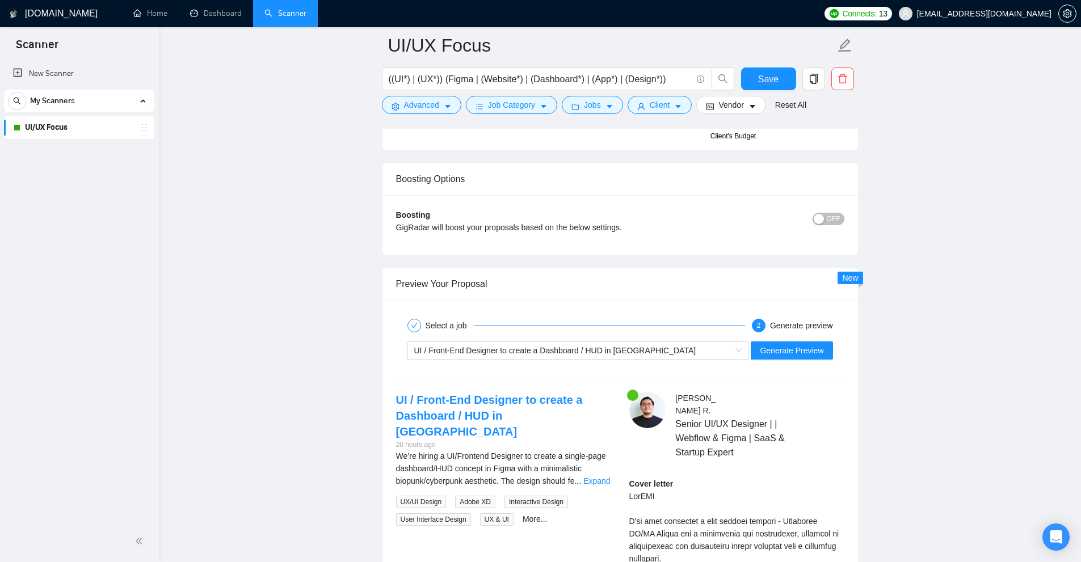
scroll to position [3005, 0]
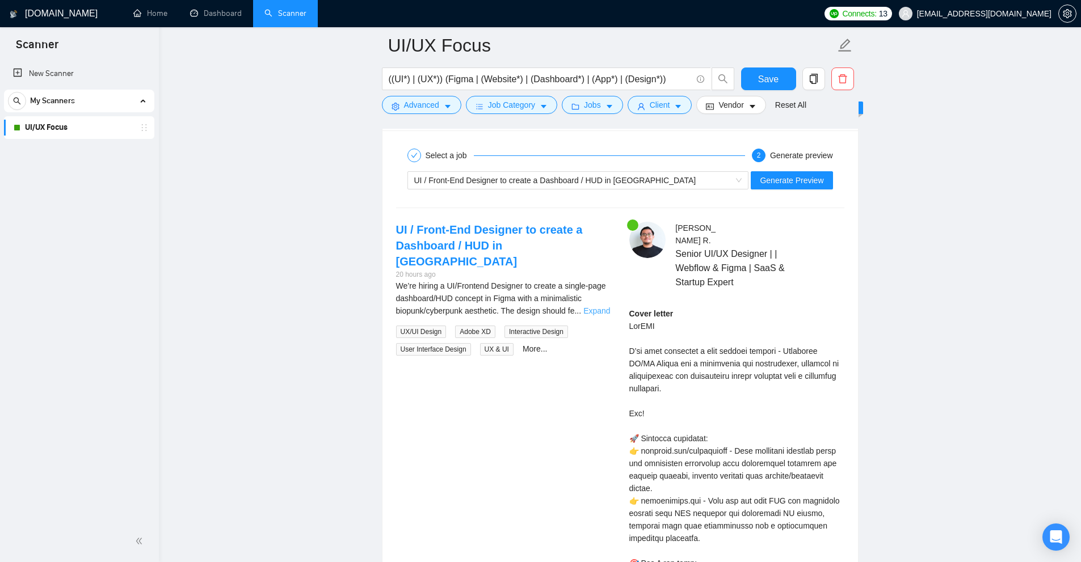
click at [594, 306] on link "Expand" at bounding box center [596, 310] width 27 height 9
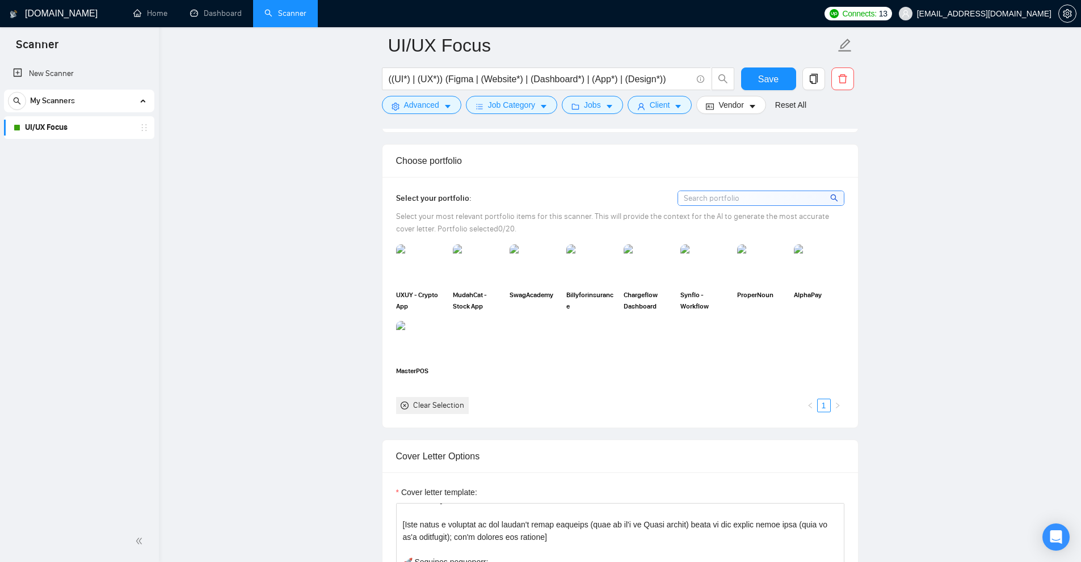
scroll to position [679, 0]
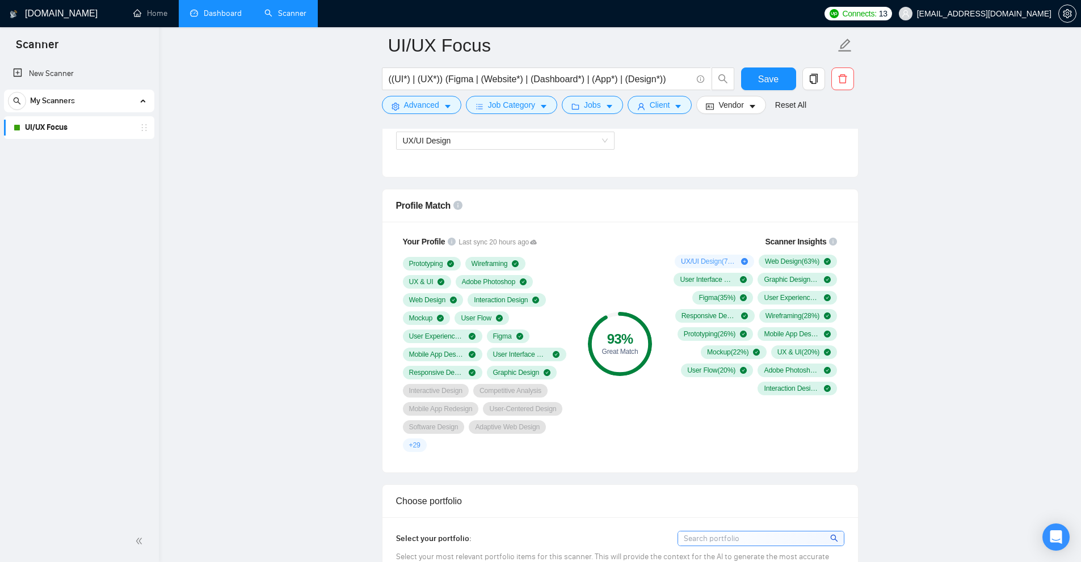
click at [231, 18] on link "Dashboard" at bounding box center [216, 14] width 52 height 10
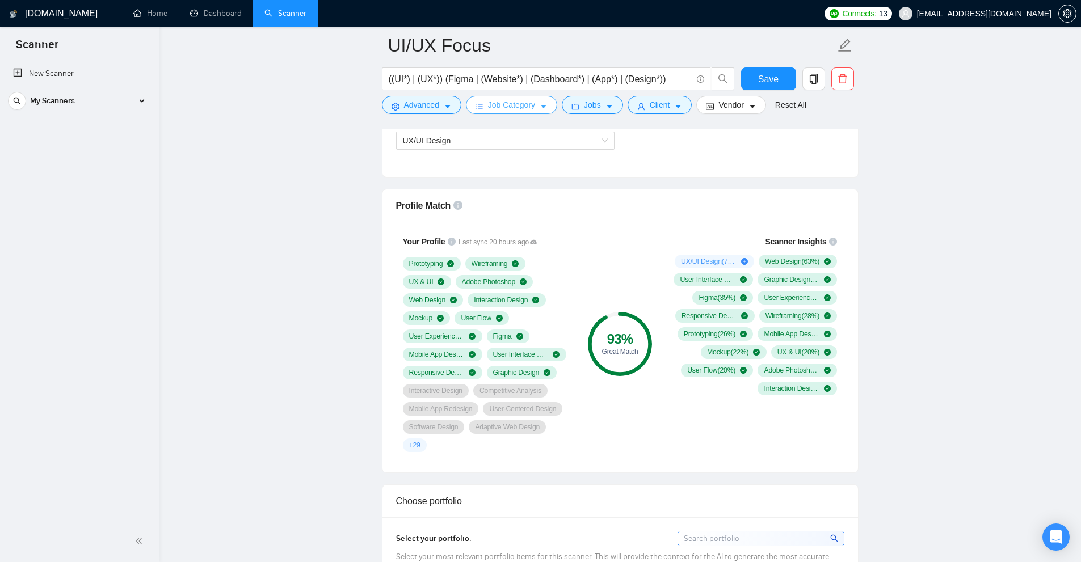
scroll to position [1076, 0]
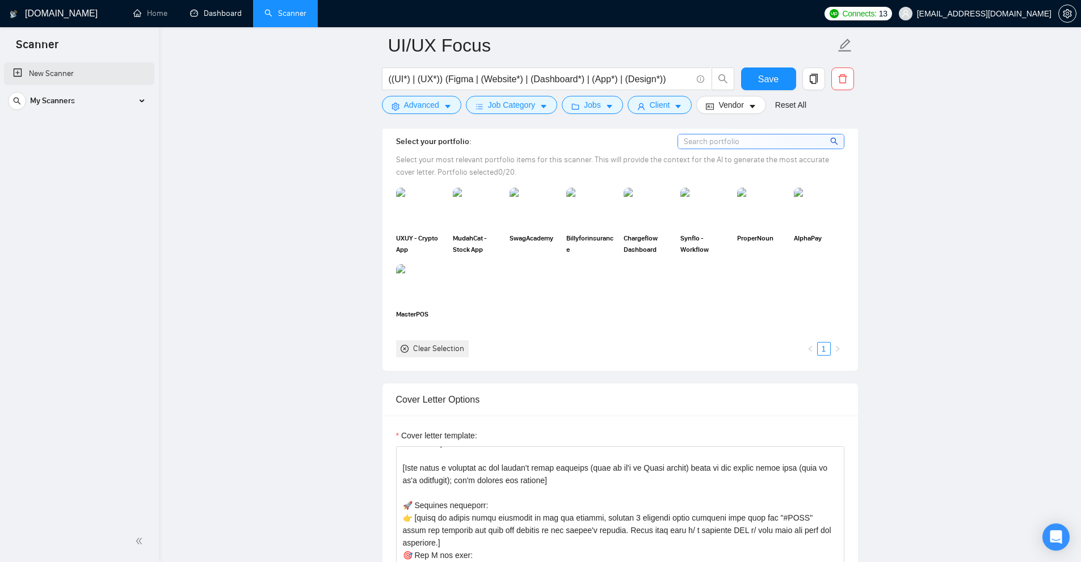
click at [100, 64] on link "New Scanner" at bounding box center [79, 73] width 132 height 23
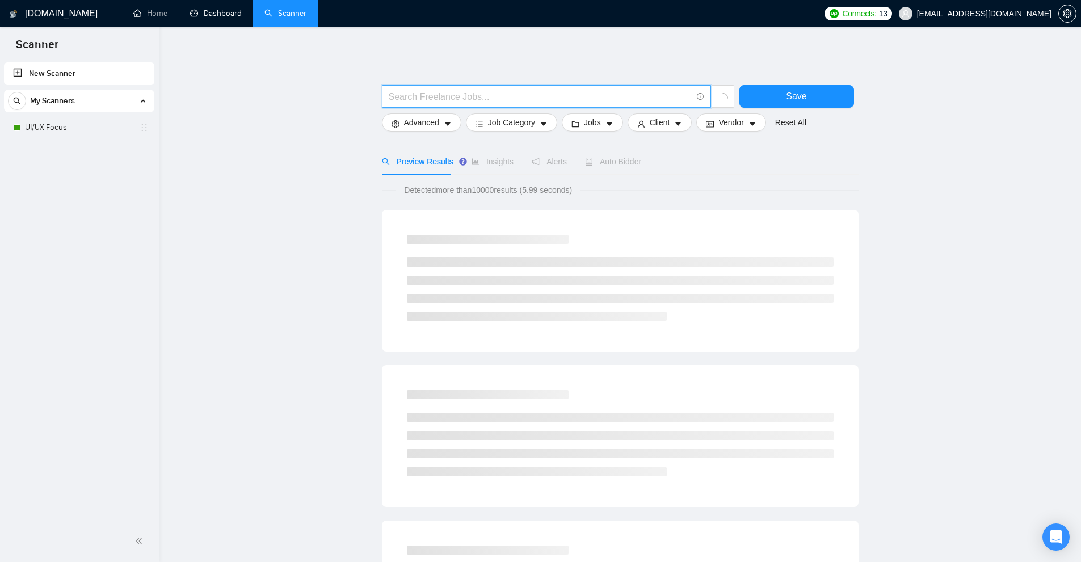
click at [487, 96] on input "text" at bounding box center [540, 97] width 303 height 14
paste input "(CAD/*)"
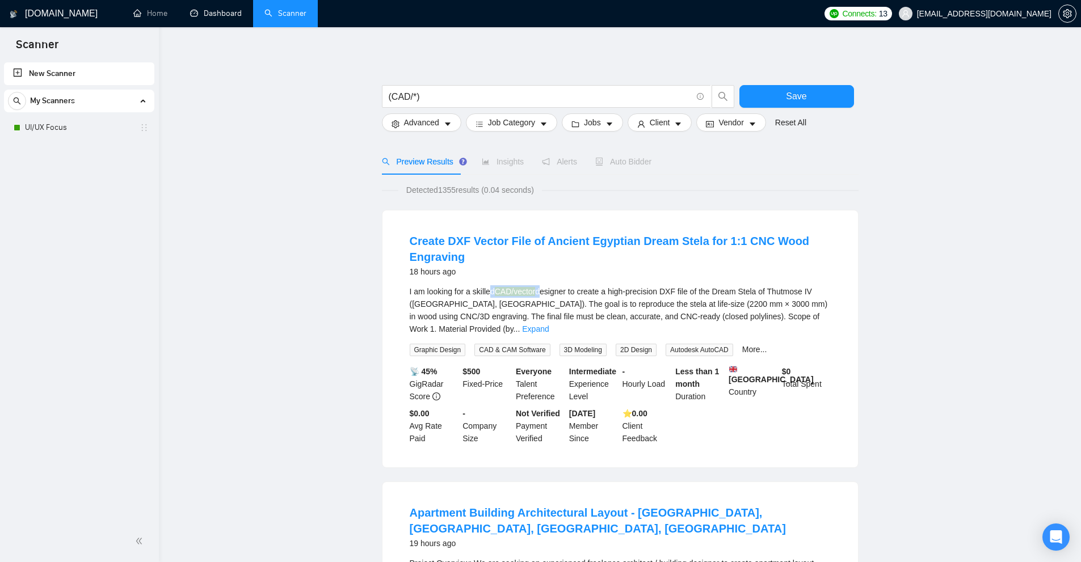
drag, startPoint x: 493, startPoint y: 288, endPoint x: 542, endPoint y: 287, distance: 49.9
click at [542, 287] on div "I am looking for a skilled CAD/vector designer to create a high-precision DXF f…" at bounding box center [620, 310] width 421 height 50
click at [486, 104] on span "(CAD/*)" at bounding box center [546, 96] width 329 height 23
click at [491, 96] on input "(CAD/*)" at bounding box center [540, 97] width 303 height 14
paste input "computer-aided design and drafting"
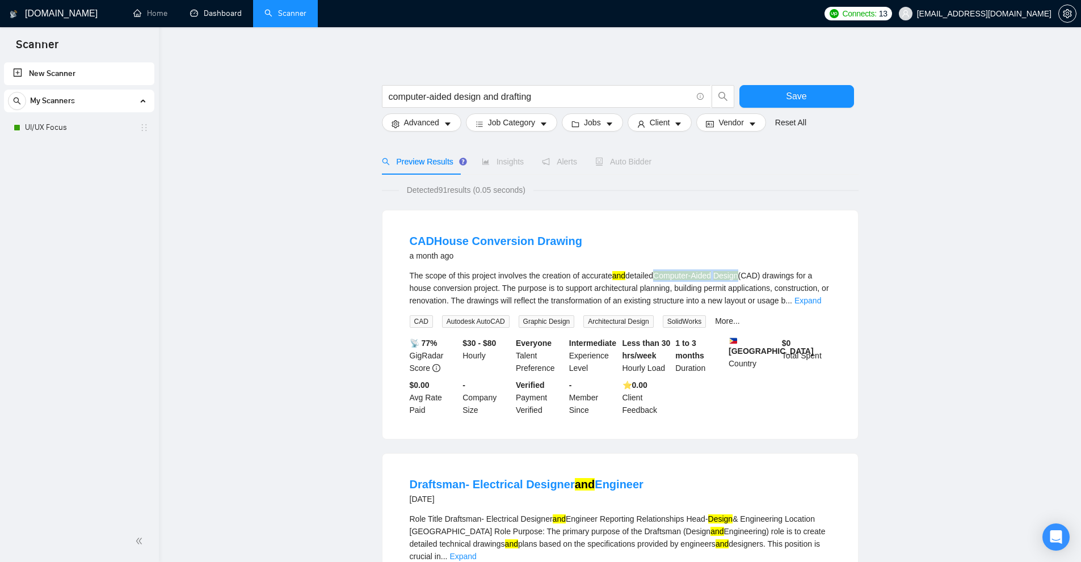
drag, startPoint x: 659, startPoint y: 275, endPoint x: 742, endPoint y: 272, distance: 83.5
click at [742, 272] on div "The scope of this project involves the creation of accurate and detailed Comput…" at bounding box center [620, 288] width 421 height 37
copy div "Computer-Aided Design"
click at [473, 96] on input "computer-aided design and drafting" at bounding box center [540, 97] width 303 height 14
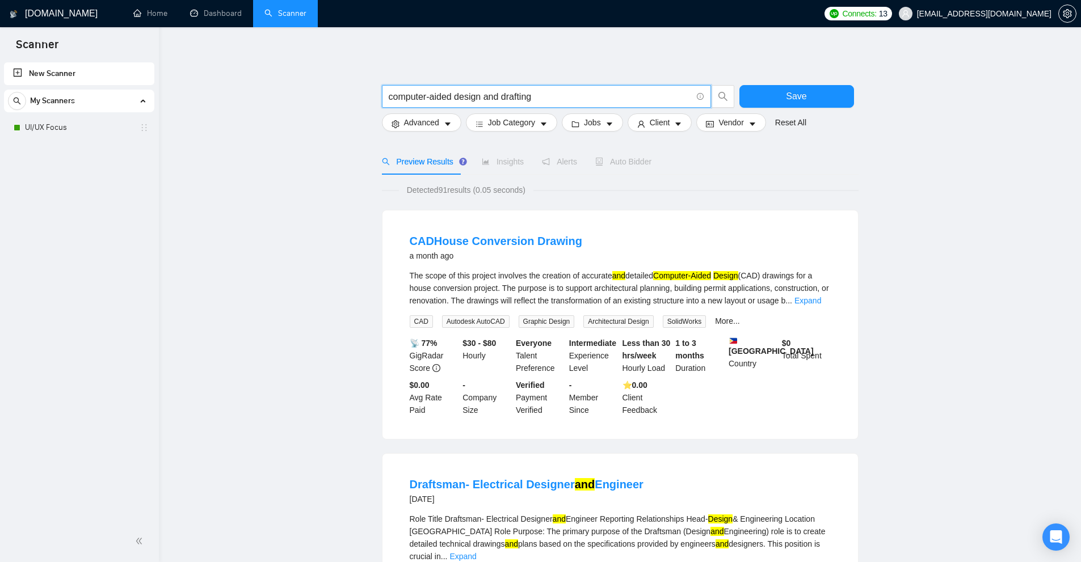
paste input "Design for Manufacturing"
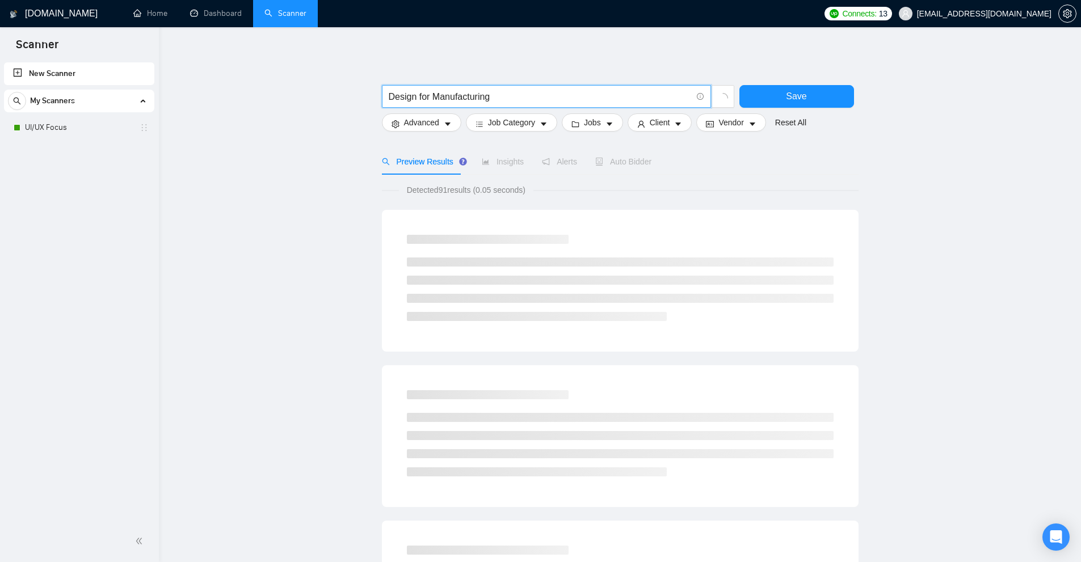
click at [512, 103] on input "Design for Manufacturing" at bounding box center [540, 97] width 303 height 14
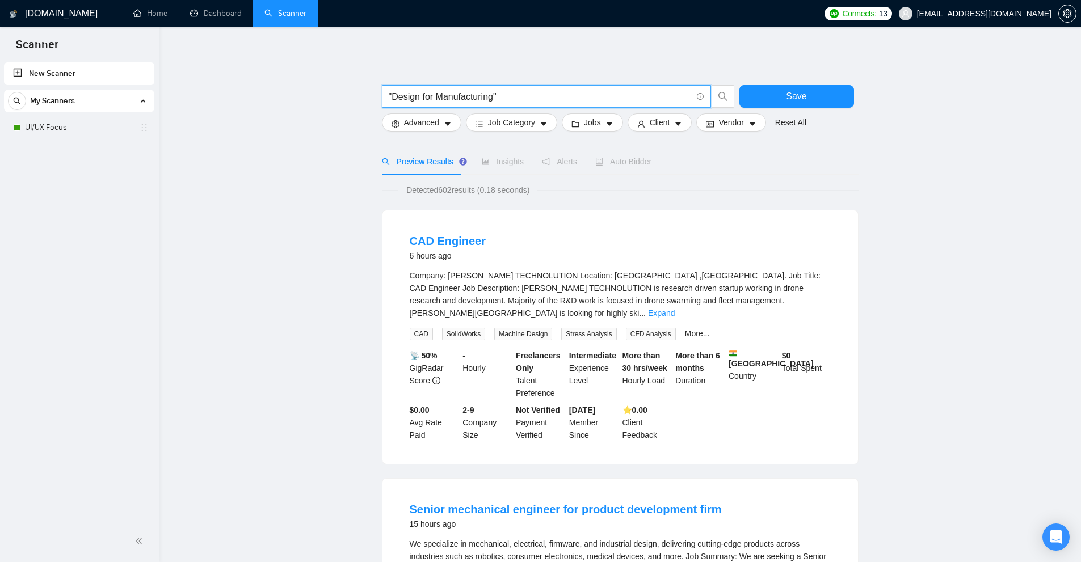
type input ""Design for Manufacturing""
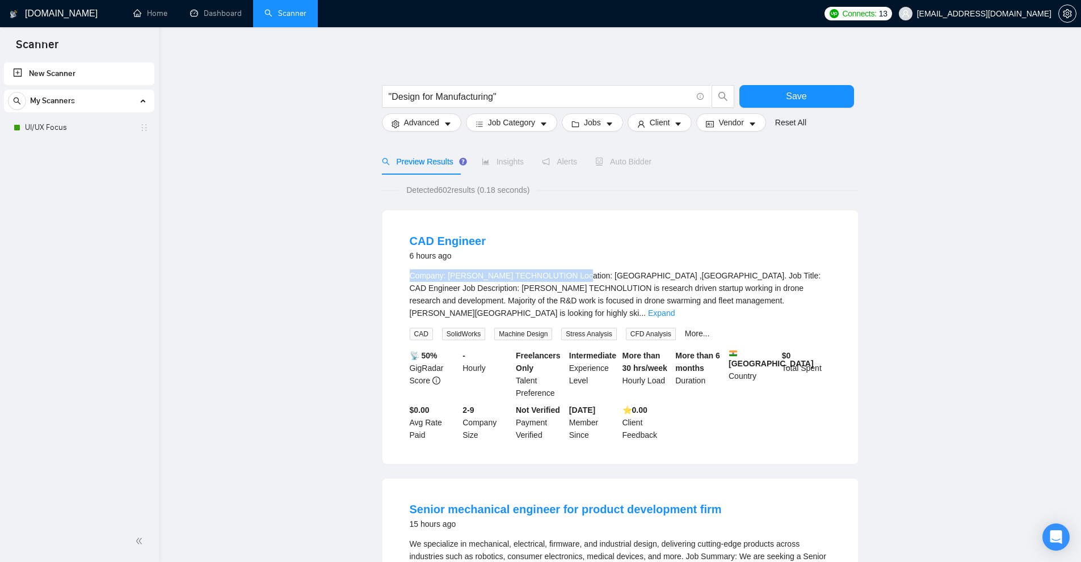
drag, startPoint x: 401, startPoint y: 275, endPoint x: 592, endPoint y: 271, distance: 191.3
click at [591, 271] on li "CAD Engineer 6 hours ago Company: SAKSHAM TECHNOLUTION Location: Ahmedabad ,Guj…" at bounding box center [620, 337] width 448 height 226
click at [592, 271] on div "Company: SAKSHAM TECHNOLUTION Location: Ahmedabad ,Gujarat. Job Title: CAD Engi…" at bounding box center [620, 295] width 421 height 50
click at [817, 295] on div "Company: SAKSHAM TECHNOLUTION Location: Ahmedabad ,Gujarat. Job Title: CAD Engi…" at bounding box center [620, 295] width 421 height 50
click at [675, 309] on link "Expand" at bounding box center [661, 313] width 27 height 9
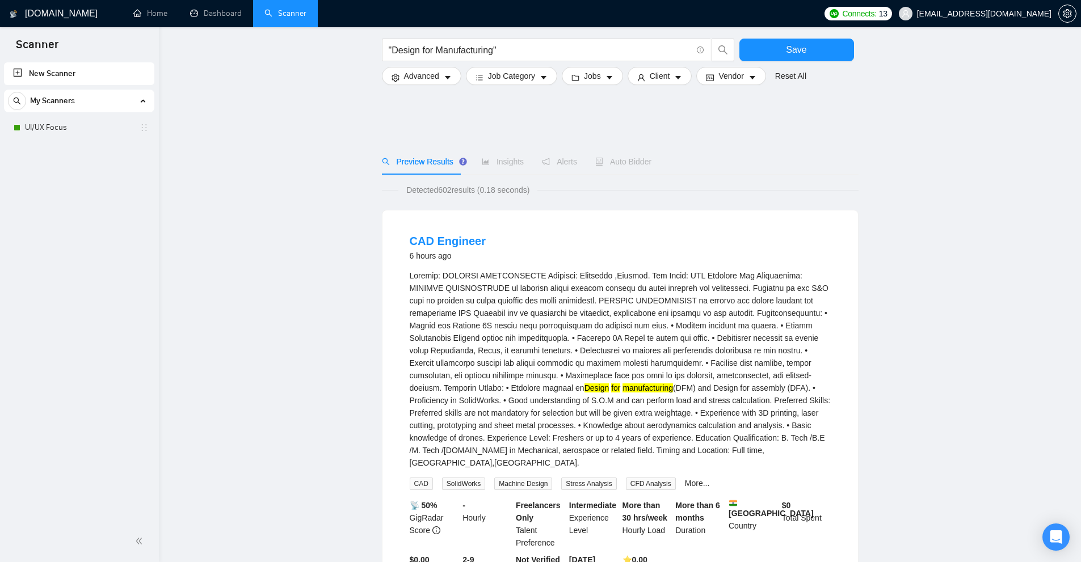
scroll to position [397, 0]
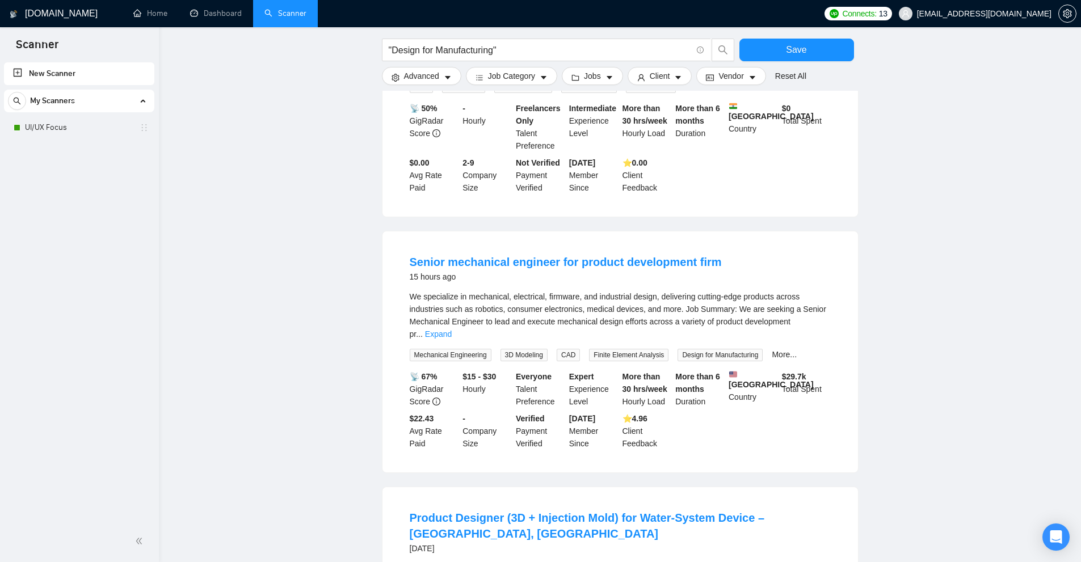
click at [832, 303] on li "Senior mechanical engineer for product development firm 15 hours ago We special…" at bounding box center [620, 352] width 448 height 214
click at [452, 330] on link "Expand" at bounding box center [438, 334] width 27 height 9
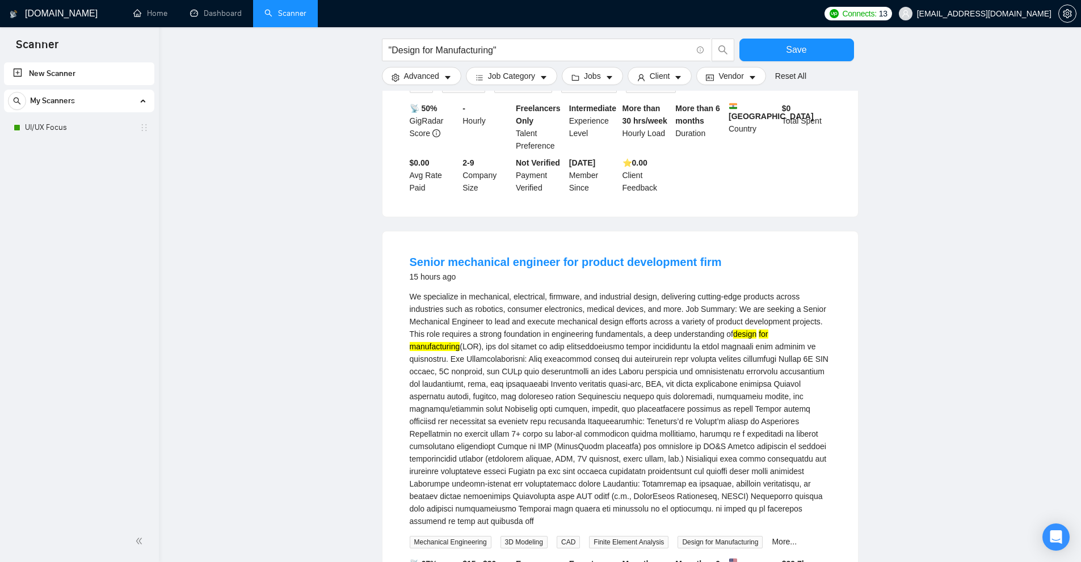
click at [424, 334] on div "We specialize in mechanical, electrical, firmware, and industrial design, deliv…" at bounding box center [620, 409] width 421 height 237
copy div "DFM"
drag, startPoint x: 424, startPoint y: 337, endPoint x: 430, endPoint y: 335, distance: 6.1
click at [430, 335] on li "Senior mechanical engineer for product development firm 15 hours ago We special…" at bounding box center [620, 445] width 448 height 401
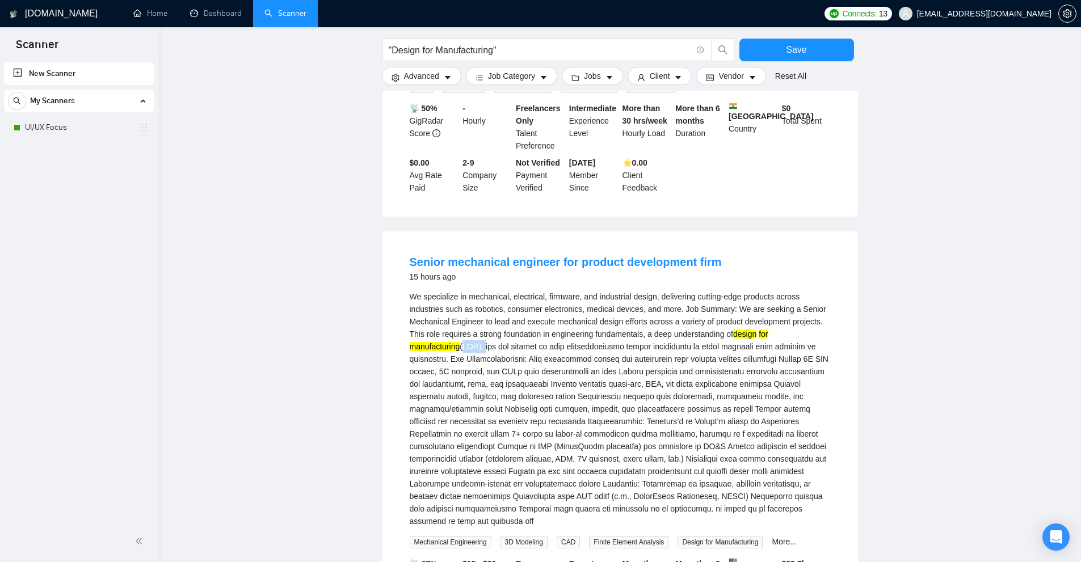
click at [432, 335] on div "We specialize in mechanical, electrical, firmware, and industrial design, deliv…" at bounding box center [620, 409] width 421 height 237
copy div "(DFM),"
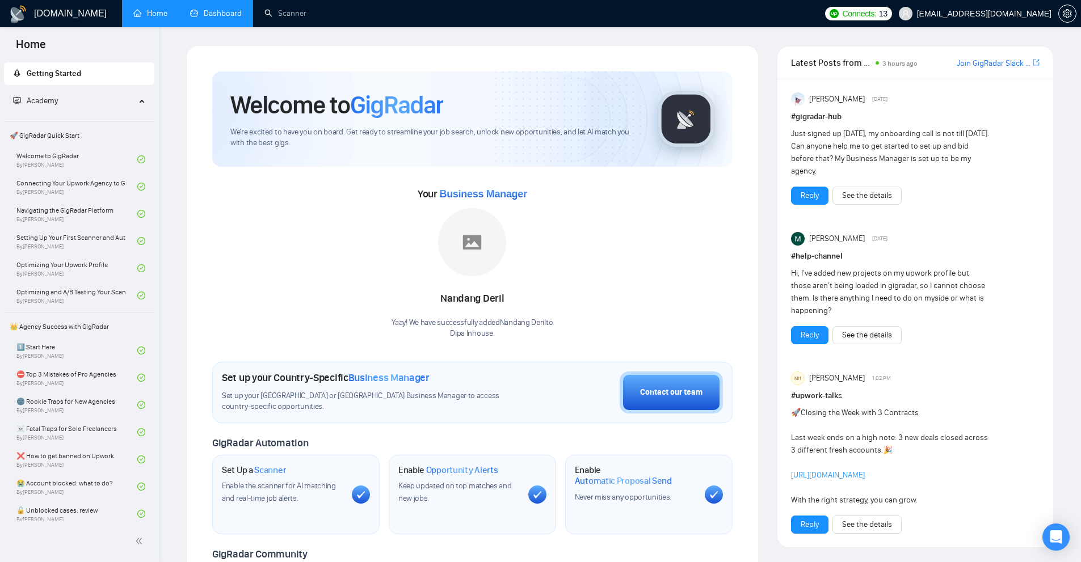
click at [217, 17] on link "Dashboard" at bounding box center [216, 14] width 52 height 10
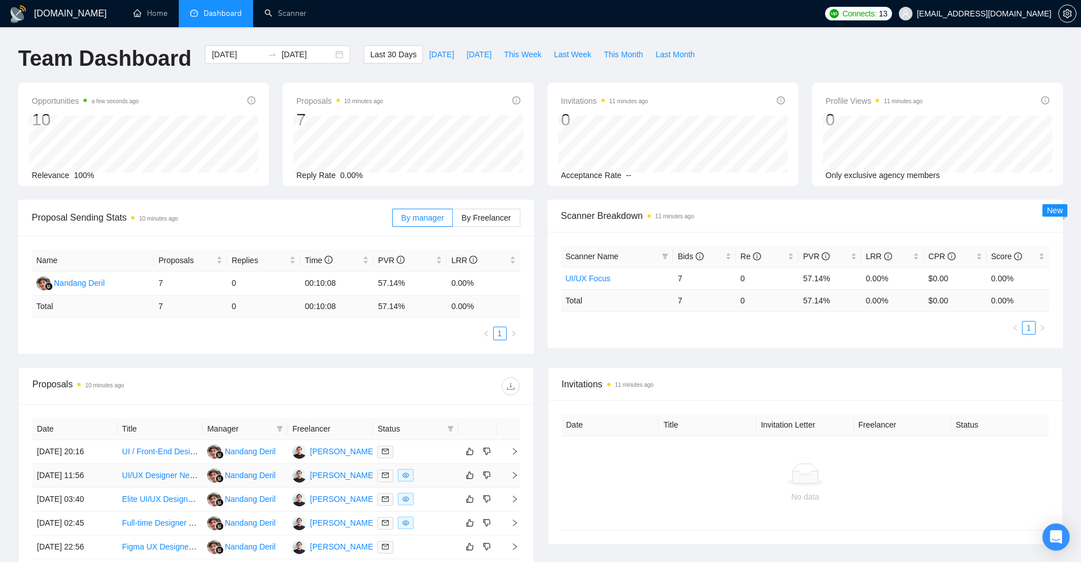
click at [436, 475] on div at bounding box center [415, 475] width 76 height 13
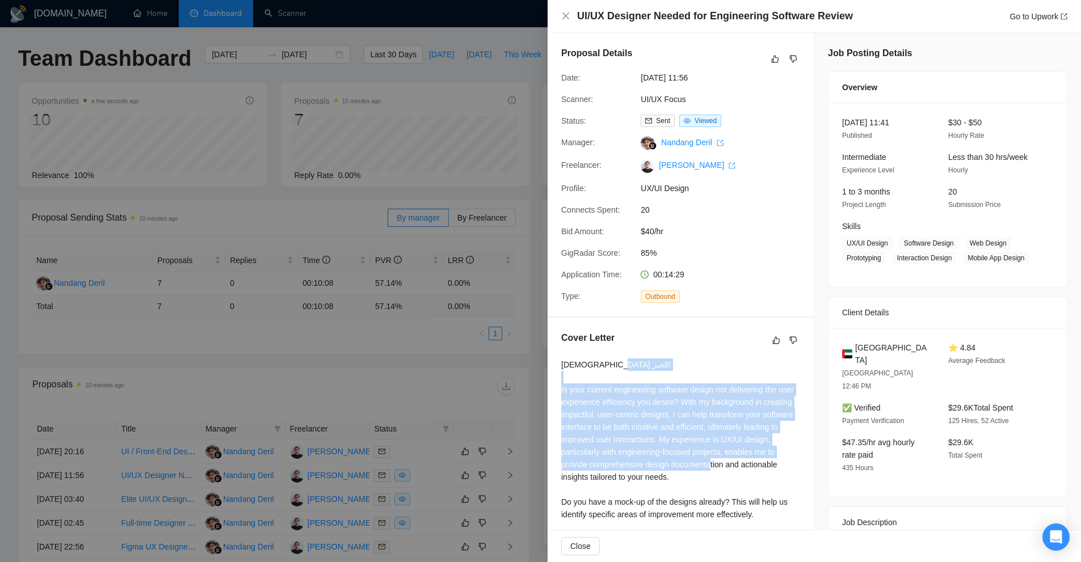
drag, startPoint x: 587, startPoint y: 391, endPoint x: 758, endPoint y: 468, distance: 187.2
click at [758, 468] on div "Cover Letter مساء الخير! Is your current engineering software design not delive…" at bounding box center [681, 441] width 266 height 246
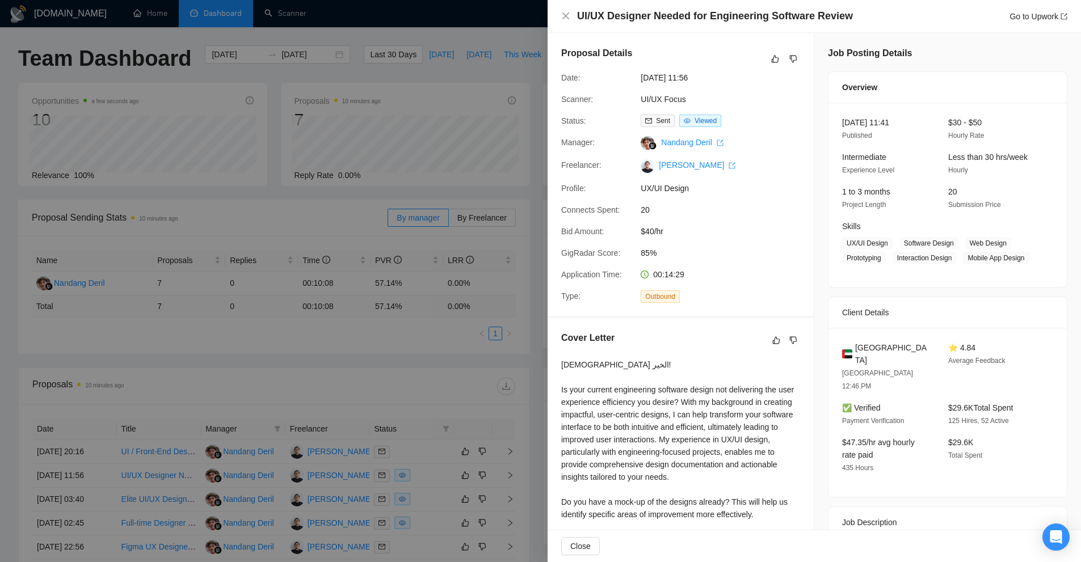
click at [750, 477] on div "[DEMOGRAPHIC_DATA] الخير! Is your current engineering software design not deliv…" at bounding box center [680, 452] width 239 height 187
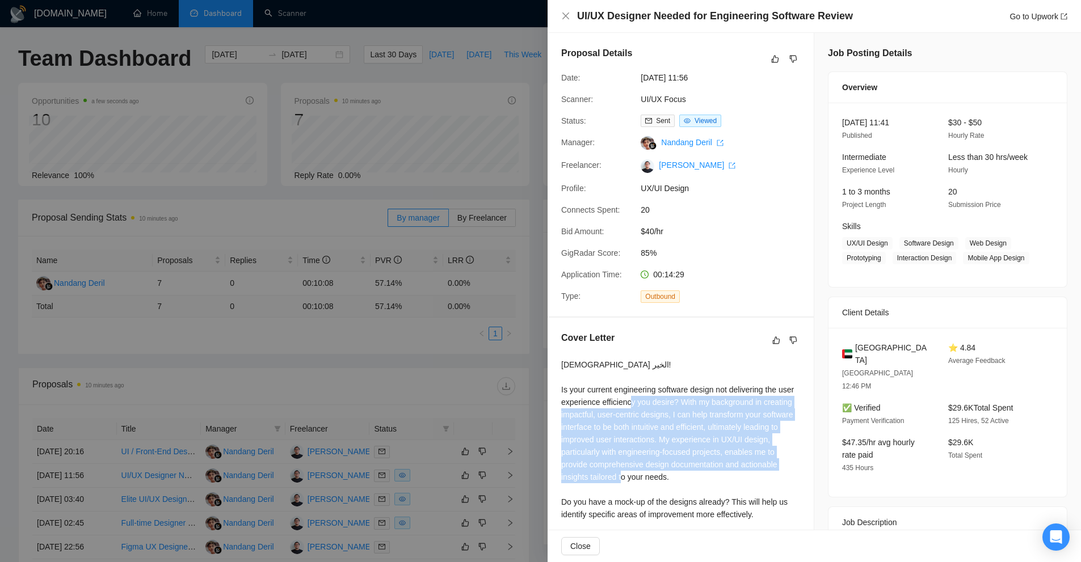
drag, startPoint x: 710, startPoint y: 483, endPoint x: 679, endPoint y: 404, distance: 85.4
click at [679, 404] on div "[DEMOGRAPHIC_DATA] الخير! Is your current engineering software design not deliv…" at bounding box center [680, 452] width 239 height 187
click at [683, 406] on div "[DEMOGRAPHIC_DATA] الخير! Is your current engineering software design not deliv…" at bounding box center [680, 452] width 239 height 187
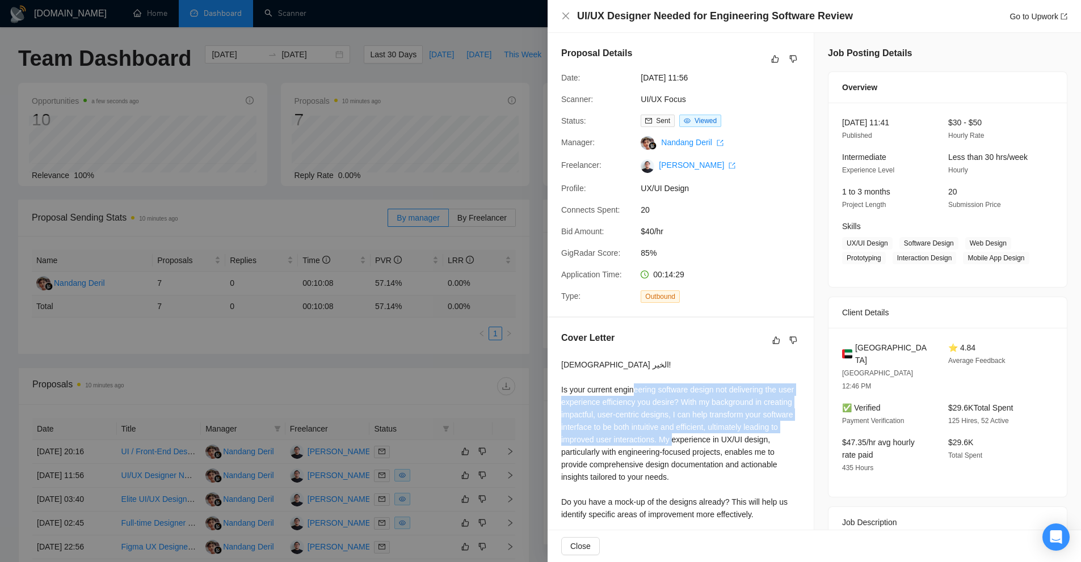
drag, startPoint x: 713, startPoint y: 423, endPoint x: 725, endPoint y: 445, distance: 24.6
click at [723, 442] on div "[DEMOGRAPHIC_DATA] الخير! Is your current engineering software design not deliv…" at bounding box center [680, 452] width 239 height 187
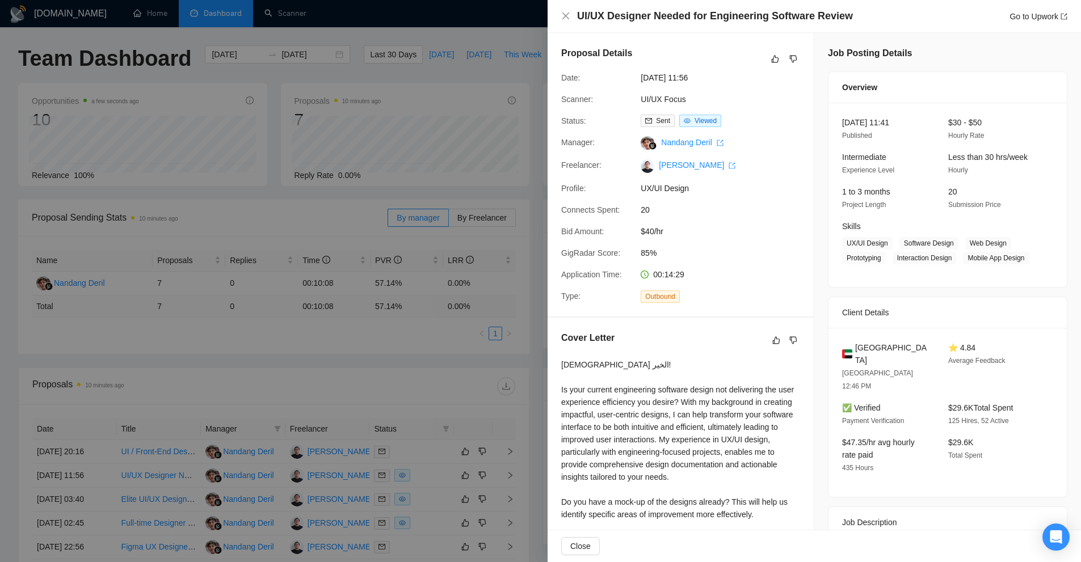
click at [724, 492] on div "[DEMOGRAPHIC_DATA] الخير! Is your current engineering software design not deliv…" at bounding box center [680, 452] width 239 height 187
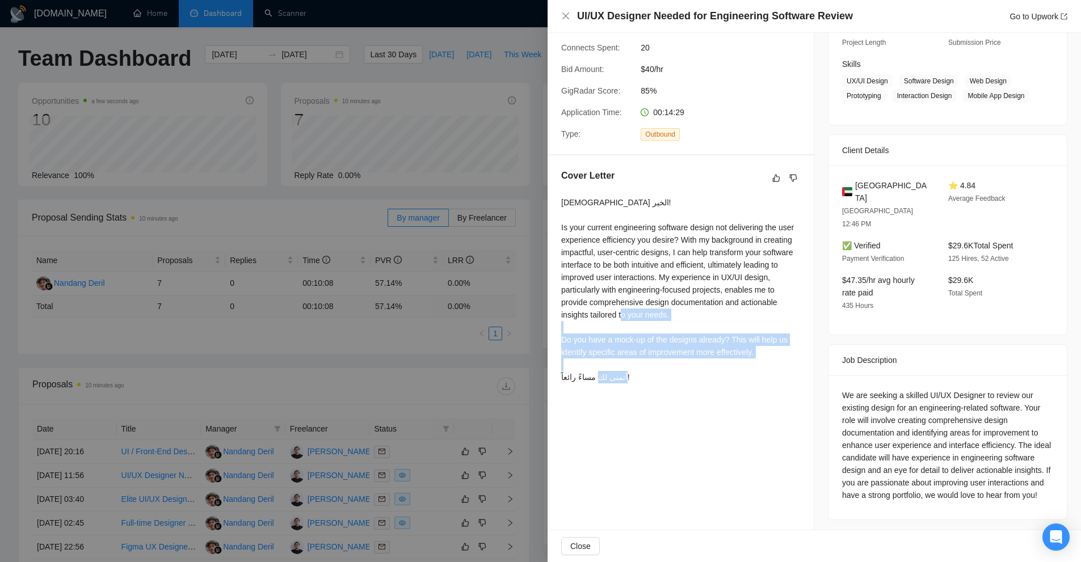
drag, startPoint x: 596, startPoint y: 335, endPoint x: 721, endPoint y: 405, distance: 143.3
click at [716, 402] on div "Proposal Details Date: [DATE] 11:56 Scanner: UI/UX Focus Status: Sent Viewed Ma…" at bounding box center [681, 202] width 267 height 663
click at [722, 406] on div "Proposal Details Date: [DATE] 11:56 Scanner: UI/UX Focus Status: Sent Viewed Ma…" at bounding box center [681, 202] width 267 height 663
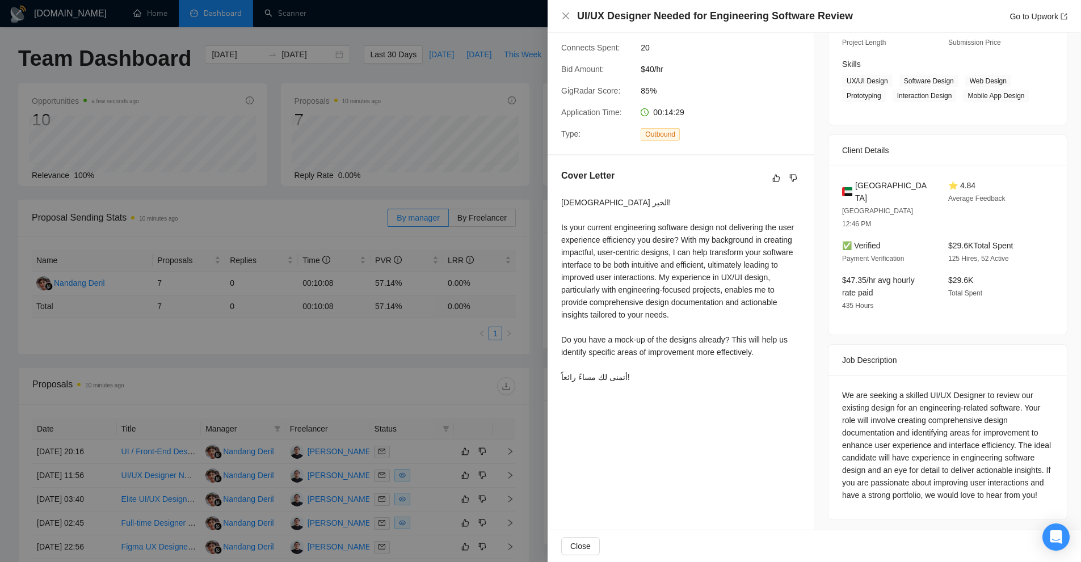
drag, startPoint x: 495, startPoint y: 237, endPoint x: 488, endPoint y: 229, distance: 10.8
click at [495, 235] on div at bounding box center [540, 281] width 1081 height 562
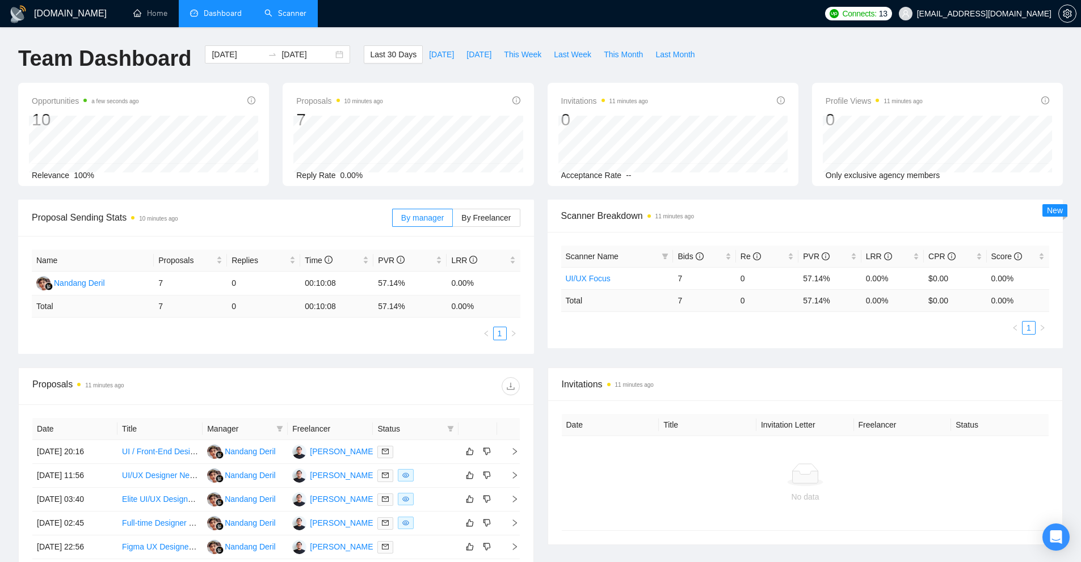
click at [264, 9] on link "Scanner" at bounding box center [285, 14] width 42 height 10
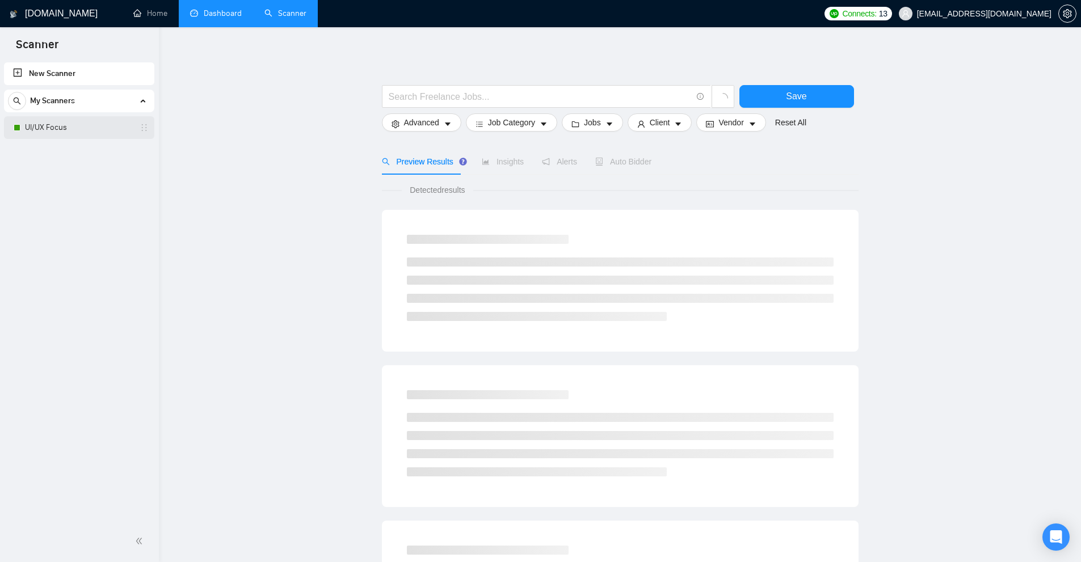
click at [74, 128] on link "UI/UX Focus" at bounding box center [79, 127] width 108 height 23
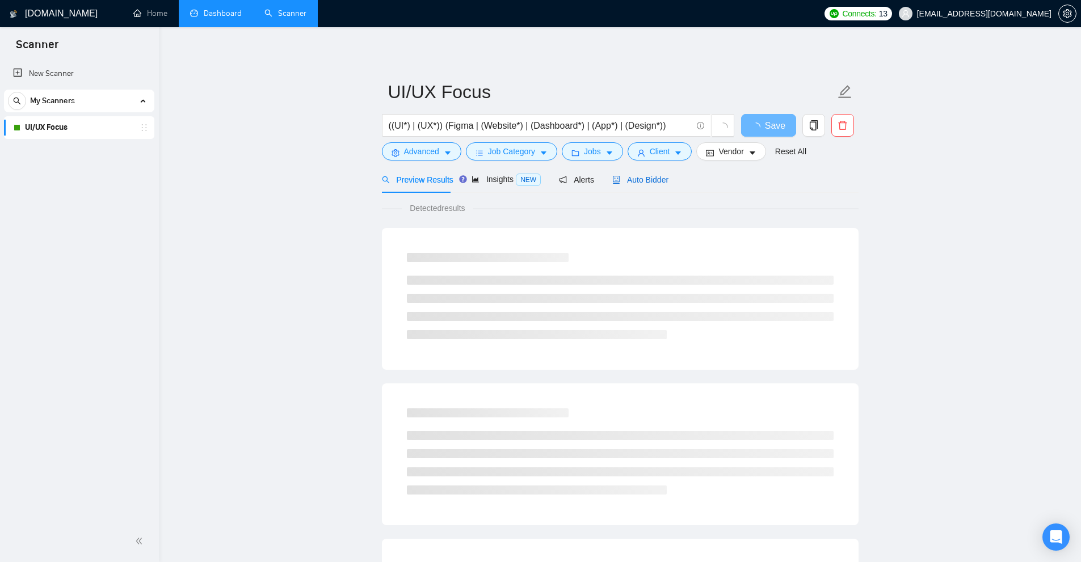
click at [656, 184] on span "Auto Bidder" at bounding box center [640, 179] width 56 height 9
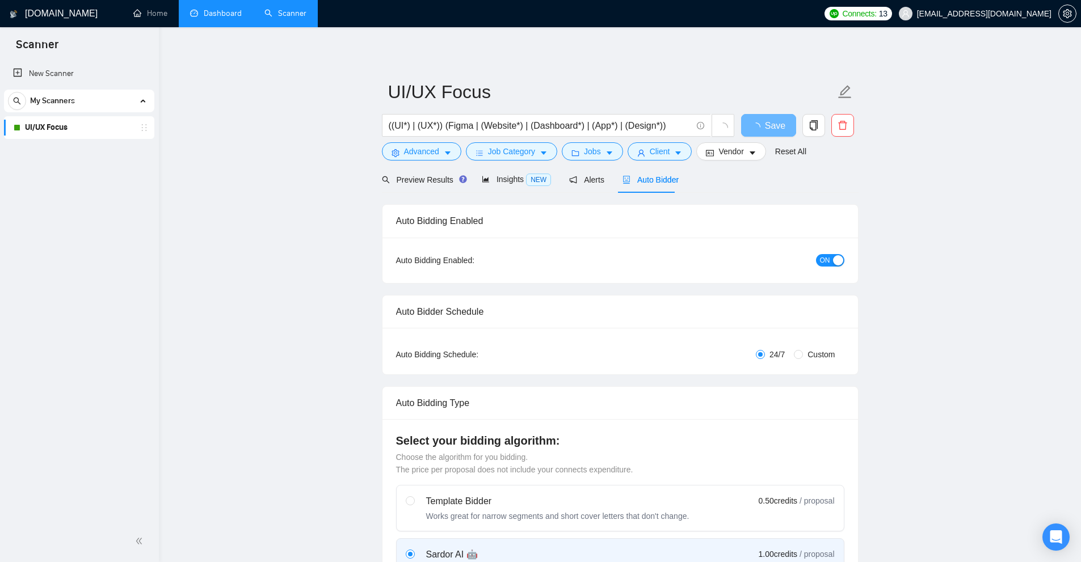
checkbox input "true"
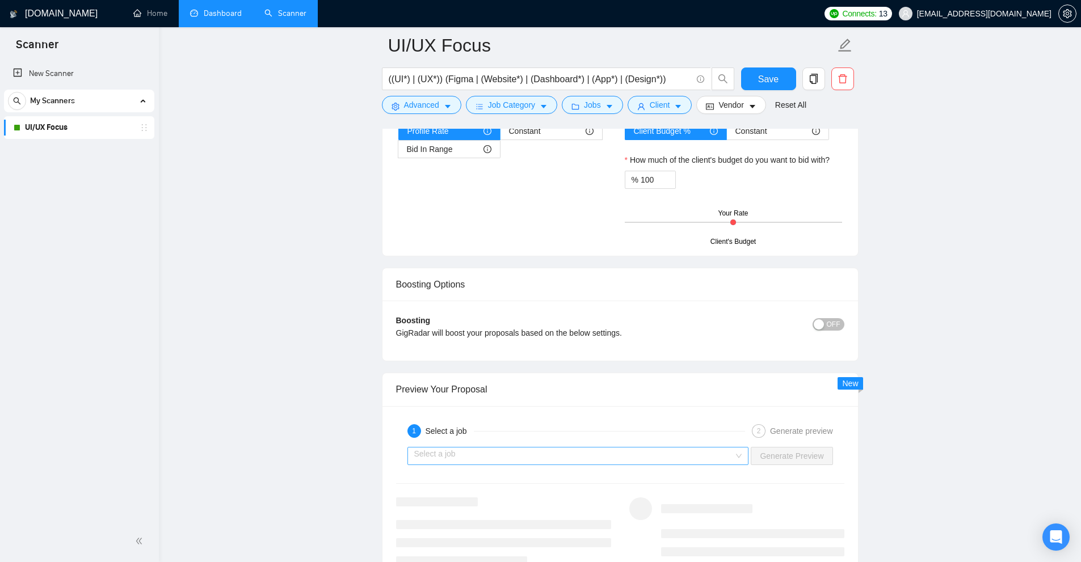
scroll to position [2156, 0]
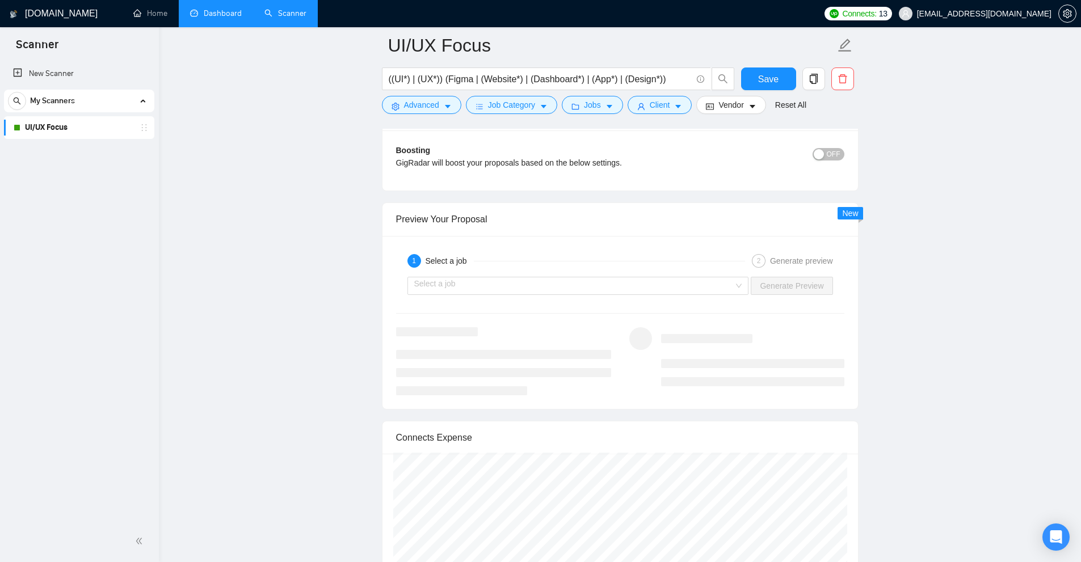
click at [639, 274] on div "Select a job Generate Preview" at bounding box center [620, 285] width 451 height 27
click at [619, 289] on input "search" at bounding box center [574, 285] width 320 height 17
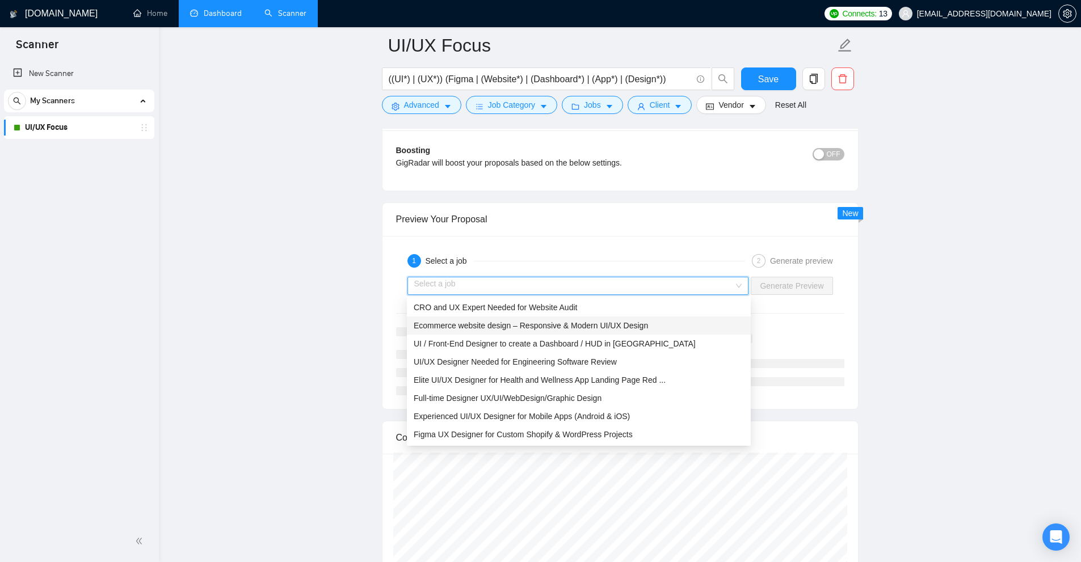
click at [562, 334] on div "CRO and UX Expert Needed for Website Audit Ecommerce website design – Responsiv…" at bounding box center [579, 389] width 344 height 182
click at [661, 311] on div "CRO and UX Expert Needed for Website Audit" at bounding box center [579, 307] width 330 height 12
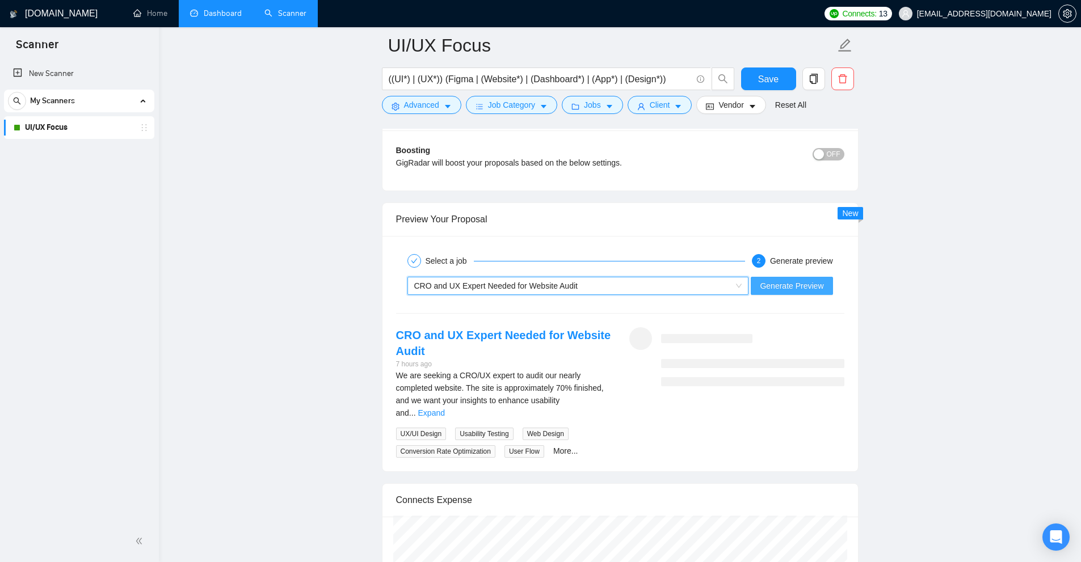
click at [787, 277] on button "Generate Preview" at bounding box center [792, 286] width 82 height 18
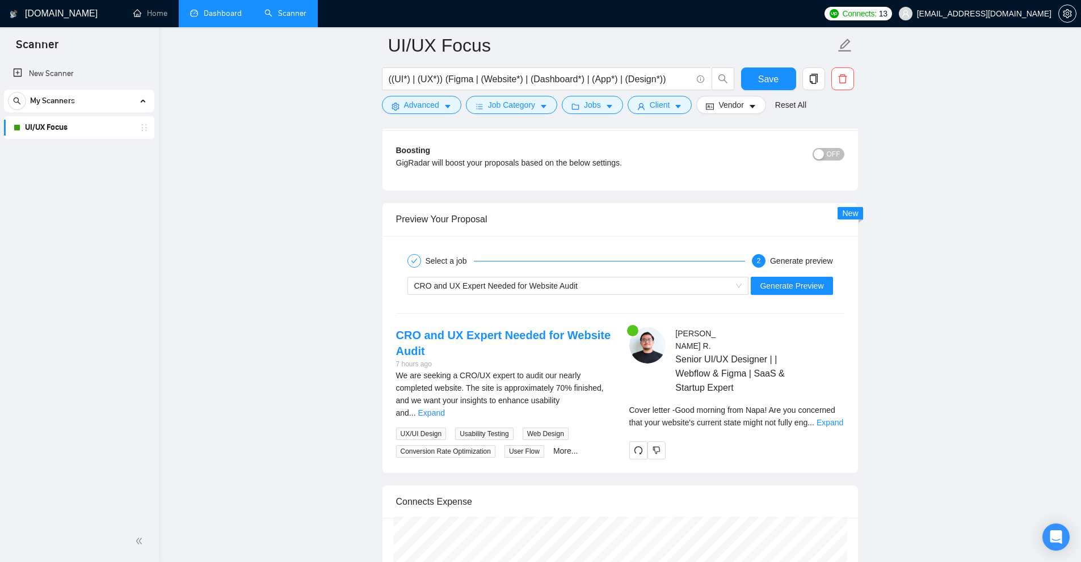
click at [830, 427] on div "Cover letter - Good morning from Napa! Are you concerned that your website's cu…" at bounding box center [736, 416] width 215 height 25
click at [834, 424] on link "Expand" at bounding box center [830, 422] width 27 height 9
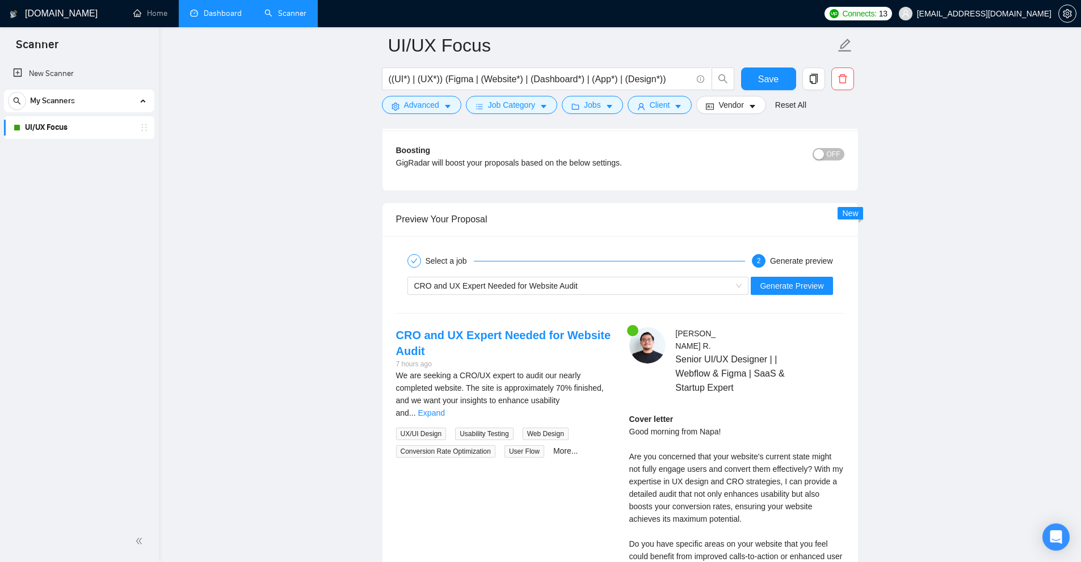
scroll to position [2270, 0]
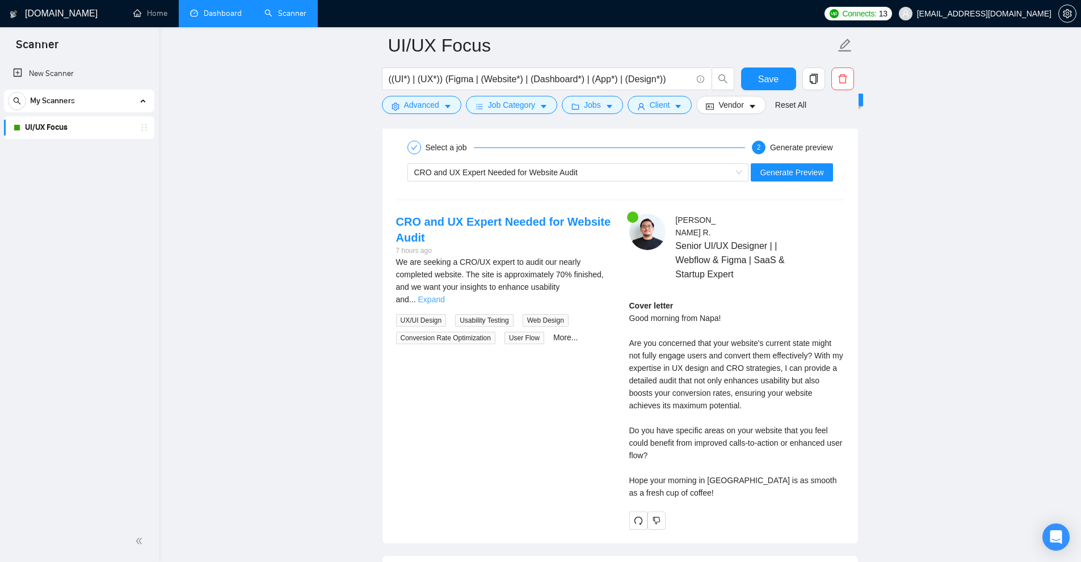
click at [445, 295] on link "Expand" at bounding box center [431, 299] width 27 height 9
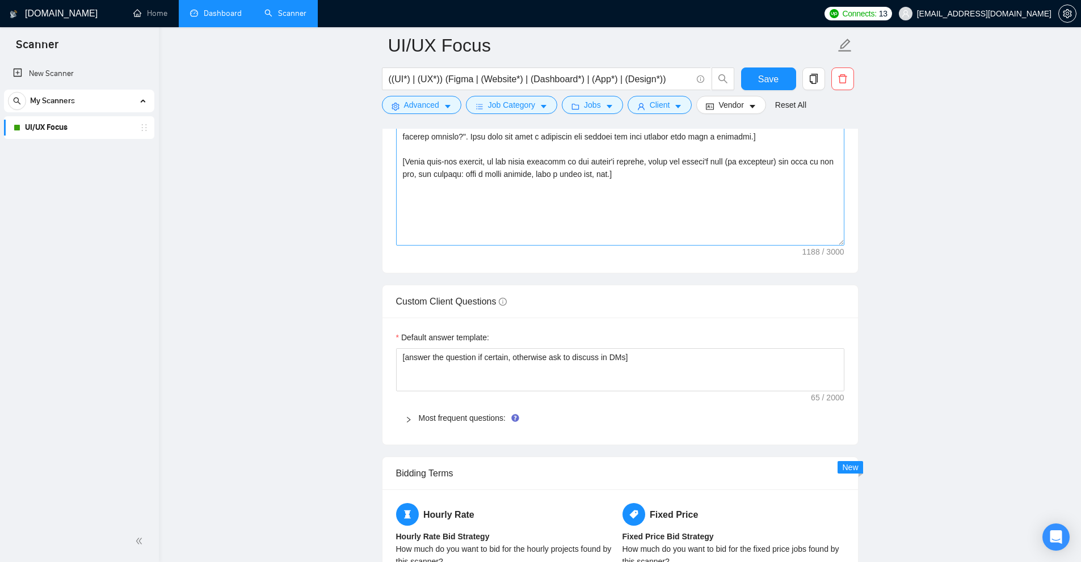
scroll to position [1248, 0]
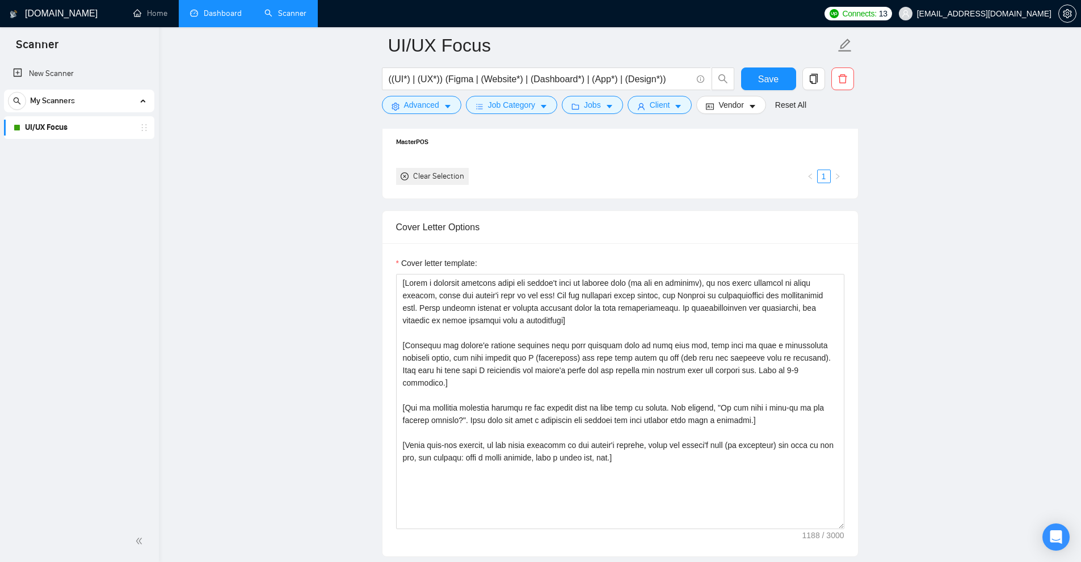
click at [208, 18] on link "Dashboard" at bounding box center [216, 14] width 52 height 10
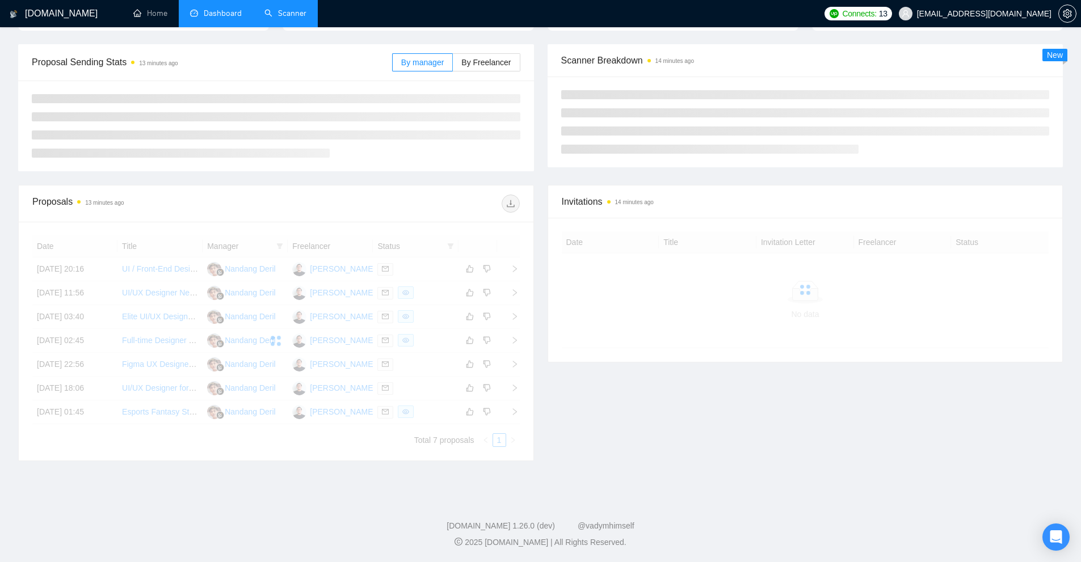
scroll to position [35, 0]
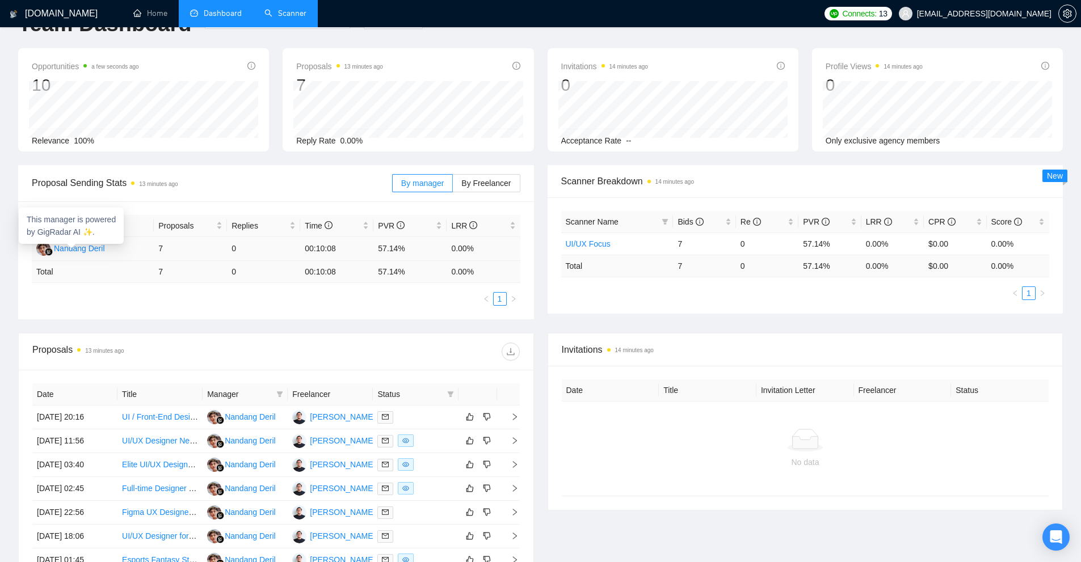
click at [82, 249] on div "Nandang Deril" at bounding box center [79, 248] width 51 height 12
click at [368, 418] on div "[PERSON_NAME]" at bounding box center [342, 417] width 65 height 12
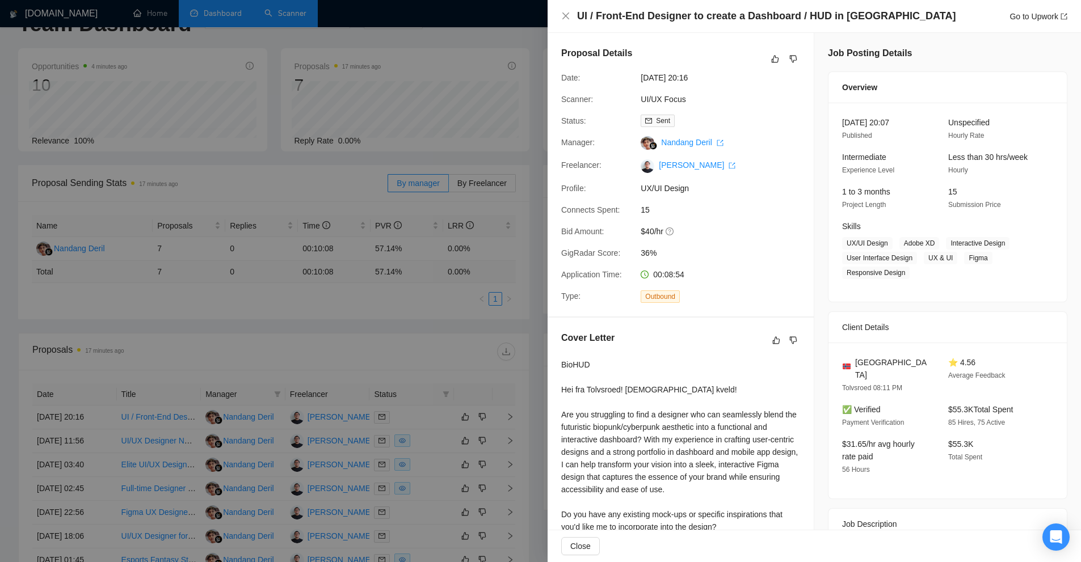
click at [315, 232] on div at bounding box center [540, 281] width 1081 height 562
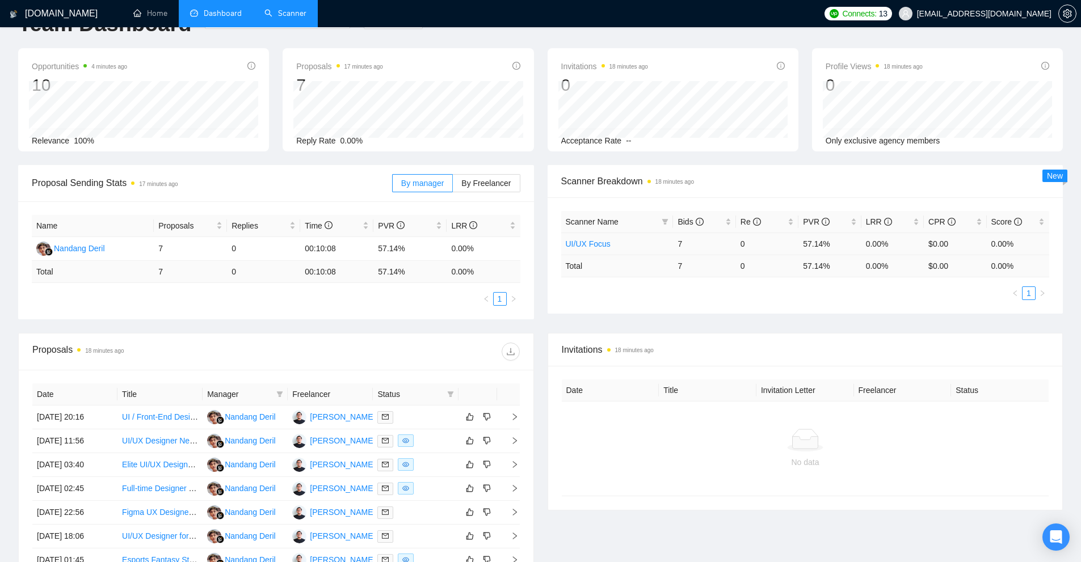
click at [598, 244] on link "UI/UX Focus" at bounding box center [588, 243] width 45 height 9
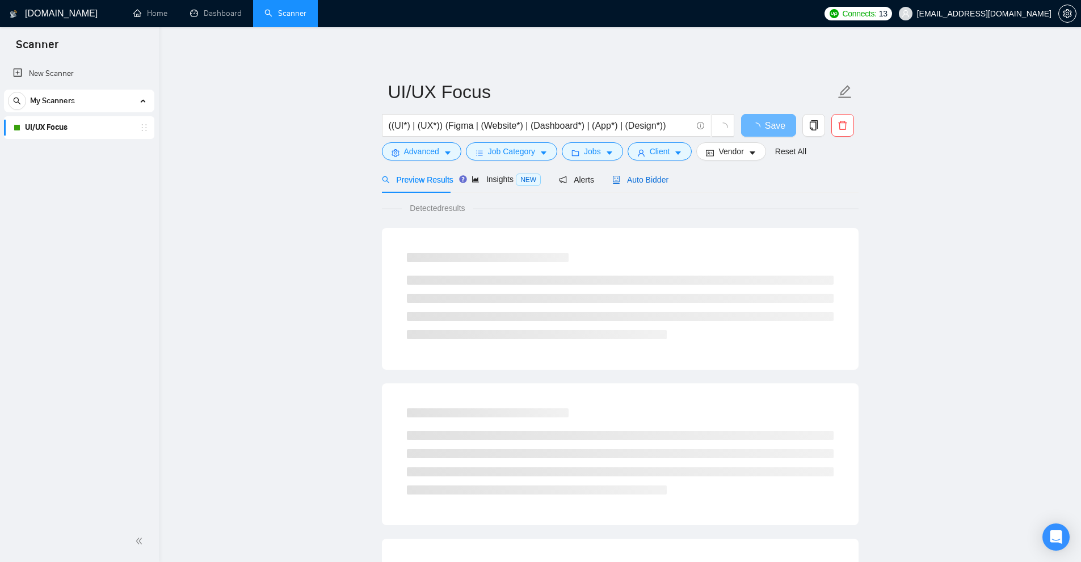
click at [630, 178] on span "Auto Bidder" at bounding box center [640, 179] width 56 height 9
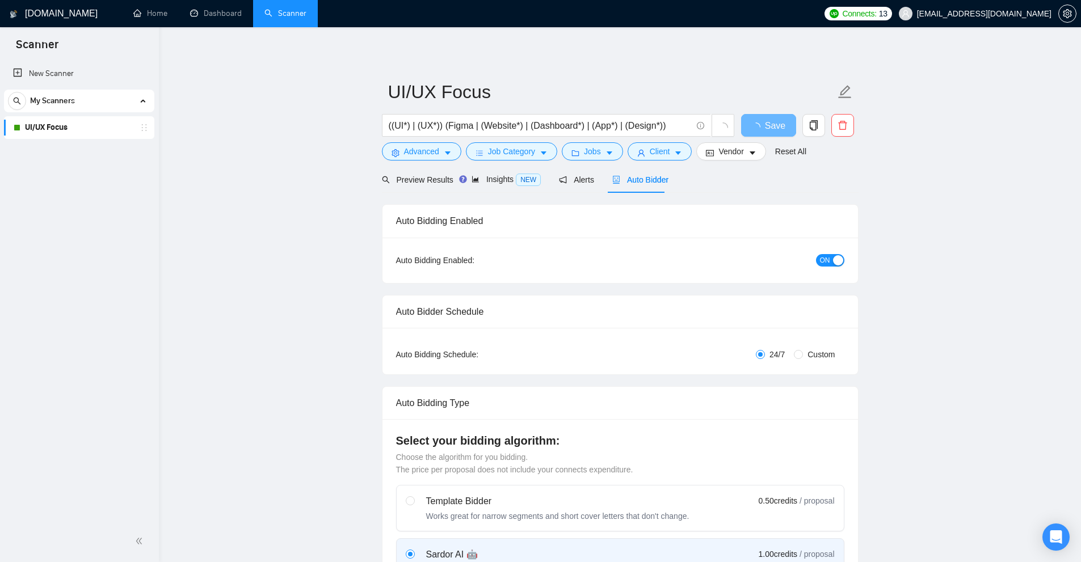
checkbox input "true"
click at [196, 18] on link "Dashboard" at bounding box center [216, 14] width 52 height 10
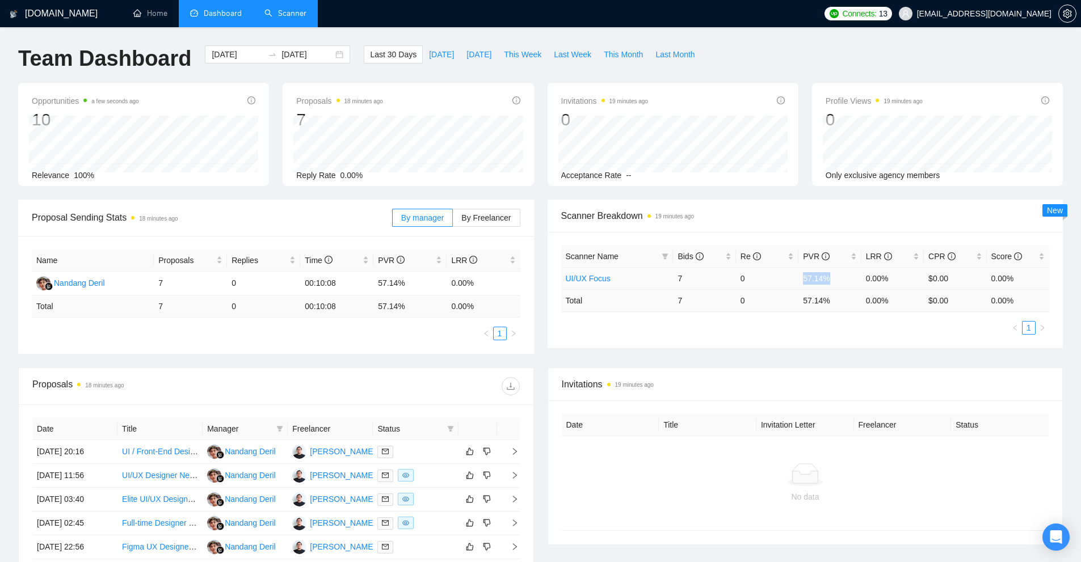
drag, startPoint x: 819, startPoint y: 281, endPoint x: 838, endPoint y: 283, distance: 18.8
click at [838, 283] on tr "UI/UX Focus 7 0 57.14% 0.00% $0.00 0.00%" at bounding box center [805, 278] width 489 height 22
click at [805, 296] on td "57.14 %" at bounding box center [829, 300] width 62 height 22
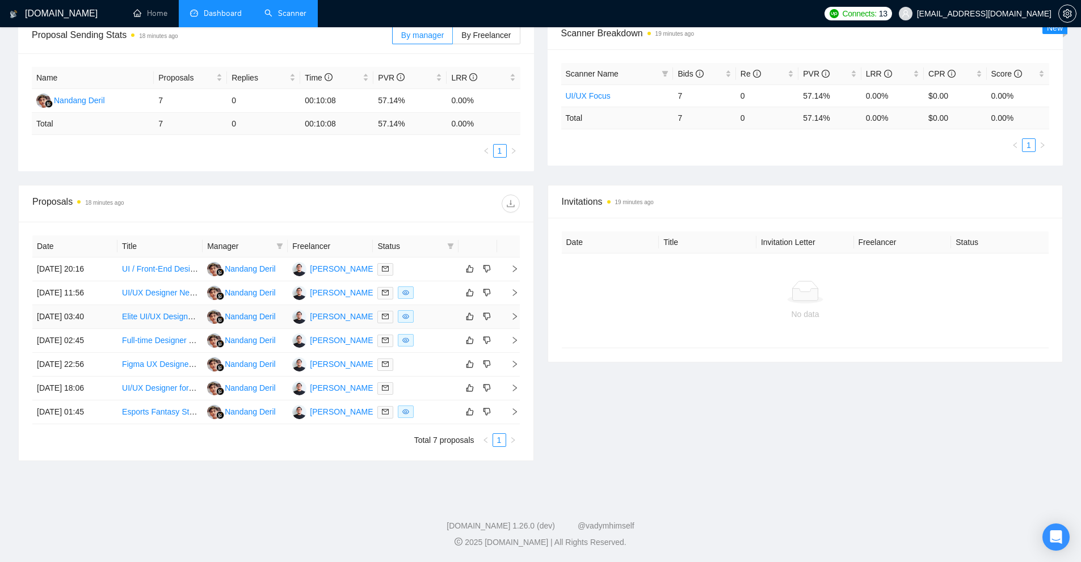
click at [427, 312] on div at bounding box center [415, 316] width 76 height 13
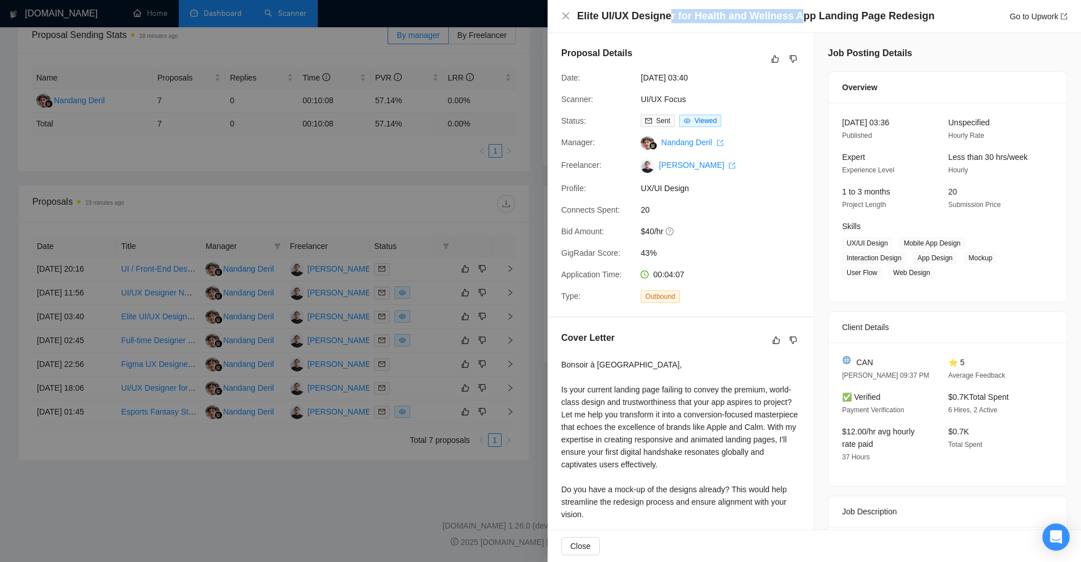
drag, startPoint x: 699, startPoint y: 7, endPoint x: 797, endPoint y: 14, distance: 99.0
click at [797, 14] on h4 "Elite UI/UX Designer for Health and Wellness App Landing Page Redesign" at bounding box center [755, 16] width 357 height 14
click at [698, 10] on h4 "Elite UI/UX Designer for Health and Wellness App Landing Page Redesign" at bounding box center [755, 16] width 357 height 14
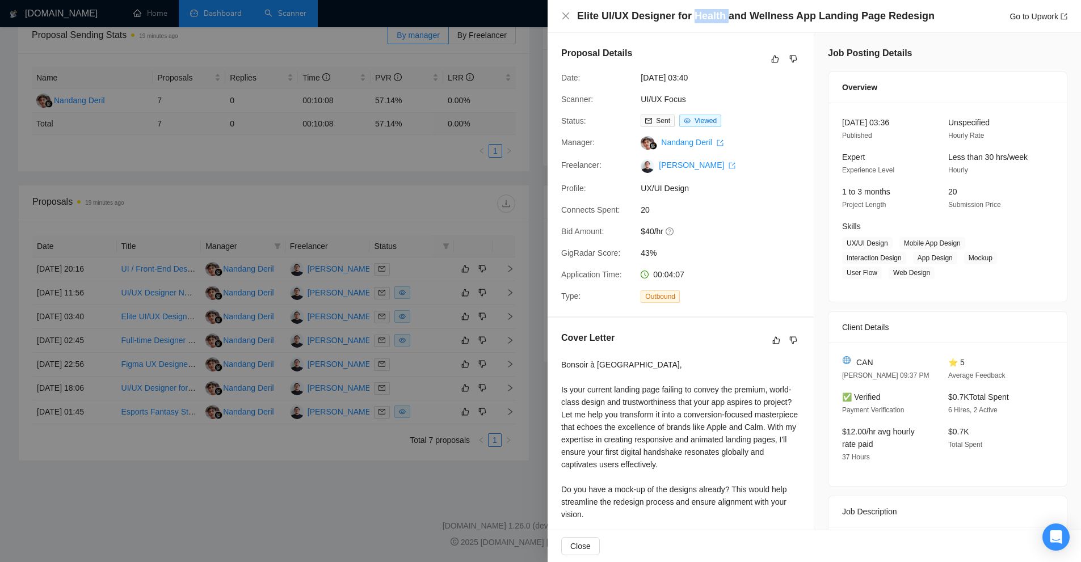
click at [704, 20] on h4 "Elite UI/UX Designer for Health and Wellness App Landing Page Redesign" at bounding box center [755, 16] width 357 height 14
